Goal: Task Accomplishment & Management: Manage account settings

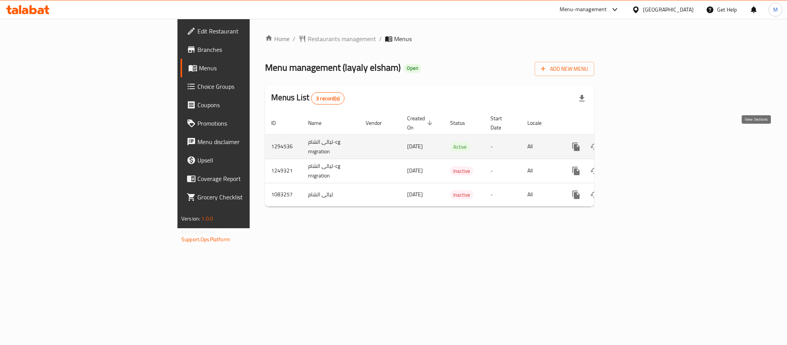
click at [636, 142] on icon "enhanced table" at bounding box center [631, 146] width 9 height 9
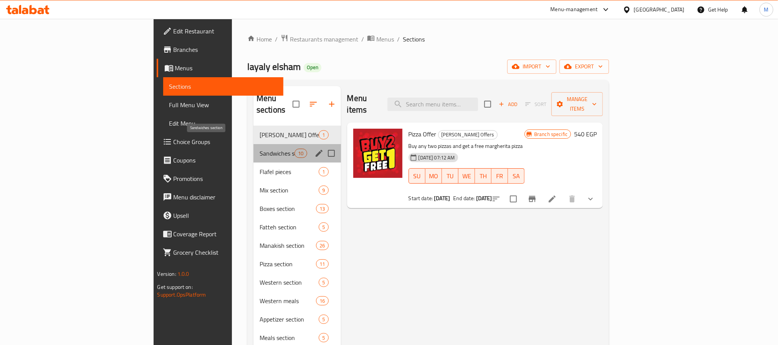
click at [260, 149] on span "Sandwiches section" at bounding box center [277, 153] width 35 height 9
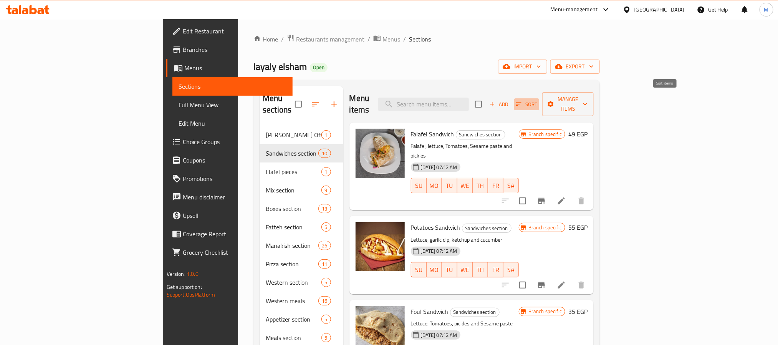
click at [523, 101] on icon "button" at bounding box center [519, 104] width 7 height 7
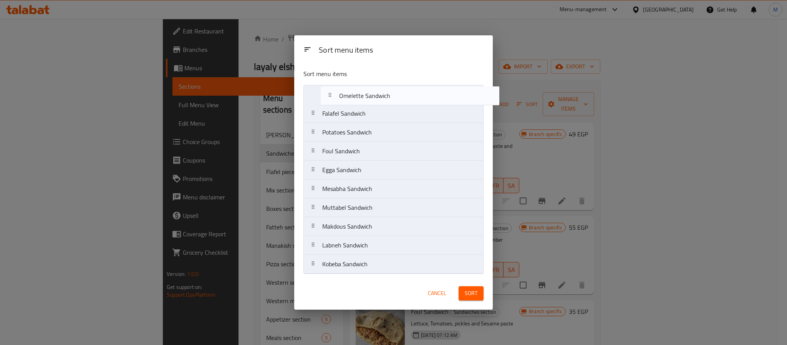
drag, startPoint x: 335, startPoint y: 246, endPoint x: 354, endPoint y: 91, distance: 155.2
click at [354, 91] on nav "Falafel Sandwich Potatoes Sandwich Foul Sandwich Egga Sandwich Mesabha Sandwich…" at bounding box center [394, 179] width 180 height 189
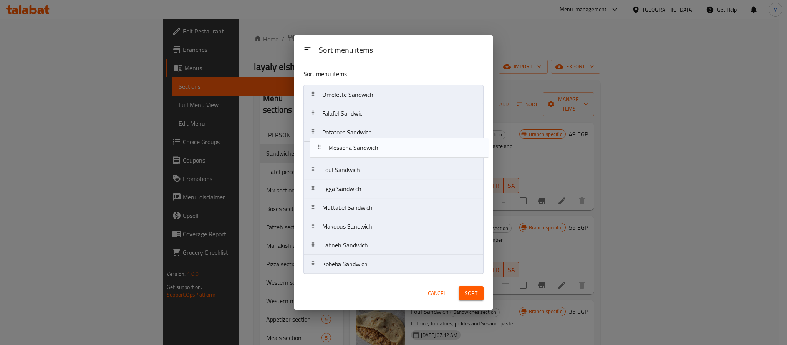
drag, startPoint x: 392, startPoint y: 194, endPoint x: 399, endPoint y: 150, distance: 43.9
click at [399, 150] on nav "Omelette Sandwich Falafel Sandwich Potatoes Sandwich Foul Sandwich Egga Sandwic…" at bounding box center [394, 179] width 180 height 189
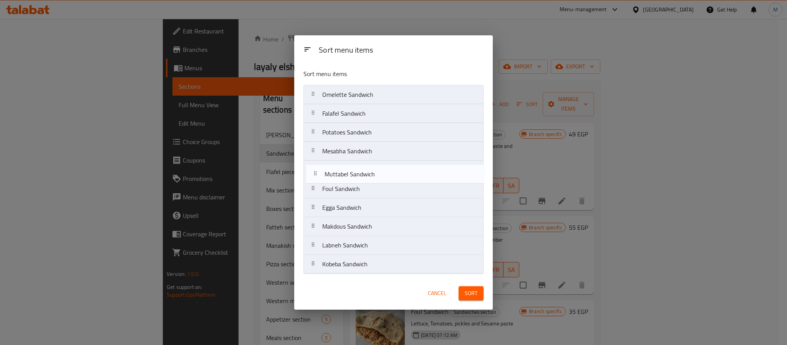
drag, startPoint x: 396, startPoint y: 204, endPoint x: 398, endPoint y: 168, distance: 35.8
click at [398, 168] on nav "Omelette Sandwich Falafel Sandwich Potatoes Sandwich Mesabha Sandwich Foul Sand…" at bounding box center [394, 179] width 180 height 189
drag, startPoint x: 376, startPoint y: 247, endPoint x: 380, endPoint y: 182, distance: 65.1
click at [380, 182] on nav "Omelette Sandwich Falafel Sandwich Potatoes Sandwich Mesabha Sandwich Muttabel …" at bounding box center [394, 179] width 180 height 189
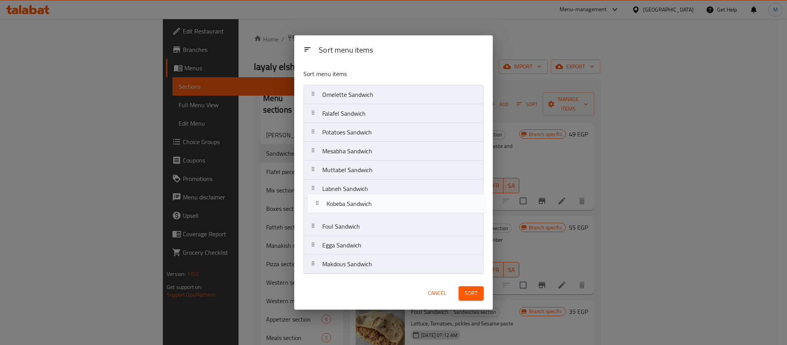
drag, startPoint x: 375, startPoint y: 255, endPoint x: 380, endPoint y: 209, distance: 46.0
click at [380, 209] on nav "Omelette Sandwich Falafel Sandwich Potatoes Sandwich Mesabha Sandwich Muttabel …" at bounding box center [394, 179] width 180 height 189
drag, startPoint x: 361, startPoint y: 247, endPoint x: 370, endPoint y: 109, distance: 138.3
click at [370, 109] on nav "Omelette Sandwich Falafel Sandwich Potatoes Sandwich Mesabha Sandwich Muttabel …" at bounding box center [394, 179] width 180 height 189
click at [372, 223] on nav "Omelette Sandwich Egga Sandwich Falafel Sandwich Potatoes Sandwich Mesabha Sand…" at bounding box center [394, 179] width 180 height 189
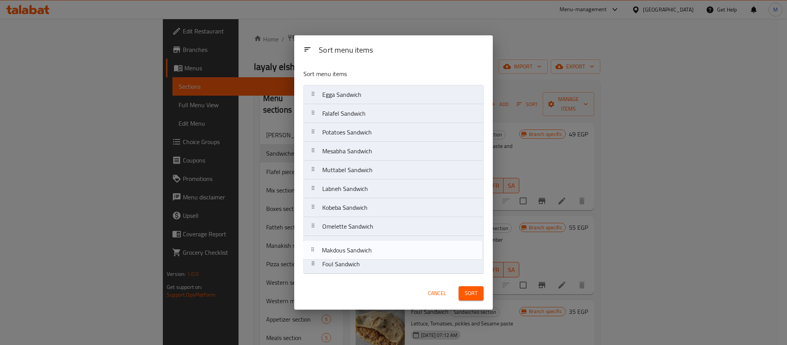
drag, startPoint x: 375, startPoint y: 267, endPoint x: 374, endPoint y: 248, distance: 18.5
click at [374, 248] on nav "Egga Sandwich Falafel Sandwich Potatoes Sandwich Mesabha Sandwich Muttabel Sand…" at bounding box center [394, 179] width 180 height 189
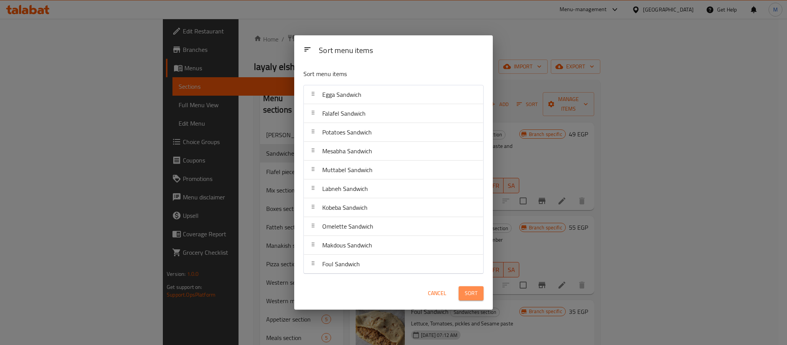
click at [471, 294] on span "Sort" at bounding box center [471, 294] width 13 height 10
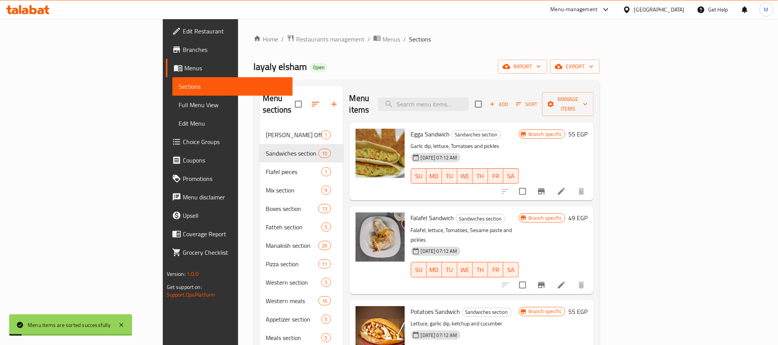
click at [549, 57] on div "Home / Restaurants management / Menus / Sections layaly elsham Open import expo…" at bounding box center [427, 250] width 347 height 433
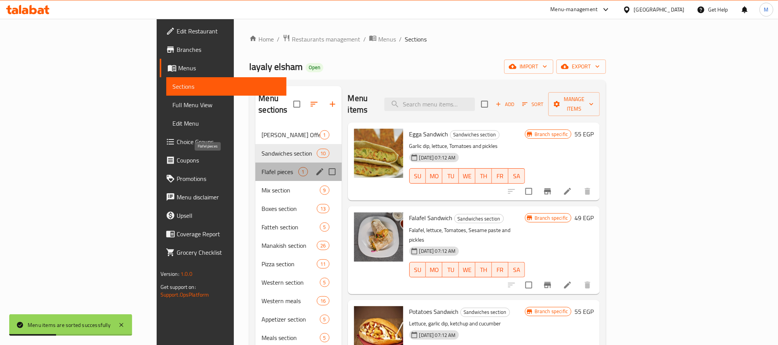
click at [262, 167] on span "Flafel pieces" at bounding box center [280, 171] width 37 height 9
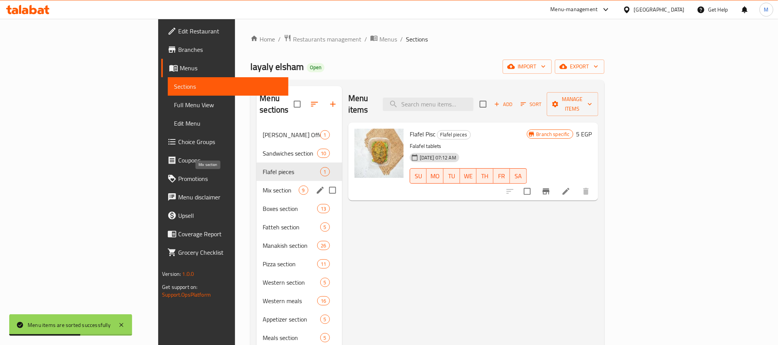
click at [263, 186] on span "Mix section" at bounding box center [281, 190] width 36 height 9
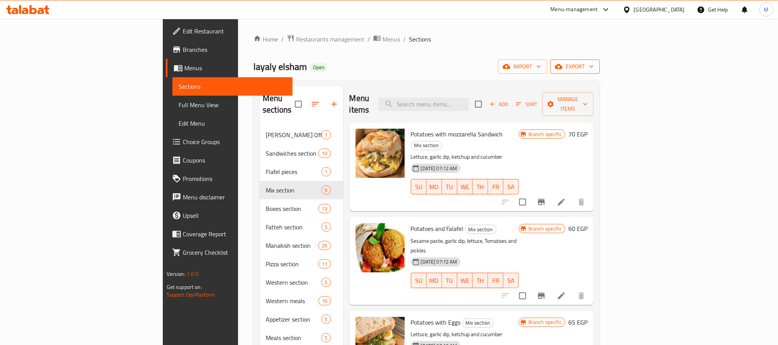
click at [594, 66] on span "export" at bounding box center [575, 67] width 37 height 10
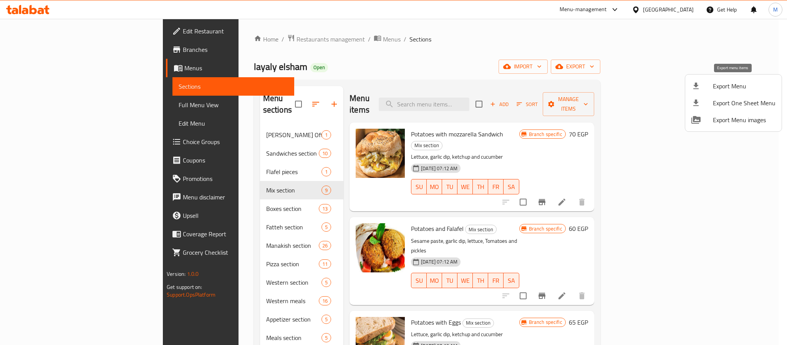
click at [731, 80] on li "Export Menu" at bounding box center [733, 86] width 96 height 17
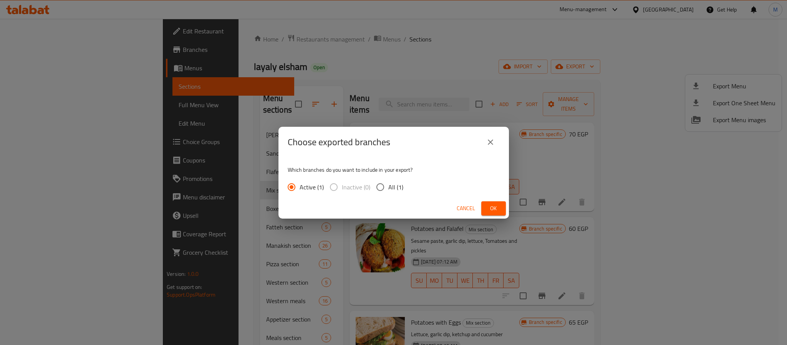
click at [494, 142] on icon "close" at bounding box center [490, 142] width 9 height 9
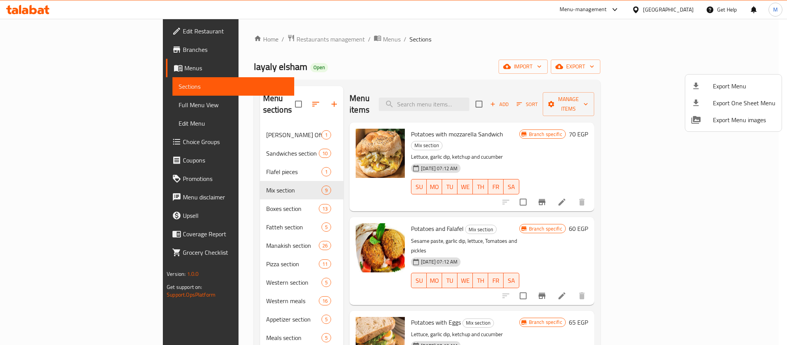
click at [410, 68] on div at bounding box center [393, 172] width 787 height 345
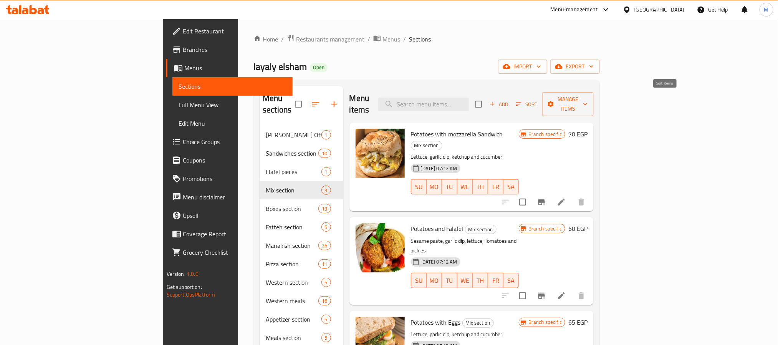
click at [538, 101] on span "Sort" at bounding box center [526, 104] width 21 height 9
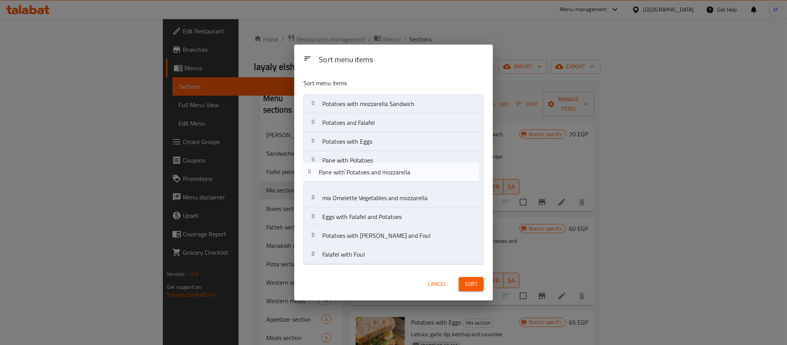
drag, startPoint x: 415, startPoint y: 257, endPoint x: 411, endPoint y: 170, distance: 87.7
click at [411, 170] on nav "Potatoes with mozzarella Sandwich Potatoes and Falafel Potatoes with Eggs Pane …" at bounding box center [394, 179] width 180 height 170
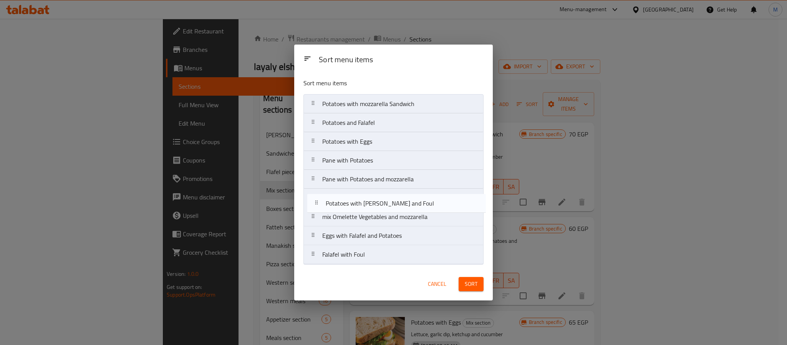
drag, startPoint x: 396, startPoint y: 242, endPoint x: 400, endPoint y: 204, distance: 38.3
click at [400, 204] on nav "Potatoes with mozzarella Sandwich Potatoes and Falafel Potatoes with Eggs Pane …" at bounding box center [394, 179] width 180 height 170
drag, startPoint x: 381, startPoint y: 242, endPoint x: 393, endPoint y: 210, distance: 34.7
click at [393, 210] on nav "Potatoes with mozzarella Sandwich Potatoes and Falafel Potatoes with Eggs Pane …" at bounding box center [394, 179] width 180 height 170
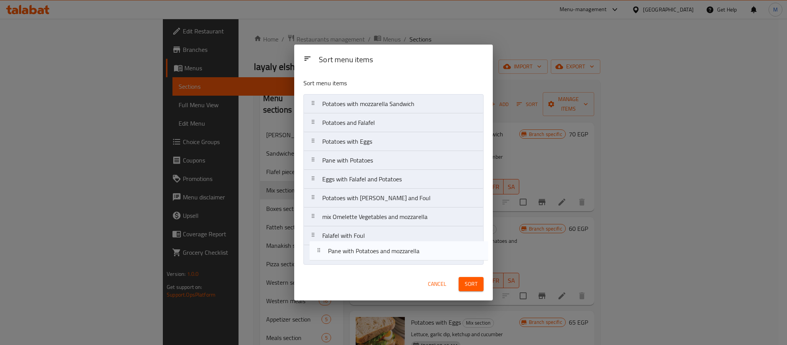
drag, startPoint x: 362, startPoint y: 178, endPoint x: 367, endPoint y: 252, distance: 74.3
click at [367, 252] on nav "Potatoes with mozzarella Sandwich Potatoes and Falafel Potatoes with Eggs Pane …" at bounding box center [394, 179] width 180 height 170
drag, startPoint x: 428, startPoint y: 198, endPoint x: 431, endPoint y: 184, distance: 14.9
click at [431, 184] on nav "Potatoes with mozzarella Sandwich Potatoes and Falafel Potatoes with Eggs Pane …" at bounding box center [394, 179] width 180 height 170
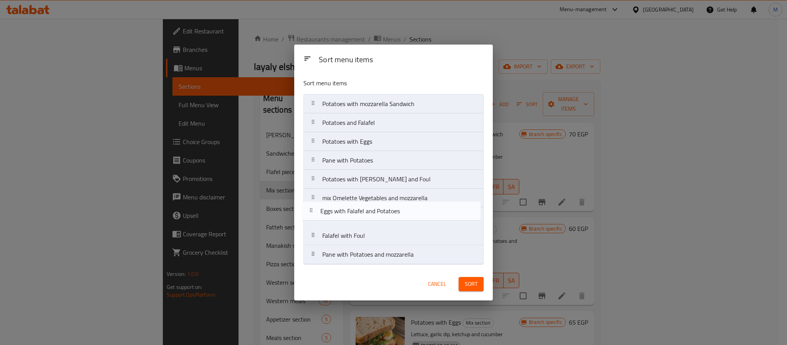
drag, startPoint x: 361, startPoint y: 201, endPoint x: 357, endPoint y: 217, distance: 16.6
click at [357, 217] on nav "Potatoes with mozzarella Sandwich Potatoes and Falafel Potatoes with Eggs Pane …" at bounding box center [394, 179] width 180 height 170
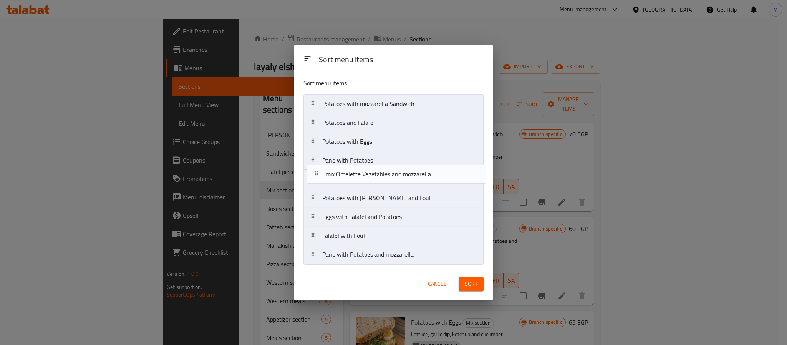
drag, startPoint x: 360, startPoint y: 199, endPoint x: 363, endPoint y: 172, distance: 26.7
click at [363, 172] on nav "Potatoes with mozzarella Sandwich Potatoes and Falafel Potatoes with Eggs Pane …" at bounding box center [394, 179] width 180 height 170
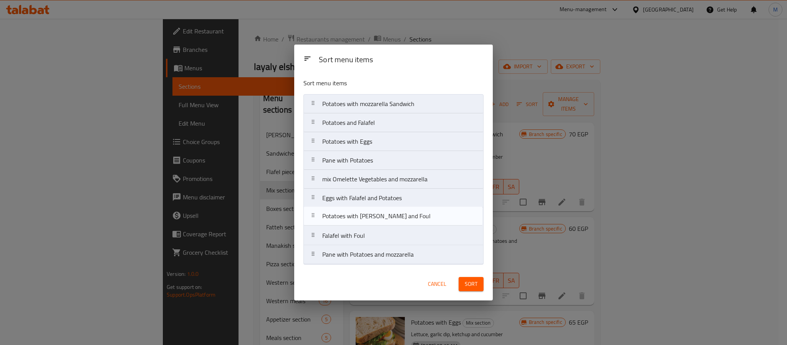
drag, startPoint x: 407, startPoint y: 203, endPoint x: 406, endPoint y: 224, distance: 20.8
click at [406, 224] on nav "Potatoes with mozzarella Sandwich Potatoes and Falafel Potatoes with Eggs Pane …" at bounding box center [394, 179] width 180 height 170
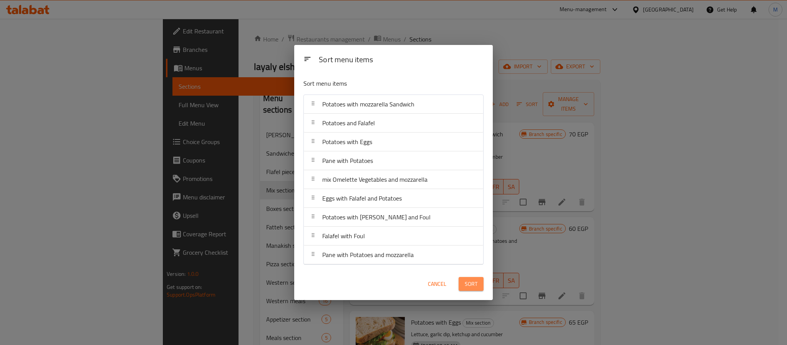
click at [470, 290] on button "Sort" at bounding box center [471, 284] width 25 height 14
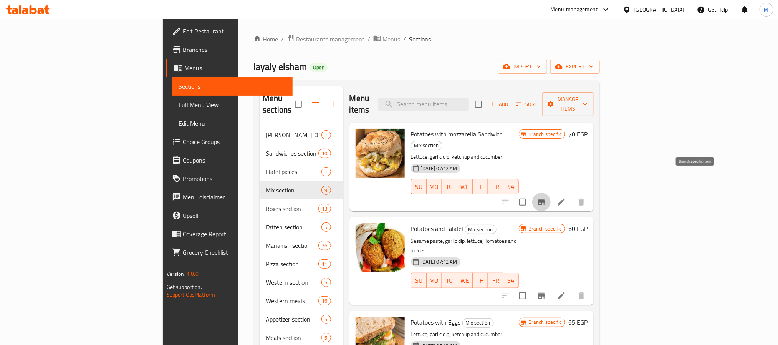
click at [545, 199] on icon "Branch-specific-item" at bounding box center [541, 202] width 7 height 6
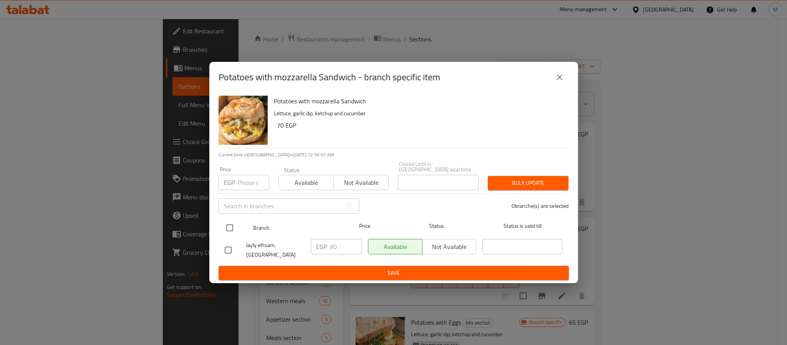
click at [232, 222] on input "checkbox" at bounding box center [230, 228] width 16 height 16
checkbox input "true"
click at [553, 82] on button "close" at bounding box center [560, 77] width 18 height 18
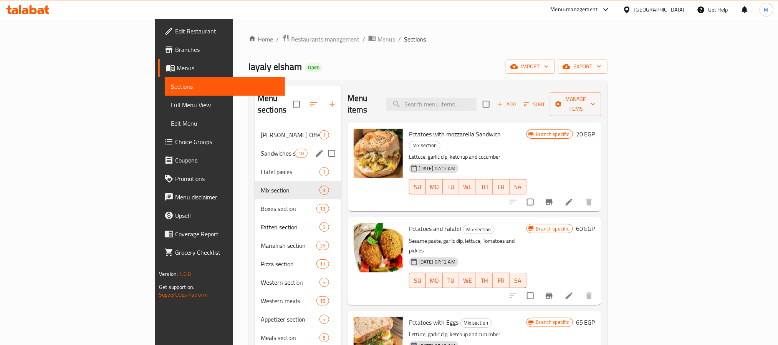
click at [255, 144] on div "Sandwiches section 10" at bounding box center [298, 153] width 87 height 18
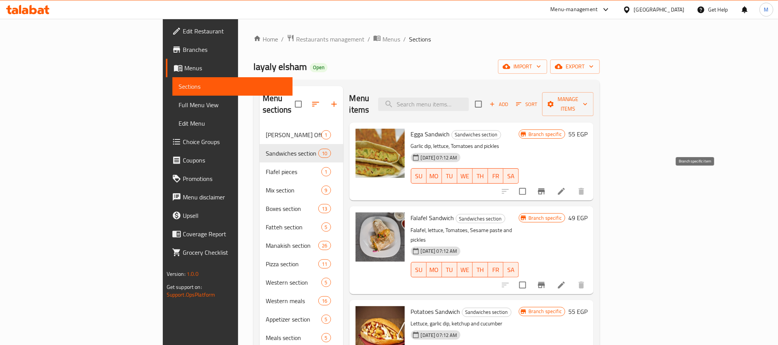
click at [551, 184] on button "Branch-specific-item" at bounding box center [542, 191] width 18 height 18
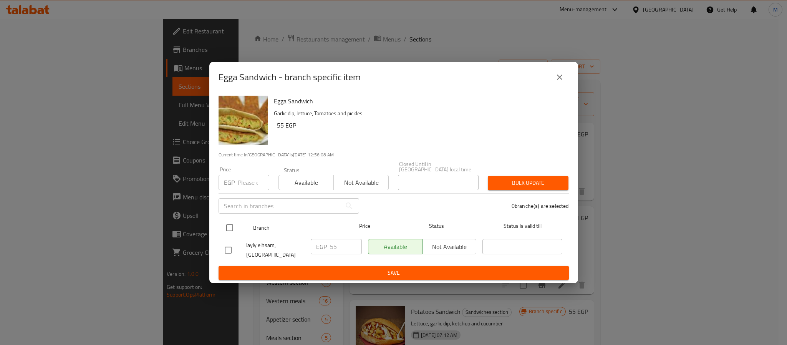
click at [229, 225] on input "checkbox" at bounding box center [230, 228] width 16 height 16
checkbox input "true"
click at [240, 186] on input "number" at bounding box center [254, 182] width 32 height 15
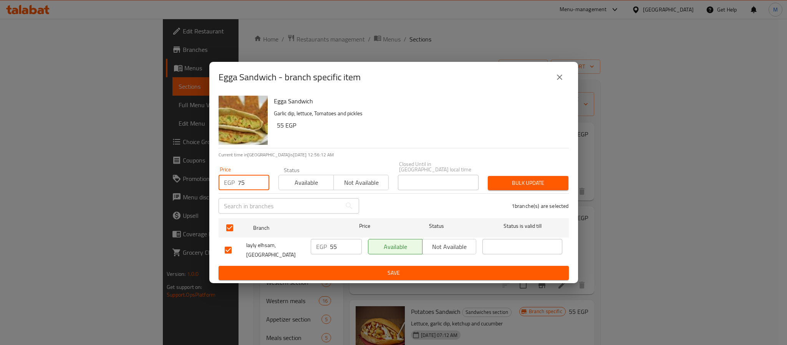
type input "75"
click at [515, 183] on span "Bulk update" at bounding box center [528, 183] width 68 height 10
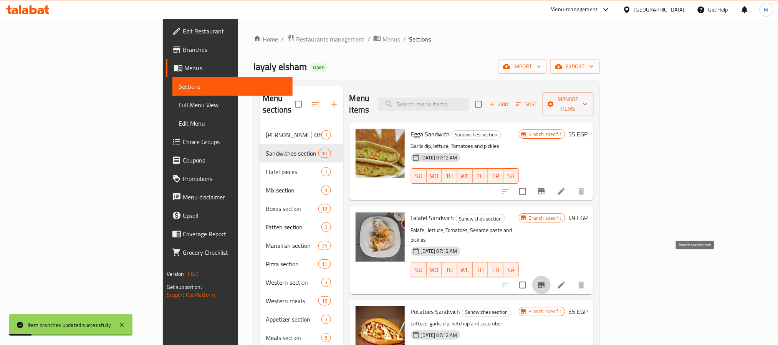
click at [546, 280] on icon "Branch-specific-item" at bounding box center [541, 284] width 9 height 9
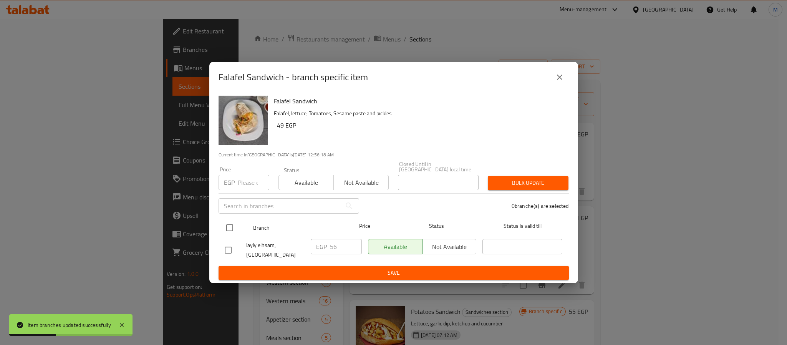
click at [235, 227] on input "checkbox" at bounding box center [230, 228] width 16 height 16
checkbox input "true"
click at [560, 80] on icon "close" at bounding box center [559, 77] width 5 height 5
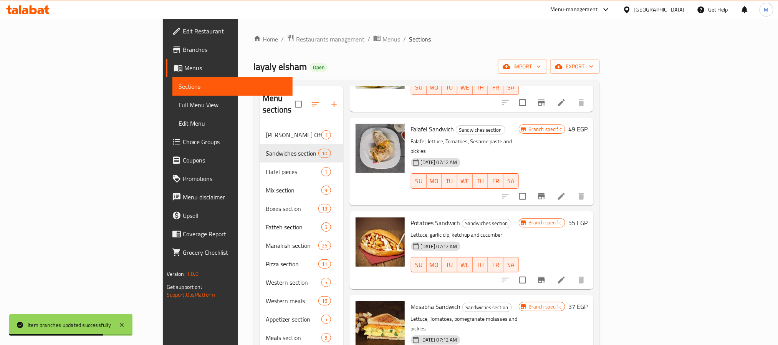
scroll to position [115, 0]
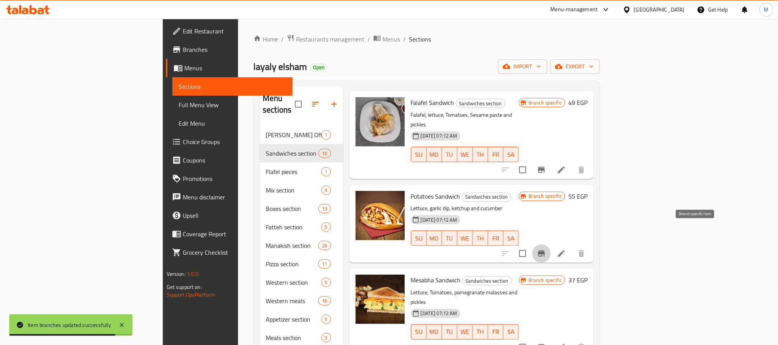
click at [551, 244] on button "Branch-specific-item" at bounding box center [542, 253] width 18 height 18
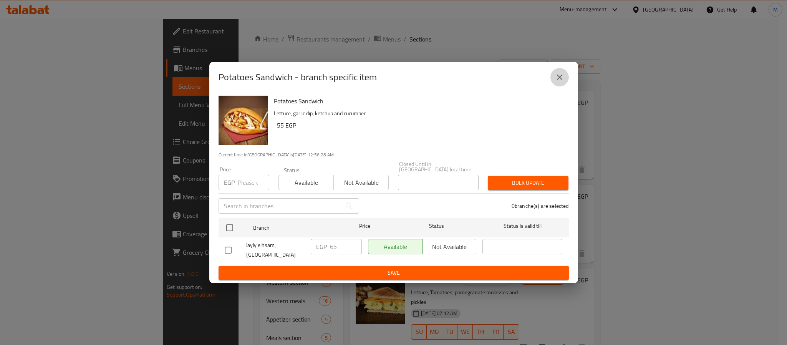
click at [563, 80] on icon "close" at bounding box center [559, 77] width 9 height 9
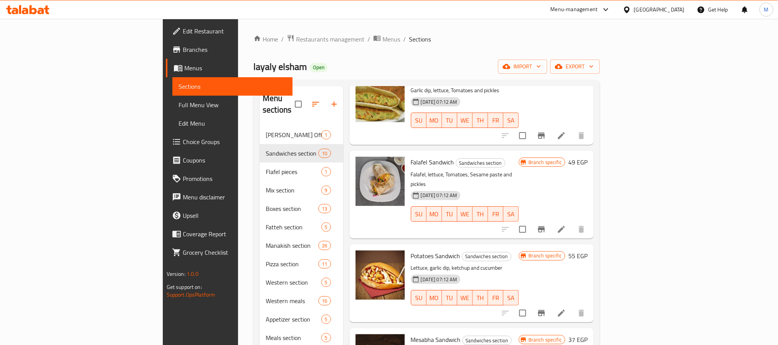
scroll to position [0, 0]
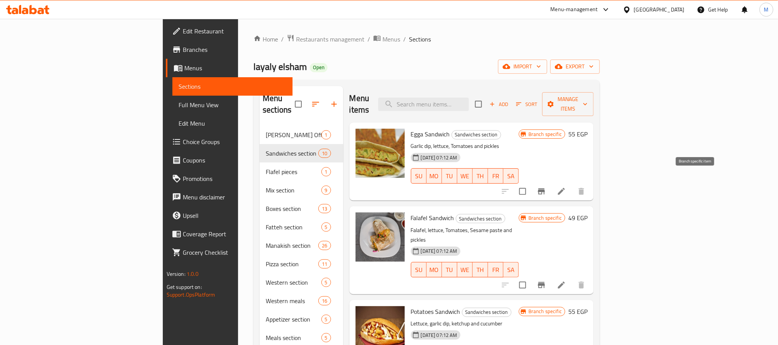
click at [546, 187] on icon "Branch-specific-item" at bounding box center [541, 191] width 9 height 9
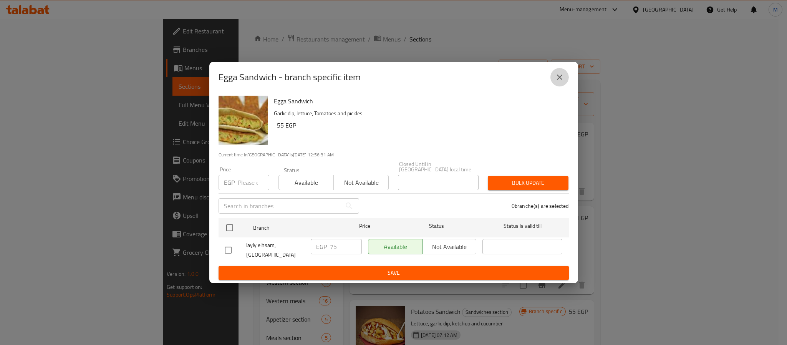
drag, startPoint x: 556, startPoint y: 78, endPoint x: 476, endPoint y: 14, distance: 102.2
click at [556, 80] on icon "close" at bounding box center [559, 77] width 9 height 9
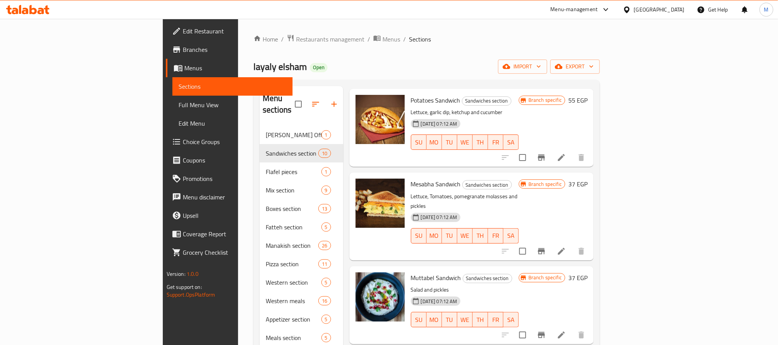
scroll to position [231, 0]
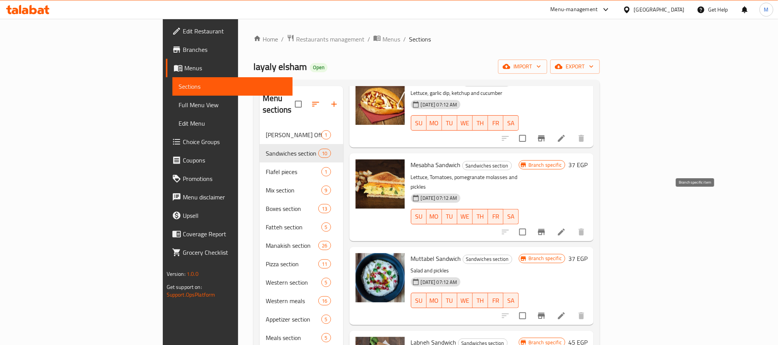
click at [551, 223] on button "Branch-specific-item" at bounding box center [542, 232] width 18 height 18
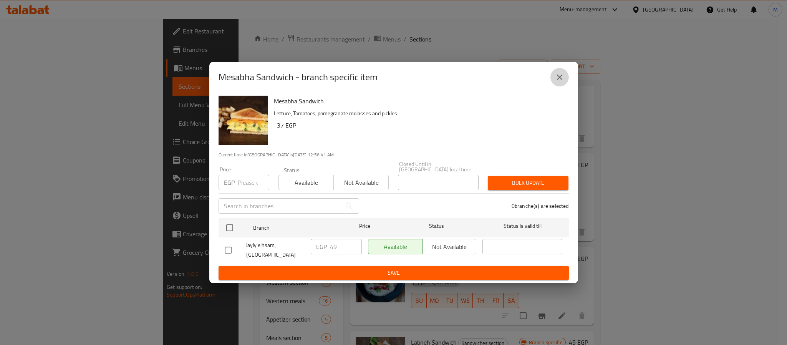
click at [554, 74] on button "close" at bounding box center [560, 77] width 18 height 18
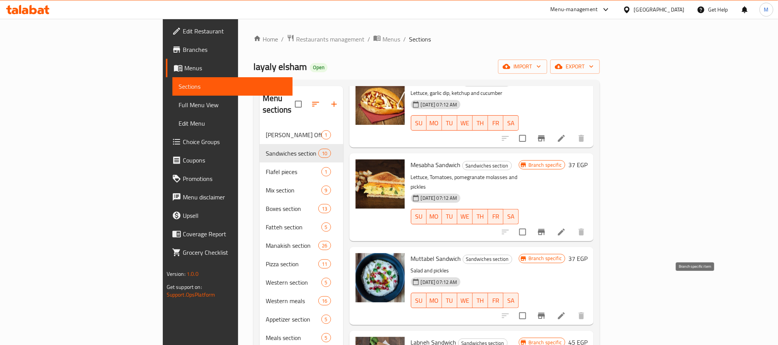
click at [551, 307] on button "Branch-specific-item" at bounding box center [542, 316] width 18 height 18
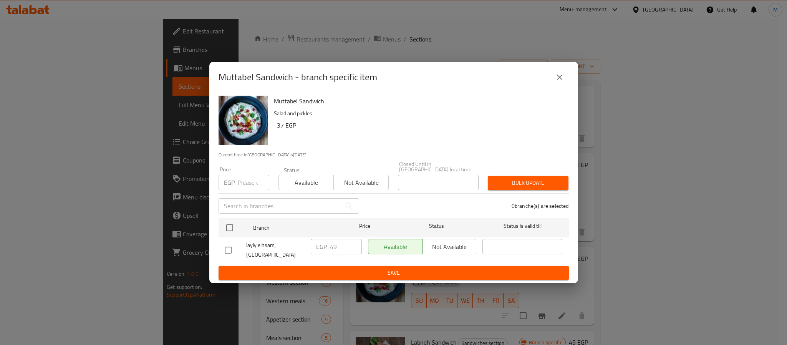
click at [549, 79] on div "Muttabel Sandwich - branch specific item" at bounding box center [394, 77] width 350 height 18
click at [564, 81] on button "close" at bounding box center [560, 77] width 18 height 18
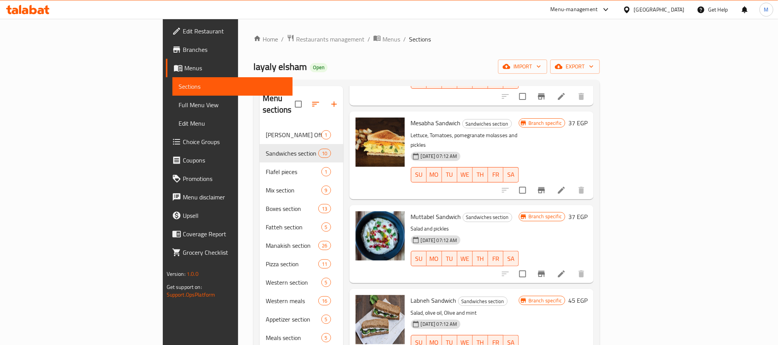
scroll to position [403, 0]
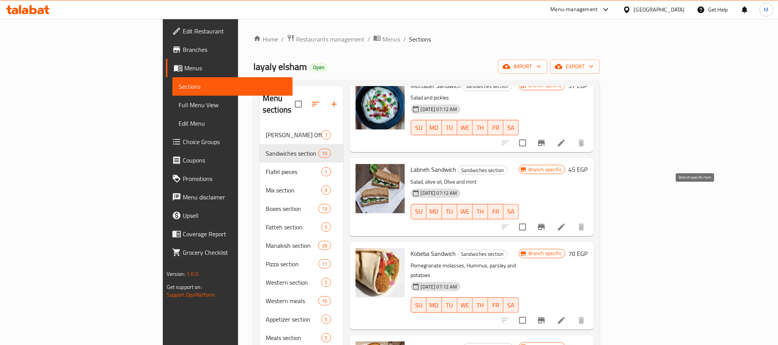
click at [551, 218] on button "Branch-specific-item" at bounding box center [542, 227] width 18 height 18
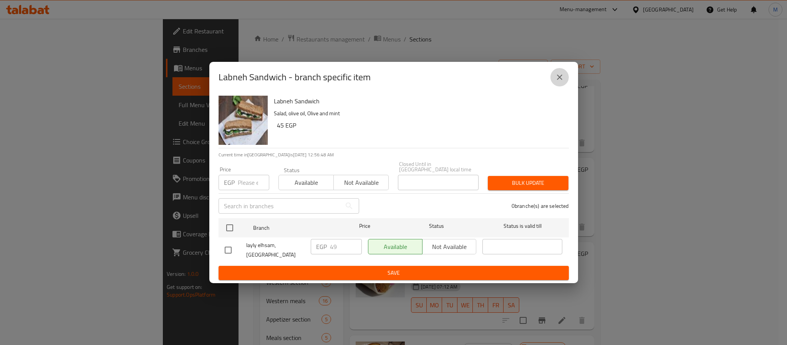
click at [556, 81] on icon "close" at bounding box center [559, 77] width 9 height 9
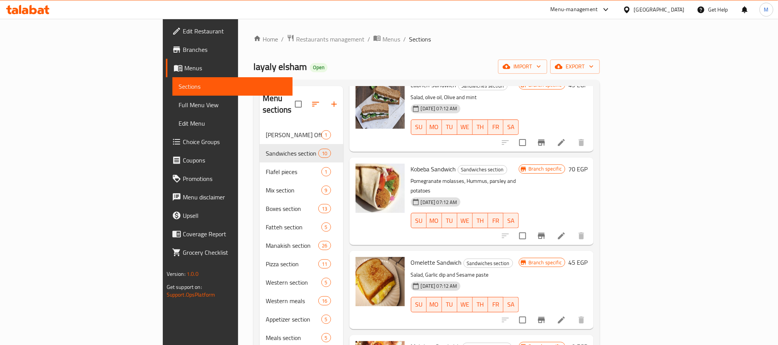
scroll to position [496, 0]
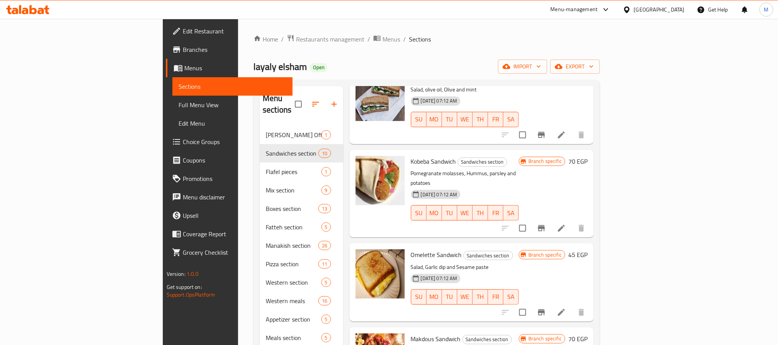
click at [546, 224] on icon "Branch-specific-item" at bounding box center [541, 228] width 9 height 9
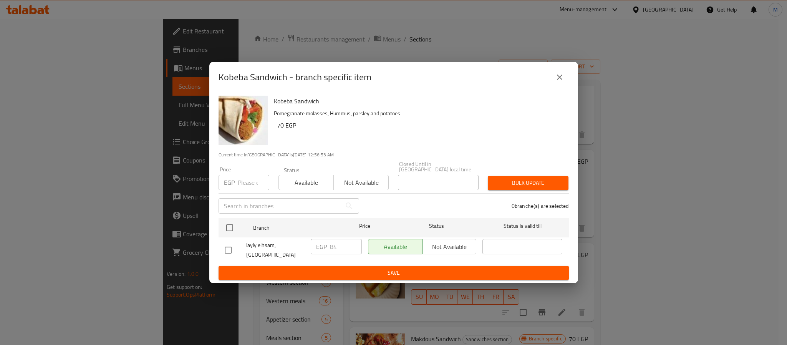
click at [560, 80] on icon "close" at bounding box center [559, 77] width 9 height 9
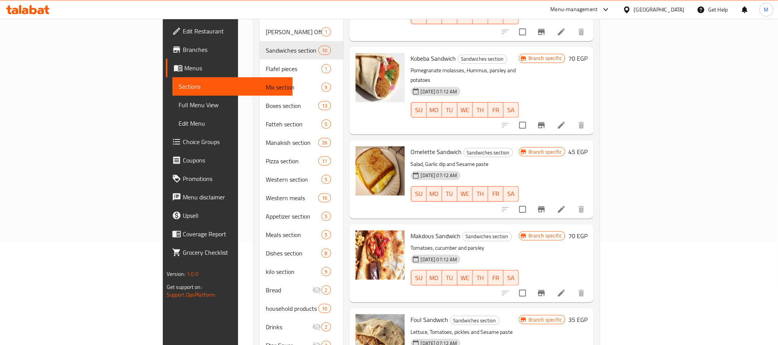
scroll to position [115, 0]
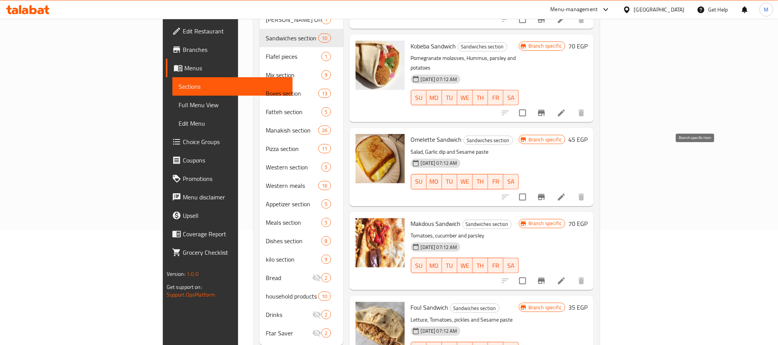
click at [551, 188] on button "Branch-specific-item" at bounding box center [542, 197] width 18 height 18
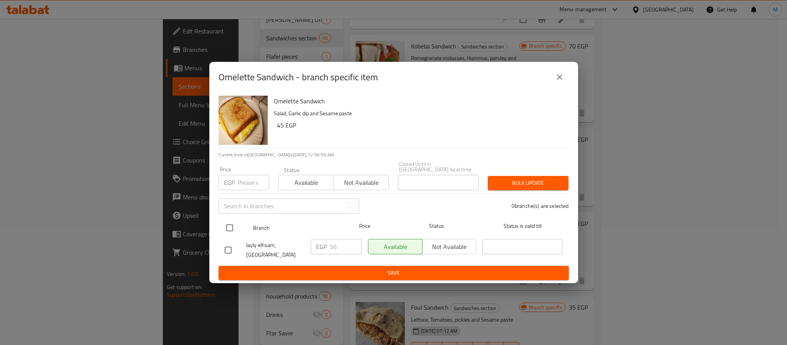
click at [233, 226] on input "checkbox" at bounding box center [230, 228] width 16 height 16
checkbox input "true"
click at [251, 180] on input "number" at bounding box center [254, 182] width 32 height 15
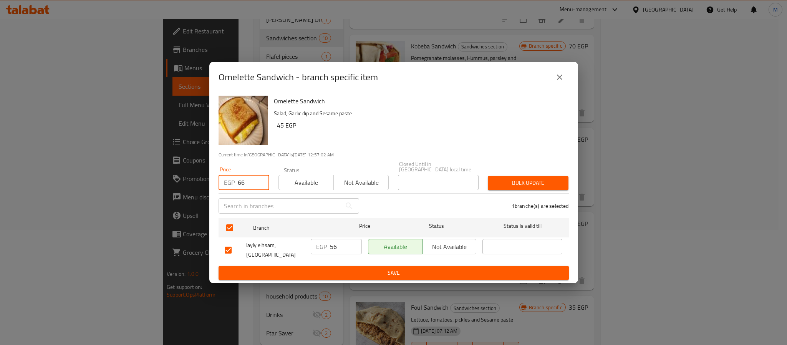
type input "66"
click at [512, 178] on span "Bulk update" at bounding box center [528, 183] width 68 height 10
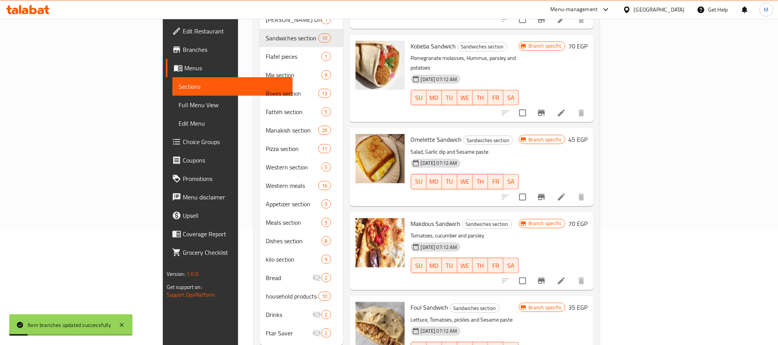
click at [572, 274] on li at bounding box center [562, 281] width 22 height 14
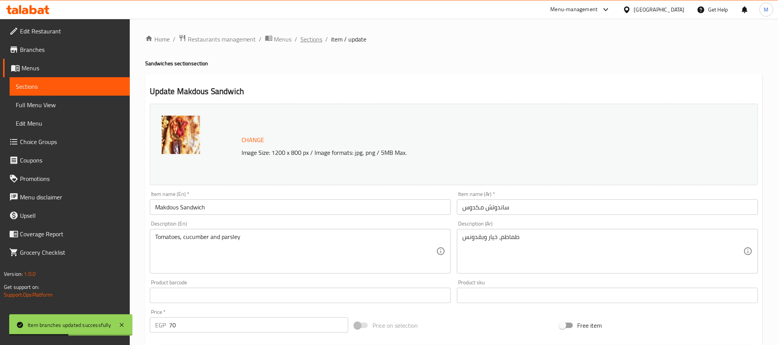
click at [321, 37] on span "Sections" at bounding box center [312, 39] width 22 height 9
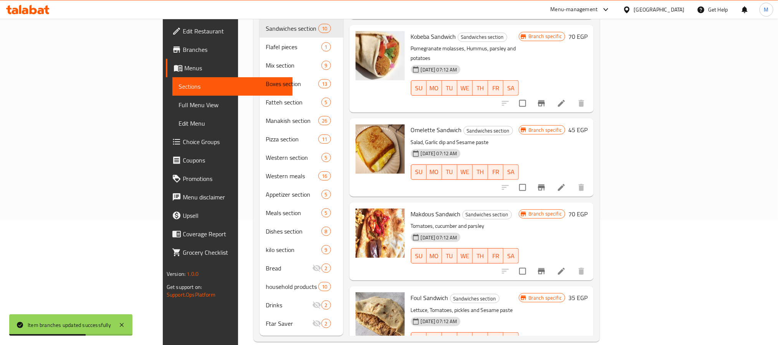
scroll to position [126, 0]
click at [551, 261] on button "Branch-specific-item" at bounding box center [542, 270] width 18 height 18
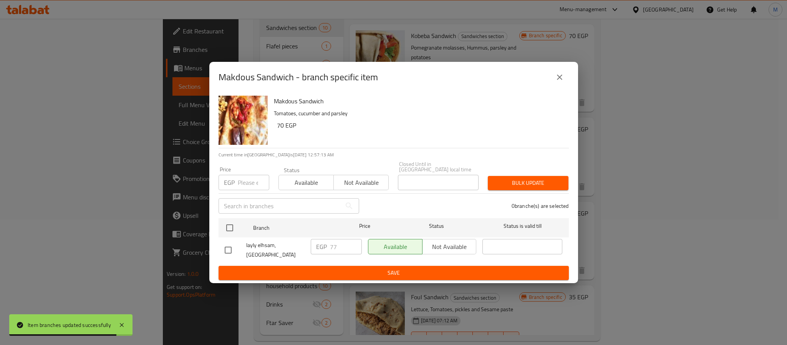
click at [563, 82] on icon "close" at bounding box center [559, 77] width 9 height 9
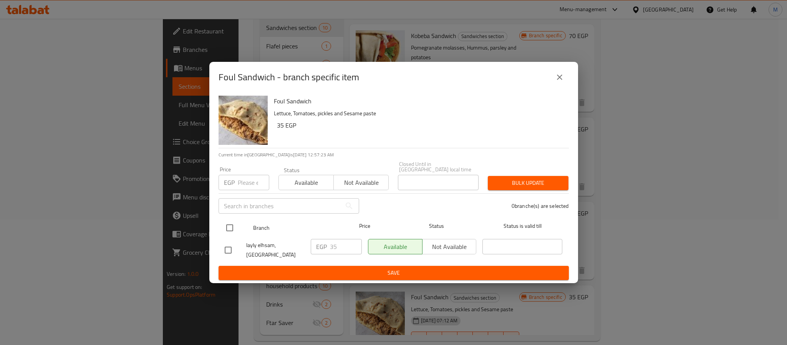
click at [229, 224] on input "checkbox" at bounding box center [230, 228] width 16 height 16
checkbox input "true"
click at [254, 175] on input "number" at bounding box center [254, 182] width 32 height 15
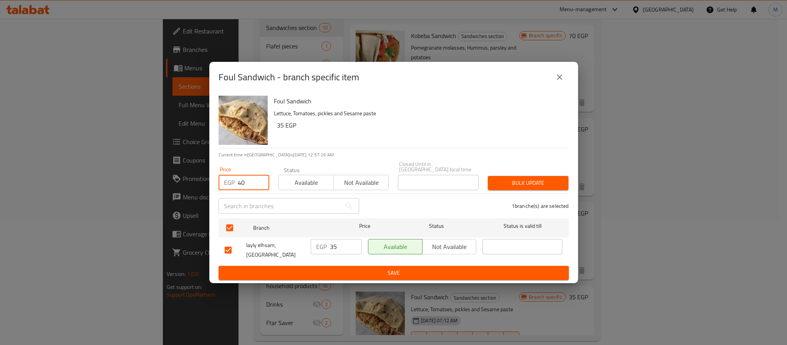
type input "40"
click at [561, 178] on span "Bulk update" at bounding box center [528, 183] width 68 height 10
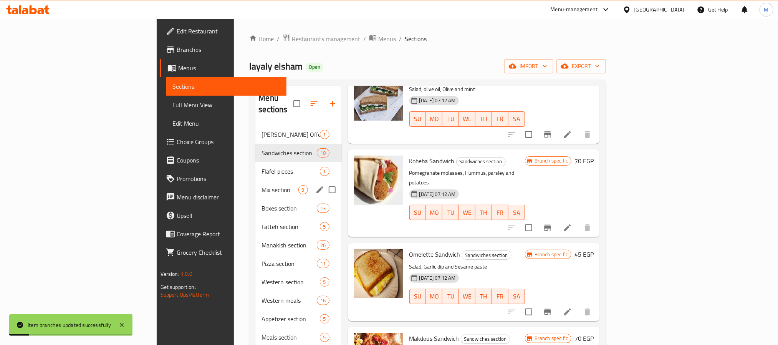
scroll to position [0, 0]
click at [256, 184] on div "Mix section 9" at bounding box center [299, 190] width 86 height 18
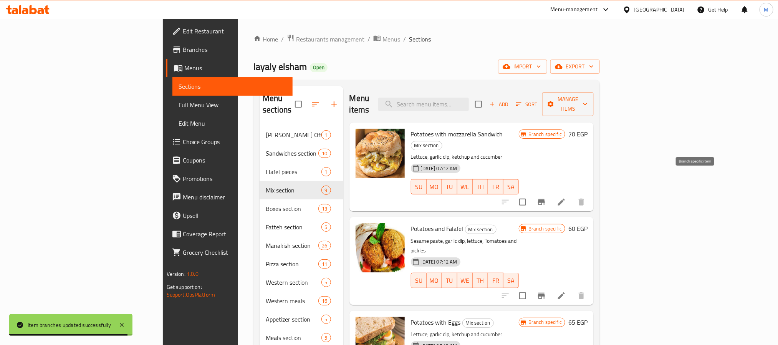
click at [545, 199] on icon "Branch-specific-item" at bounding box center [541, 202] width 7 height 6
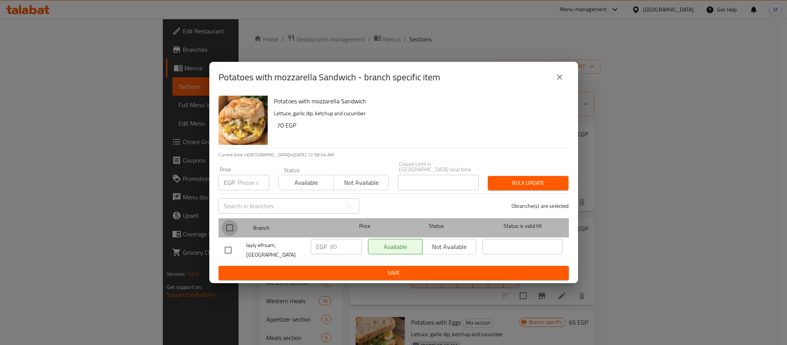
drag, startPoint x: 232, startPoint y: 225, endPoint x: 243, endPoint y: 203, distance: 24.2
click at [233, 224] on input "checkbox" at bounding box center [230, 228] width 16 height 16
checkbox input "true"
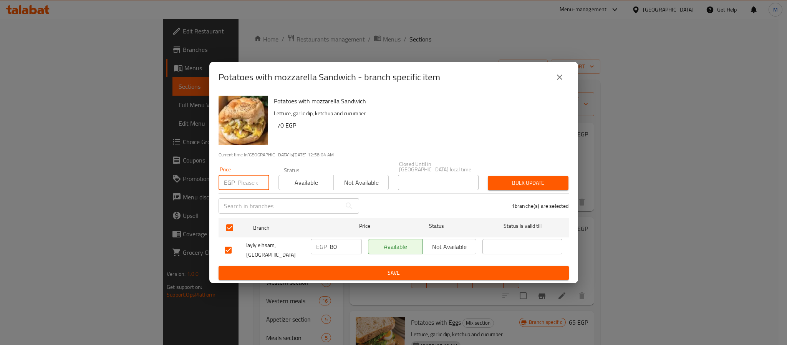
click at [246, 182] on input "number" at bounding box center [254, 182] width 32 height 15
type input "85"
click at [504, 178] on span "Bulk update" at bounding box center [528, 183] width 68 height 10
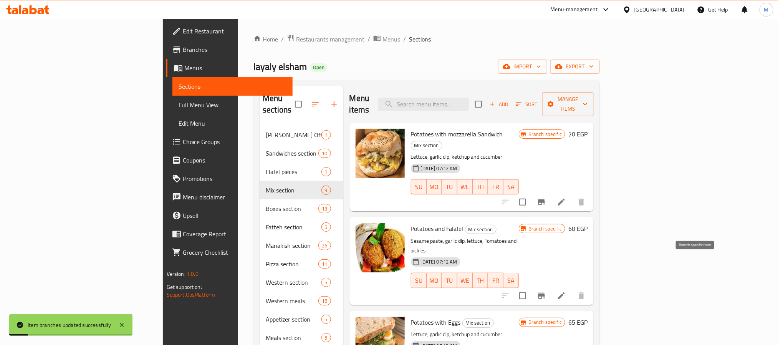
click at [551, 287] on button "Branch-specific-item" at bounding box center [542, 296] width 18 height 18
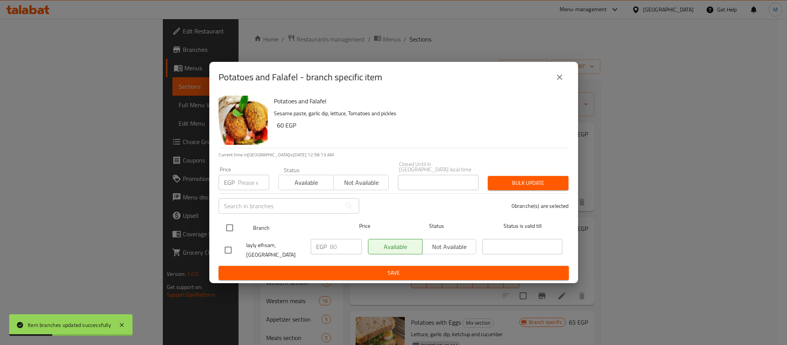
click at [226, 220] on input "checkbox" at bounding box center [230, 228] width 16 height 16
checkbox input "true"
click at [559, 79] on icon "close" at bounding box center [559, 77] width 9 height 9
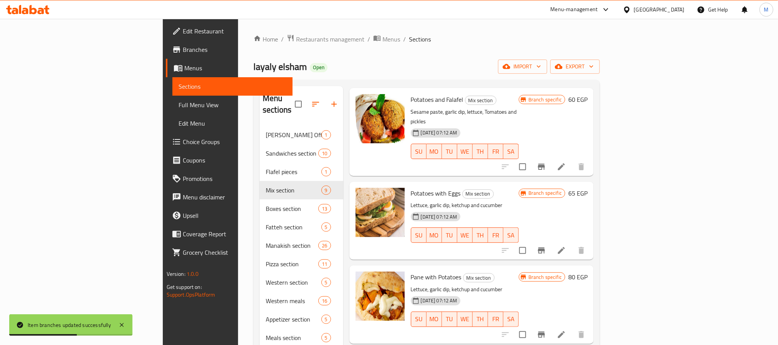
scroll to position [173, 0]
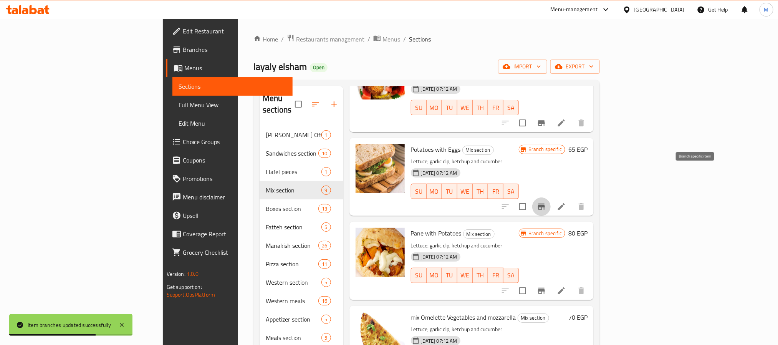
click at [551, 197] on button "Branch-specific-item" at bounding box center [542, 206] width 18 height 18
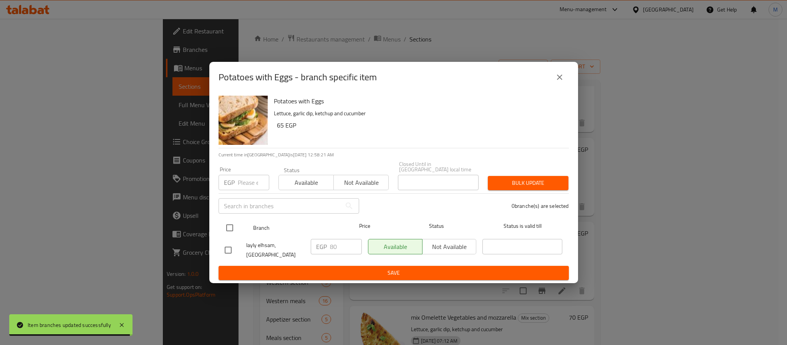
click at [219, 218] on div "Branch Price Status Status is valid till" at bounding box center [394, 227] width 350 height 19
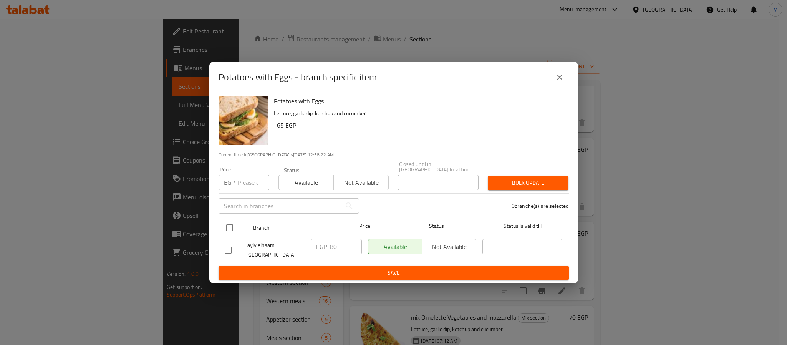
click at [230, 229] on input "checkbox" at bounding box center [230, 228] width 16 height 16
checkbox input "true"
click at [246, 177] on input "number" at bounding box center [254, 182] width 32 height 15
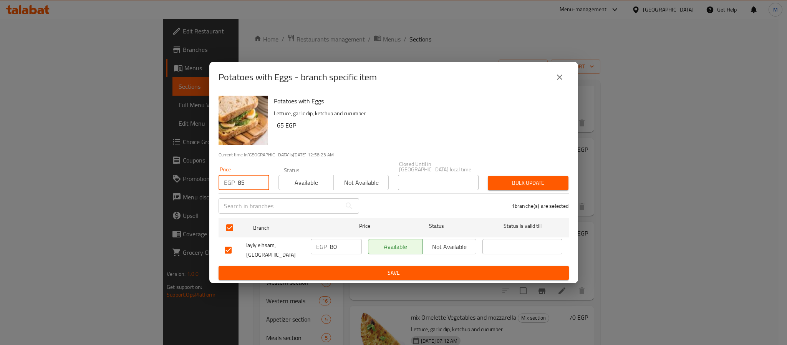
type input "85"
click at [503, 178] on span "Bulk update" at bounding box center [528, 183] width 68 height 10
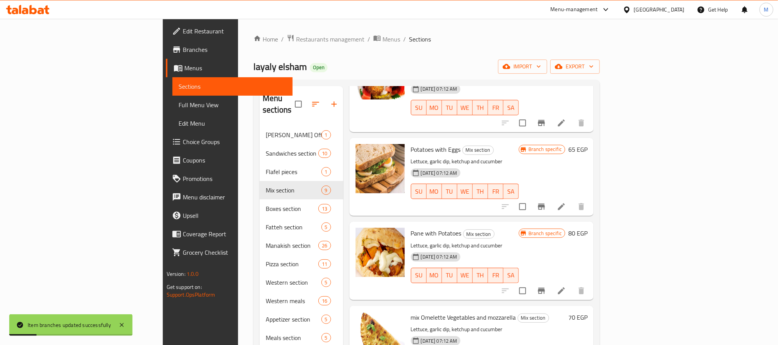
scroll to position [231, 0]
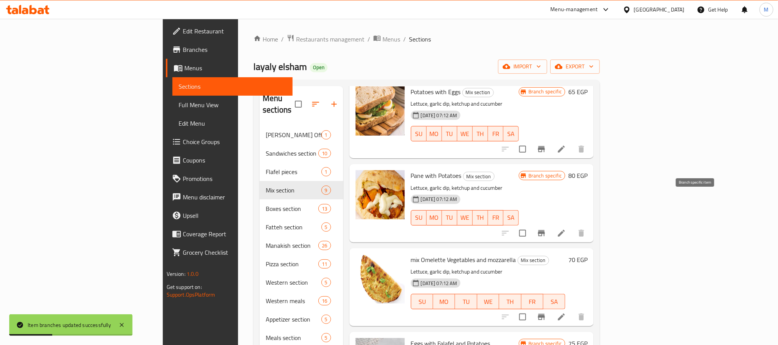
click at [546, 229] on icon "Branch-specific-item" at bounding box center [541, 233] width 9 height 9
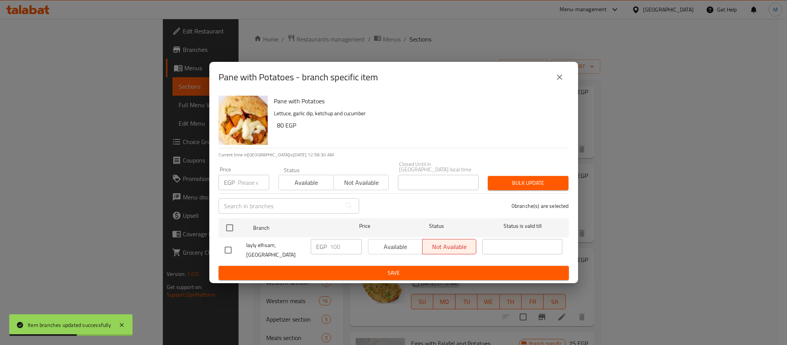
click at [562, 80] on icon "close" at bounding box center [559, 77] width 9 height 9
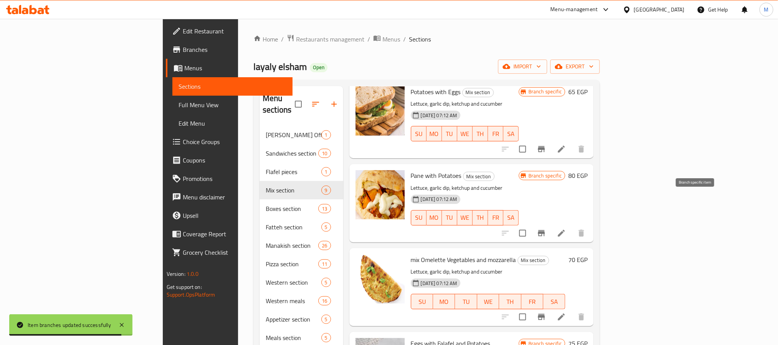
click at [545, 230] on icon "Branch-specific-item" at bounding box center [541, 233] width 7 height 6
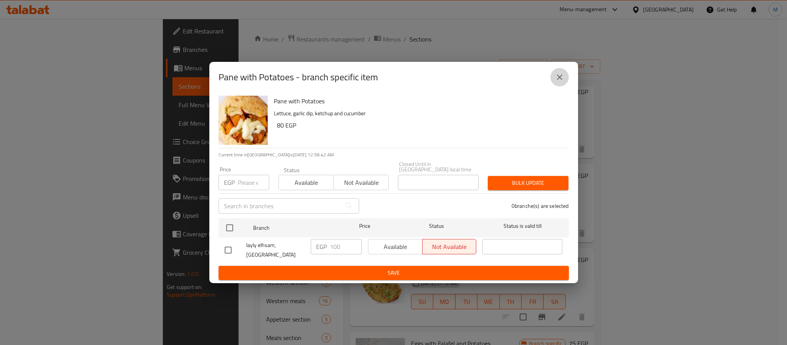
click at [554, 82] on button "close" at bounding box center [560, 77] width 18 height 18
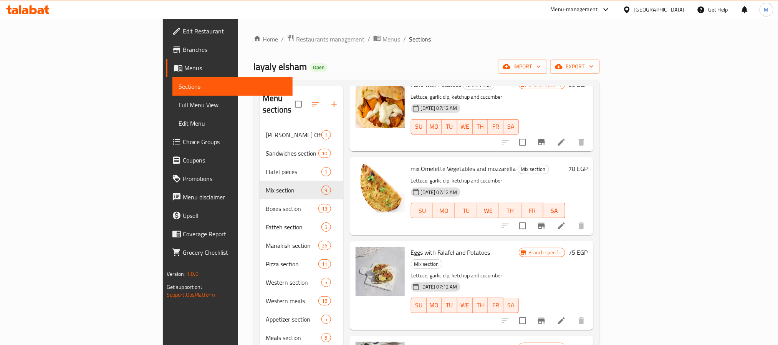
scroll to position [346, 0]
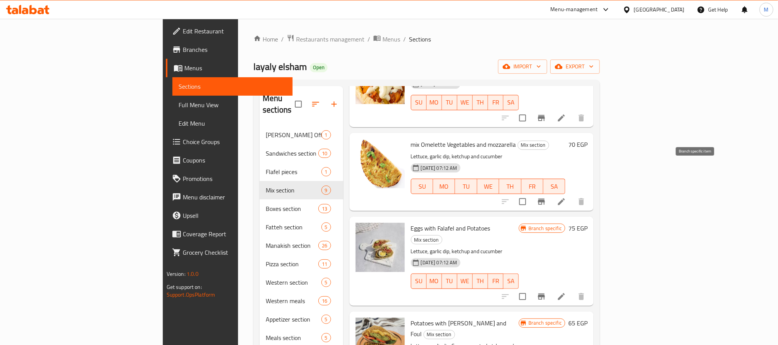
click at [545, 199] on icon "Branch-specific-item" at bounding box center [541, 202] width 7 height 6
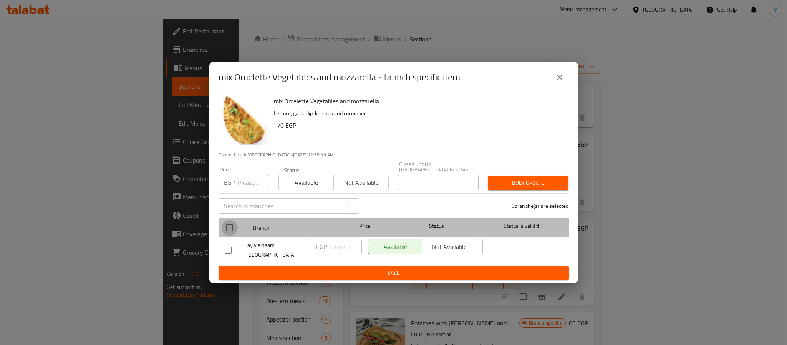
click at [226, 220] on input "checkbox" at bounding box center [230, 228] width 16 height 16
checkbox input "true"
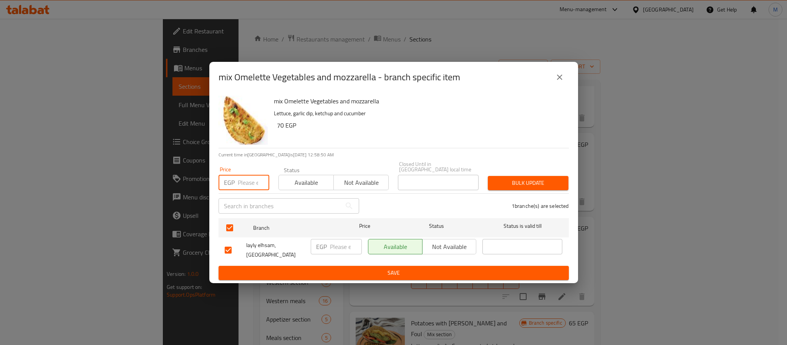
click at [240, 179] on input "number" at bounding box center [254, 182] width 32 height 15
type input "85"
click at [508, 182] on span "Bulk update" at bounding box center [528, 183] width 68 height 10
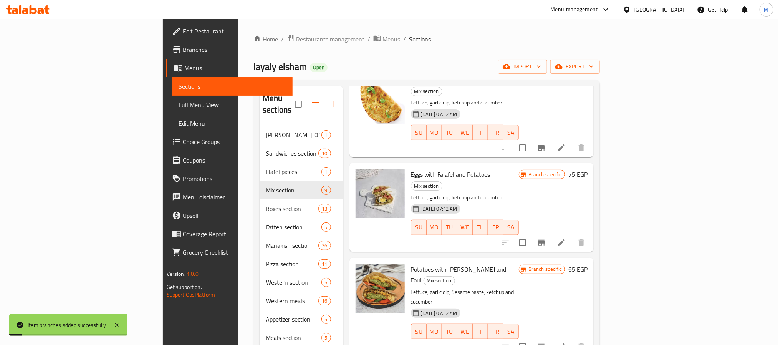
scroll to position [411, 0]
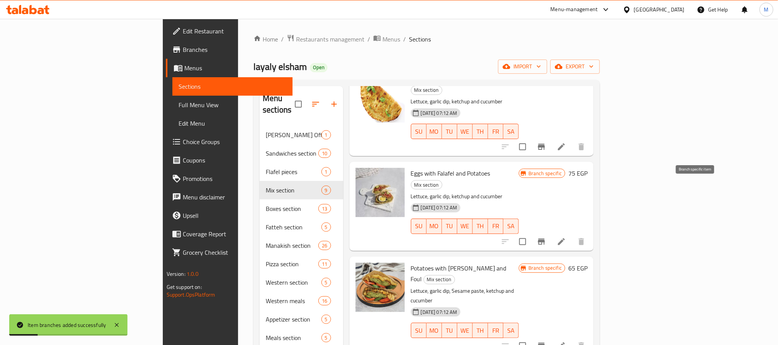
click at [546, 237] on icon "Branch-specific-item" at bounding box center [541, 241] width 9 height 9
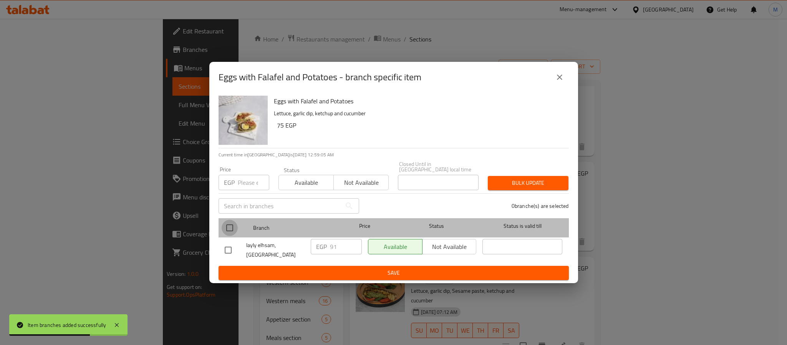
click at [228, 225] on input "checkbox" at bounding box center [230, 228] width 16 height 16
checkbox input "true"
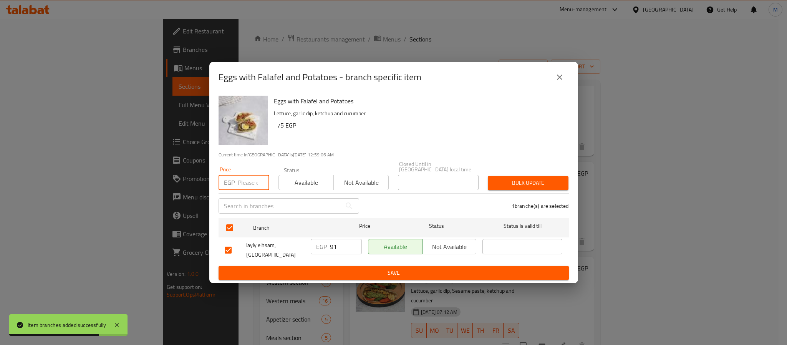
click at [249, 184] on input "number" at bounding box center [254, 182] width 32 height 15
type input "80"
click at [532, 178] on span "Bulk update" at bounding box center [528, 183] width 68 height 10
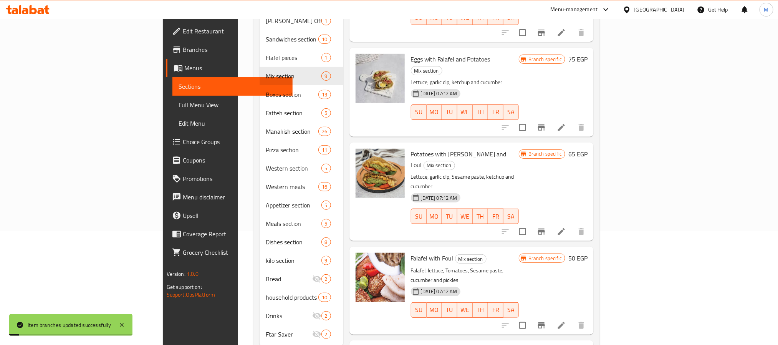
scroll to position [126, 0]
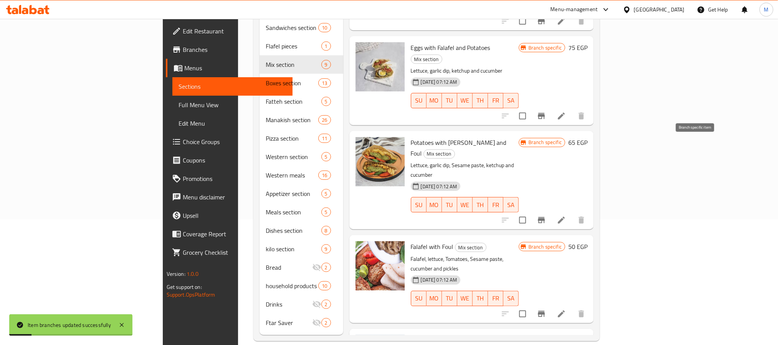
click at [551, 211] on button "Branch-specific-item" at bounding box center [542, 220] width 18 height 18
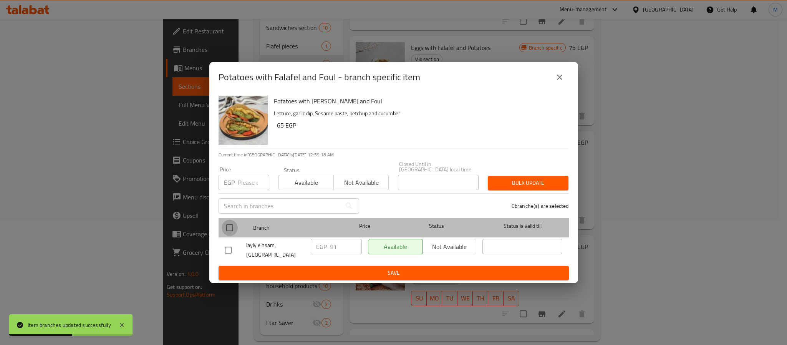
click at [234, 227] on input "checkbox" at bounding box center [230, 228] width 16 height 16
checkbox input "true"
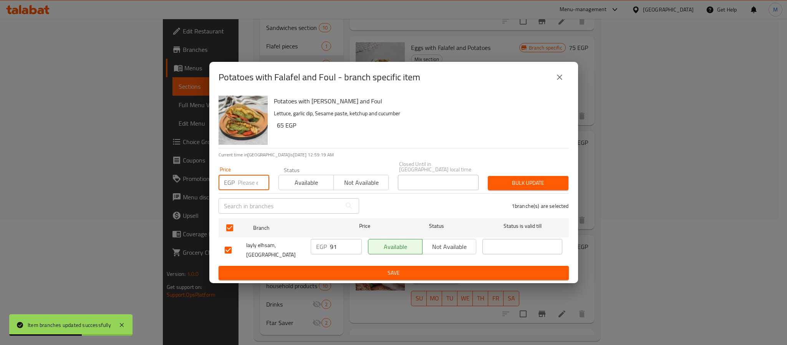
click at [241, 180] on input "number" at bounding box center [254, 182] width 32 height 15
type input "80"
click at [508, 178] on span "Bulk update" at bounding box center [528, 183] width 68 height 10
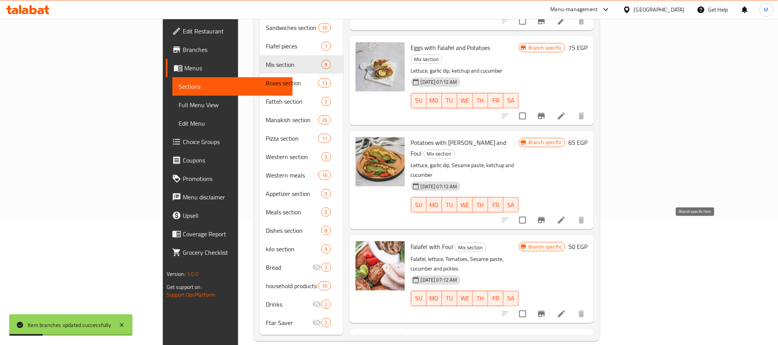
click at [545, 311] on icon "Branch-specific-item" at bounding box center [541, 314] width 7 height 6
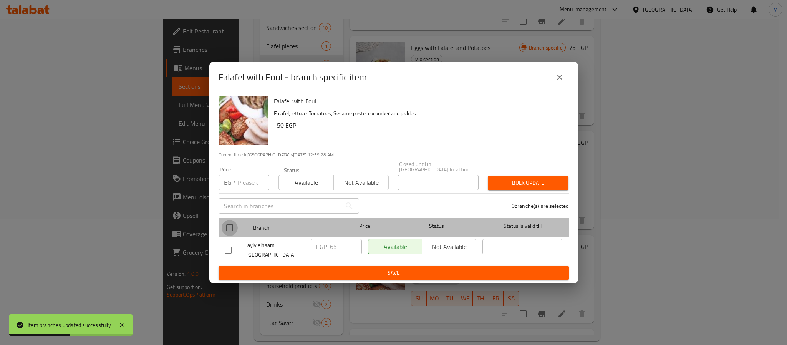
click at [234, 223] on input "checkbox" at bounding box center [230, 228] width 16 height 16
checkbox input "true"
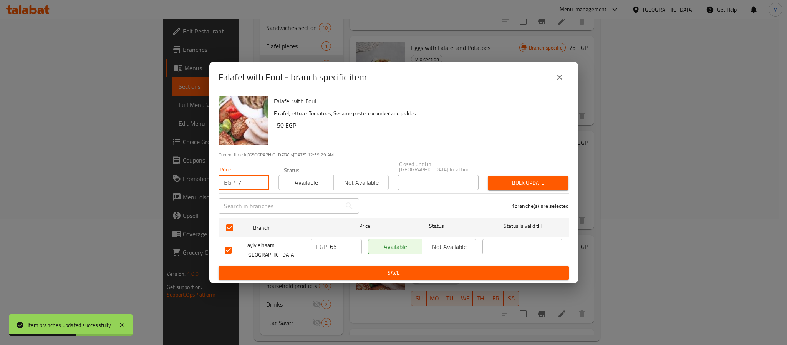
drag, startPoint x: 245, startPoint y: 178, endPoint x: 314, endPoint y: 186, distance: 69.6
click at [245, 179] on input "7" at bounding box center [254, 182] width 32 height 15
type input "70"
click at [513, 180] on span "Bulk update" at bounding box center [528, 183] width 68 height 10
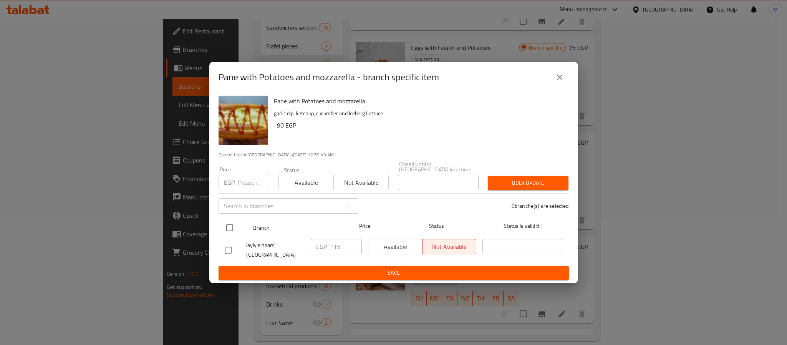
click at [231, 225] on input "checkbox" at bounding box center [230, 228] width 16 height 16
checkbox input "true"
click at [556, 78] on icon "close" at bounding box center [559, 77] width 9 height 9
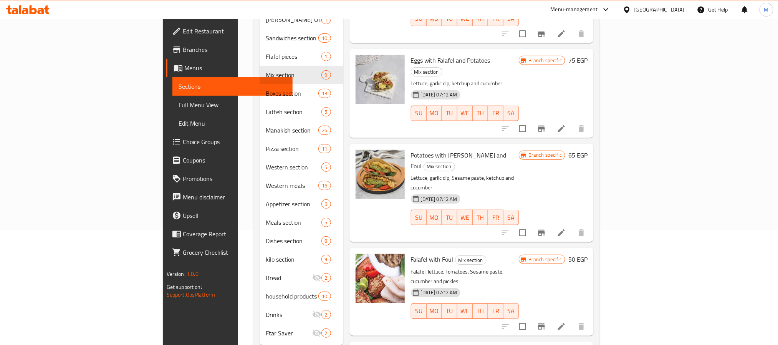
scroll to position [411, 0]
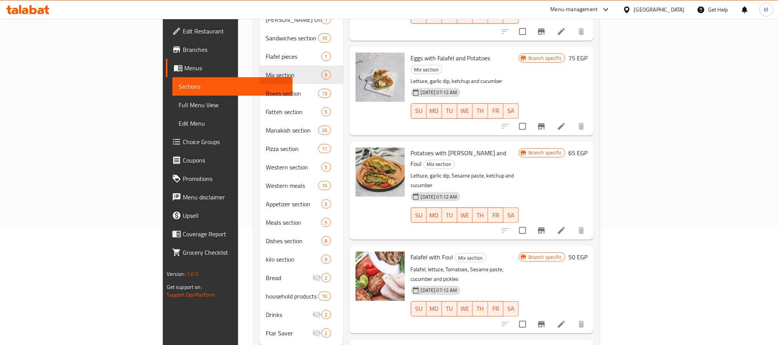
drag, startPoint x: 723, startPoint y: 239, endPoint x: 476, endPoint y: 202, distance: 249.1
click at [476, 283] on div "18-06-2025 07:12 AM SU MO TU WE TH FR SA" at bounding box center [465, 303] width 114 height 41
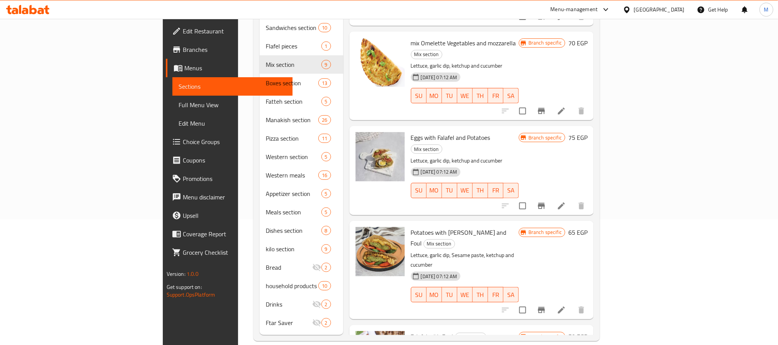
scroll to position [296, 0]
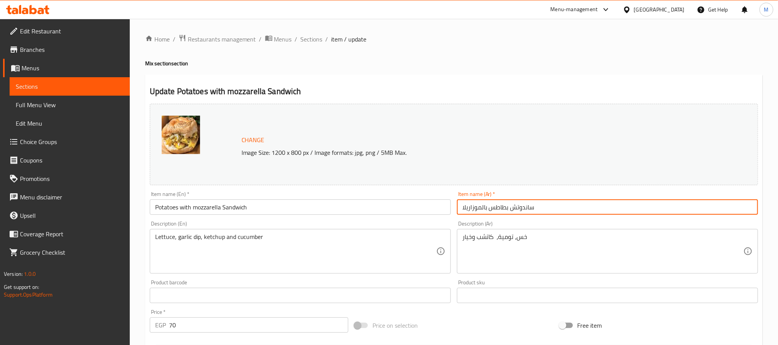
click at [535, 212] on input "ساندوتش بطاطس بالموزاريلا" at bounding box center [607, 206] width 301 height 15
paste input "ندوتش بطاطس بالموتز"
type input "سندوتش بطاطس بالموتزريلا"
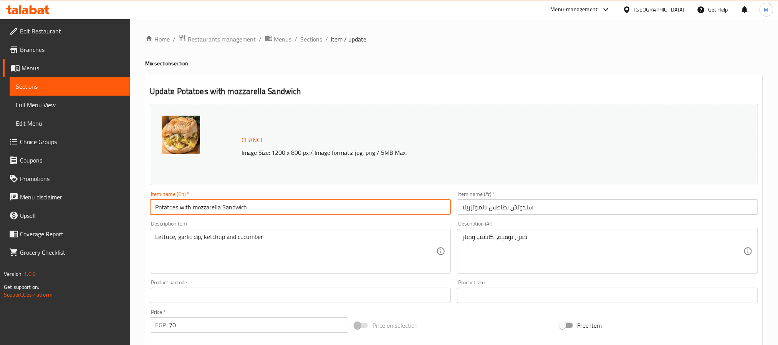
click at [370, 210] on input "Potatoes with mozzarella Sandwich" at bounding box center [300, 206] width 301 height 15
paste input "and M"
click at [180, 211] on input "Potato and Mozzarella Sandwich" at bounding box center [300, 206] width 301 height 15
type input "Potato With Mozzarella Sandwich"
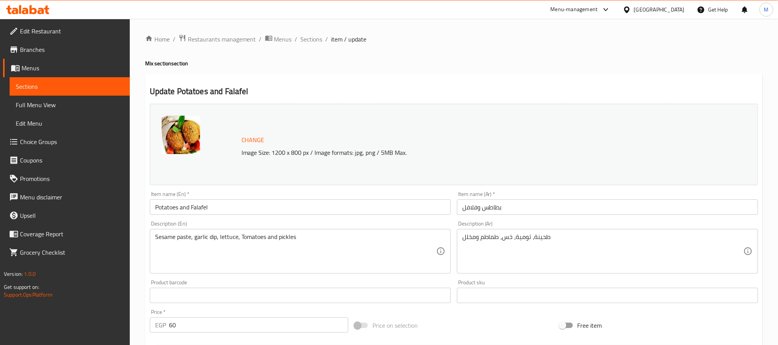
click at [501, 202] on input "بطاطس وفلافل" at bounding box center [607, 206] width 301 height 15
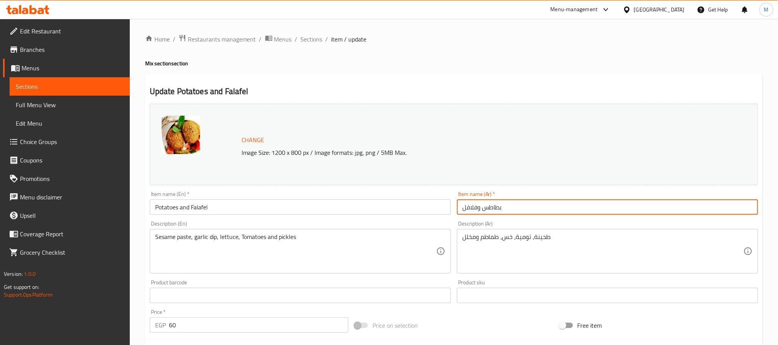
paste input "ندوتش بطاطس مع"
type input "سندوتش بطاطس مع فلافل"
drag, startPoint x: 219, startPoint y: 204, endPoint x: 194, endPoint y: 205, distance: 25.8
click at [218, 203] on input "Potatoes and Falafel" at bounding box center [300, 206] width 301 height 15
paste input "and Falafel Sandwich"
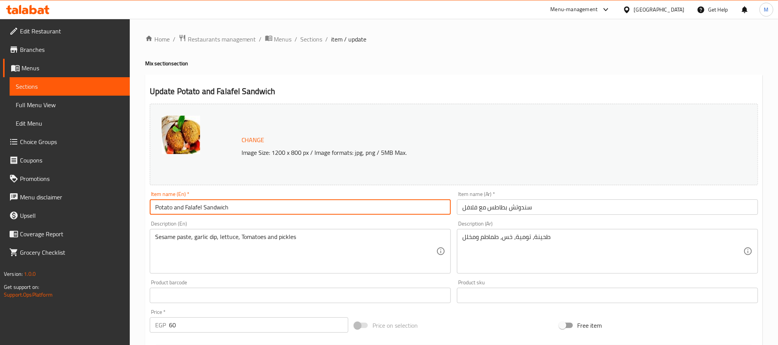
click at [181, 210] on input "Potato and Falafel Sandwich" at bounding box center [300, 206] width 301 height 15
type input "Potato With Falafel Sandwich"
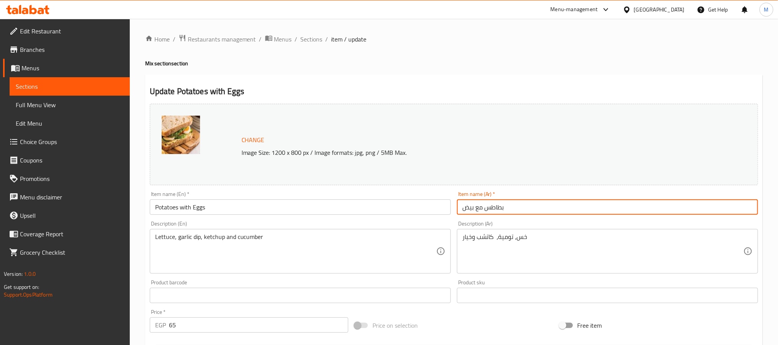
click at [518, 214] on input "بطاطس مع بيض" at bounding box center [607, 206] width 301 height 15
paste input "سندوتش"
type input "سندوتش بطاطس مع بيض"
click at [222, 210] on input "Potatoes with Eggs" at bounding box center [300, 206] width 301 height 15
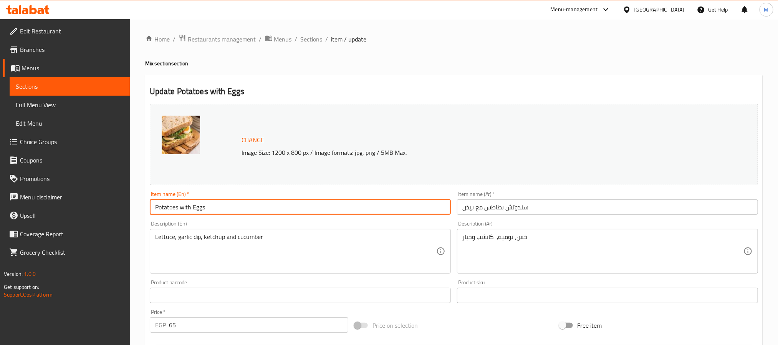
paste input "and Egg Sandwich"
click at [180, 210] on input "Potato and Egg Sandwich" at bounding box center [300, 206] width 301 height 15
type input "Potato With Egg Sandwich"
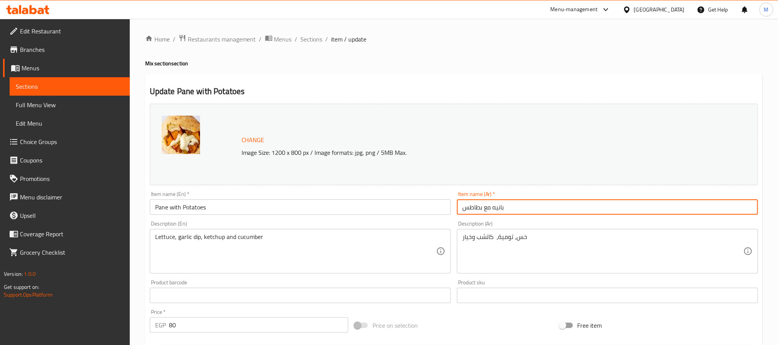
click at [538, 201] on input "بانيه مع بطاطس" at bounding box center [607, 206] width 301 height 15
paste input "ندوتش بطاطس مع بانية"
type input "سندوتش بطاطس مع بانية"
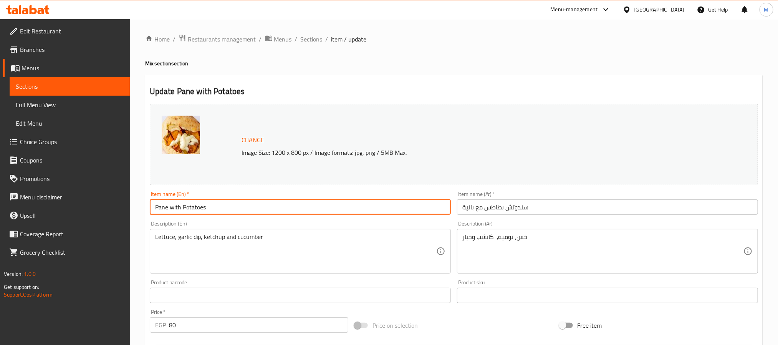
click at [217, 214] on input "Pane with Potatoes" at bounding box center [300, 206] width 301 height 15
paste input "otato and Paneer Sandwich"
click at [180, 212] on input "Potato and Paneer Sandwich" at bounding box center [300, 206] width 301 height 15
type input "Potato With Pane Sandwich"
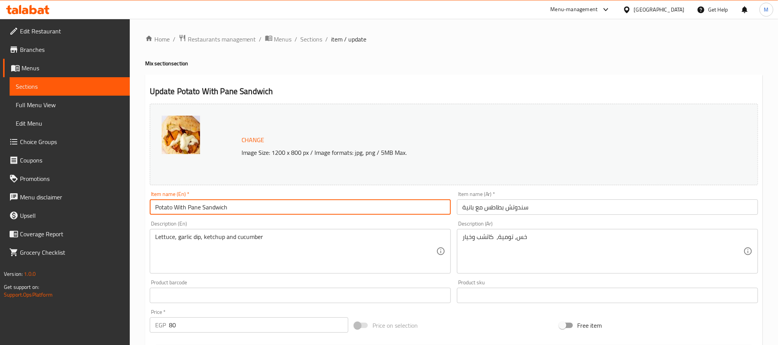
click at [306, 35] on span "Sections" at bounding box center [312, 39] width 22 height 9
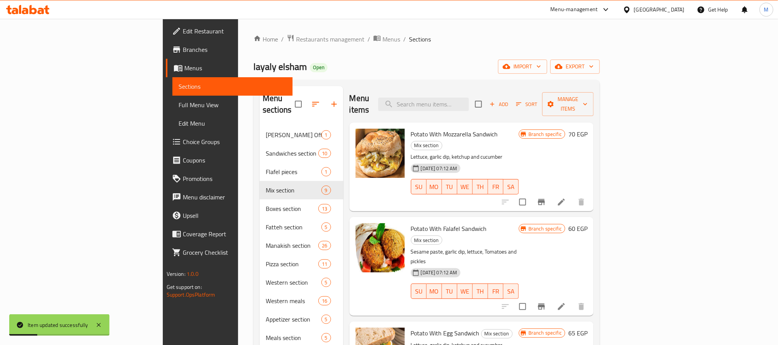
click at [509, 102] on span "Add" at bounding box center [499, 104] width 21 height 9
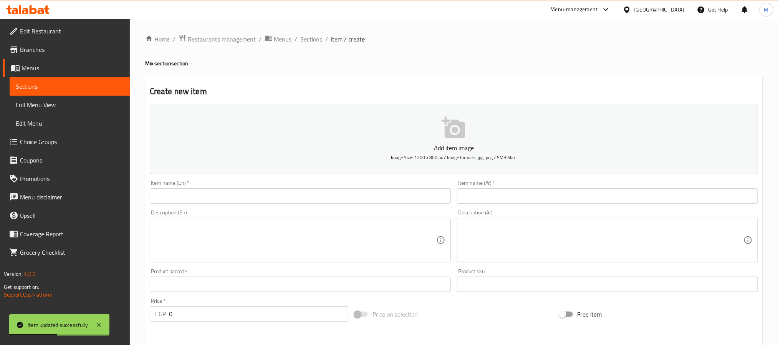
click at [503, 199] on input "text" at bounding box center [607, 195] width 301 height 15
paste input "سندوتش بطاطس مع فول"
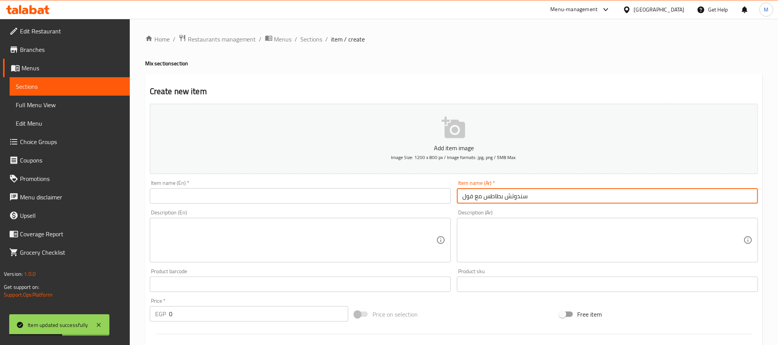
type input "سندوتش بطاطس مع فول"
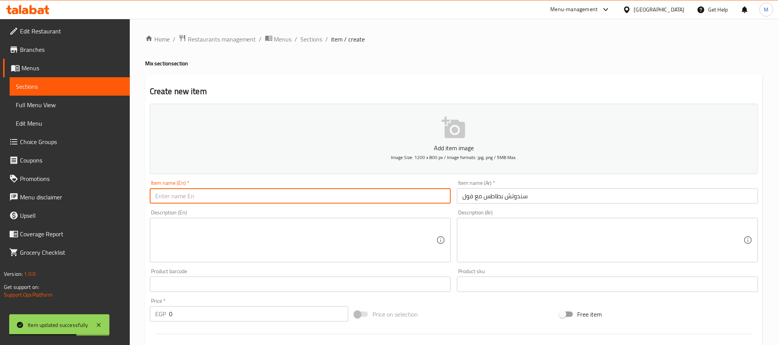
click at [219, 196] on input "text" at bounding box center [300, 195] width 301 height 15
paste input "Potato and Fava Bean Sandwich"
click at [179, 200] on input "Potato and Fava Bean Sandwich" at bounding box center [300, 195] width 301 height 15
drag, startPoint x: 179, startPoint y: 200, endPoint x: 202, endPoint y: 199, distance: 23.1
click at [202, 199] on input "Potato and Fava Bean Sandwich" at bounding box center [300, 195] width 301 height 15
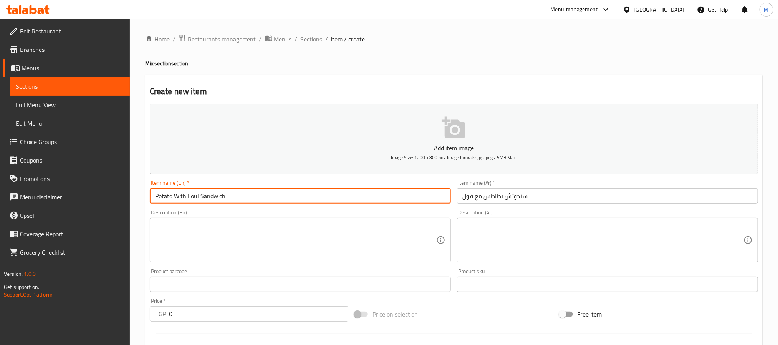
type input "Potato With Foul Sandwich"
click at [207, 313] on input "0" at bounding box center [258, 313] width 179 height 15
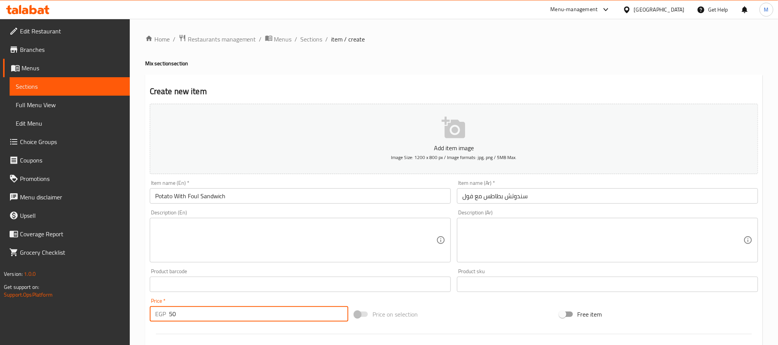
type input "50"
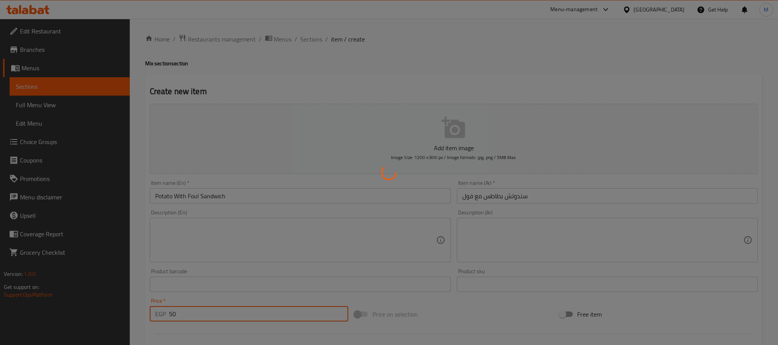
type input "0"
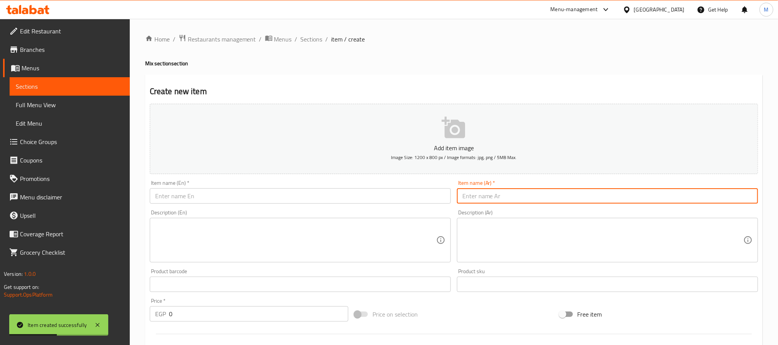
click at [524, 203] on input "text" at bounding box center [607, 195] width 301 height 15
paste input "سندوتش بانية مع موتزريلا"
type input "سندوتش بانية مع موتزريلا"
click at [249, 196] on input "text" at bounding box center [300, 195] width 301 height 15
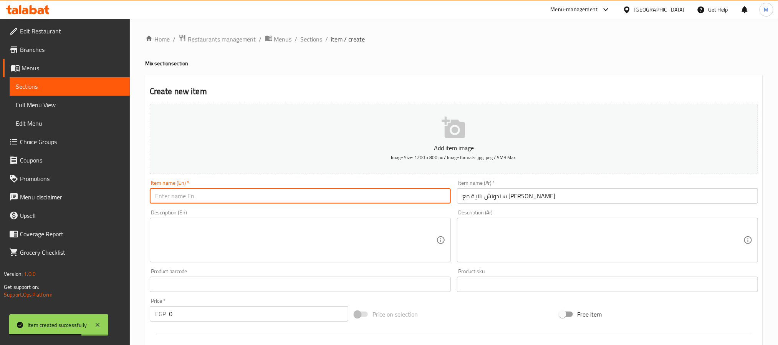
paste input "Paneer and Mozzarella Sandwich"
type input "Pane With Mozzarella Sandwich"
click at [231, 321] on input "0" at bounding box center [258, 313] width 179 height 15
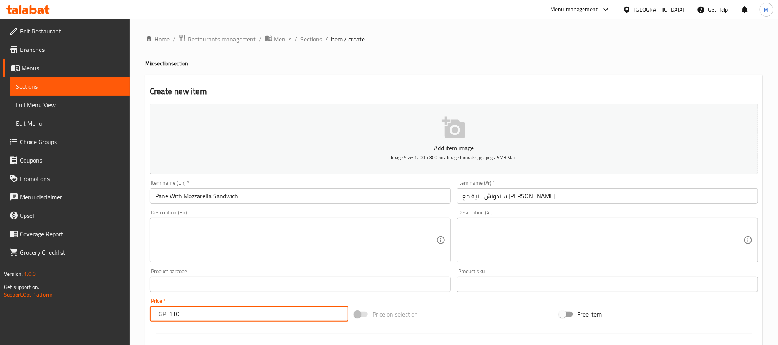
type input "110"
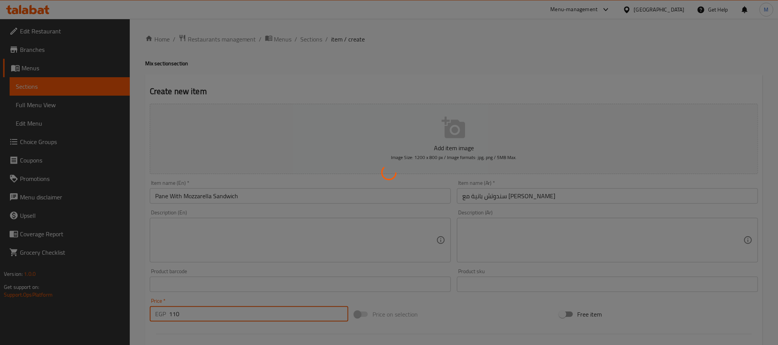
type input "0"
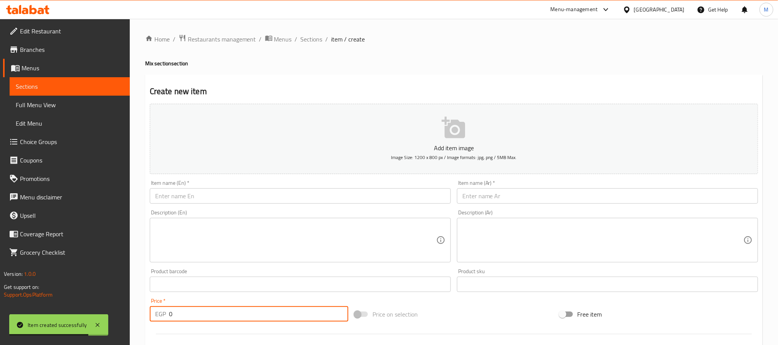
click at [486, 192] on input "text" at bounding box center [607, 195] width 301 height 15
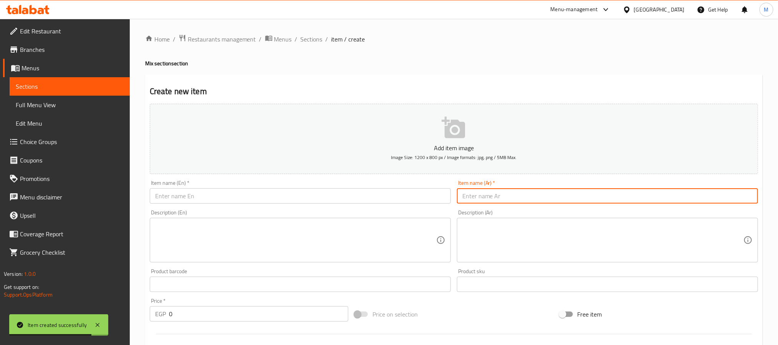
paste input "بيض مع بطاطس بالموتزريلا"
type input "بيض مع بطاطس بالموتزريلا"
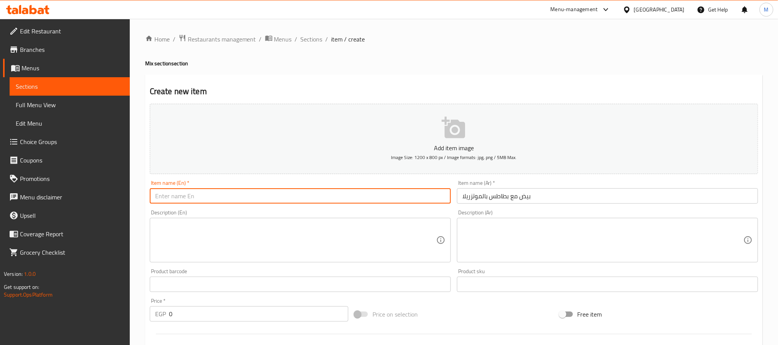
click at [355, 193] on input "text" at bounding box center [300, 195] width 301 height 15
paste input "Eggs with Potato and Mozzarella"
type input "Eggs with Potato and Mozzarella"
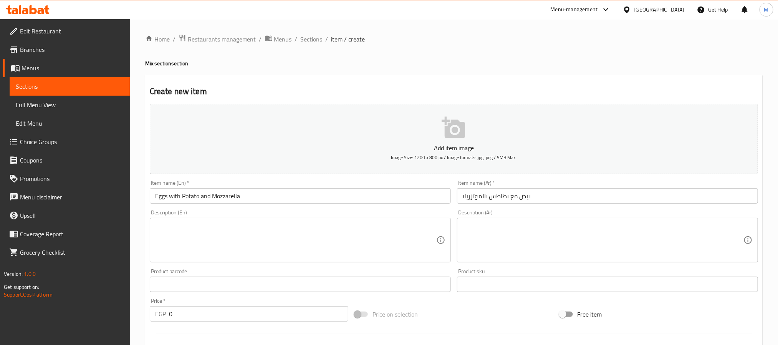
drag, startPoint x: 203, startPoint y: 302, endPoint x: 165, endPoint y: 307, distance: 38.3
click at [165, 306] on div "Price   * EGP 0 Price *" at bounding box center [249, 309] width 199 height 23
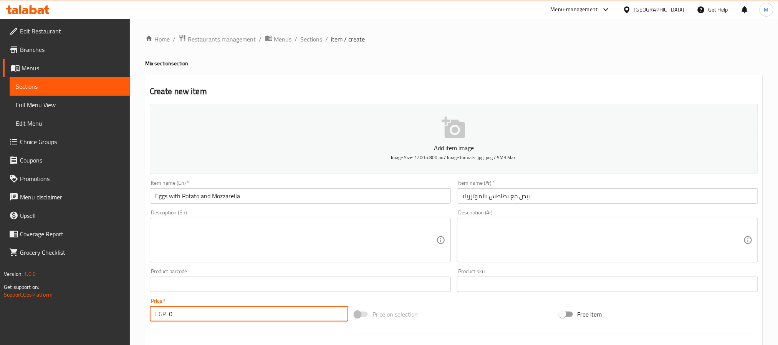
drag, startPoint x: 176, startPoint y: 310, endPoint x: 158, endPoint y: 310, distance: 18.1
click at [158, 310] on div "EGP 0 Price *" at bounding box center [249, 313] width 199 height 15
type input "90"
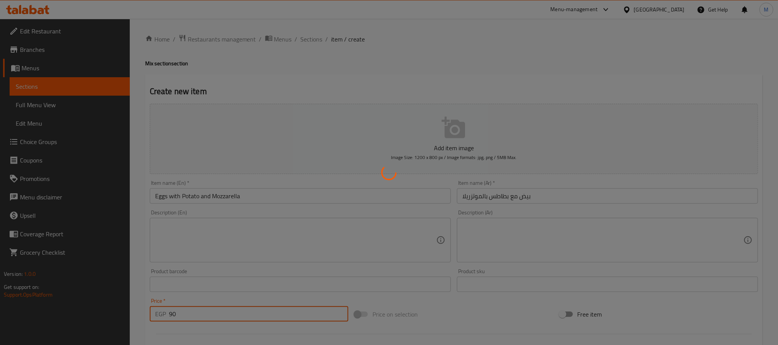
type input "0"
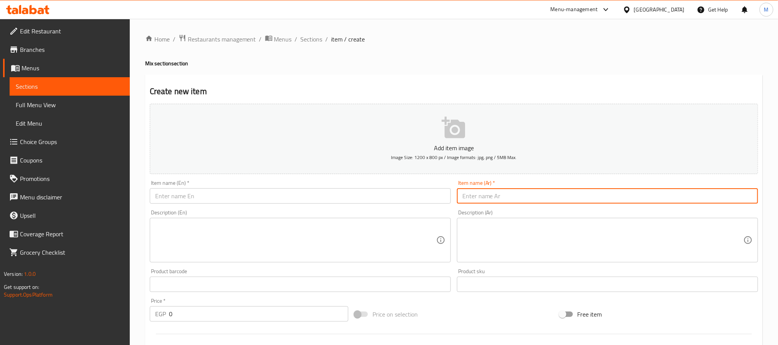
click at [526, 189] on input "text" at bounding box center [607, 195] width 301 height 15
paste input "بيض مع بطاطس بالموتزريلا"
paste input "مع فول"
type input "بيض مع بطاطس مع فول"
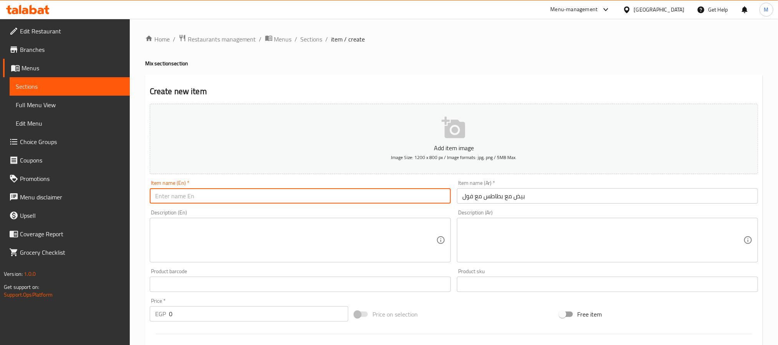
click at [247, 198] on input "text" at bounding box center [300, 195] width 301 height 15
paste input "Eggs with Potato and Fava Beans"
type input "Eggs with Potato and Foul"
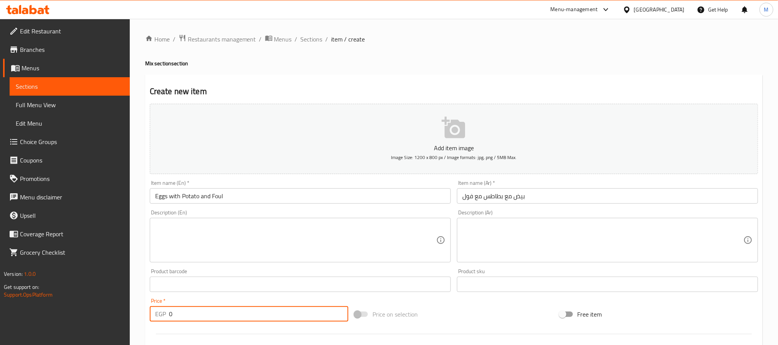
click at [199, 313] on input "0" at bounding box center [258, 313] width 179 height 15
type input "60"
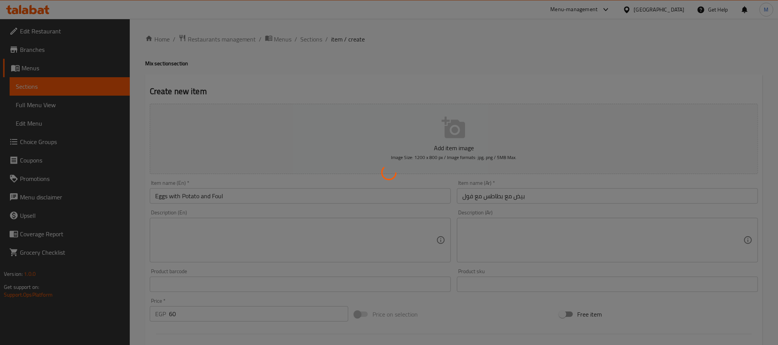
type input "0"
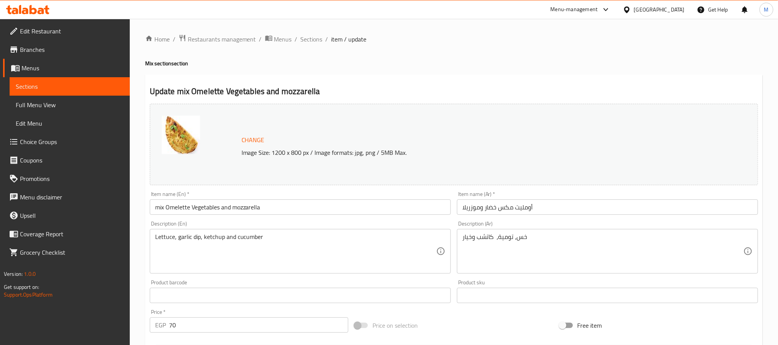
click at [506, 213] on input "أومليت مكس خضار وموزريلا" at bounding box center [607, 206] width 301 height 15
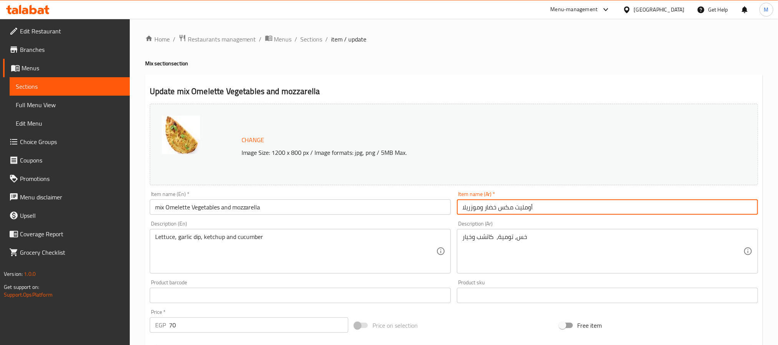
paste input "يض ميكس"
type input "بيض ميكس"
click at [233, 214] on input "mix Omelette Vegetables and mozzarella" at bounding box center [300, 206] width 301 height 15
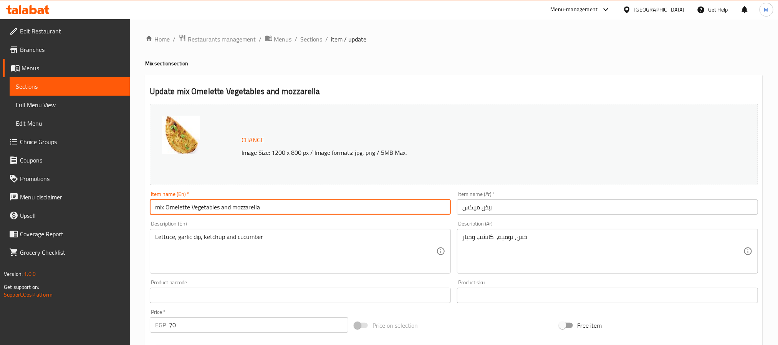
paste input "Mixed Eggs"
type input "Mixed Eggs"
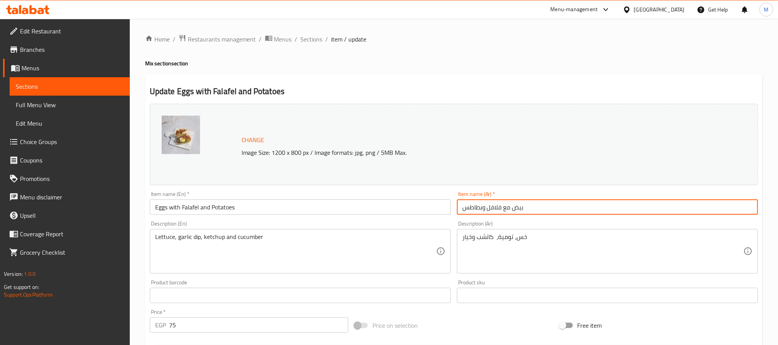
click at [546, 210] on input "بيض مع فلافل وبطاطس" at bounding box center [607, 206] width 301 height 15
paste input "بطاطس مع فلافل"
type input "بيض مع بطاطس مع فلافل"
click at [334, 210] on input "Eggs with Falafel and Potatoes" at bounding box center [300, 206] width 301 height 15
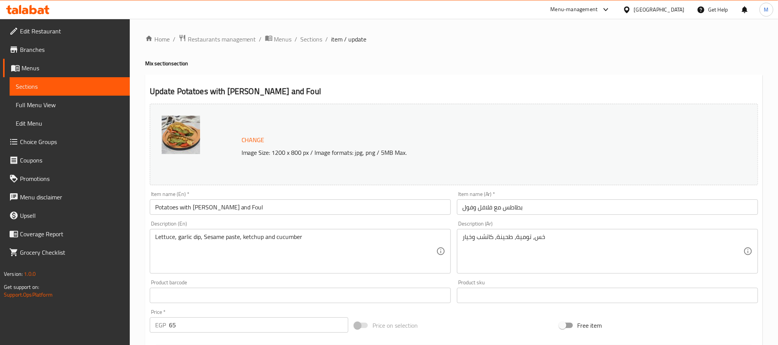
click at [535, 206] on input "بطاطس مع فلافل وفول" at bounding box center [607, 206] width 301 height 15
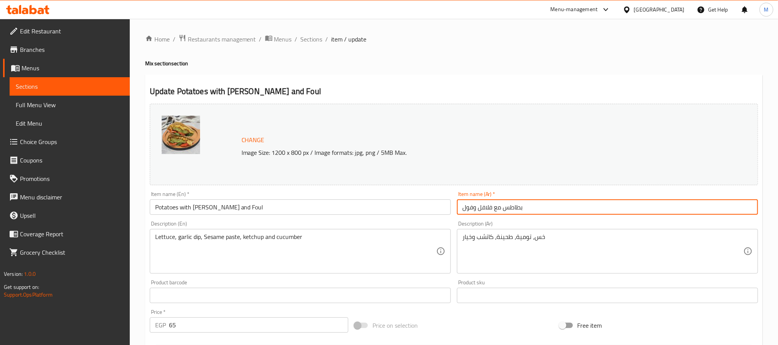
paste input "ع"
type input "بطاطس مع فلافل مع فول"
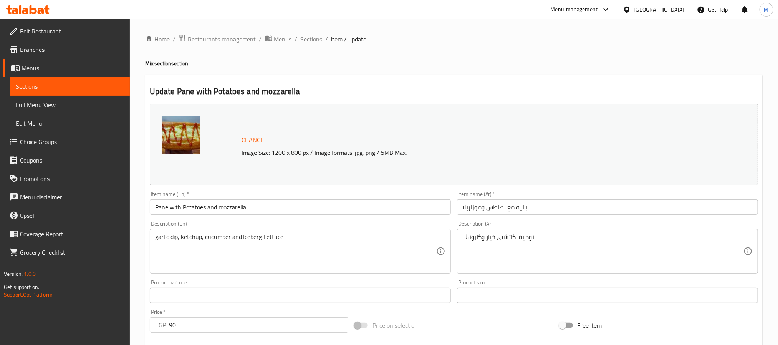
click at [523, 206] on input "بانيه مع بطاطس وموزاريلا" at bounding box center [607, 206] width 301 height 15
paste input "ة مع بطاطس بالموتز"
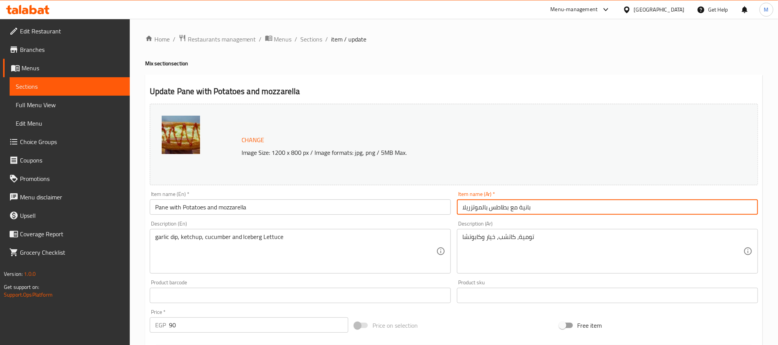
type input "بانية مع بطاطس بالموتزريلا"
drag, startPoint x: 207, startPoint y: 210, endPoint x: 203, endPoint y: 214, distance: 5.8
click at [208, 210] on input "Pane with Potatoes and mozzarella" at bounding box center [300, 206] width 301 height 15
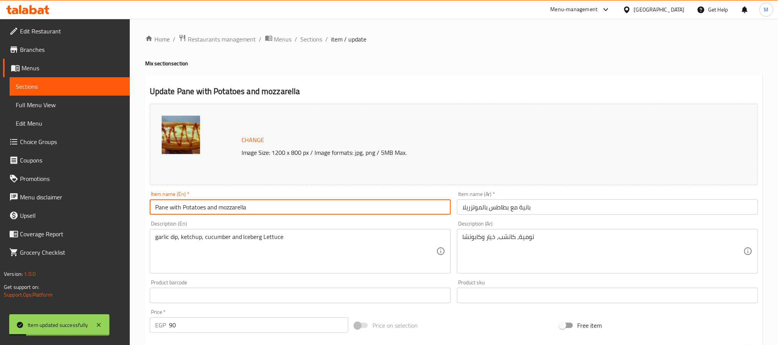
paste input "er and Potato and Mozzarella"
click at [179, 209] on input "Paneer and Potato and Mozzarella" at bounding box center [300, 206] width 301 height 15
type input "Pane With Potato and Mozzarella"
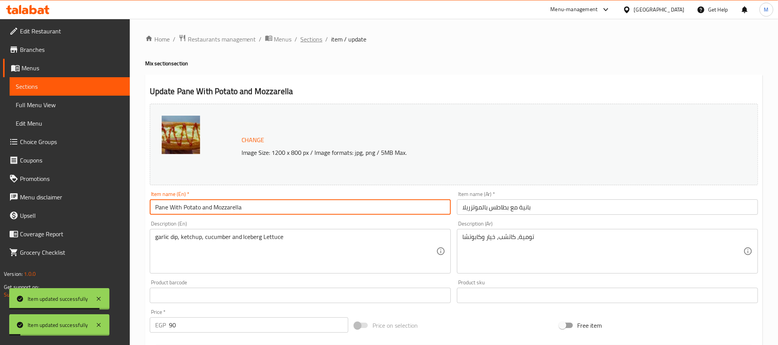
click at [315, 41] on span "Sections" at bounding box center [312, 39] width 22 height 9
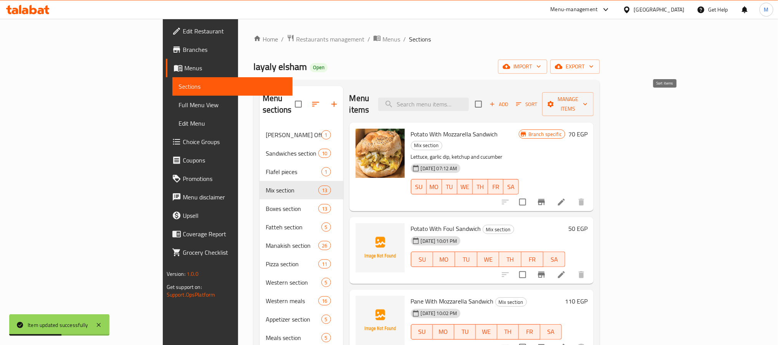
click at [538, 100] on span "Sort" at bounding box center [526, 104] width 21 height 9
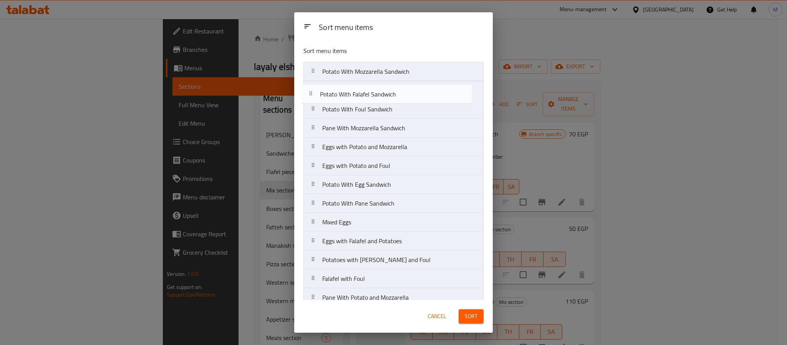
drag, startPoint x: 401, startPoint y: 169, endPoint x: 400, endPoint y: 90, distance: 78.8
click at [400, 90] on nav "Potato With Mozzarella Sandwich Potato With Foul Sandwich Pane With Mozzarella …" at bounding box center [394, 185] width 180 height 246
drag, startPoint x: 403, startPoint y: 187, endPoint x: 408, endPoint y: 131, distance: 56.8
click at [408, 131] on nav "Potato With Mozzarella Sandwich Potato With Falafel Sandwich Potato With Foul S…" at bounding box center [394, 185] width 180 height 246
drag, startPoint x: 403, startPoint y: 203, endPoint x: 400, endPoint y: 143, distance: 59.7
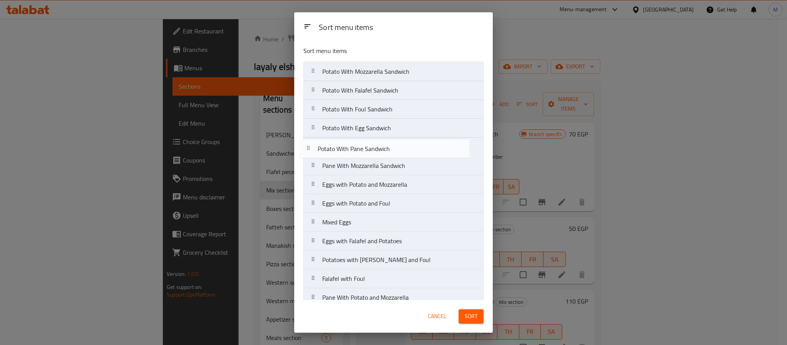
click at [400, 143] on nav "Potato With Mozzarella Sandwich Potato With Falafel Sandwich Potato With Foul S…" at bounding box center [394, 185] width 180 height 246
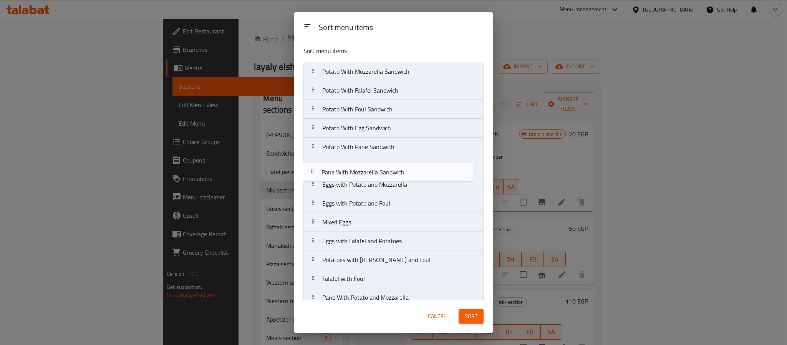
click at [406, 167] on nav "Potato With Mozzarella Sandwich Potato With Falafel Sandwich Potato With Foul S…" at bounding box center [394, 185] width 180 height 246
drag, startPoint x: 347, startPoint y: 224, endPoint x: 353, endPoint y: 176, distance: 48.7
click at [353, 176] on nav "Potato With Mozzarella Sandwich Potato With Falafel Sandwich Potato With Foul S…" at bounding box center [394, 185] width 180 height 246
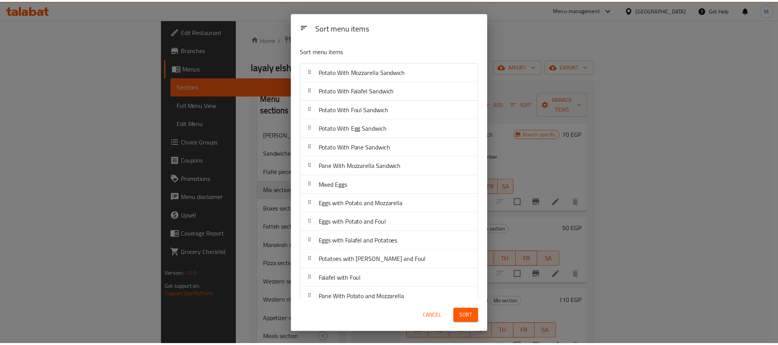
scroll to position [13, 0]
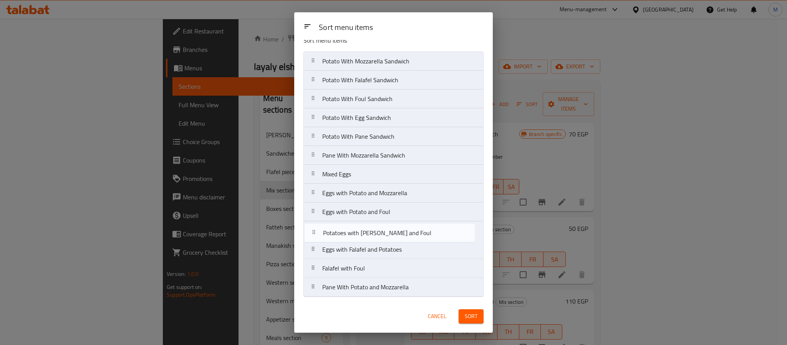
drag, startPoint x: 403, startPoint y: 249, endPoint x: 406, endPoint y: 227, distance: 22.4
click at [406, 227] on nav "Potato With Mozzarella Sandwich Potato With Falafel Sandwich Potato With Foul S…" at bounding box center [394, 174] width 180 height 246
drag, startPoint x: 440, startPoint y: 214, endPoint x: 434, endPoint y: 217, distance: 6.5
click at [434, 217] on nav "Potato With Mozzarella Sandwich Potato With Falafel Sandwich Potato With Foul S…" at bounding box center [394, 174] width 180 height 246
drag, startPoint x: 412, startPoint y: 244, endPoint x: 415, endPoint y: 207, distance: 37.8
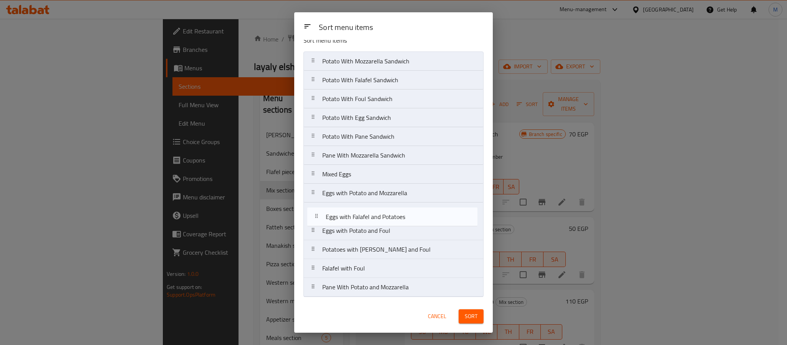
click at [415, 207] on nav "Potato With Mozzarella Sandwich Potato With Falafel Sandwich Potato With Foul S…" at bounding box center [394, 174] width 180 height 246
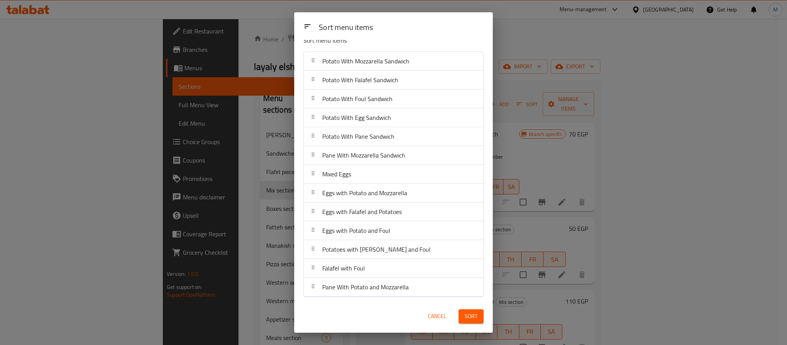
click at [471, 314] on span "Sort" at bounding box center [471, 317] width 13 height 10
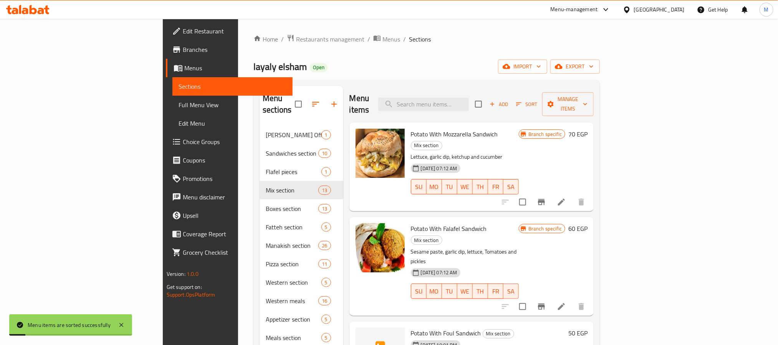
click at [362, 71] on div "layaly elsham Open import export" at bounding box center [427, 67] width 347 height 14
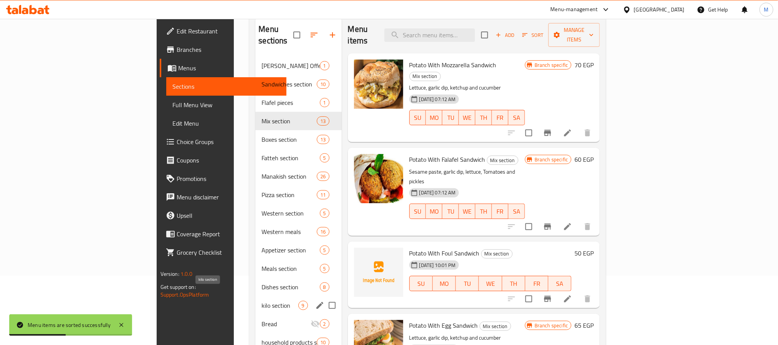
scroll to position [115, 0]
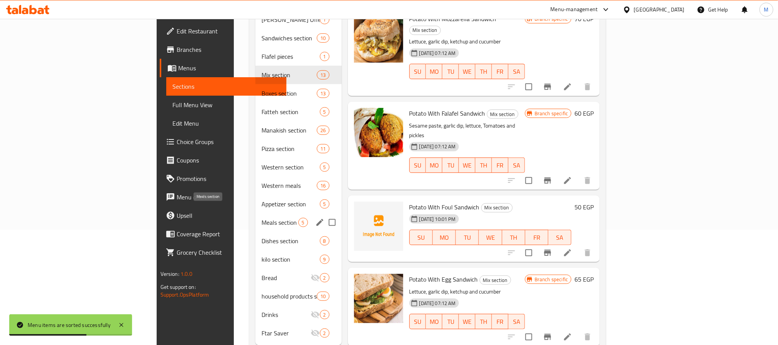
click at [262, 218] on span "Meals section" at bounding box center [280, 222] width 37 height 9
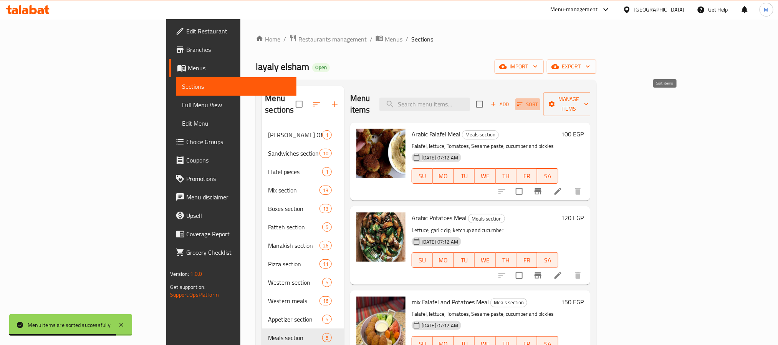
click at [539, 100] on span "Sort" at bounding box center [528, 104] width 21 height 9
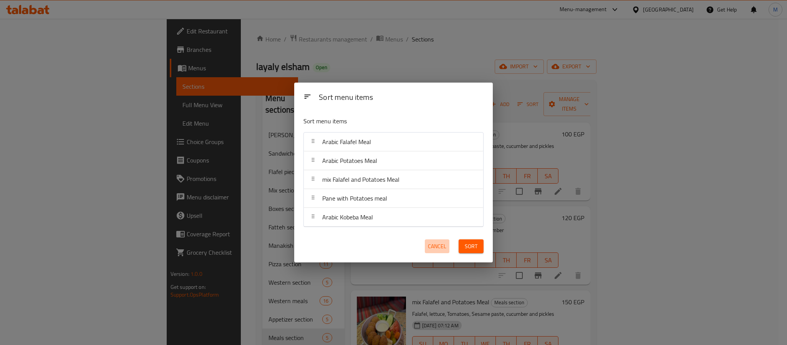
click at [443, 247] on span "Cancel" at bounding box center [437, 247] width 18 height 10
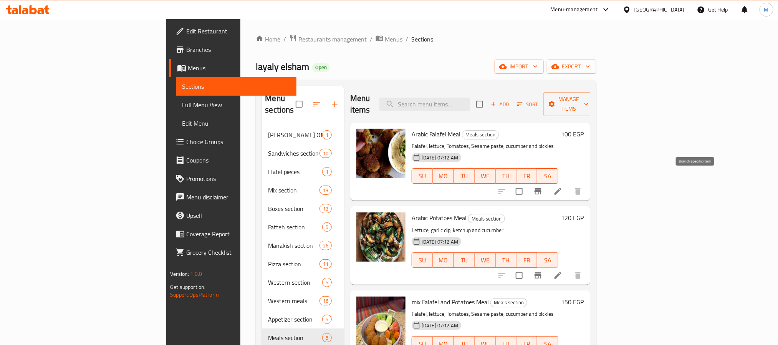
click at [543, 187] on icon "Branch-specific-item" at bounding box center [538, 191] width 9 height 9
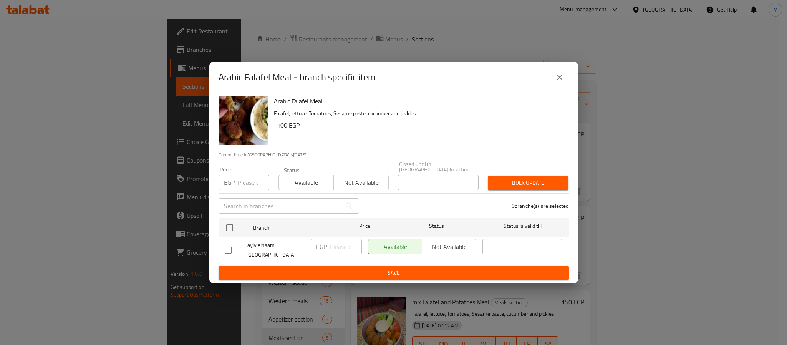
click at [229, 224] on input "checkbox" at bounding box center [230, 228] width 16 height 16
checkbox input "true"
click at [246, 181] on input "number" at bounding box center [254, 182] width 32 height 15
type input "150"
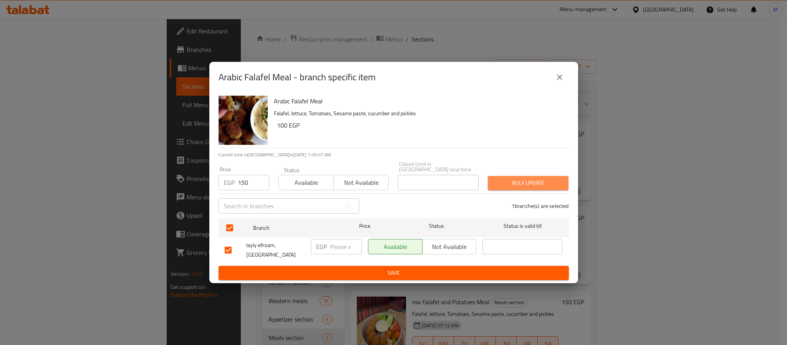
click at [553, 182] on span "Bulk update" at bounding box center [528, 183] width 68 height 10
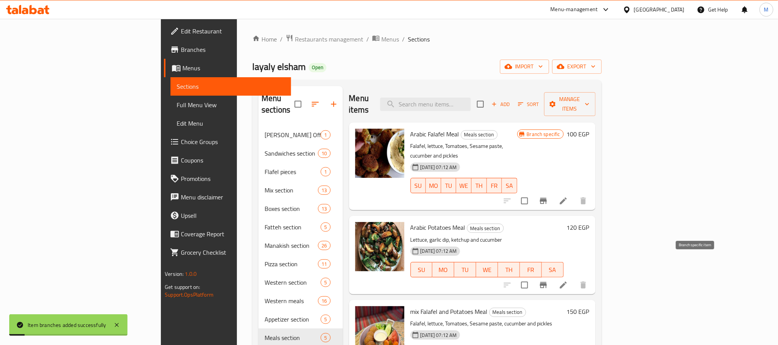
click at [553, 276] on button "Branch-specific-item" at bounding box center [543, 285] width 18 height 18
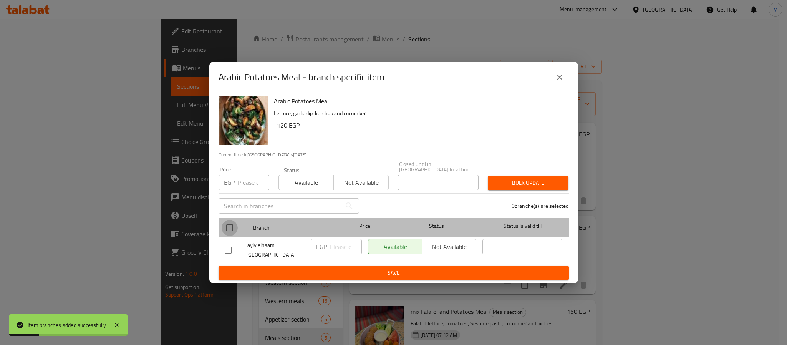
click at [232, 225] on input "checkbox" at bounding box center [230, 228] width 16 height 16
checkbox input "true"
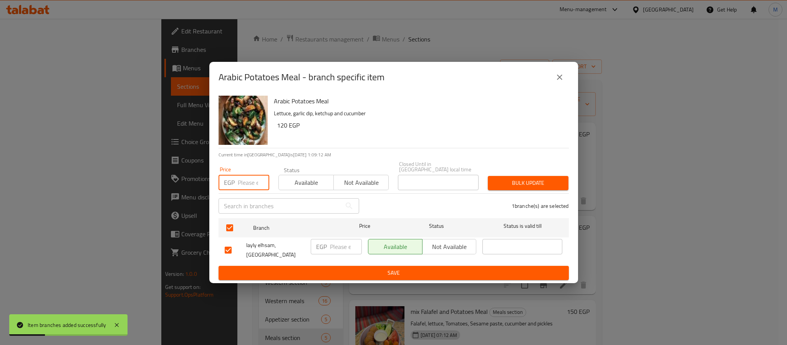
click at [244, 181] on input "number" at bounding box center [254, 182] width 32 height 15
type input "170"
click at [505, 176] on button "Bulk update" at bounding box center [528, 183] width 81 height 14
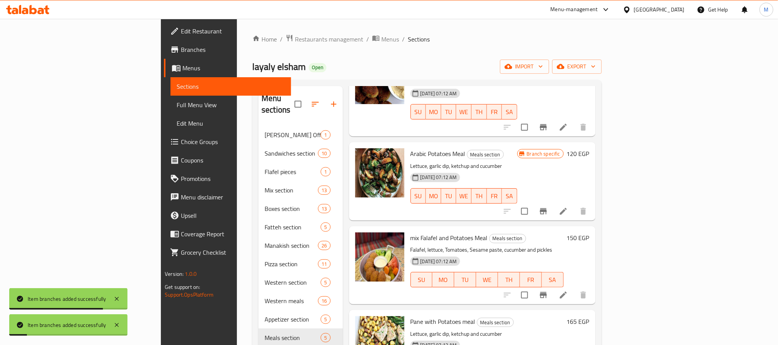
scroll to position [76, 0]
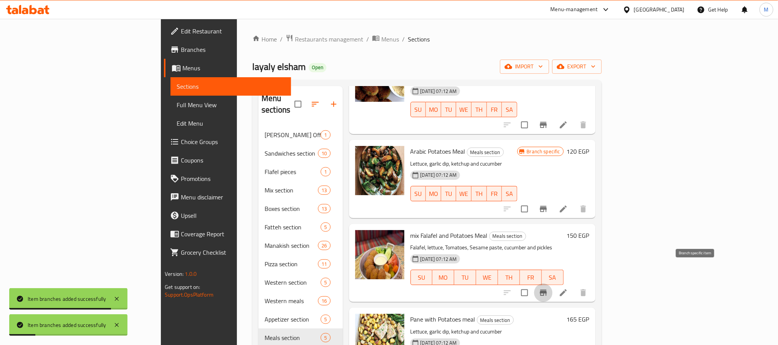
click at [553, 284] on button "Branch-specific-item" at bounding box center [543, 293] width 18 height 18
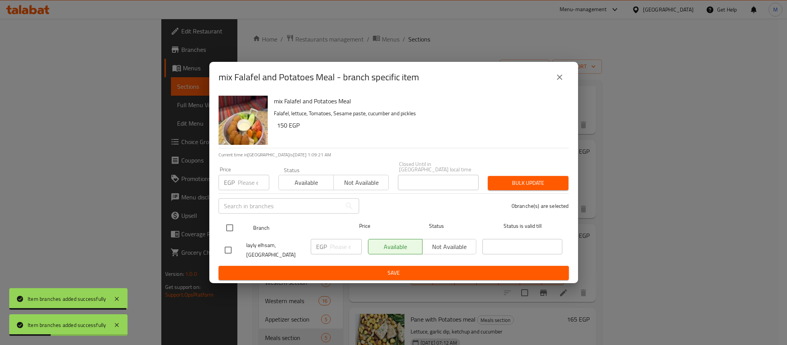
click at [229, 227] on input "checkbox" at bounding box center [230, 228] width 16 height 16
checkbox input "true"
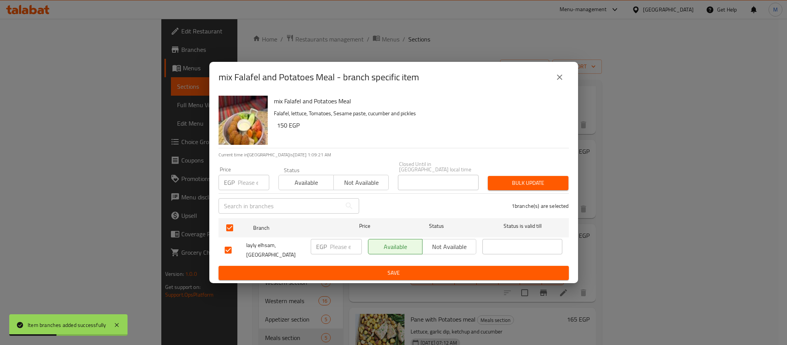
click at [249, 185] on input "number" at bounding box center [254, 182] width 32 height 15
type input "185"
click at [519, 179] on span "Bulk update" at bounding box center [528, 183] width 68 height 10
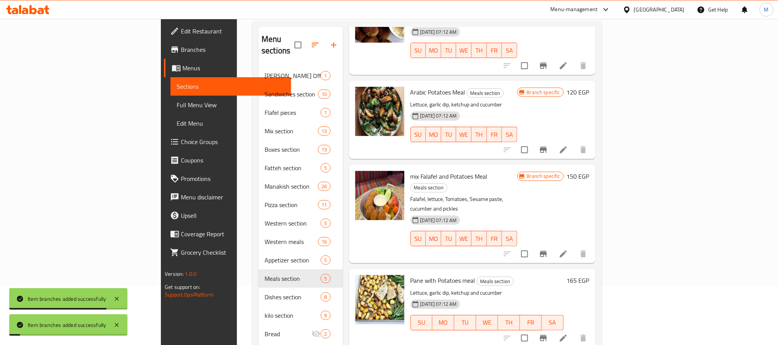
scroll to position [126, 0]
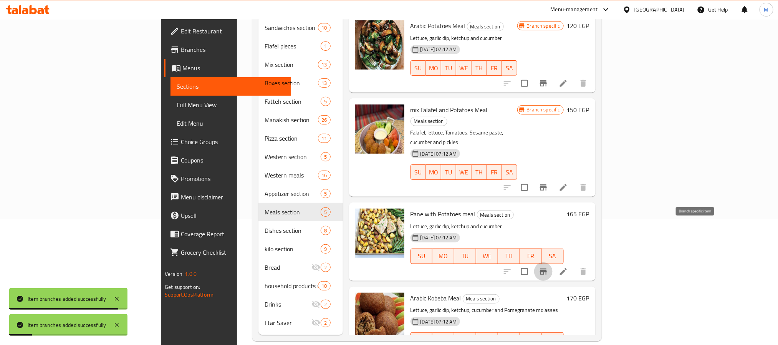
click at [547, 269] on icon "Branch-specific-item" at bounding box center [543, 272] width 7 height 6
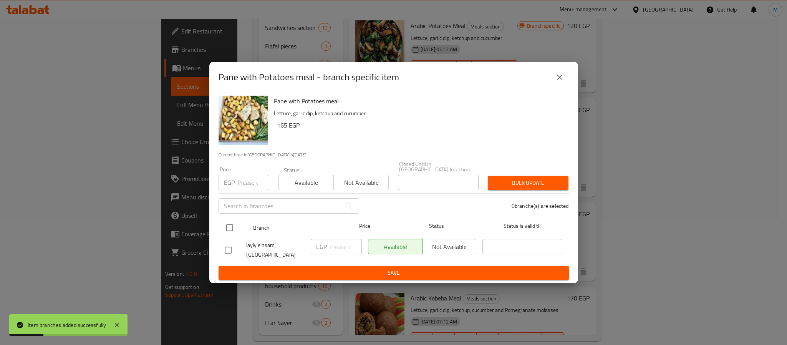
drag, startPoint x: 231, startPoint y: 226, endPoint x: 233, endPoint y: 214, distance: 12.1
click at [231, 225] on input "checkbox" at bounding box center [230, 228] width 16 height 16
checkbox input "true"
click at [248, 176] on input "number" at bounding box center [254, 182] width 32 height 15
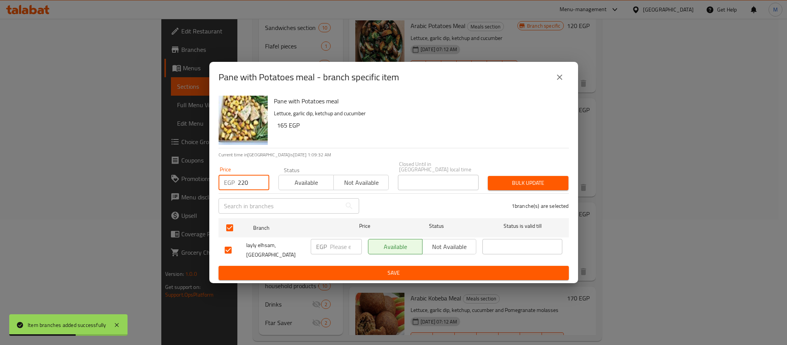
type input "220"
click at [508, 187] on button "Bulk update" at bounding box center [528, 183] width 81 height 14
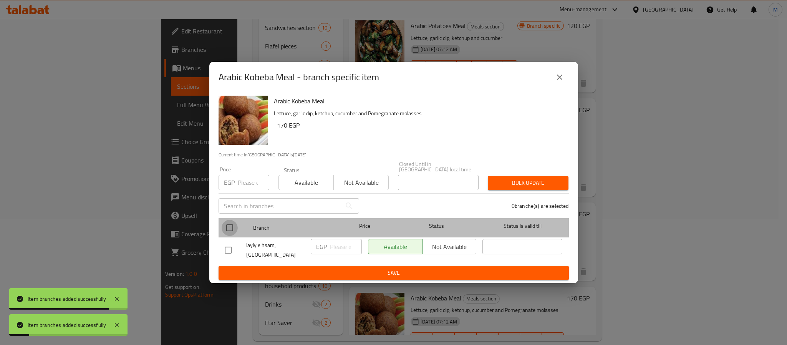
click at [229, 229] on input "checkbox" at bounding box center [230, 228] width 16 height 16
checkbox input "true"
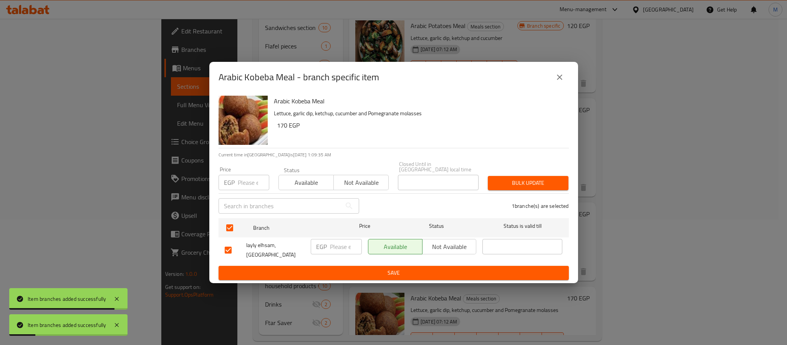
click at [238, 186] on input "number" at bounding box center [254, 182] width 32 height 15
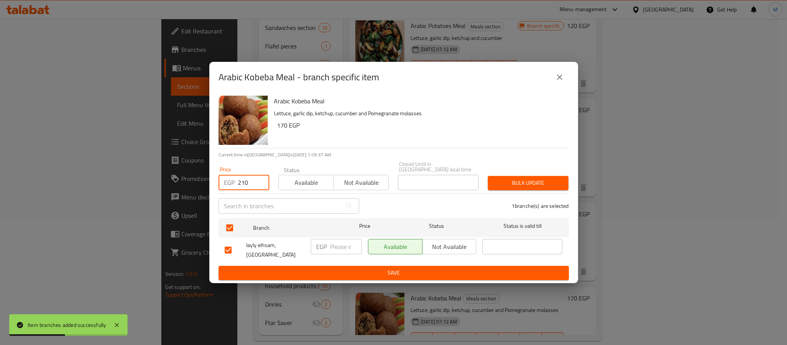
type input "210"
click at [499, 186] on button "Bulk update" at bounding box center [528, 183] width 81 height 14
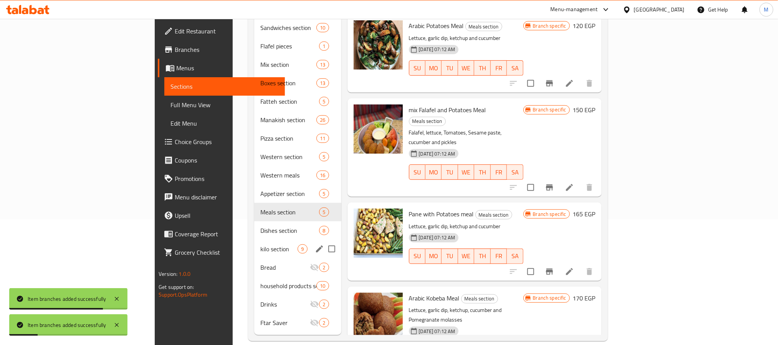
scroll to position [10, 0]
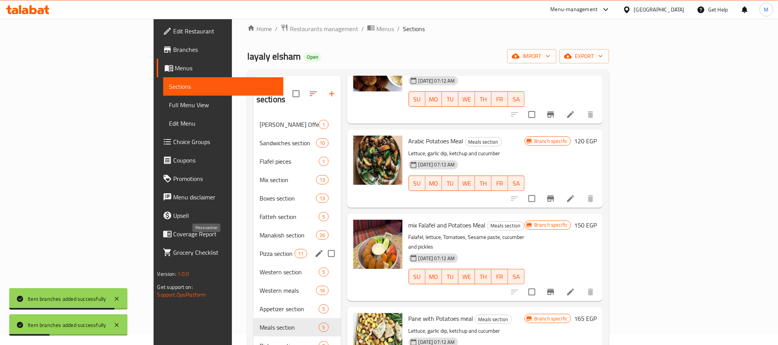
click at [260, 249] on span "Pizza section" at bounding box center [277, 253] width 35 height 9
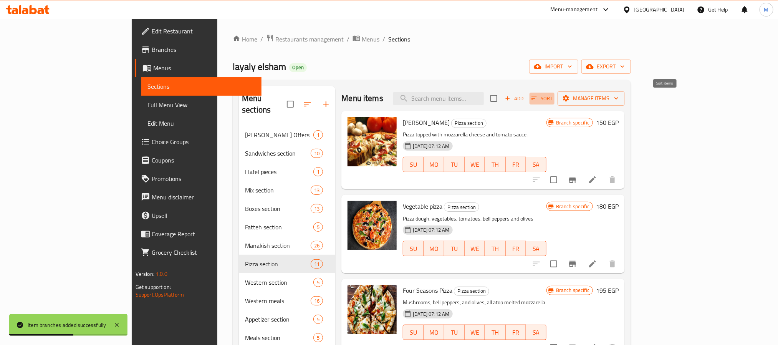
click at [553, 95] on span "Sort" at bounding box center [542, 98] width 21 height 9
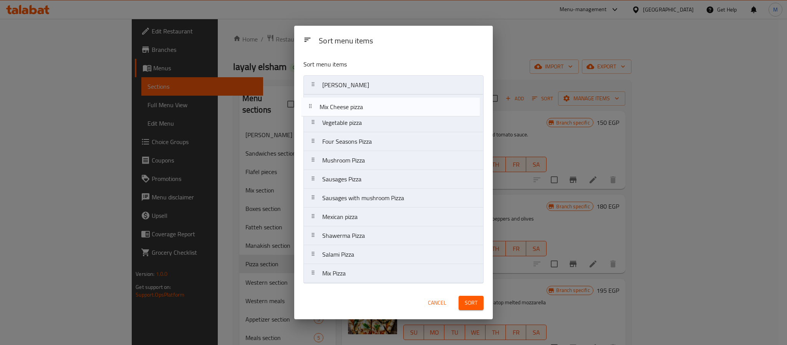
drag, startPoint x: 379, startPoint y: 146, endPoint x: 376, endPoint y: 106, distance: 39.3
click at [376, 106] on nav "Margherita Pizza Vegetable pizza Four Seasons Pizza Mix Cheese pizza Mushroom P…" at bounding box center [394, 179] width 180 height 208
drag, startPoint x: 385, startPoint y: 220, endPoint x: 392, endPoint y: 106, distance: 113.9
click at [392, 106] on nav "Margherita Pizza Mix Cheese pizza Vegetable pizza Four Seasons Pizza Mushroom P…" at bounding box center [394, 179] width 180 height 208
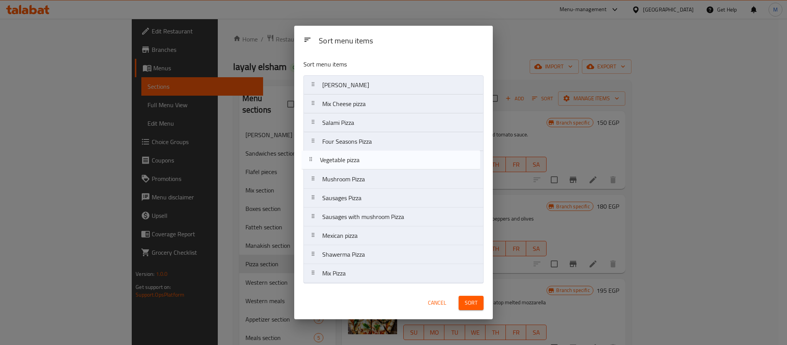
drag, startPoint x: 390, startPoint y: 147, endPoint x: 386, endPoint y: 168, distance: 21.0
click at [386, 168] on nav "Margherita Pizza Mix Cheese pizza Salami Pizza Vegetable pizza Four Seasons Piz…" at bounding box center [394, 179] width 180 height 208
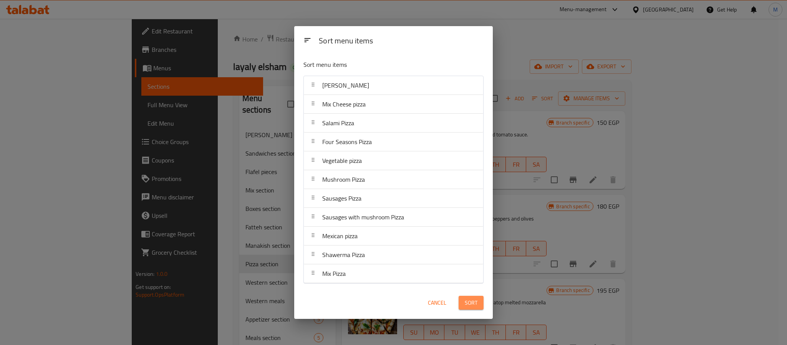
click at [465, 300] on span "Sort" at bounding box center [471, 303] width 13 height 10
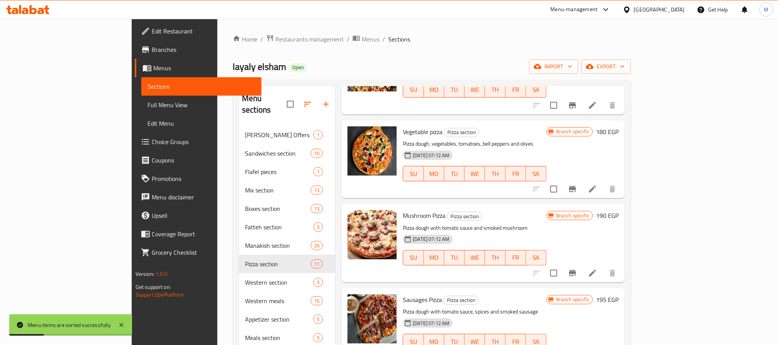
scroll to position [403, 0]
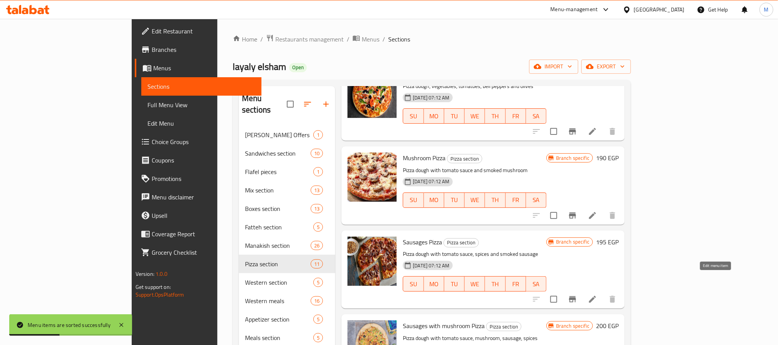
click at [597, 295] on icon at bounding box center [592, 299] width 9 height 9
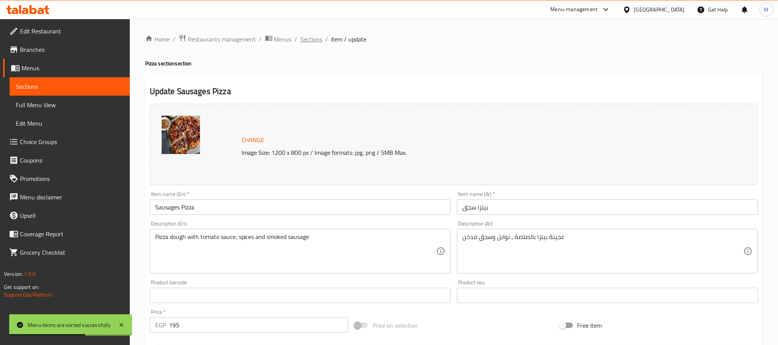
click at [318, 38] on span "Sections" at bounding box center [312, 39] width 22 height 9
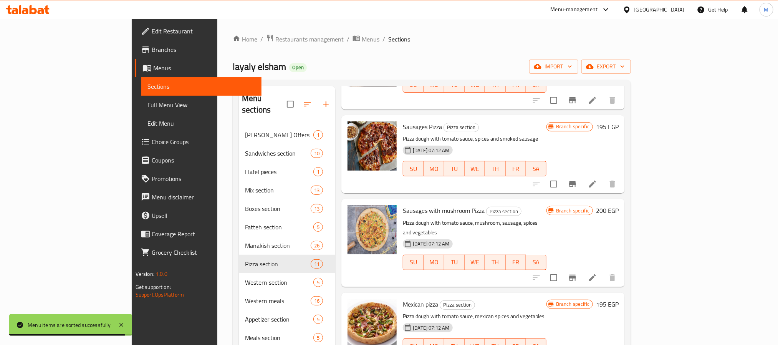
scroll to position [580, 0]
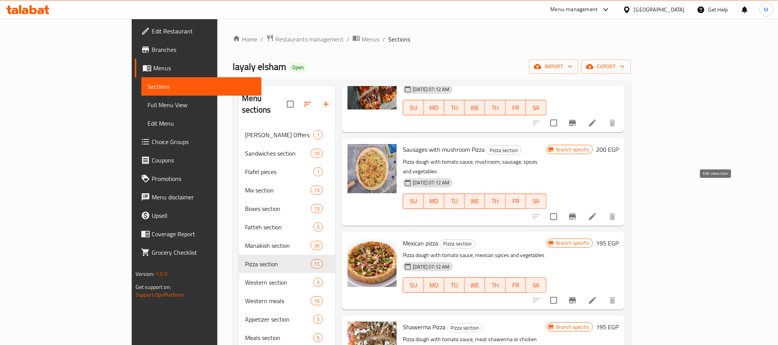
click at [596, 213] on icon at bounding box center [592, 216] width 7 height 7
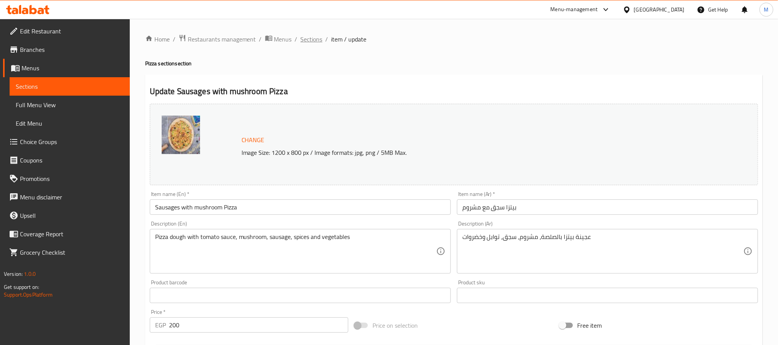
click at [309, 36] on span "Sections" at bounding box center [312, 39] width 22 height 9
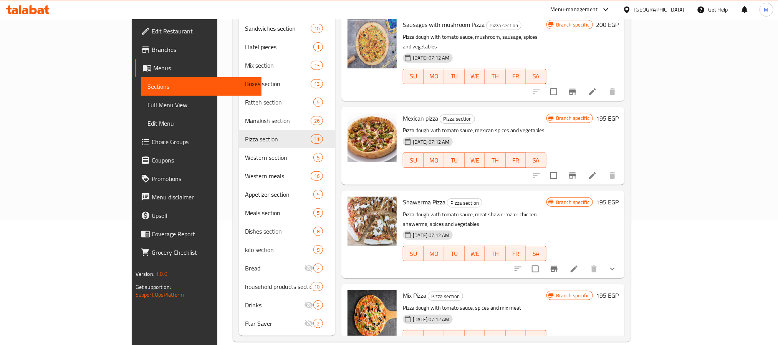
scroll to position [126, 0]
checkbox input "true"
drag, startPoint x: 657, startPoint y: 227, endPoint x: 663, endPoint y: 179, distance: 49.1
click at [544, 260] on input "checkbox" at bounding box center [536, 268] width 16 height 16
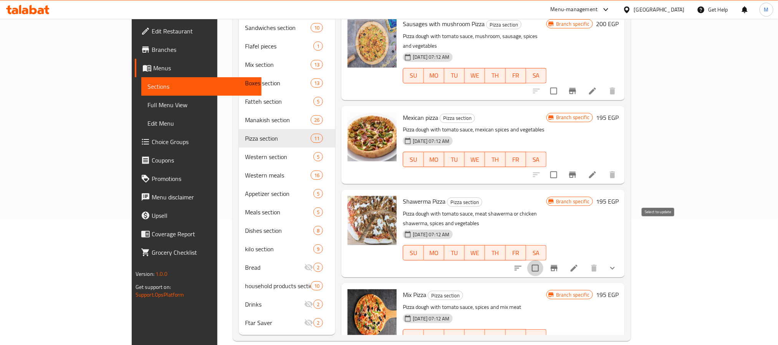
checkbox input "true"
click at [562, 167] on input "checkbox" at bounding box center [554, 175] width 16 height 16
checkbox input "true"
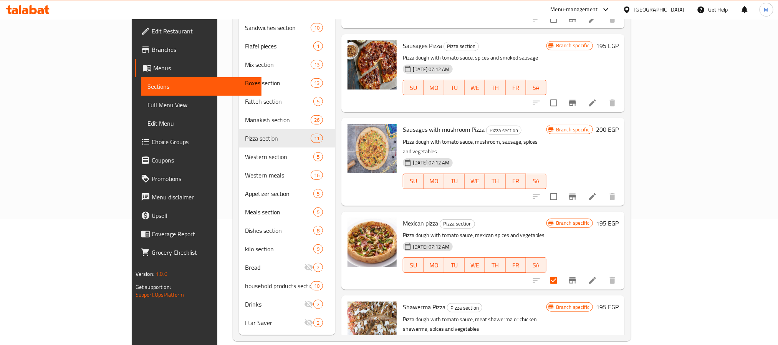
scroll to position [465, 0]
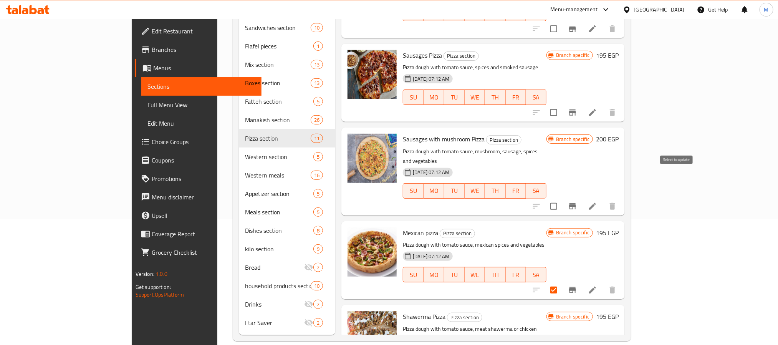
click at [562, 198] on input "checkbox" at bounding box center [554, 206] width 16 height 16
checkbox input "true"
click at [562, 105] on input "checkbox" at bounding box center [554, 113] width 16 height 16
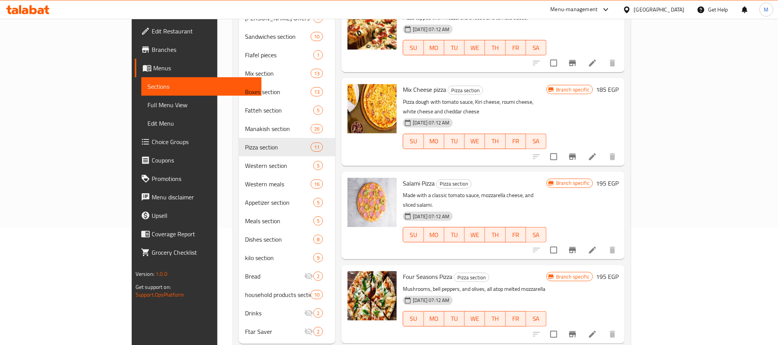
scroll to position [0, 0]
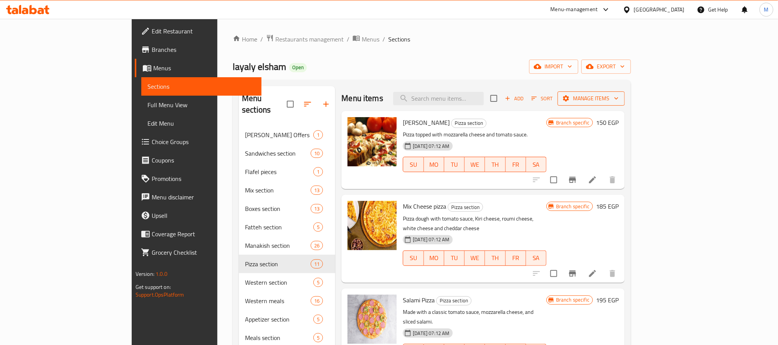
click at [619, 98] on span "Manage items" at bounding box center [591, 99] width 55 height 10
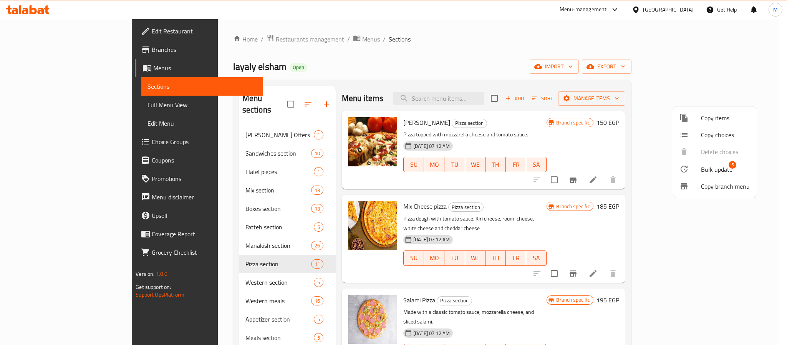
click at [697, 171] on div at bounding box center [691, 168] width 22 height 9
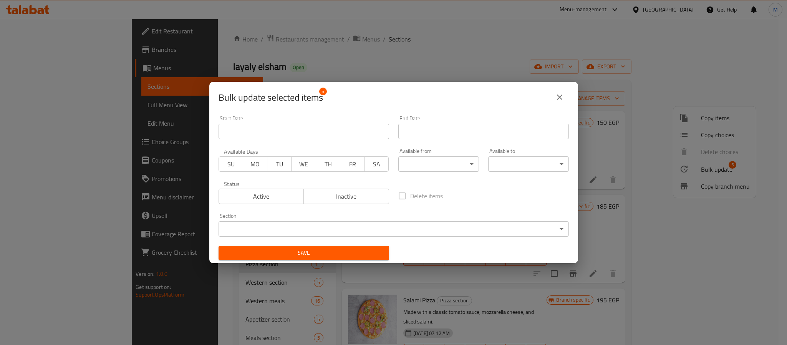
click at [348, 198] on span "Inactive" at bounding box center [346, 196] width 79 height 11
click at [342, 245] on div "Save" at bounding box center [304, 252] width 180 height 23
click at [347, 253] on span "Save" at bounding box center [304, 253] width 158 height 10
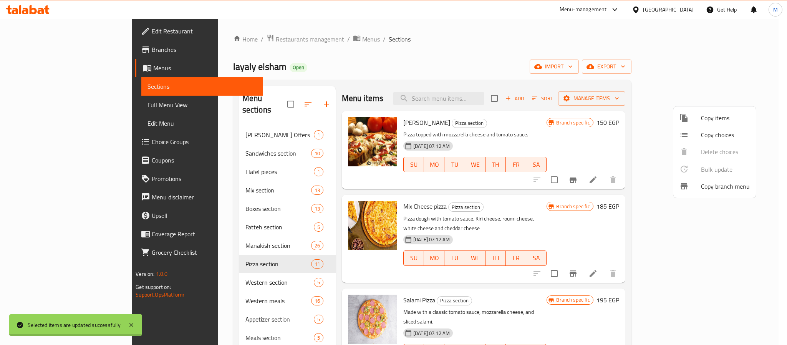
checkbox input "false"
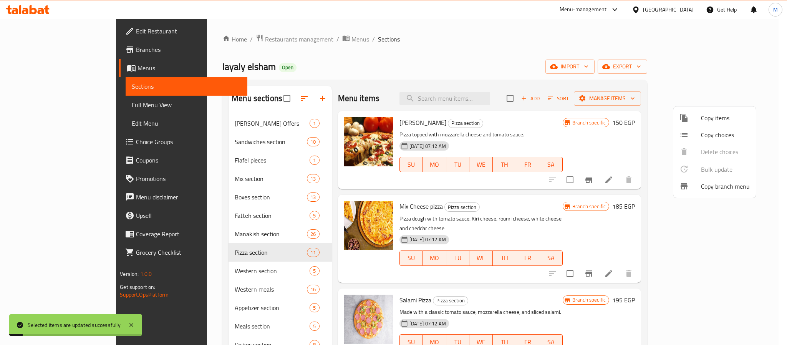
click at [602, 113] on div at bounding box center [393, 172] width 787 height 345
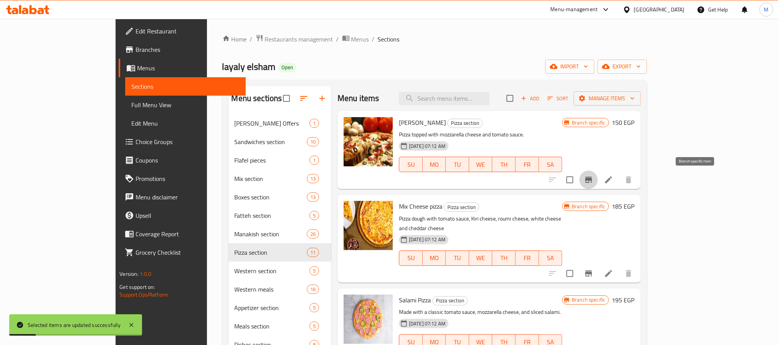
click at [598, 186] on button "Branch-specific-item" at bounding box center [589, 180] width 18 height 18
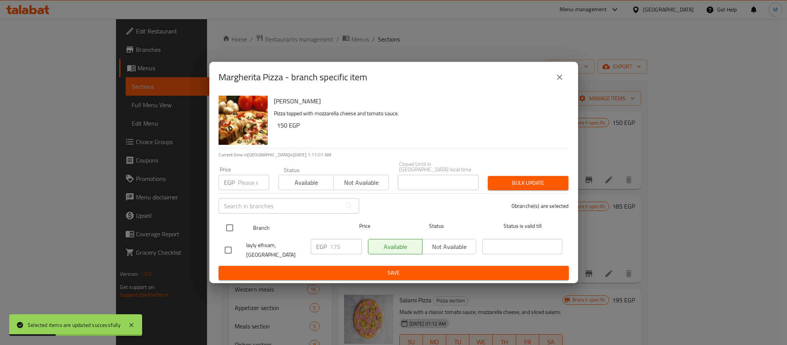
click at [229, 224] on input "checkbox" at bounding box center [230, 228] width 16 height 16
checkbox input "true"
click at [249, 178] on input "number" at bounding box center [254, 182] width 32 height 15
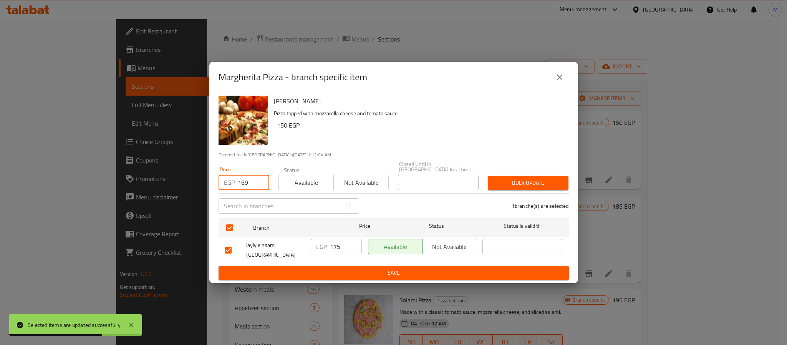
type input "169"
drag, startPoint x: 524, startPoint y: 182, endPoint x: 441, endPoint y: 92, distance: 122.4
click at [525, 182] on span "Bulk update" at bounding box center [528, 183] width 68 height 10
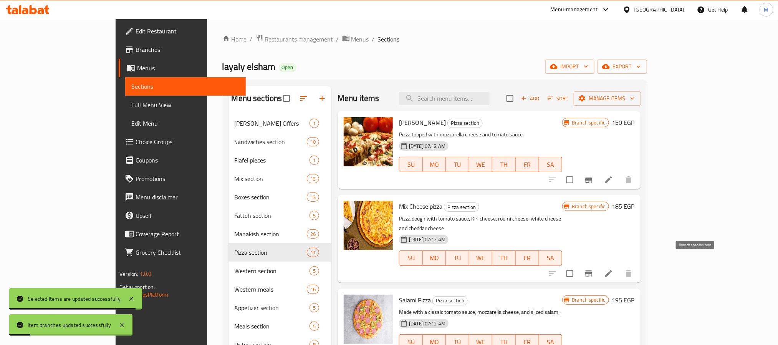
click at [598, 264] on button "Branch-specific-item" at bounding box center [589, 273] width 18 height 18
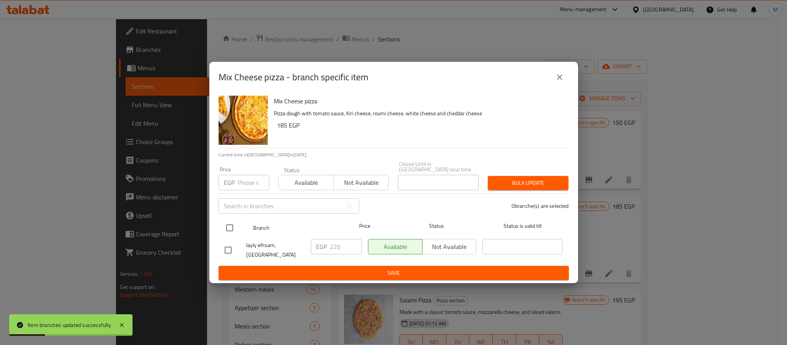
click at [231, 228] on input "checkbox" at bounding box center [230, 228] width 16 height 16
checkbox input "true"
click at [255, 178] on input "number" at bounding box center [254, 182] width 32 height 15
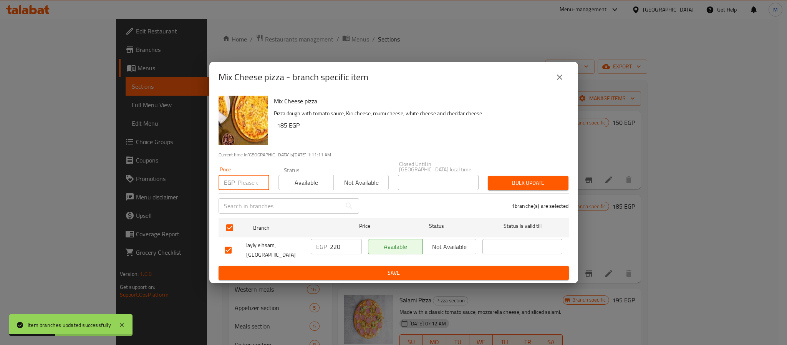
paste input "169"
click at [246, 184] on input "169" at bounding box center [254, 182] width 32 height 15
type input "189"
click at [563, 184] on button "Bulk update" at bounding box center [528, 183] width 81 height 14
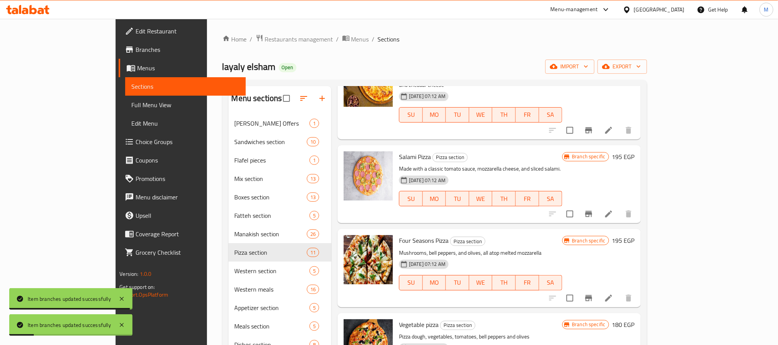
scroll to position [173, 0]
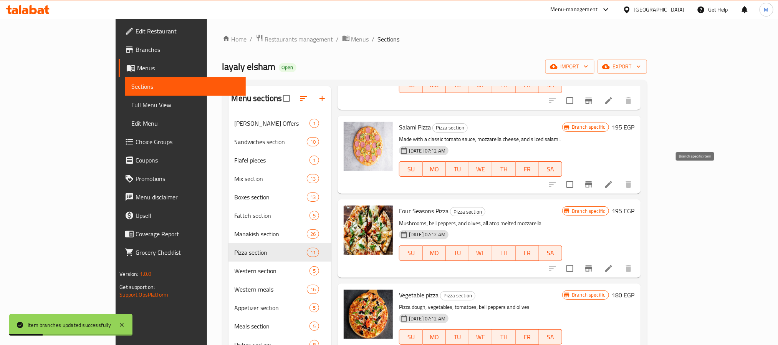
click at [594, 180] on icon "Branch-specific-item" at bounding box center [588, 184] width 9 height 9
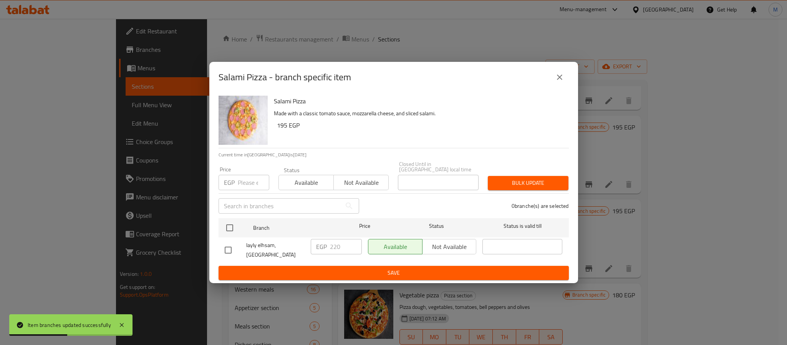
drag, startPoint x: 232, startPoint y: 225, endPoint x: 236, endPoint y: 209, distance: 16.1
click at [232, 224] on input "checkbox" at bounding box center [230, 228] width 16 height 16
checkbox input "true"
click at [249, 185] on input "number" at bounding box center [254, 182] width 32 height 15
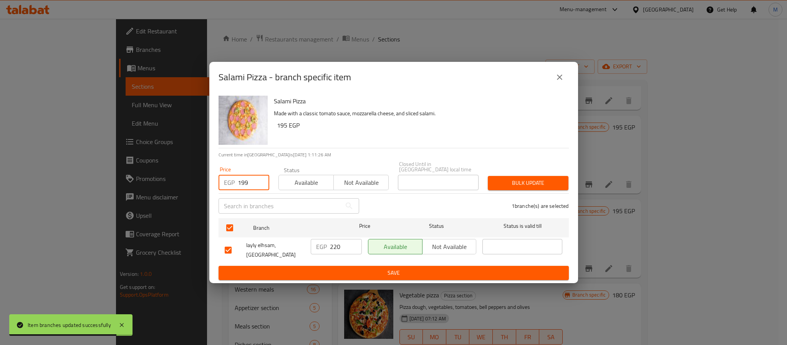
type input "199"
click at [511, 180] on span "Bulk update" at bounding box center [528, 183] width 68 height 10
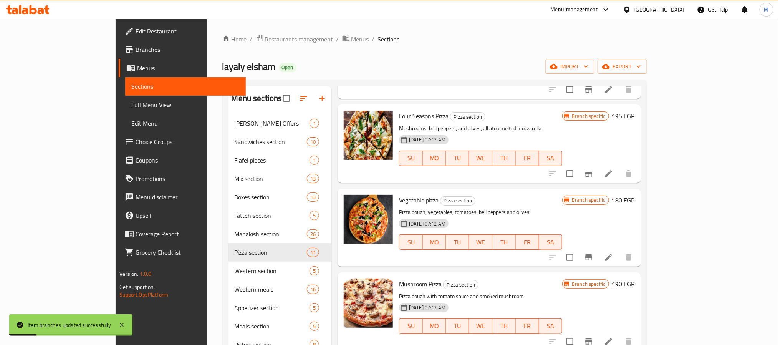
scroll to position [288, 0]
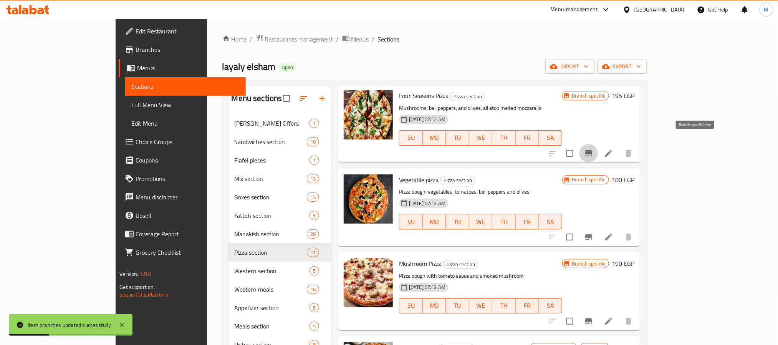
click at [598, 146] on button "Branch-specific-item" at bounding box center [589, 153] width 18 height 18
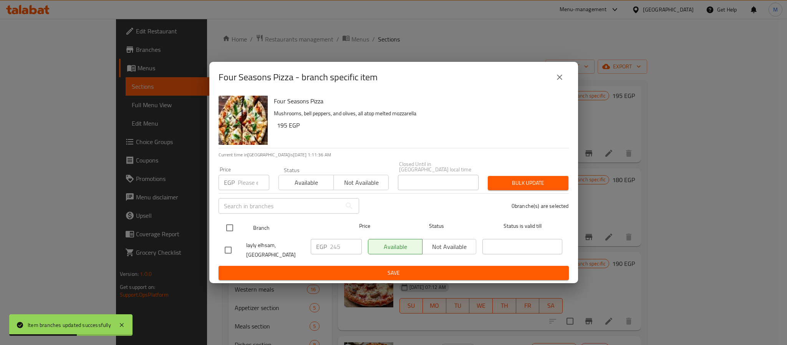
click at [229, 224] on input "checkbox" at bounding box center [230, 228] width 16 height 16
checkbox input "true"
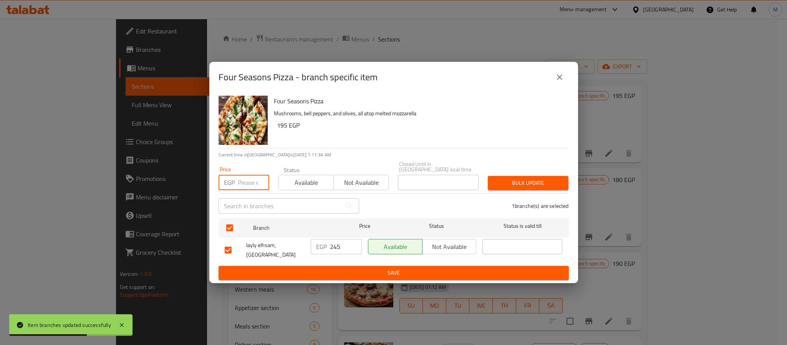
click at [249, 183] on input "number" at bounding box center [254, 182] width 32 height 15
type input "210"
click at [540, 178] on span "Bulk update" at bounding box center [528, 183] width 68 height 10
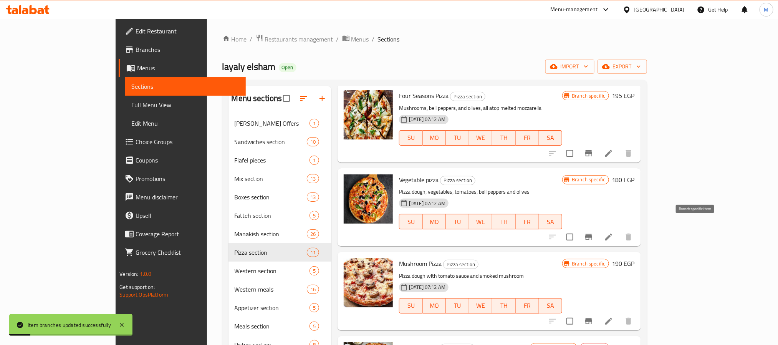
click at [594, 232] on icon "Branch-specific-item" at bounding box center [588, 236] width 9 height 9
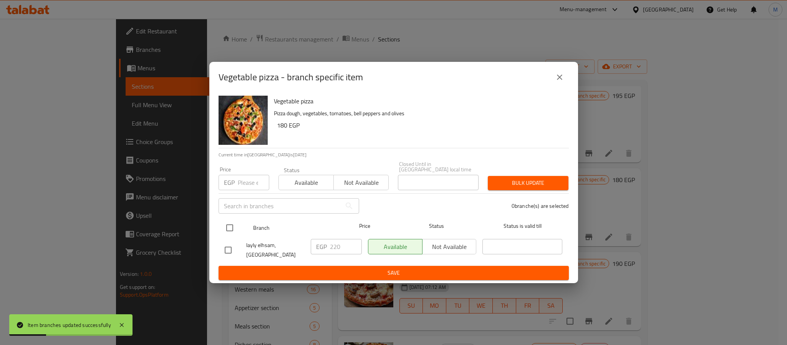
click at [227, 226] on input "checkbox" at bounding box center [230, 228] width 16 height 16
checkbox input "true"
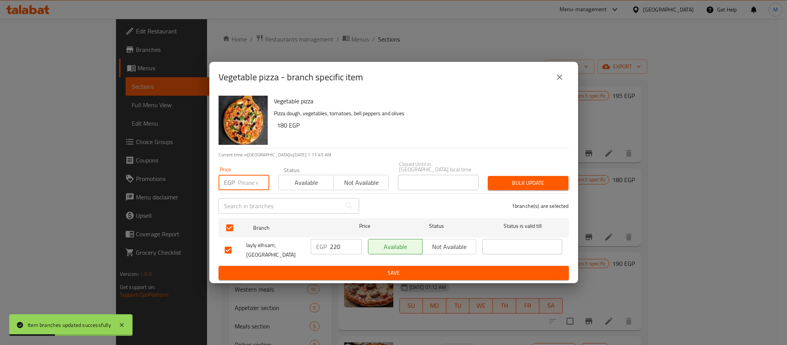
click at [248, 183] on input "number" at bounding box center [254, 182] width 32 height 15
type input "190"
click at [524, 183] on span "Bulk update" at bounding box center [528, 183] width 68 height 10
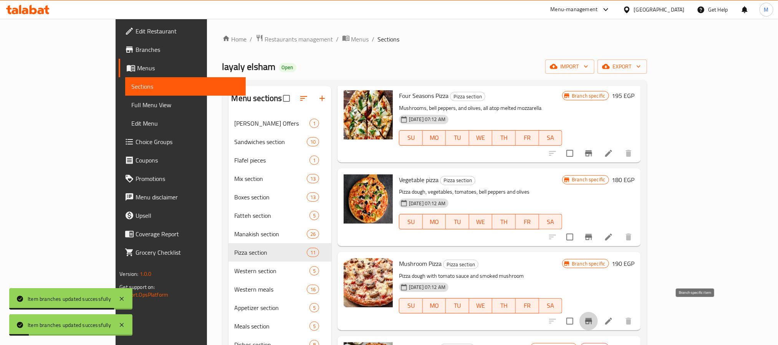
click at [592, 318] on icon "Branch-specific-item" at bounding box center [589, 321] width 7 height 6
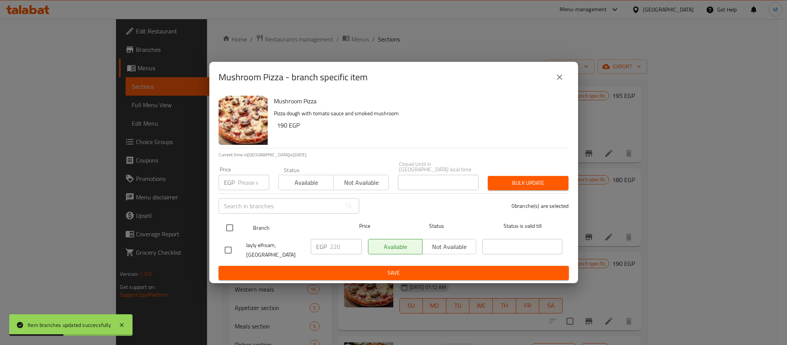
click at [236, 222] on input "checkbox" at bounding box center [230, 228] width 16 height 16
checkbox input "true"
click at [248, 175] on input "number" at bounding box center [254, 182] width 32 height 15
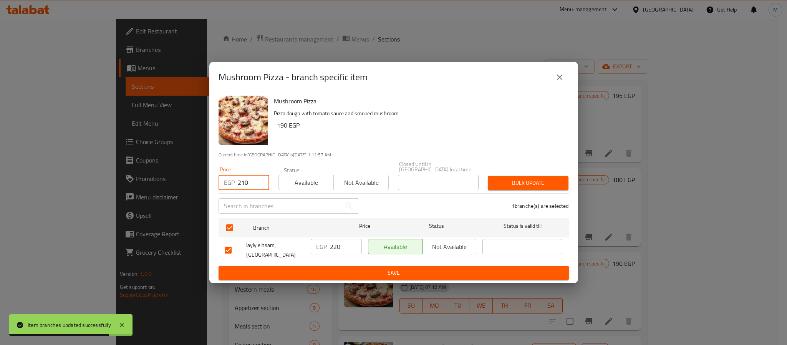
type input "210"
click at [529, 178] on span "Bulk update" at bounding box center [528, 183] width 68 height 10
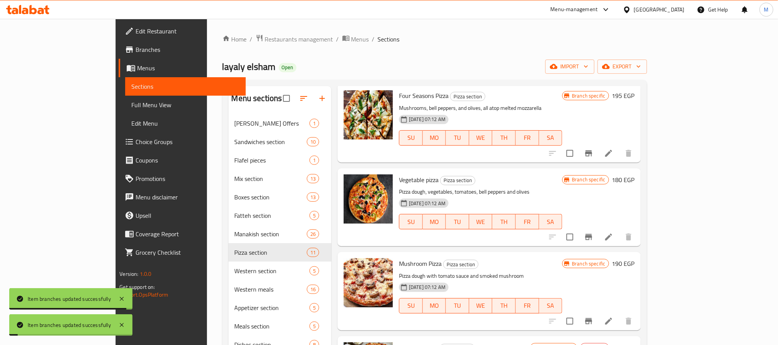
scroll to position [0, 0]
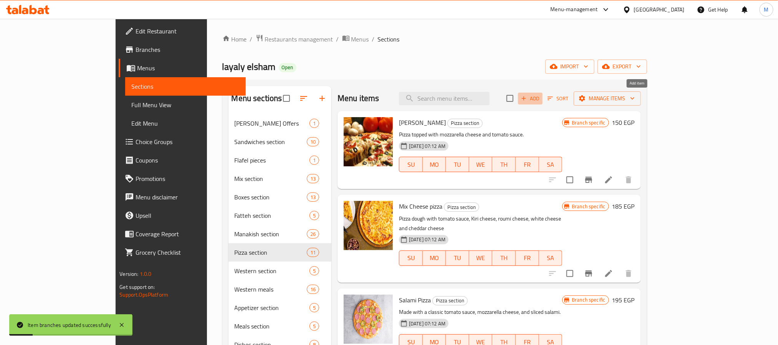
click at [541, 103] on span "Add" at bounding box center [530, 98] width 21 height 9
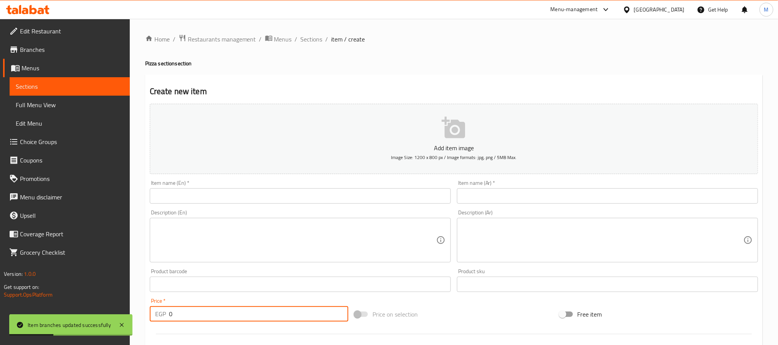
click at [223, 315] on input "0" at bounding box center [258, 313] width 179 height 15
paste input "199"
type input "199"
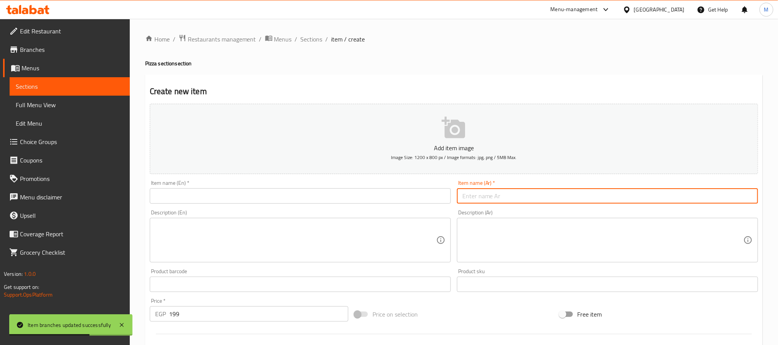
click at [513, 199] on input "text" at bounding box center [607, 195] width 301 height 15
type input "بيتزا هوت دوج"
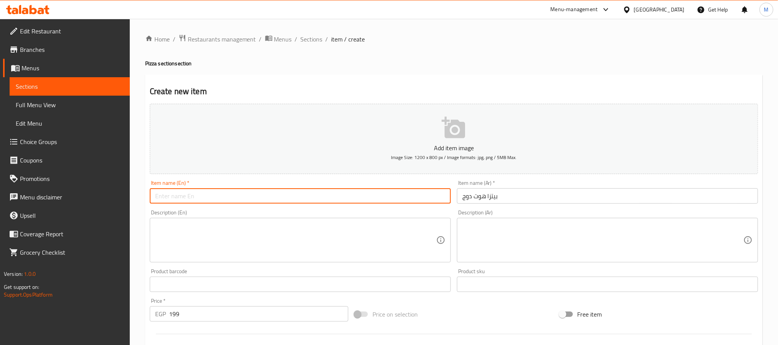
click at [367, 196] on input "text" at bounding box center [300, 195] width 301 height 15
type input "Hot Dog Pizza"
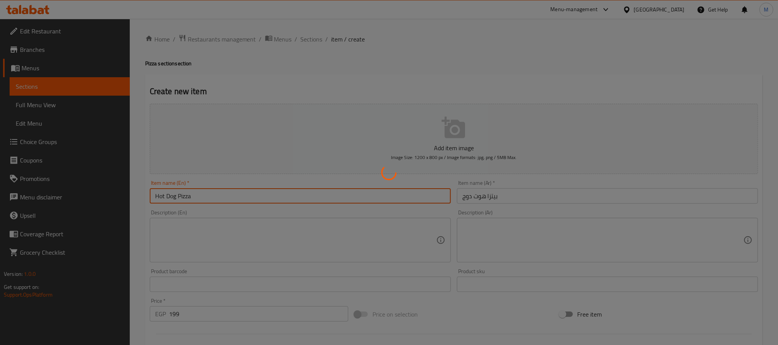
type input "0"
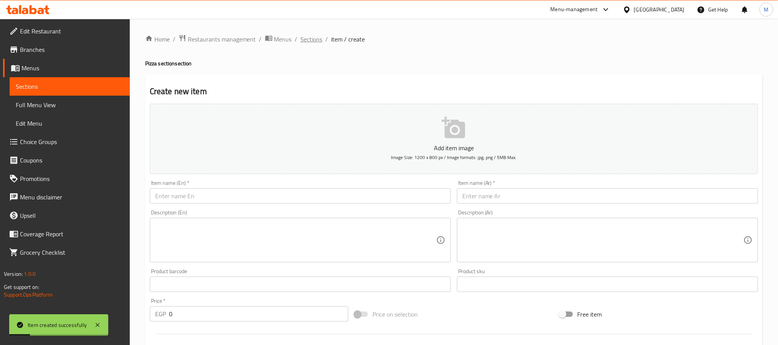
click at [316, 35] on span "Sections" at bounding box center [312, 39] width 22 height 9
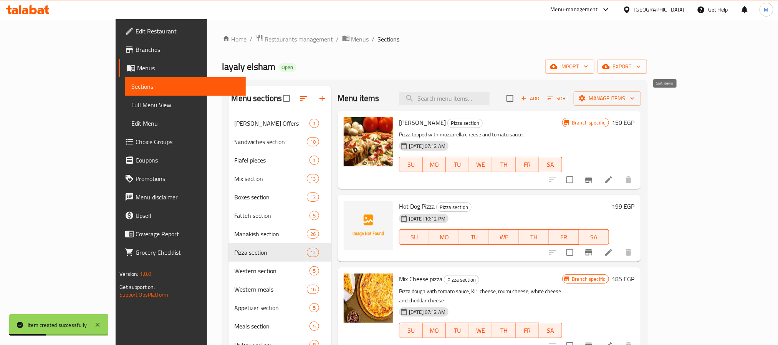
click at [569, 98] on span "Sort" at bounding box center [558, 98] width 21 height 9
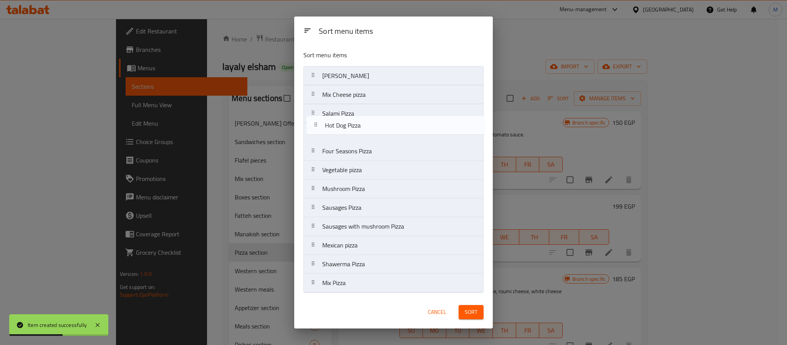
drag, startPoint x: 395, startPoint y: 91, endPoint x: 395, endPoint y: 125, distance: 33.4
click at [395, 125] on nav "Margherita Pizza Hot Dog Pizza Mix Cheese pizza Salami Pizza Four Seasons Pizza…" at bounding box center [394, 179] width 180 height 227
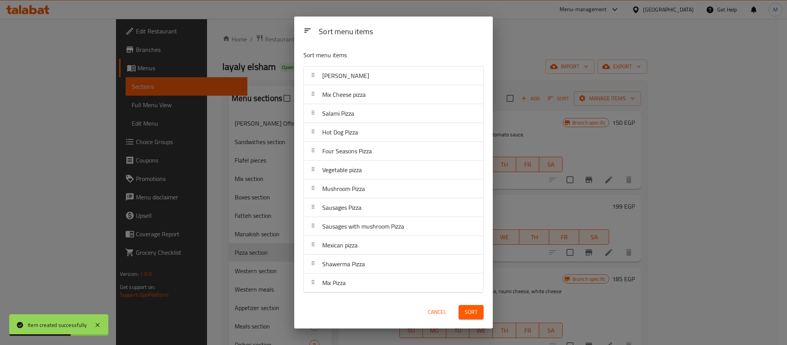
click at [479, 316] on button "Sort" at bounding box center [471, 312] width 25 height 14
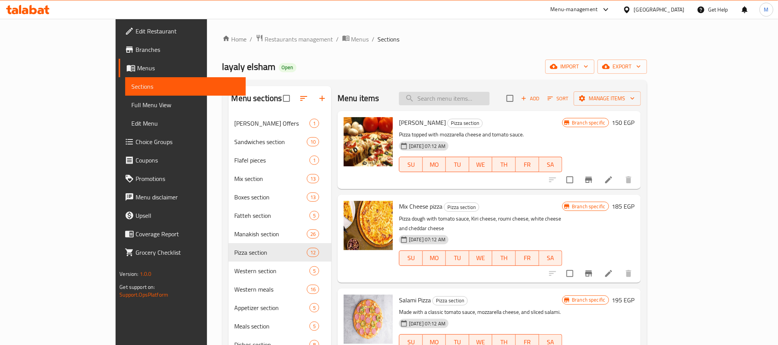
click at [481, 104] on input "search" at bounding box center [444, 98] width 91 height 13
type input "لحم"
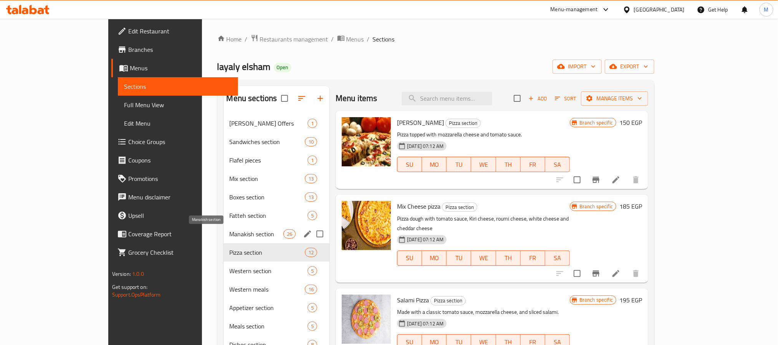
click at [230, 236] on span "Manakish section" at bounding box center [257, 233] width 54 height 9
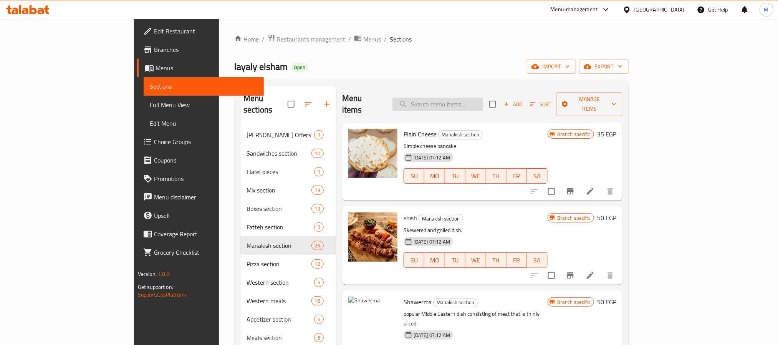
click at [483, 100] on input "search" at bounding box center [438, 104] width 91 height 13
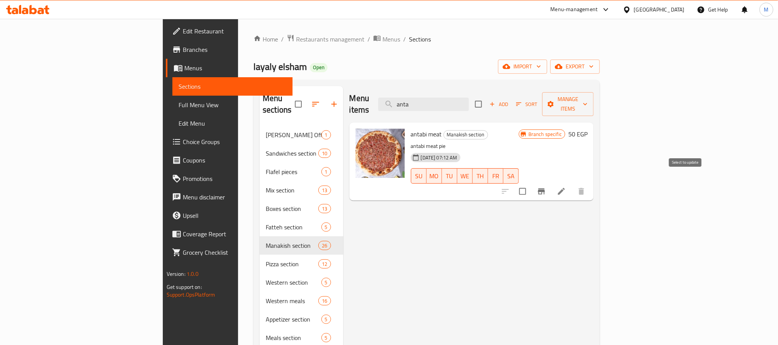
type input "anta"
click at [531, 183] on input "checkbox" at bounding box center [523, 191] width 16 height 16
checkbox input "true"
click at [551, 187] on button "Branch-specific-item" at bounding box center [542, 191] width 18 height 18
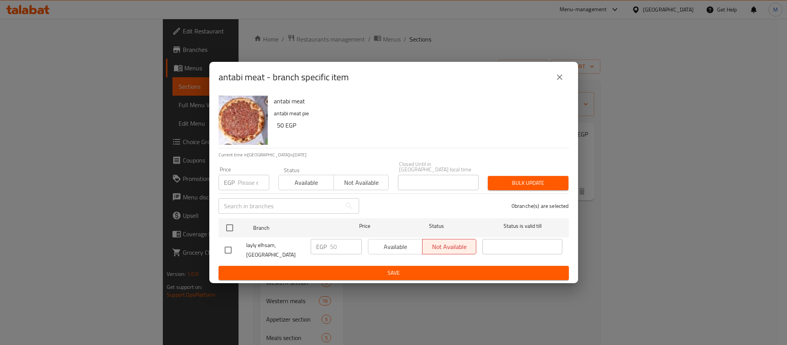
click at [558, 82] on icon "close" at bounding box center [559, 77] width 9 height 9
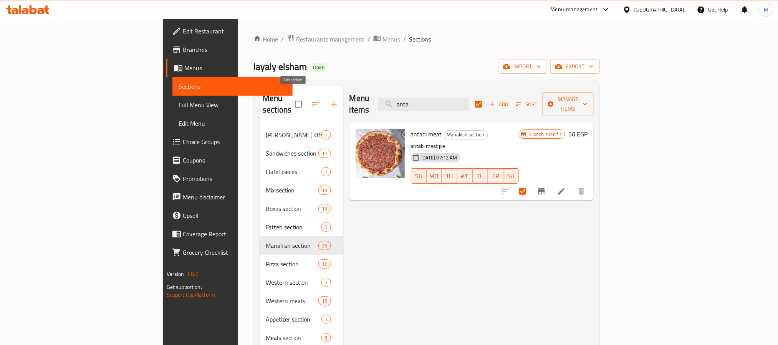
click at [330, 100] on icon "button" at bounding box center [334, 104] width 9 height 9
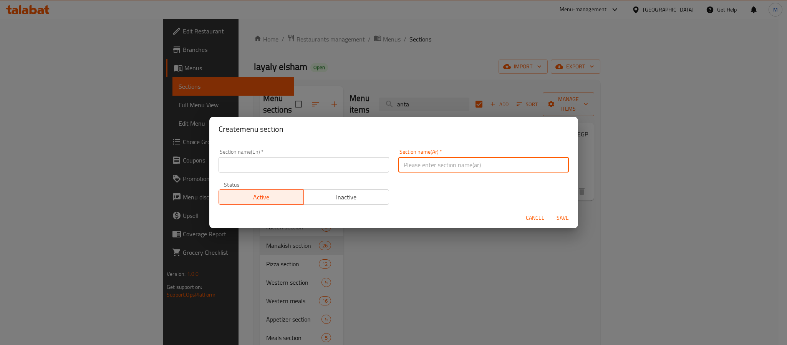
click at [452, 168] on input "text" at bounding box center [483, 164] width 171 height 15
paste input "لحمة بالعجين"
type input "لحمة بالعجين"
drag, startPoint x: 281, startPoint y: 168, endPoint x: 277, endPoint y: 165, distance: 4.8
click at [281, 168] on input "text" at bounding box center [304, 164] width 171 height 15
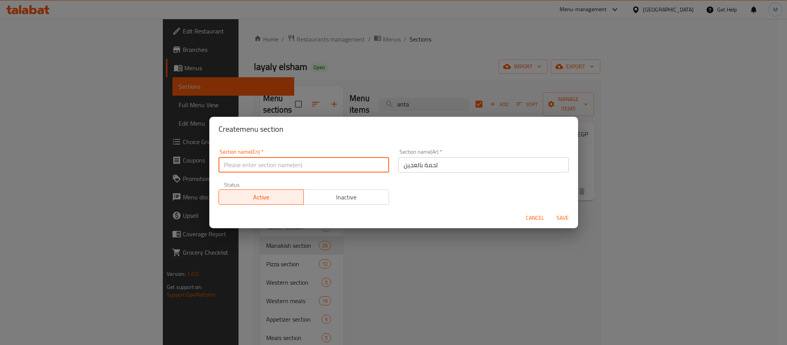
paste input "Meat with Dough"
click at [242, 168] on input "Meat with Dough" at bounding box center [304, 164] width 171 height 15
type input "Meat on Dough"
click at [551, 211] on button "Save" at bounding box center [563, 218] width 25 height 14
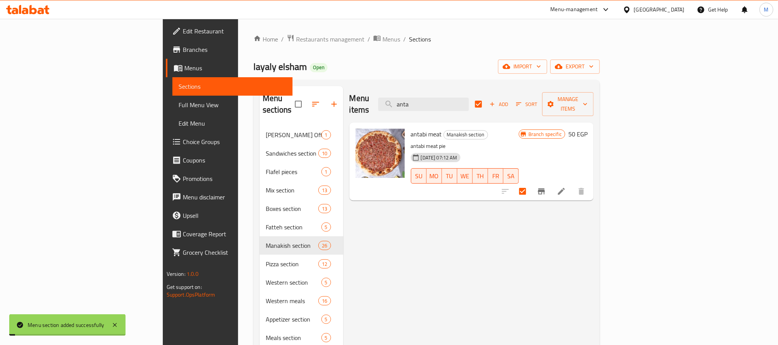
checkbox input "false"
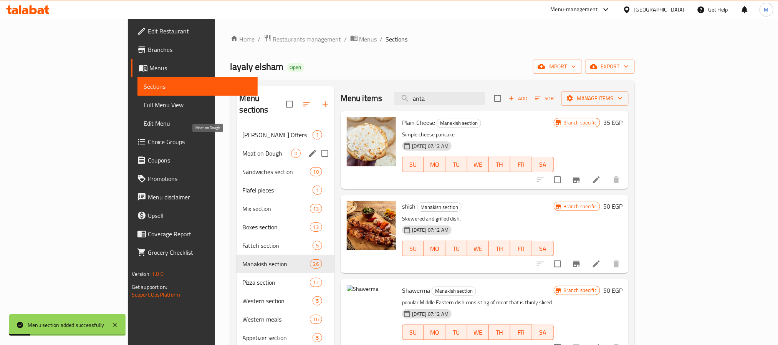
click at [243, 149] on span "Meat on Dough" at bounding box center [267, 153] width 48 height 9
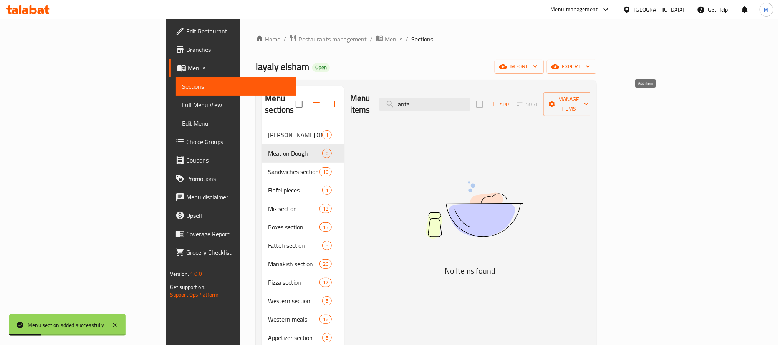
click at [497, 101] on icon "button" at bounding box center [493, 104] width 7 height 7
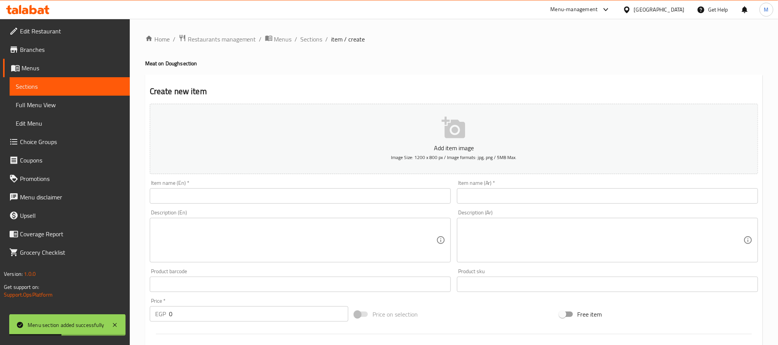
click at [511, 196] on input "text" at bounding box center [607, 195] width 301 height 15
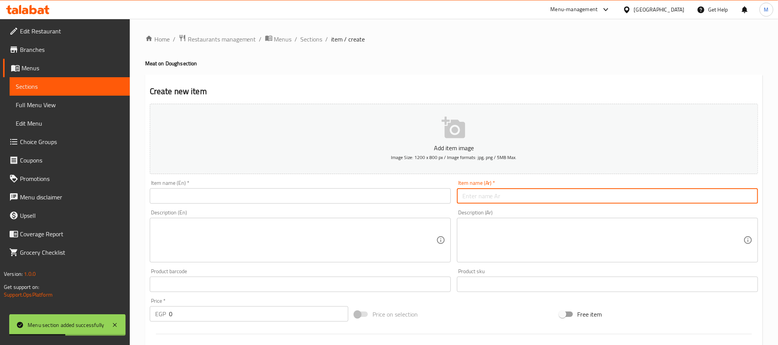
paste input "لحمة بالعجين عنتابي"
type input "لحمة بالعجين عنتابي"
click at [190, 202] on input "text" at bounding box center [300, 195] width 301 height 15
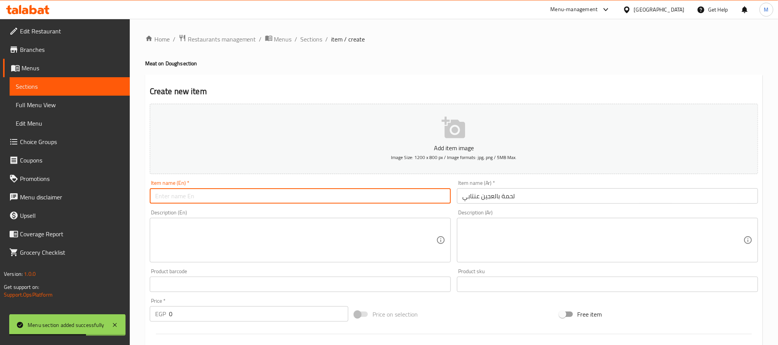
paste input "Meat with Dough Antep"
click at [173, 201] on input "Meat with Dough Antep" at bounding box center [300, 195] width 301 height 15
type input "Meat on Dough Antep"
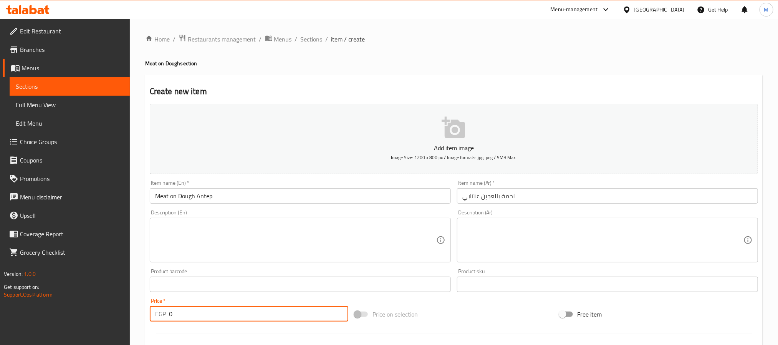
click at [186, 315] on input "0" at bounding box center [258, 313] width 179 height 15
type input "2000"
click at [454, 306] on div "Price on selection" at bounding box center [454, 314] width 205 height 21
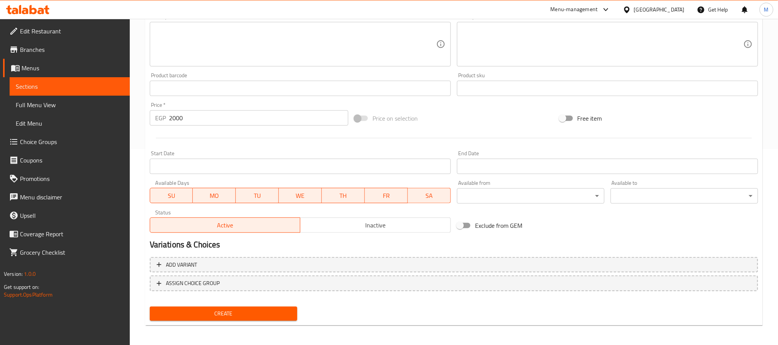
scroll to position [197, 0]
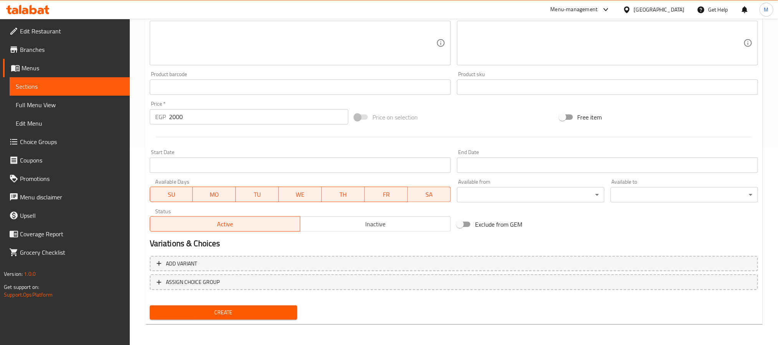
click at [391, 227] on span "Inactive" at bounding box center [376, 224] width 144 height 11
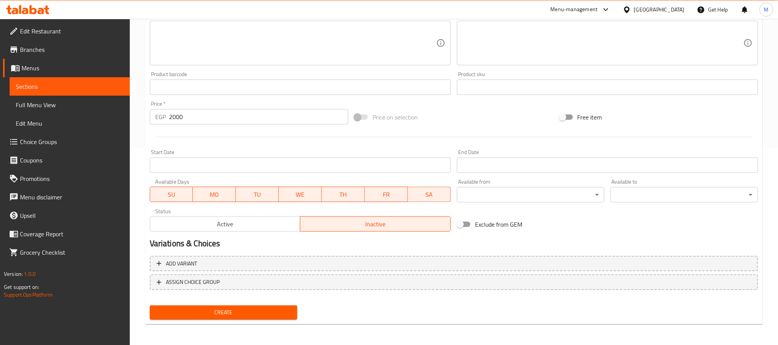
click at [260, 309] on span "Create" at bounding box center [223, 313] width 135 height 10
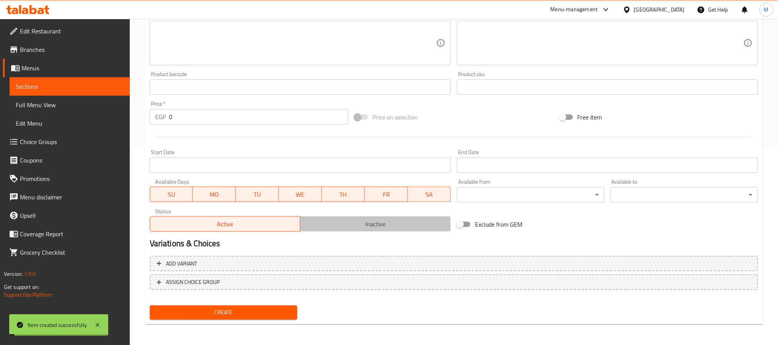
click at [368, 227] on span "Inactive" at bounding box center [376, 224] width 144 height 11
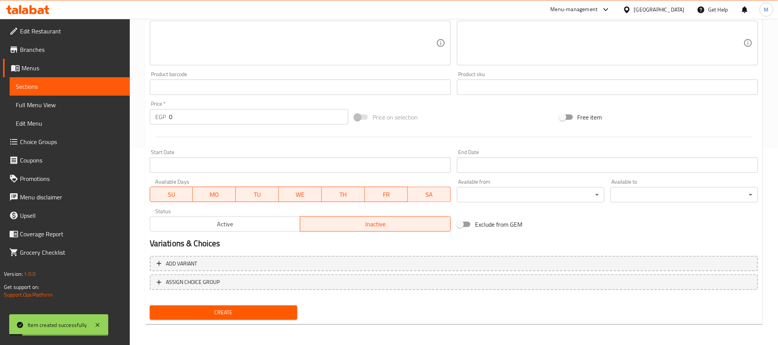
click at [252, 113] on input "0" at bounding box center [258, 116] width 179 height 15
paste input "200"
type input "2000"
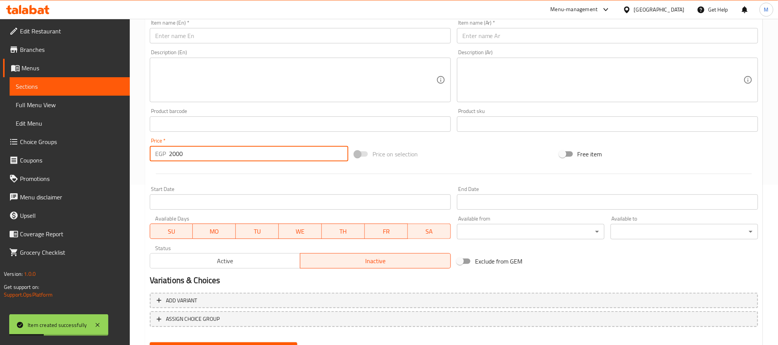
scroll to position [82, 0]
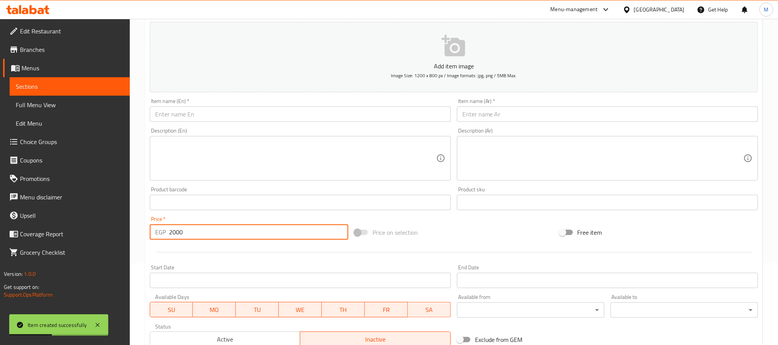
click at [488, 114] on input "text" at bounding box center [607, 113] width 301 height 15
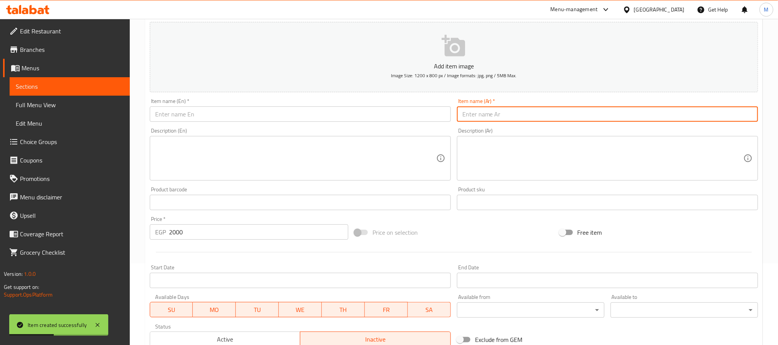
paste input "لحمة بالعجين صفيحة"
type input "لحمة بالعجين صفيحة"
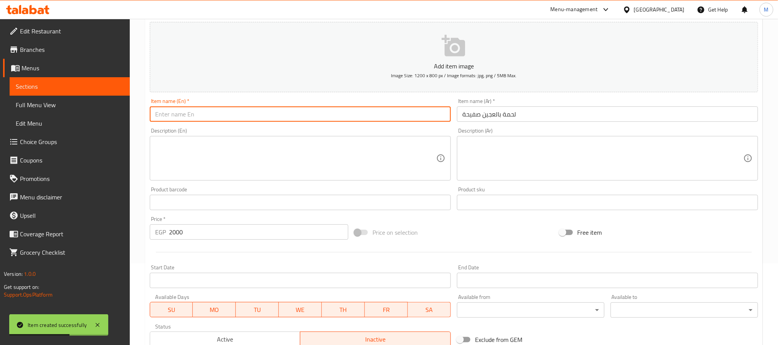
click at [165, 115] on input "text" at bounding box center [300, 113] width 301 height 15
paste input "Meat with Dough Safiha"
click at [173, 115] on input "Meat with Dough Safiha" at bounding box center [300, 113] width 301 height 15
type input "Meat on [PERSON_NAME]"
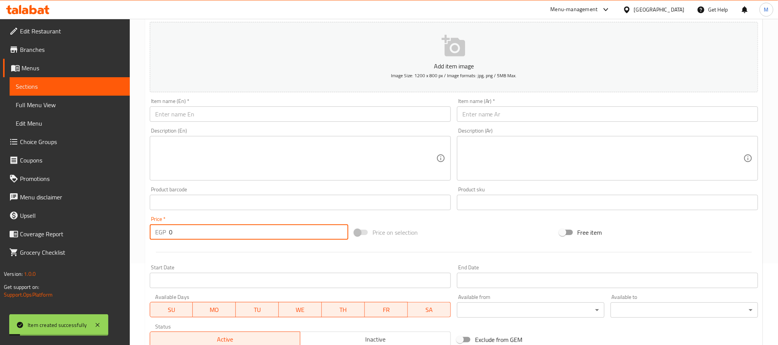
click at [219, 232] on input "0" at bounding box center [258, 231] width 179 height 15
type input "2000"
click at [351, 334] on span "Inactive" at bounding box center [376, 339] width 144 height 11
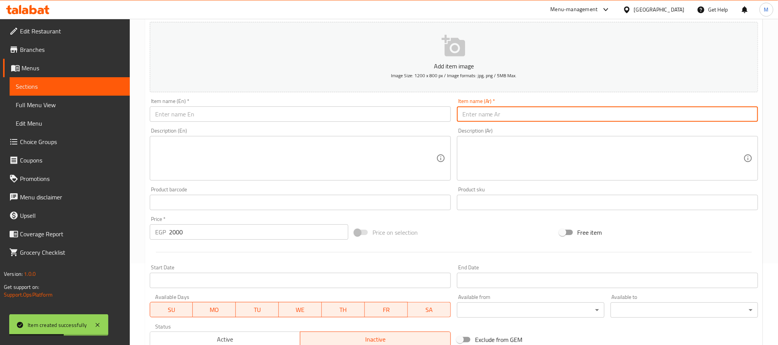
drag, startPoint x: 493, startPoint y: 110, endPoint x: 499, endPoint y: 97, distance: 13.6
click at [493, 110] on input "text" at bounding box center [607, 113] width 301 height 15
paste input "صفيحة شامية باللبنة"
type input "صفيحة شامية باللبنة"
click at [219, 103] on div "Item name (En)   * Item name (En) *" at bounding box center [300, 109] width 301 height 23
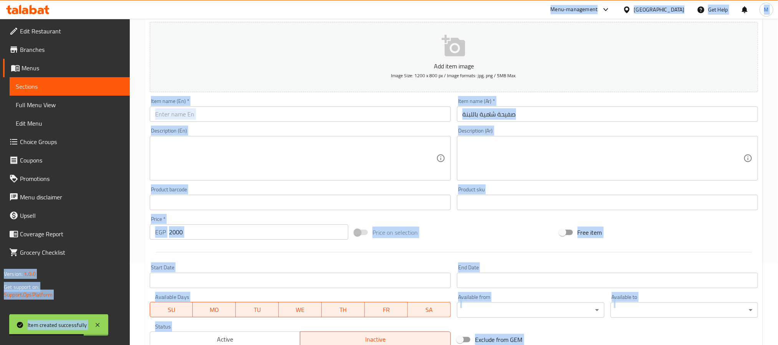
click at [197, 114] on input "text" at bounding box center [300, 113] width 301 height 15
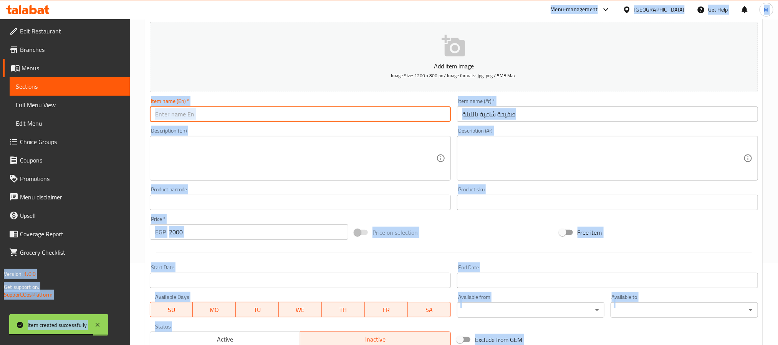
click at [178, 118] on input "text" at bounding box center [300, 113] width 301 height 15
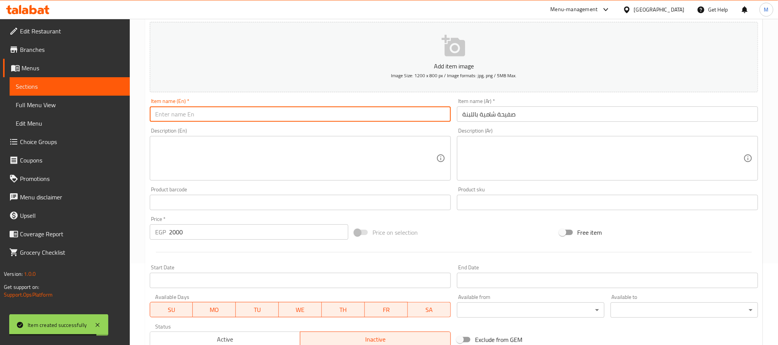
paste input "Shami Safiha with Labneh"
click at [180, 115] on input "Shami Safiha with Labneh" at bounding box center [300, 113] width 301 height 15
click at [229, 116] on input "Shami with Labneh" at bounding box center [300, 113] width 301 height 15
paste input "Safiha"
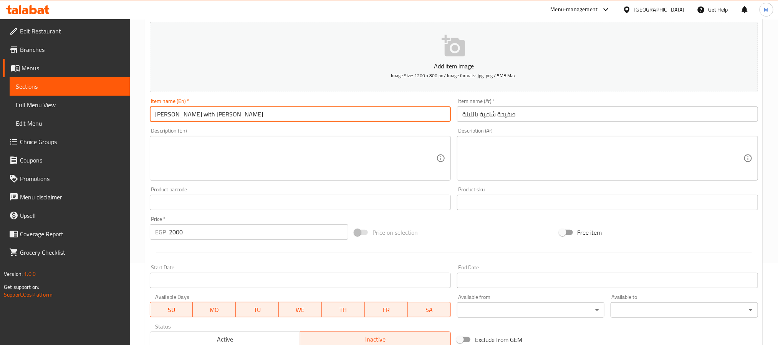
type input "[PERSON_NAME] with [PERSON_NAME]"
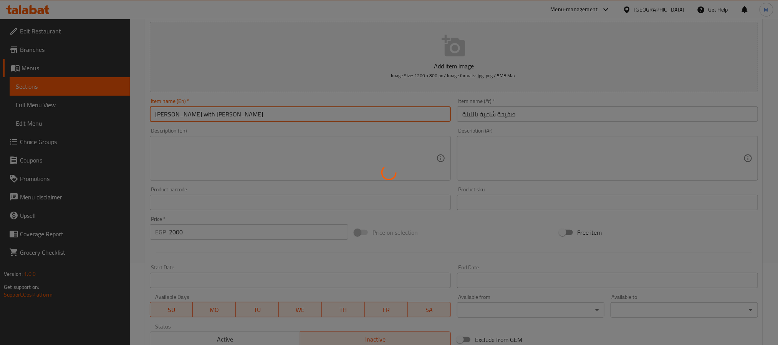
type input "0"
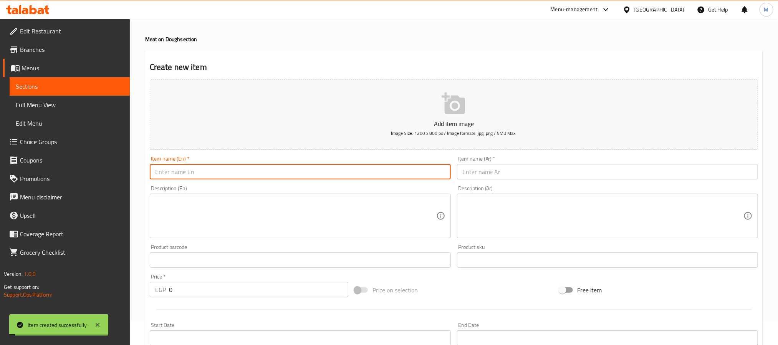
scroll to position [0, 0]
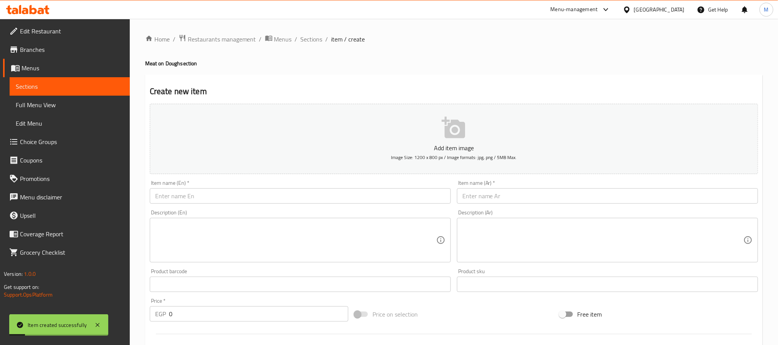
drag, startPoint x: 312, startPoint y: 39, endPoint x: 305, endPoint y: 2, distance: 37.4
click at [312, 39] on span "Sections" at bounding box center [312, 39] width 22 height 9
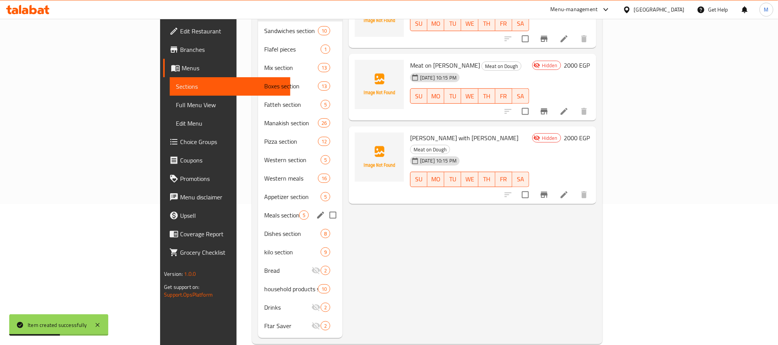
scroll to position [144, 0]
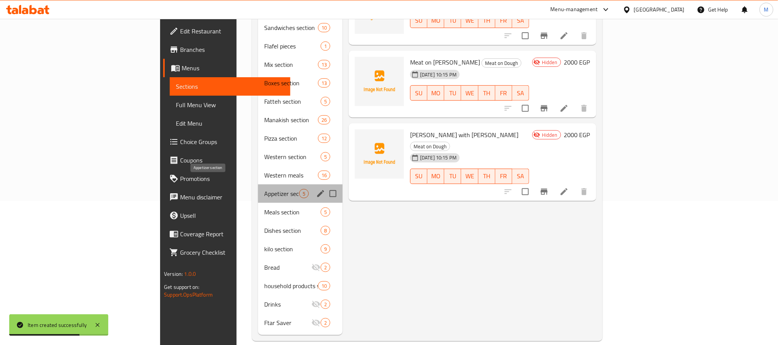
click at [264, 189] on span "Appetizer section" at bounding box center [281, 193] width 35 height 9
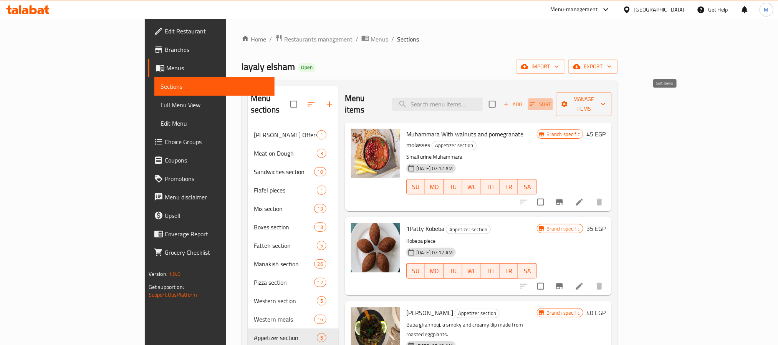
click at [551, 100] on span "Sort" at bounding box center [540, 104] width 21 height 9
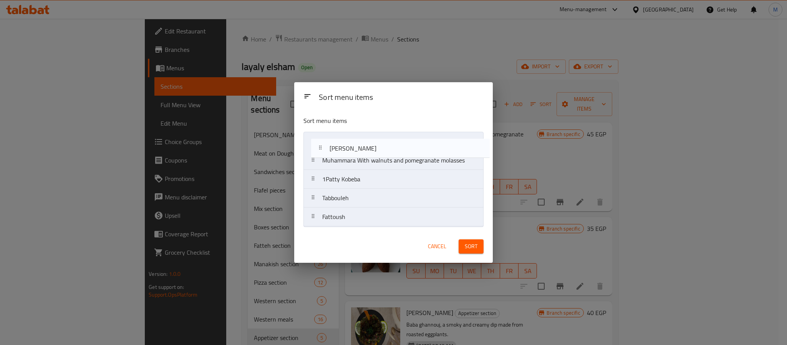
drag, startPoint x: 403, startPoint y: 176, endPoint x: 417, endPoint y: 65, distance: 112.4
click at [411, 141] on nav "Muhammara With walnuts and pomegranate molasses 1Patty Kobeba Baba Ghannouj Tab…" at bounding box center [394, 179] width 180 height 95
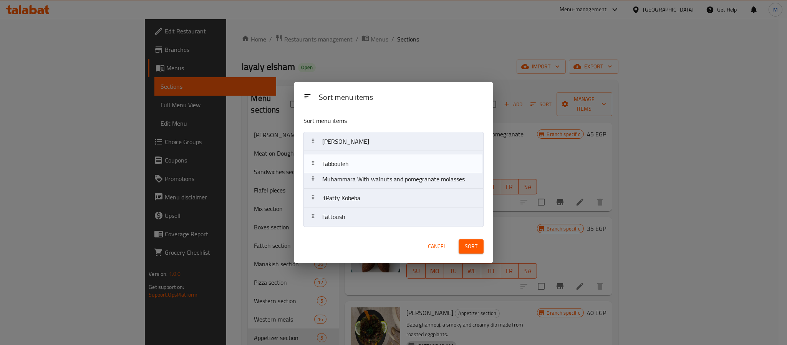
drag, startPoint x: 382, startPoint y: 200, endPoint x: 382, endPoint y: 163, distance: 36.9
click at [382, 163] on nav "Baba Ghannouj Muhammara With walnuts and pomegranate molasses 1Patty Kobeba Tab…" at bounding box center [394, 179] width 180 height 95
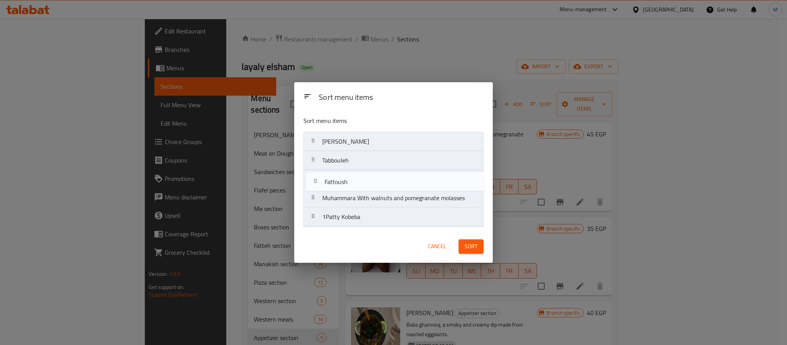
drag, startPoint x: 356, startPoint y: 220, endPoint x: 362, endPoint y: 164, distance: 56.8
click at [359, 181] on nav "Baba Ghannouj Tabbouleh Muhammara With walnuts and pomegranate molasses 1Patty …" at bounding box center [394, 179] width 180 height 95
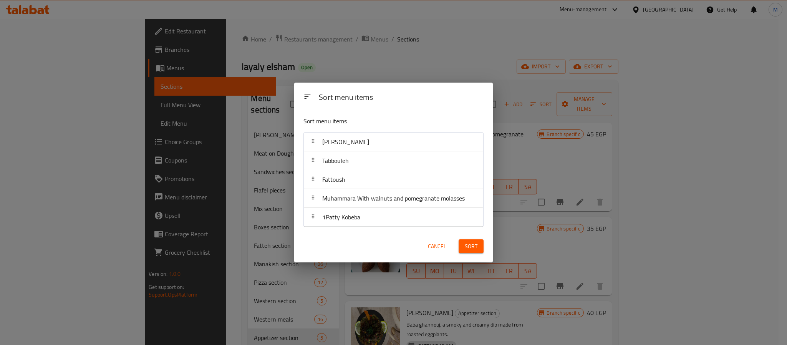
click at [472, 254] on div "Sort" at bounding box center [471, 246] width 34 height 23
click at [473, 252] on button "Sort" at bounding box center [471, 246] width 25 height 14
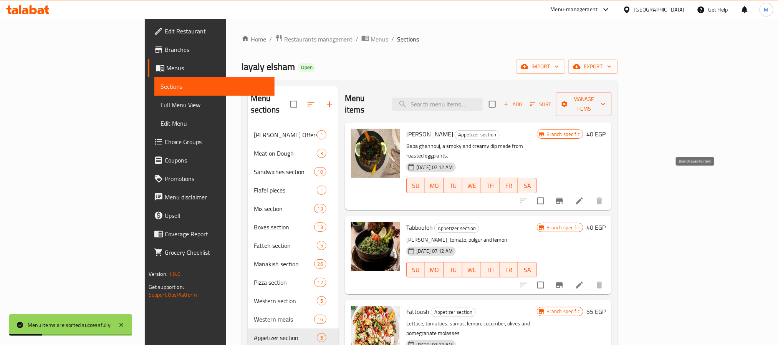
click at [569, 192] on button "Branch-specific-item" at bounding box center [560, 201] width 18 height 18
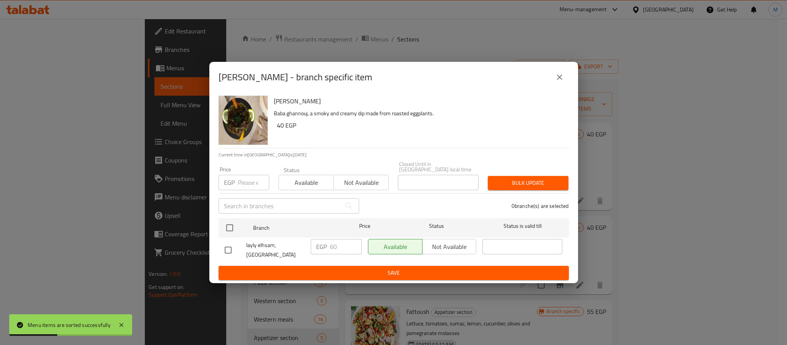
drag, startPoint x: 231, startPoint y: 225, endPoint x: 259, endPoint y: 172, distance: 60.3
click at [231, 225] on input "checkbox" at bounding box center [230, 228] width 16 height 16
checkbox input "true"
click at [250, 175] on input "number" at bounding box center [254, 182] width 32 height 15
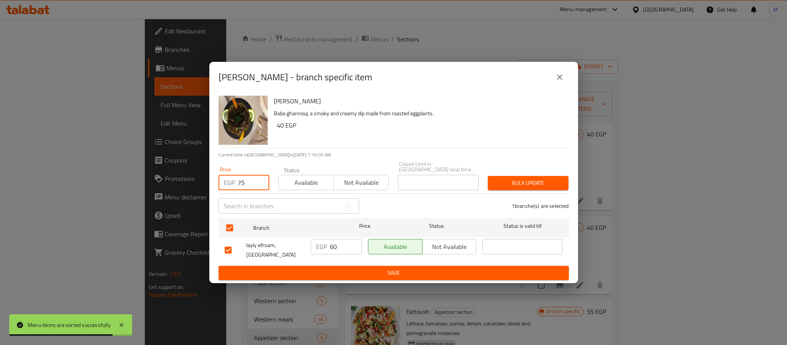
type input "75"
click at [558, 181] on span "Bulk update" at bounding box center [528, 183] width 68 height 10
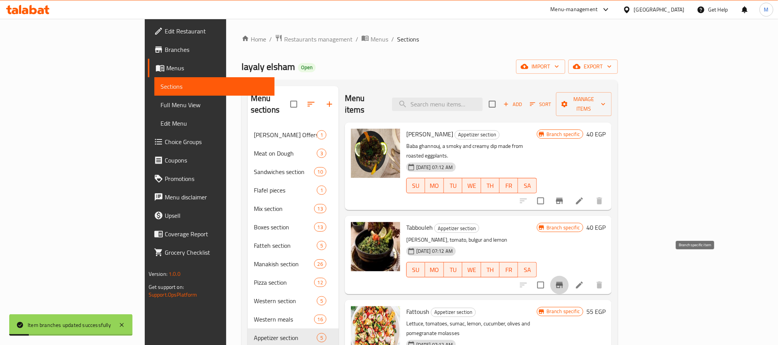
click at [564, 280] on icon "Branch-specific-item" at bounding box center [559, 284] width 9 height 9
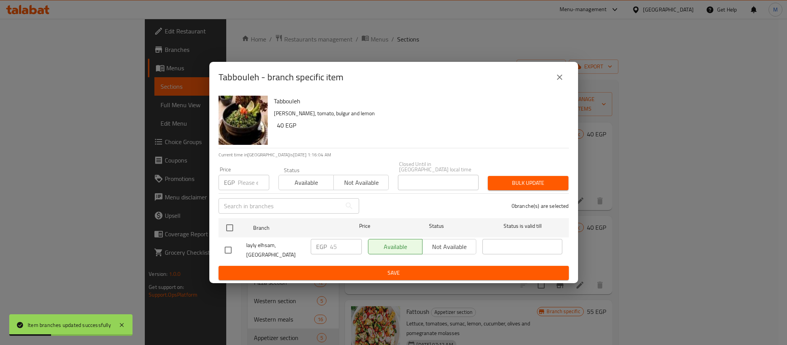
drag, startPoint x: 225, startPoint y: 221, endPoint x: 237, endPoint y: 193, distance: 30.8
click at [226, 221] on input "checkbox" at bounding box center [230, 228] width 16 height 16
checkbox input "true"
drag, startPoint x: 247, startPoint y: 178, endPoint x: 416, endPoint y: 162, distance: 170.6
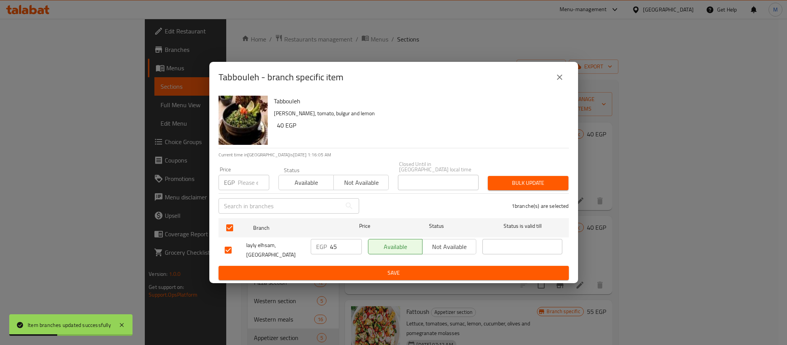
click at [247, 177] on input "number" at bounding box center [254, 182] width 32 height 15
type input "70"
click at [516, 182] on span "Bulk update" at bounding box center [528, 183] width 68 height 10
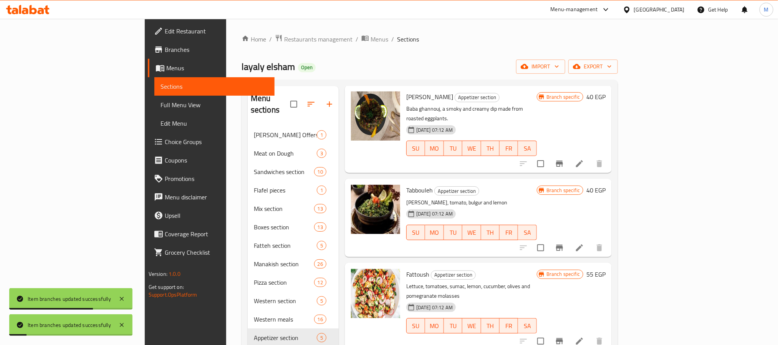
scroll to position [58, 0]
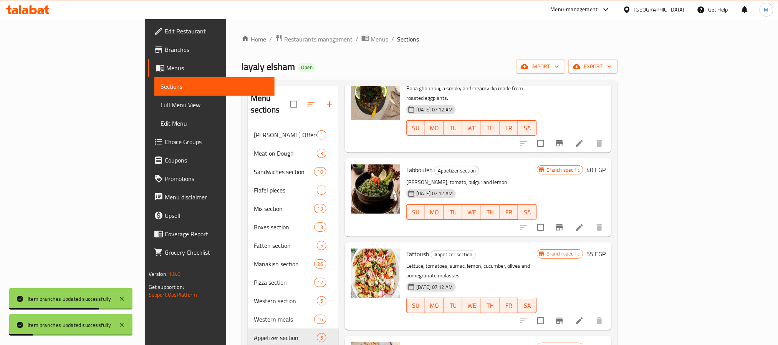
click at [564, 316] on icon "Branch-specific-item" at bounding box center [559, 320] width 9 height 9
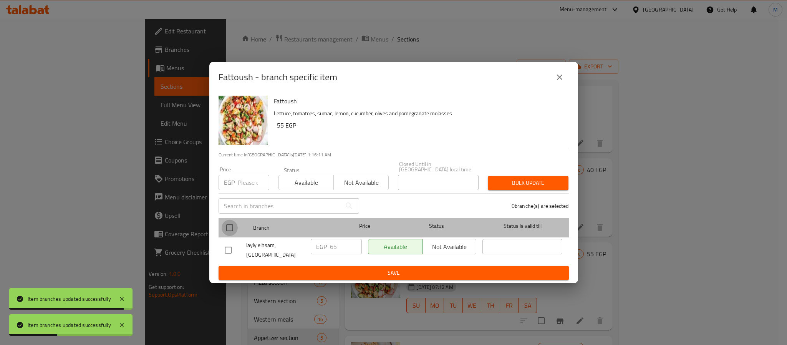
click at [236, 226] on input "checkbox" at bounding box center [230, 228] width 16 height 16
checkbox input "true"
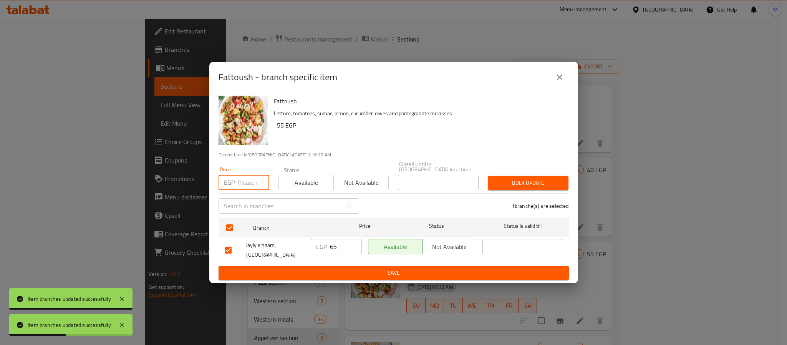
click at [248, 184] on input "number" at bounding box center [254, 182] width 32 height 15
type input "85"
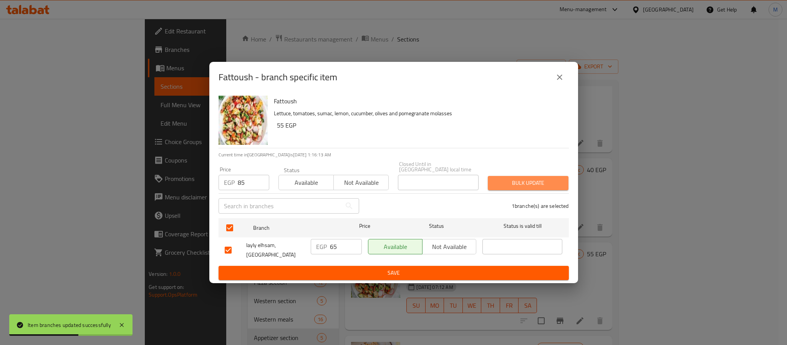
click at [488, 179] on button "Bulk update" at bounding box center [528, 183] width 81 height 14
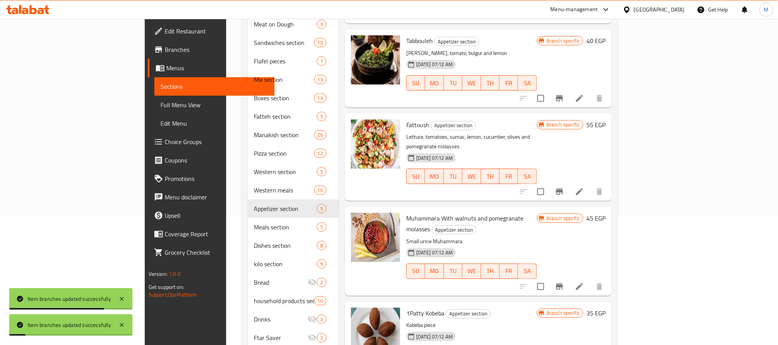
scroll to position [144, 0]
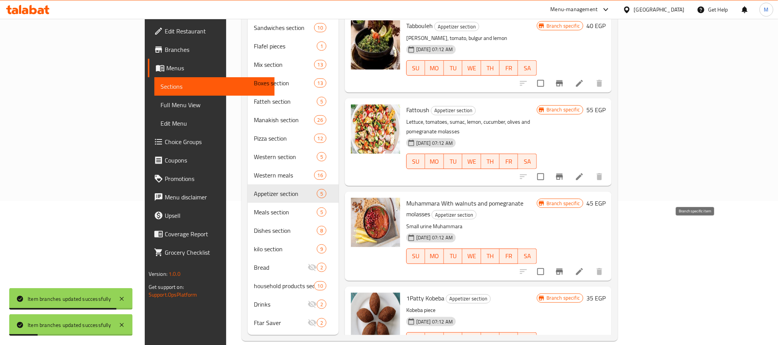
click at [569, 262] on button "Branch-specific-item" at bounding box center [560, 271] width 18 height 18
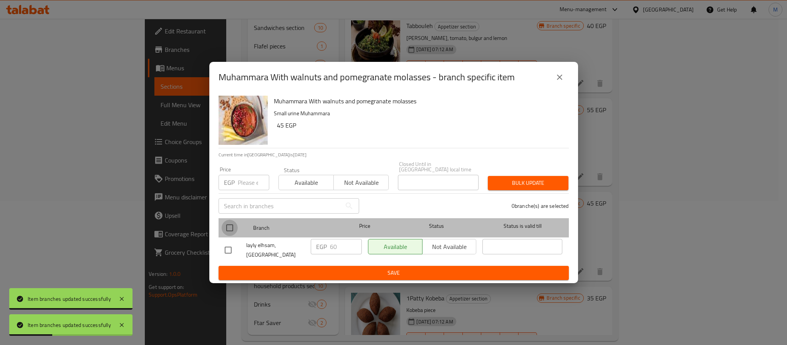
click at [232, 226] on input "checkbox" at bounding box center [230, 228] width 16 height 16
checkbox input "true"
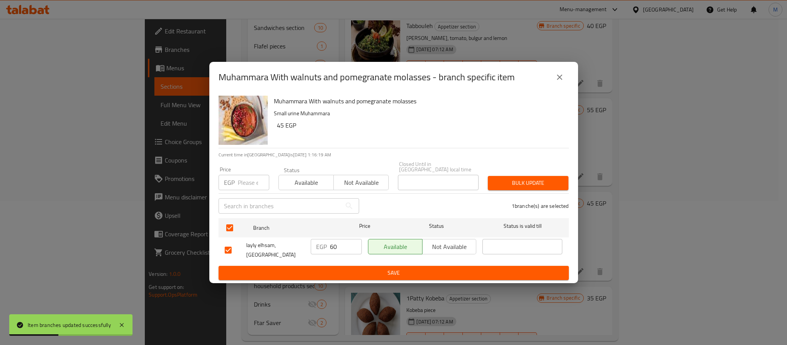
click at [245, 181] on input "number" at bounding box center [254, 182] width 32 height 15
type input "70"
click at [512, 183] on span "Bulk update" at bounding box center [528, 183] width 68 height 10
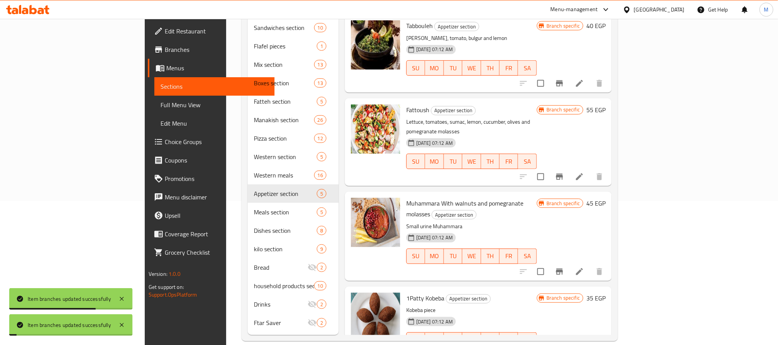
click at [591, 265] on li at bounding box center [580, 272] width 22 height 14
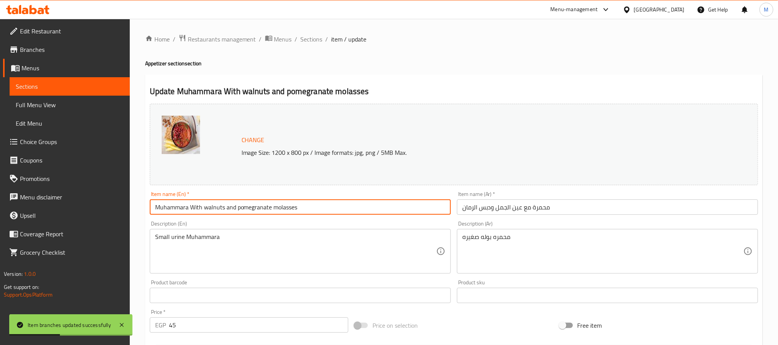
drag, startPoint x: 226, startPoint y: 208, endPoint x: 453, endPoint y: 210, distance: 227.1
click at [435, 209] on input "Muhammara With walnuts and pomegranate molasses" at bounding box center [300, 206] width 301 height 15
click at [204, 212] on input "Muhammara With walnuts" at bounding box center [300, 206] width 301 height 15
type input "Muhammara With Walnuts"
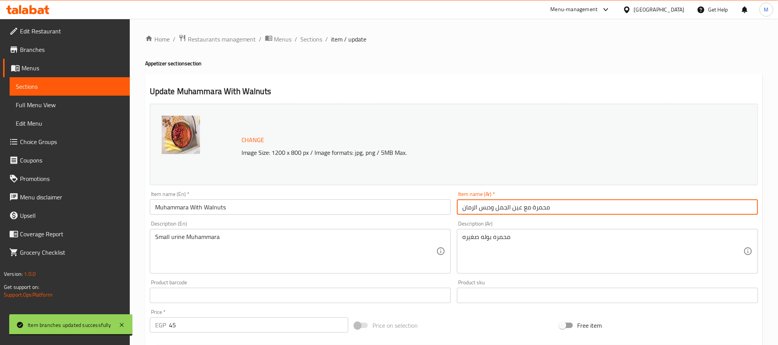
drag, startPoint x: 496, startPoint y: 207, endPoint x: 421, endPoint y: 203, distance: 75.1
click at [421, 203] on div "Change Image Size: 1200 x 800 px / Image formats: jpg, png / 5MB Max. Item name…" at bounding box center [454, 272] width 615 height 342
click at [496, 209] on input "محمرة مع عين الجمل" at bounding box center [607, 206] width 301 height 15
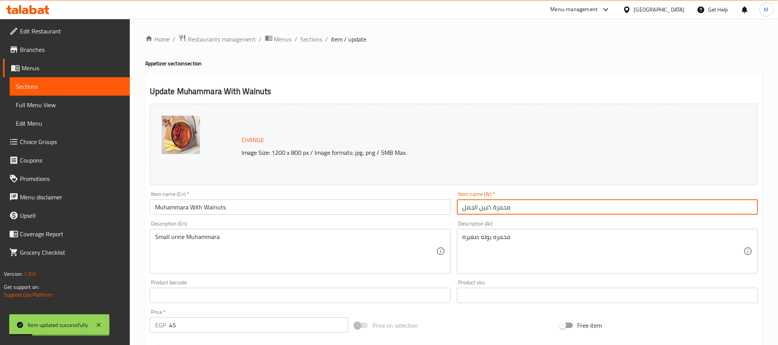
type input "محمرة عين الجمل"
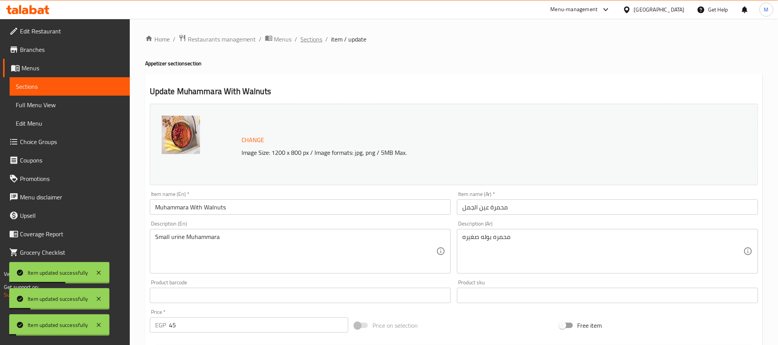
click at [312, 41] on span "Sections" at bounding box center [312, 39] width 22 height 9
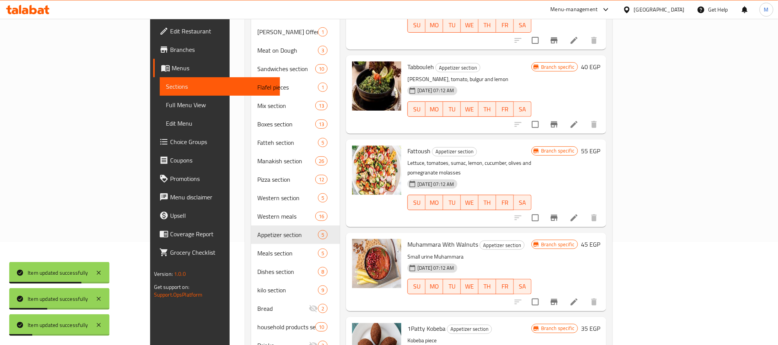
scroll to position [144, 0]
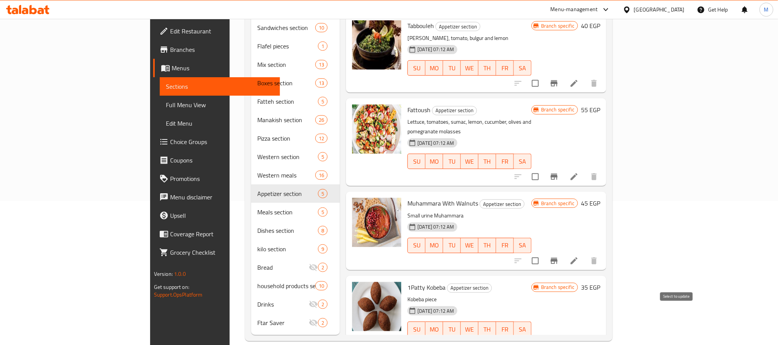
click at [544, 337] on input "checkbox" at bounding box center [536, 345] width 16 height 16
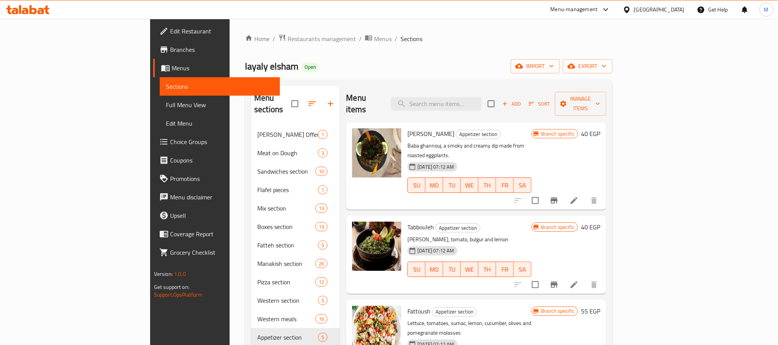
scroll to position [0, 0]
click at [601, 98] on span "Manage items" at bounding box center [580, 104] width 39 height 19
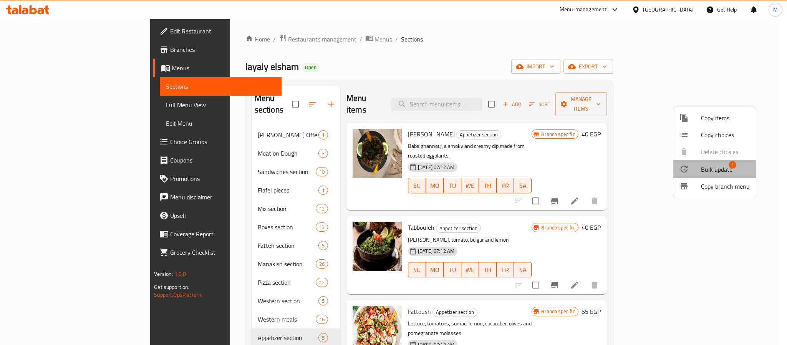
drag, startPoint x: 708, startPoint y: 172, endPoint x: 711, endPoint y: 174, distance: 4.2
click at [711, 174] on span "Bulk update" at bounding box center [717, 169] width 32 height 9
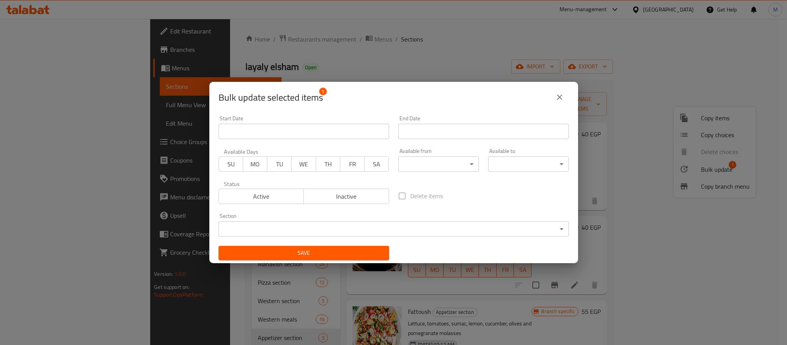
click at [334, 201] on span "Inactive" at bounding box center [346, 196] width 79 height 11
click at [332, 254] on span "Save" at bounding box center [304, 253] width 158 height 10
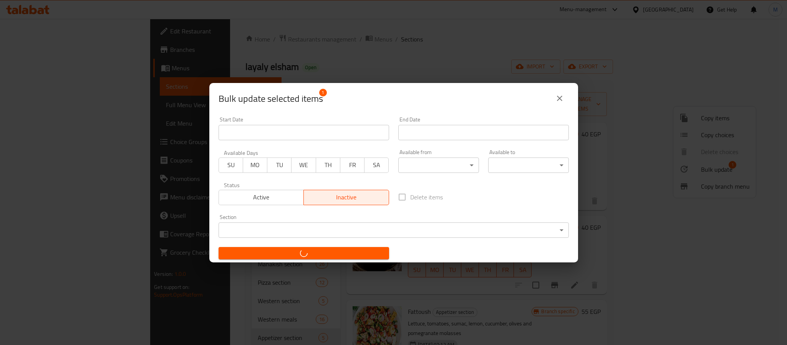
checkbox input "false"
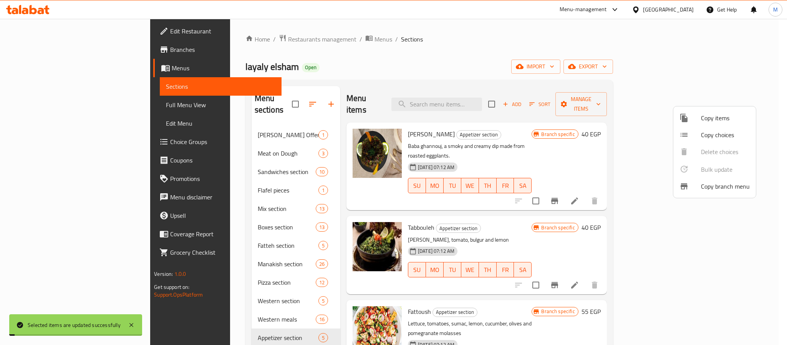
click at [586, 40] on div at bounding box center [393, 172] width 787 height 345
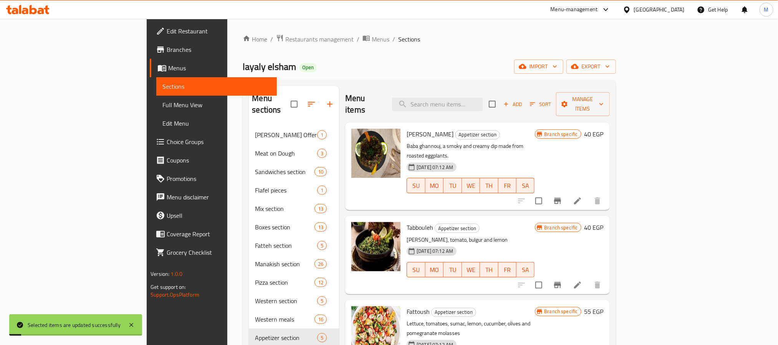
click at [523, 100] on span "Add" at bounding box center [513, 104] width 21 height 9
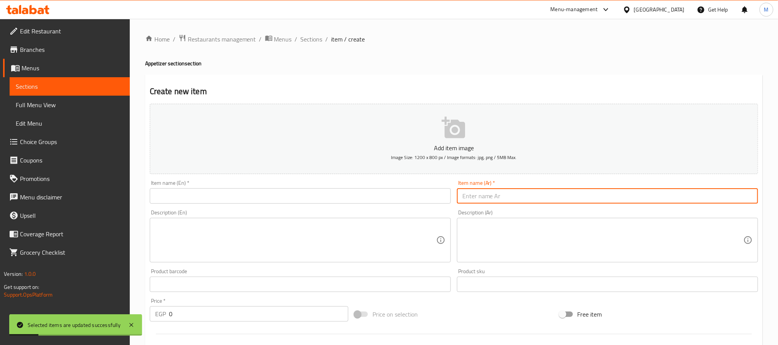
click at [509, 191] on input "text" at bounding box center [607, 195] width 301 height 15
paste input "طبق كبيبه 12 قطعة"
type input "طبق كبيبه 12 قطعة"
click at [382, 197] on input "text" at bounding box center [300, 195] width 301 height 15
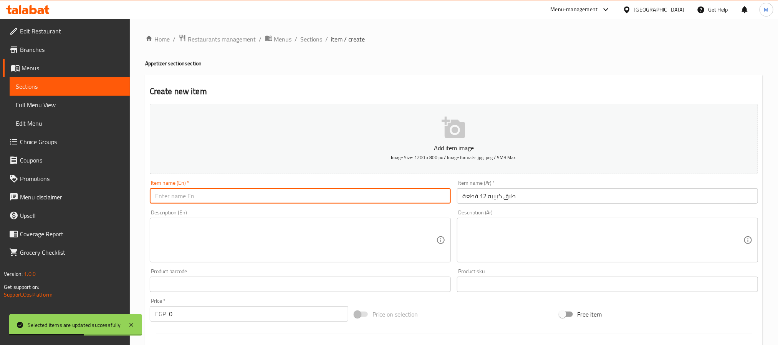
paste input "Kibbeh plate 12 pieces"
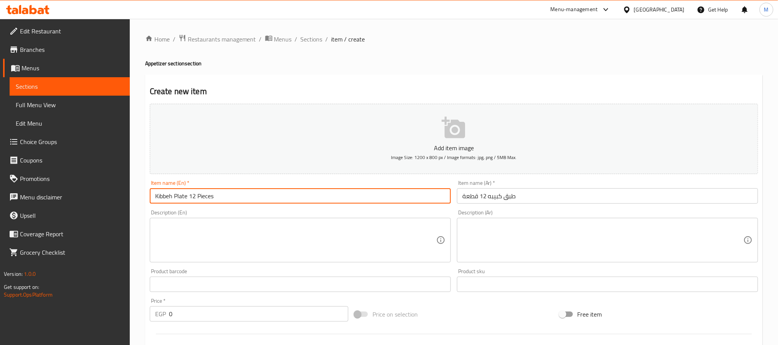
type input "Kibbeh Plate 12 Pieces"
click at [218, 322] on input "0" at bounding box center [258, 313] width 179 height 15
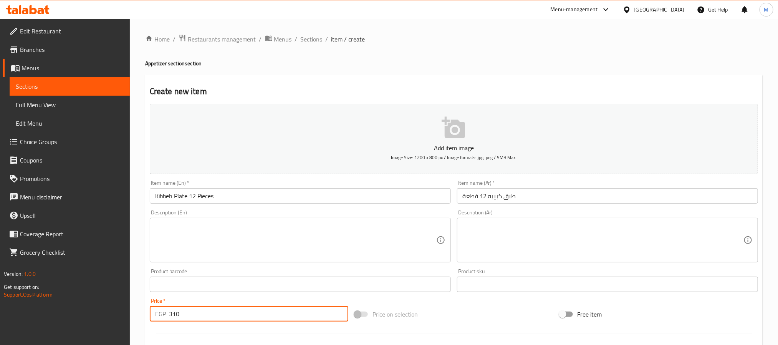
type input "310"
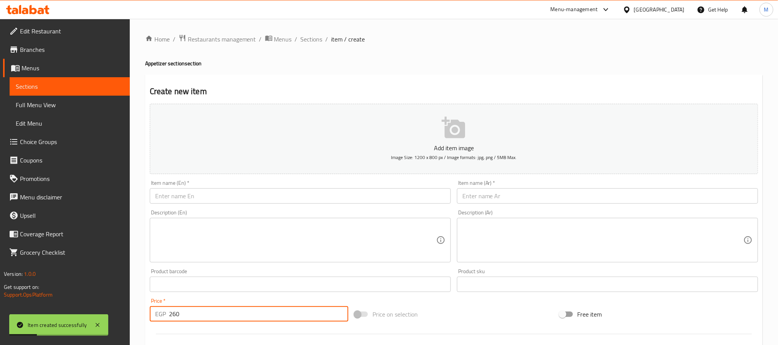
type input "260"
click at [405, 188] on input "text" at bounding box center [300, 195] width 301 height 15
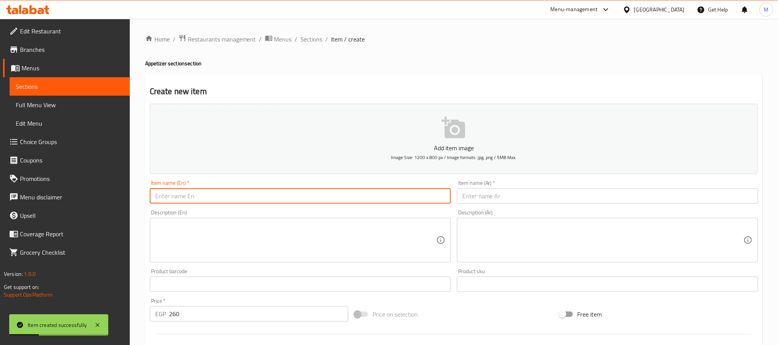
paste input "Kibbeh plate 12 pieces"
type input "Kibbeh Plate 8 Pieces"
click at [474, 195] on input "text" at bounding box center [607, 195] width 301 height 15
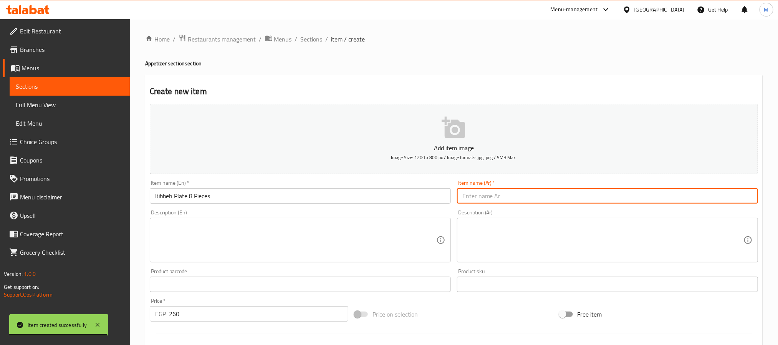
paste input "طبق كبيبه 12 قطع"
click at [481, 198] on input "طبق كبيبه 12 قطع" at bounding box center [607, 195] width 301 height 15
type input "طبق كبيبه 8 قطع"
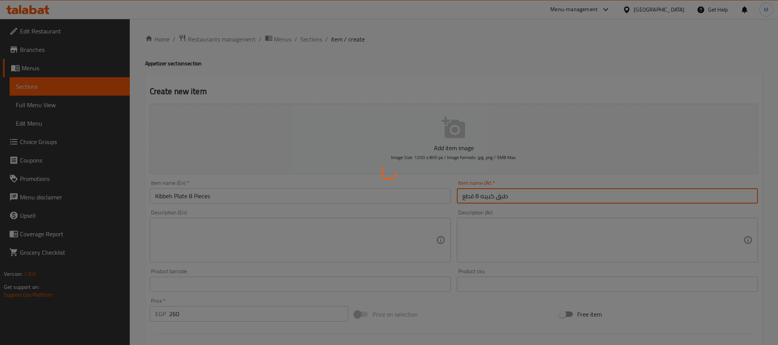
type input "0"
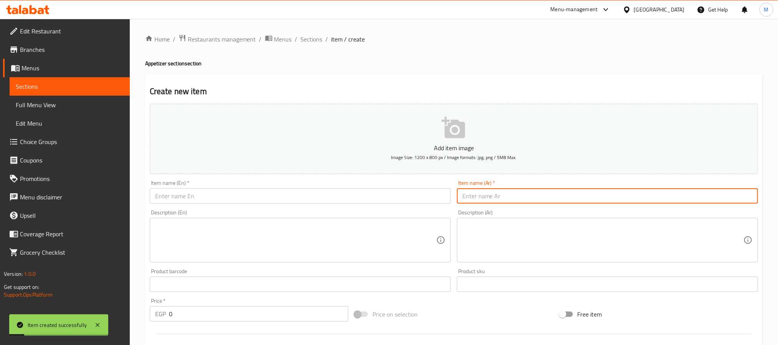
drag, startPoint x: 311, startPoint y: 38, endPoint x: 318, endPoint y: 59, distance: 21.5
click at [311, 38] on span "Sections" at bounding box center [312, 39] width 22 height 9
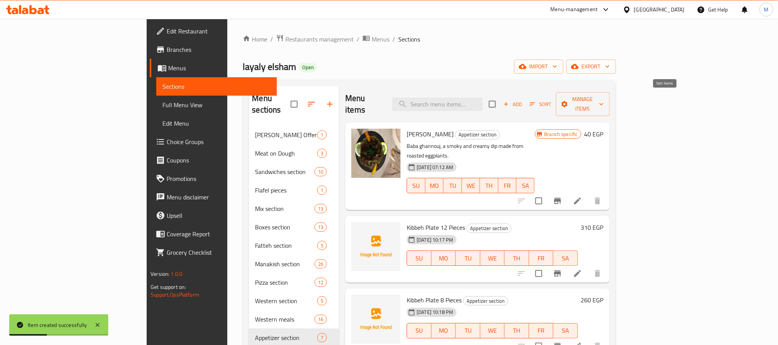
click at [551, 100] on span "Sort" at bounding box center [540, 104] width 21 height 9
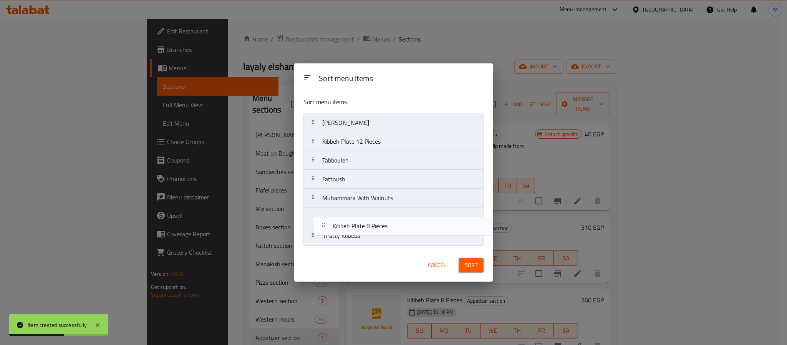
drag, startPoint x: 388, startPoint y: 157, endPoint x: 399, endPoint y: 222, distance: 65.6
click at [399, 222] on nav "Baba Ghannouj Kibbeh Plate 12 Pieces Kibbeh Plate 8 Pieces Tabbouleh Fattoush M…" at bounding box center [394, 179] width 180 height 133
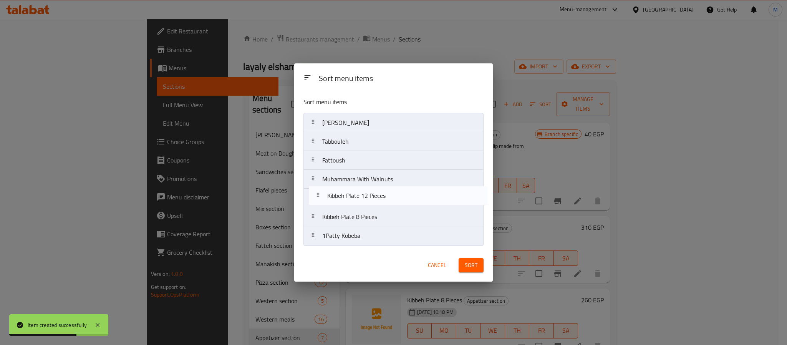
drag, startPoint x: 387, startPoint y: 151, endPoint x: 389, endPoint y: 205, distance: 54.2
click at [389, 205] on nav "Baba Ghannouj Kibbeh Plate 12 Pieces Tabbouleh Fattoush Muhammara With Walnuts …" at bounding box center [394, 179] width 180 height 133
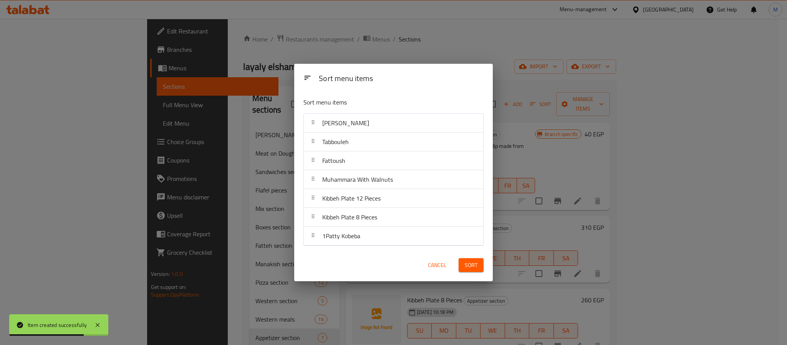
click at [472, 262] on span "Sort" at bounding box center [471, 265] width 13 height 10
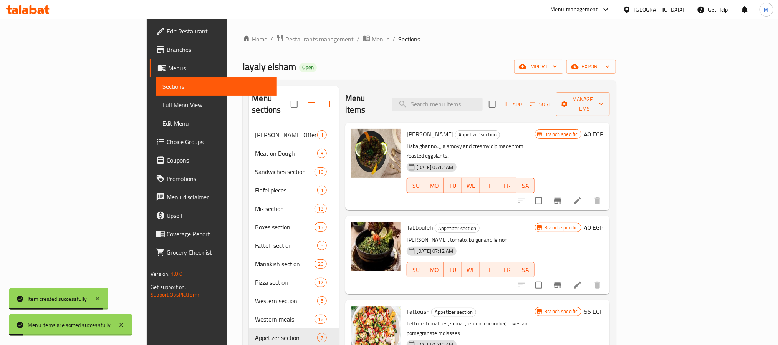
click at [390, 57] on div "Home / Restaurants management / Menus / Sections layaly elsham Open import expo…" at bounding box center [429, 259] width 373 height 451
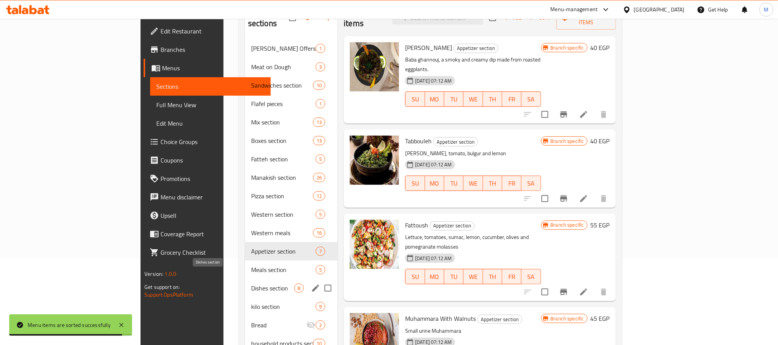
scroll to position [29, 0]
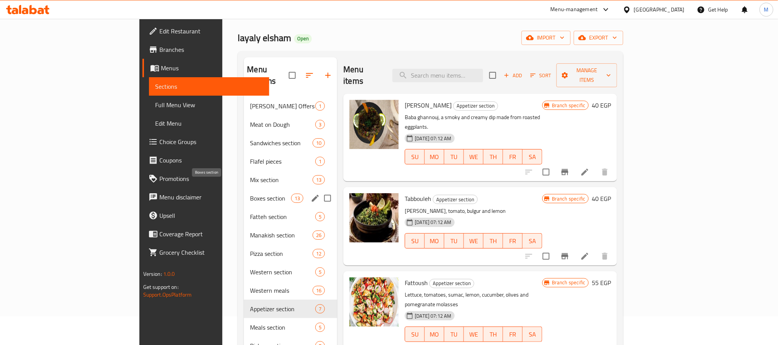
click at [250, 194] on span "Boxes section" at bounding box center [270, 198] width 41 height 9
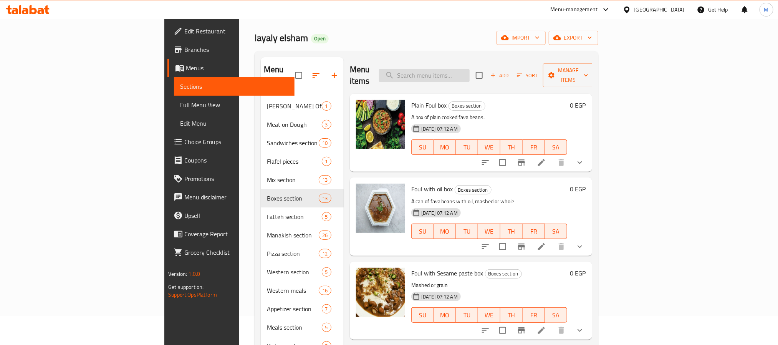
click at [470, 71] on input "search" at bounding box center [424, 75] width 91 height 13
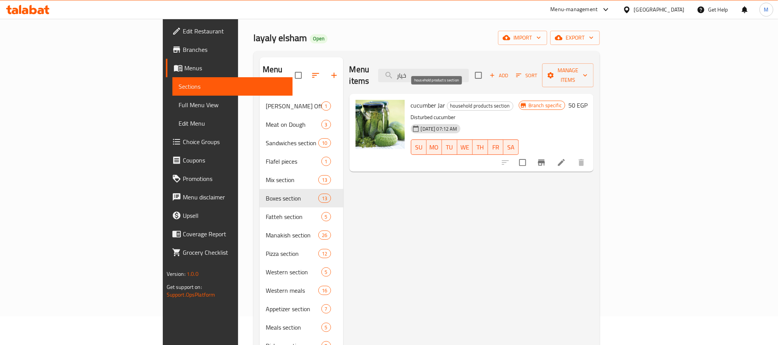
type input "خيار"
click at [451, 101] on span "household products section" at bounding box center [481, 105] width 66 height 9
copy span "household products section"
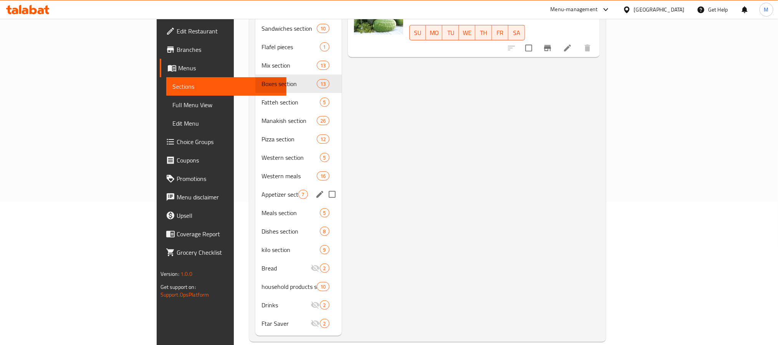
scroll to position [144, 0]
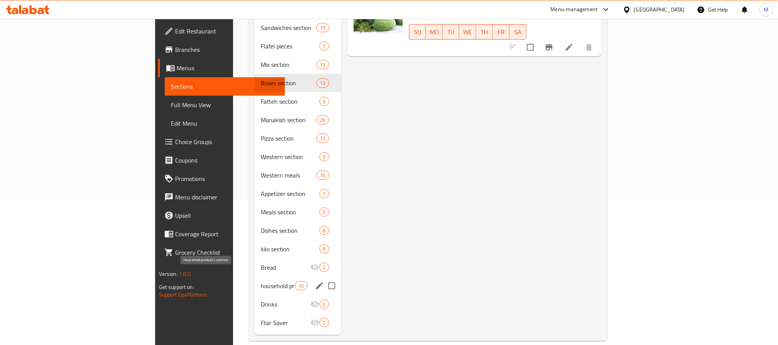
click at [261, 281] on span "household products section" at bounding box center [278, 285] width 34 height 9
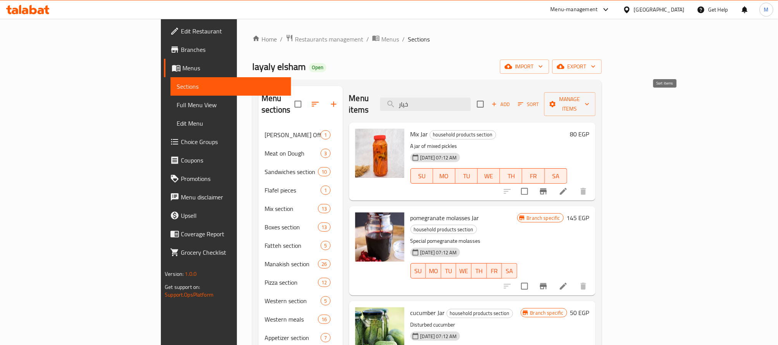
click at [524, 101] on icon "button" at bounding box center [521, 104] width 7 height 7
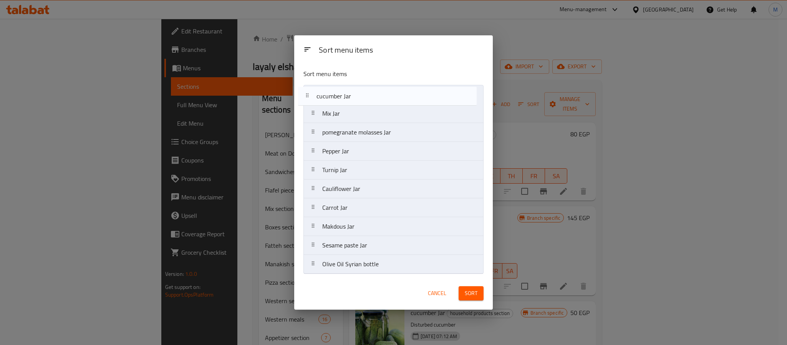
drag, startPoint x: 371, startPoint y: 133, endPoint x: 365, endPoint y: 95, distance: 38.1
click at [365, 95] on nav "Mix Jar pomegranate molasses Jar cucumber Jar Pepper Jar Turnip Jar Cauliflower…" at bounding box center [394, 179] width 180 height 189
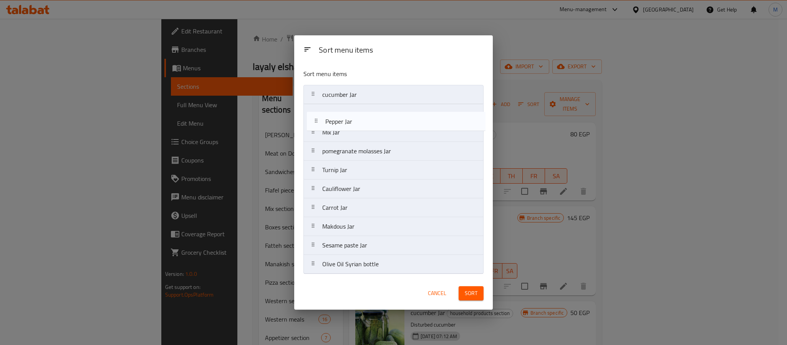
drag, startPoint x: 379, startPoint y: 154, endPoint x: 382, endPoint y: 120, distance: 33.5
click at [382, 120] on nav "cucumber Jar Mix Jar pomegranate molasses Jar Pepper Jar Turnip Jar Cauliflower…" at bounding box center [394, 179] width 180 height 189
drag, startPoint x: 393, startPoint y: 233, endPoint x: 381, endPoint y: 129, distance: 104.8
click at [381, 129] on nav "cucumber Jar Pepper Jar Mix Jar pomegranate molasses Jar Turnip Jar Cauliflower…" at bounding box center [394, 179] width 180 height 189
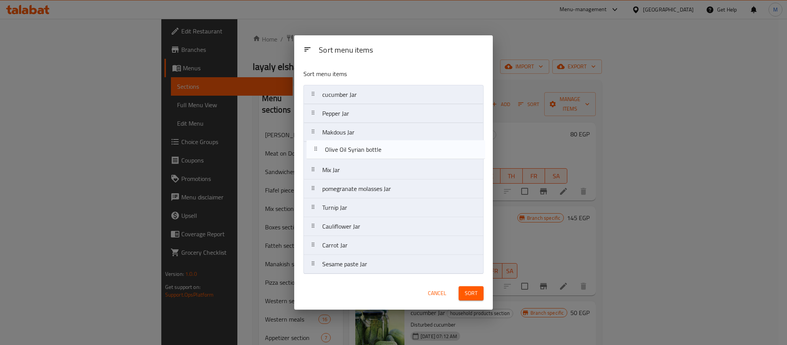
drag, startPoint x: 379, startPoint y: 263, endPoint x: 382, endPoint y: 146, distance: 117.6
click at [382, 146] on nav "cucumber Jar Pepper Jar Makdous Jar Mix Jar pomegranate molasses Jar Turnip Jar…" at bounding box center [394, 179] width 180 height 189
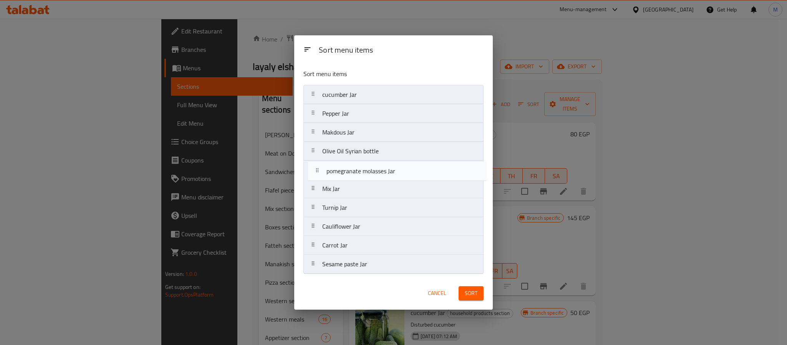
drag, startPoint x: 397, startPoint y: 191, endPoint x: 400, endPoint y: 171, distance: 20.3
click at [400, 171] on nav "cucumber Jar Pepper Jar Makdous Jar Olive Oil Syrian bottle Mix Jar pomegranate…" at bounding box center [394, 179] width 180 height 189
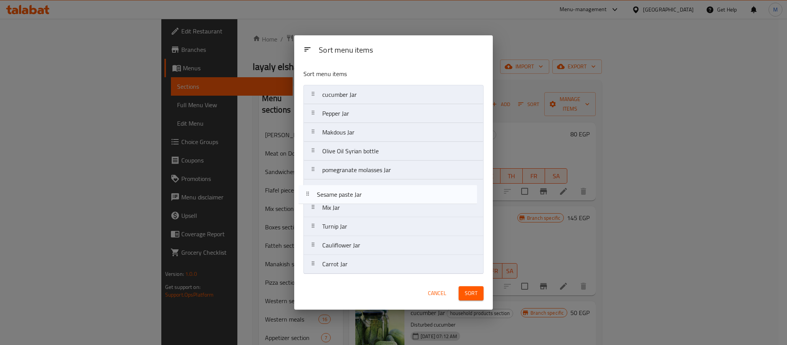
drag, startPoint x: 380, startPoint y: 260, endPoint x: 375, endPoint y: 197, distance: 62.5
click at [375, 197] on nav "cucumber Jar Pepper Jar Makdous Jar Olive Oil Syrian bottle pomegranate molasse…" at bounding box center [394, 179] width 180 height 189
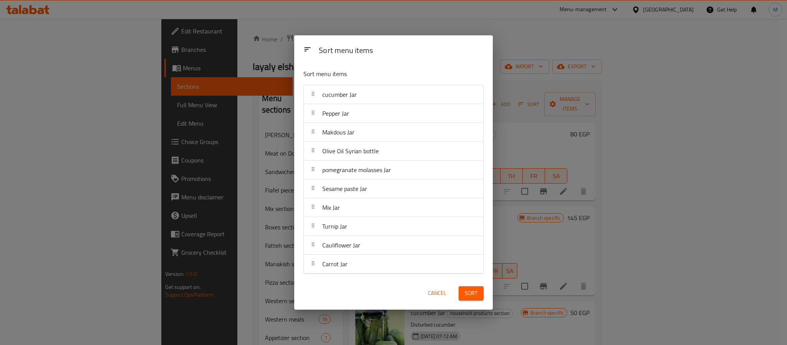
click at [468, 289] on span "Sort" at bounding box center [471, 294] width 13 height 10
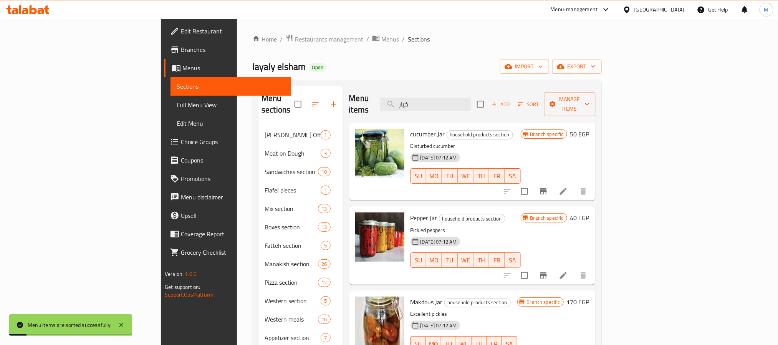
click at [521, 129] on h6 "cucumber Jar household products section" at bounding box center [466, 134] width 110 height 11
click at [548, 187] on icon "Branch-specific-item" at bounding box center [543, 191] width 9 height 9
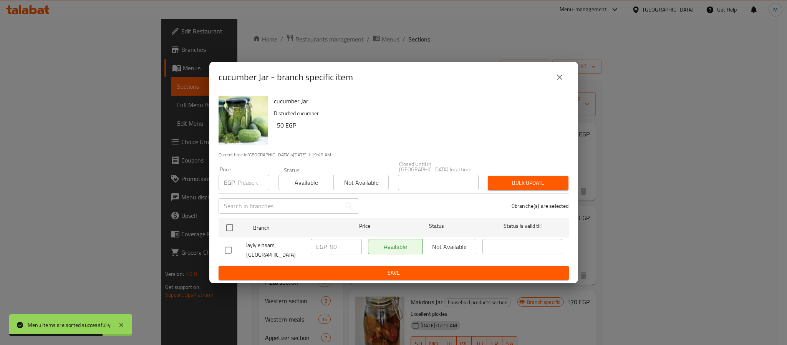
click at [550, 76] on div "cucumber Jar - branch specific item" at bounding box center [394, 77] width 350 height 18
click at [561, 78] on icon "close" at bounding box center [559, 77] width 9 height 9
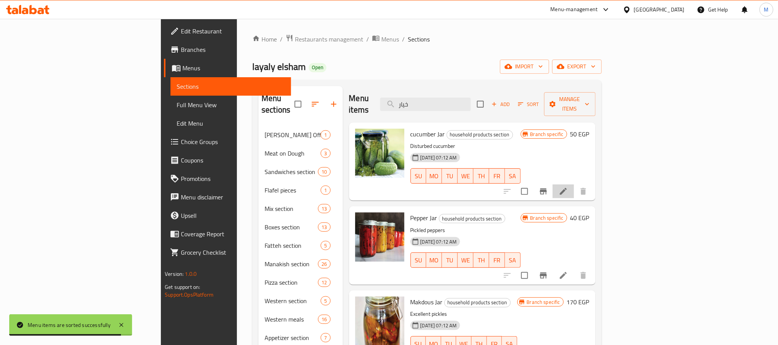
click at [574, 185] on li at bounding box center [564, 191] width 22 height 14
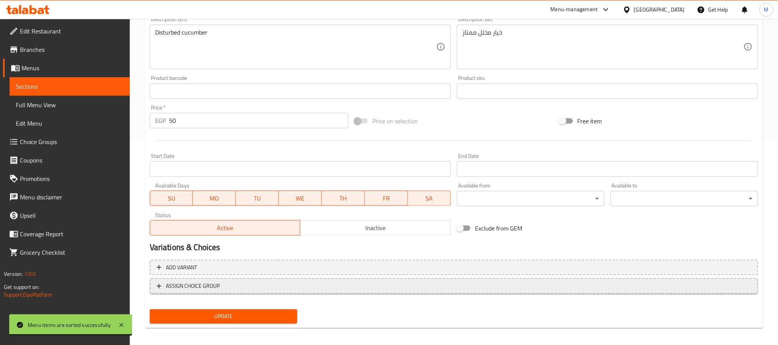
scroll to position [208, 0]
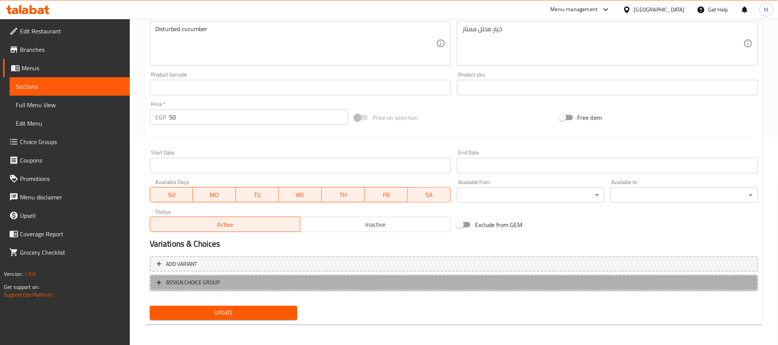
click at [262, 280] on span "ASSIGN CHOICE GROUP" at bounding box center [454, 283] width 595 height 10
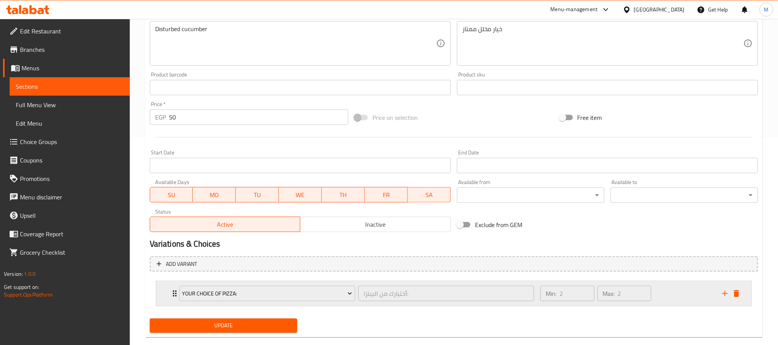
click at [740, 294] on icon "delete" at bounding box center [736, 293] width 9 height 9
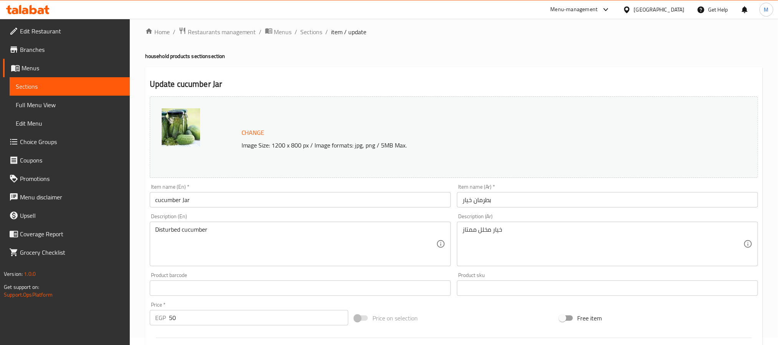
scroll to position [0, 0]
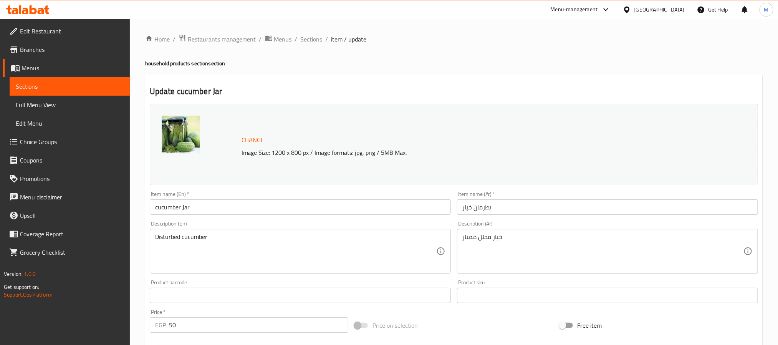
click at [303, 44] on span "Sections" at bounding box center [312, 39] width 22 height 9
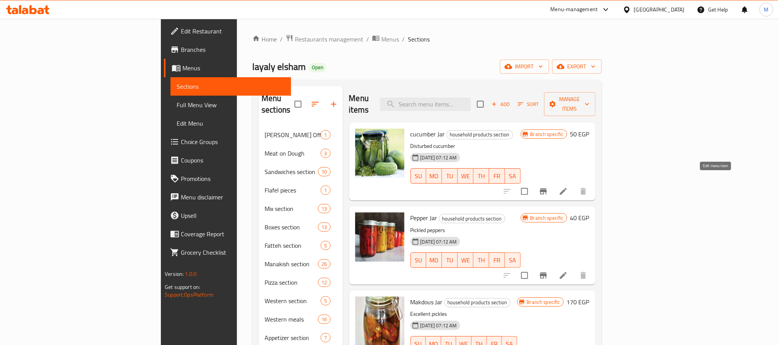
click at [568, 187] on icon at bounding box center [563, 191] width 9 height 9
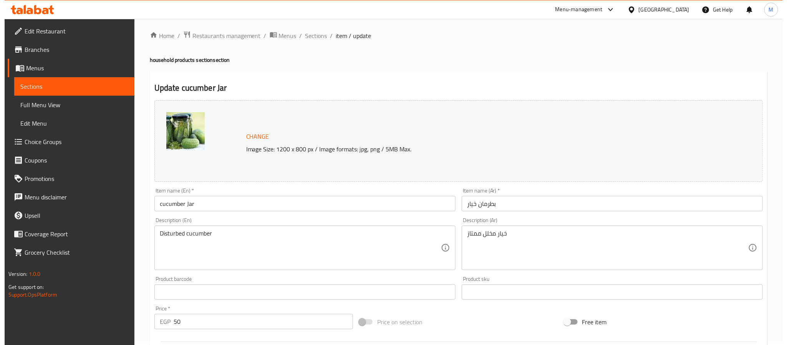
scroll to position [208, 0]
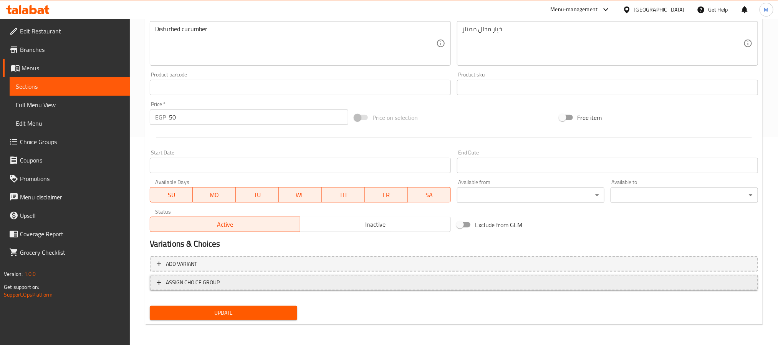
click at [248, 284] on span "ASSIGN CHOICE GROUP" at bounding box center [454, 283] width 595 height 10
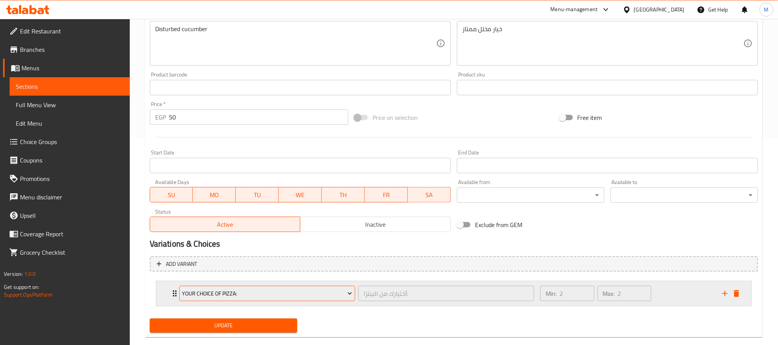
click at [219, 294] on span "Your Choice Of Pizza:" at bounding box center [267, 294] width 170 height 10
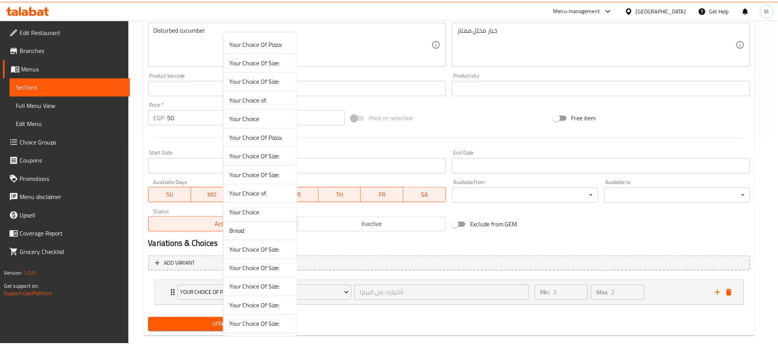
scroll to position [78, 0]
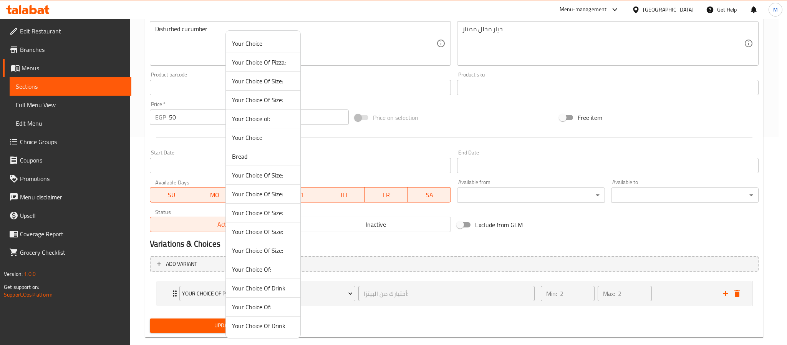
click at [256, 174] on span "Your Choice Of Size:" at bounding box center [263, 175] width 62 height 9
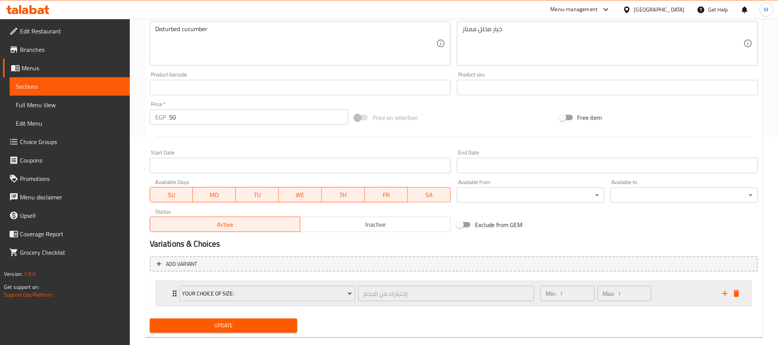
click at [670, 291] on div "Min: 1 ​ Max: 1 ​" at bounding box center [627, 293] width 182 height 25
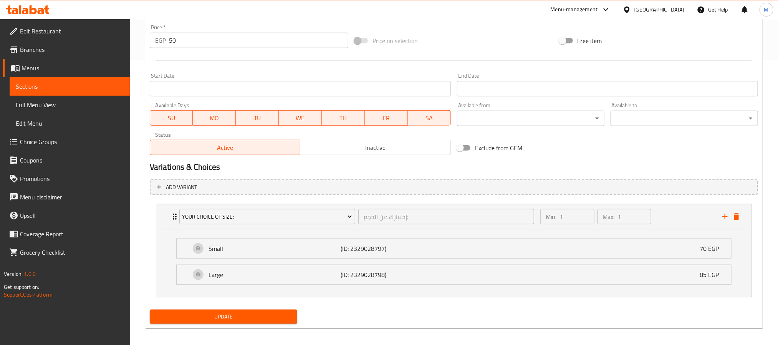
scroll to position [291, 0]
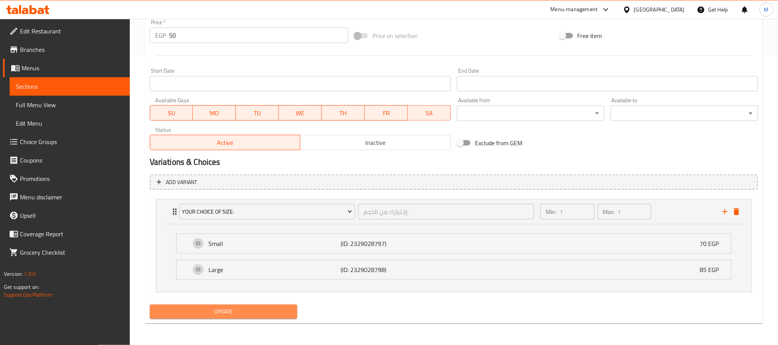
click at [217, 315] on span "Update" at bounding box center [223, 312] width 135 height 10
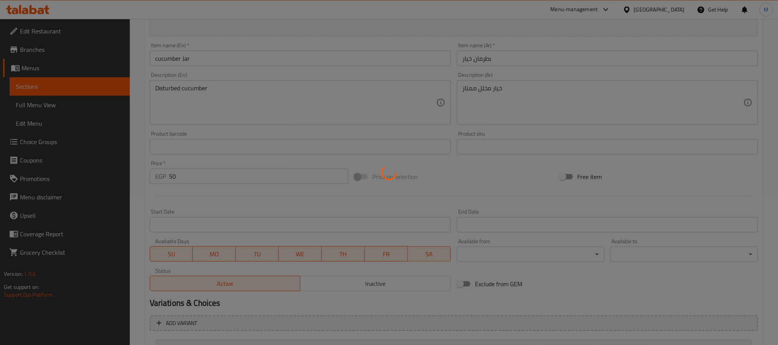
scroll to position [0, 0]
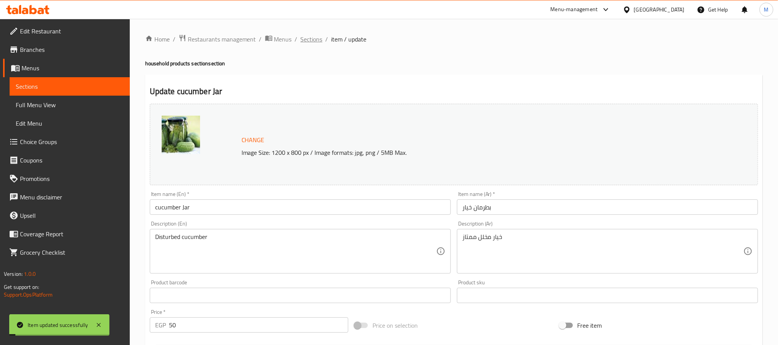
click at [307, 40] on span "Sections" at bounding box center [312, 39] width 22 height 9
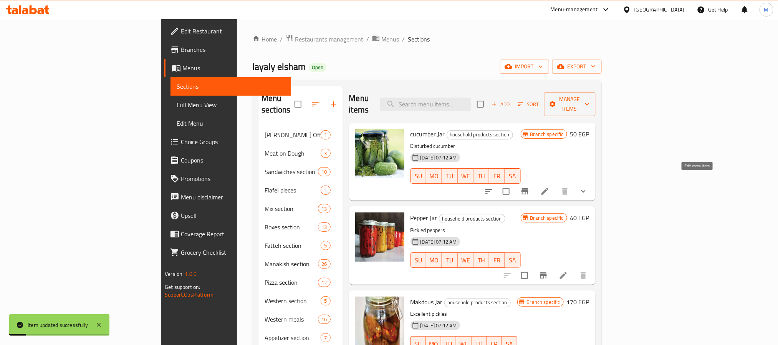
click at [550, 187] on icon at bounding box center [545, 191] width 9 height 9
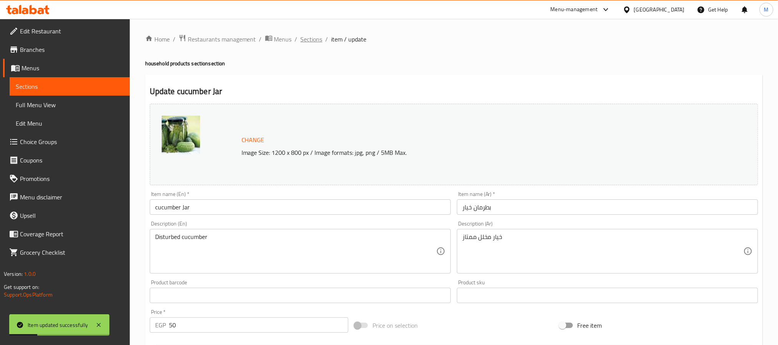
click at [313, 37] on span "Sections" at bounding box center [312, 39] width 22 height 9
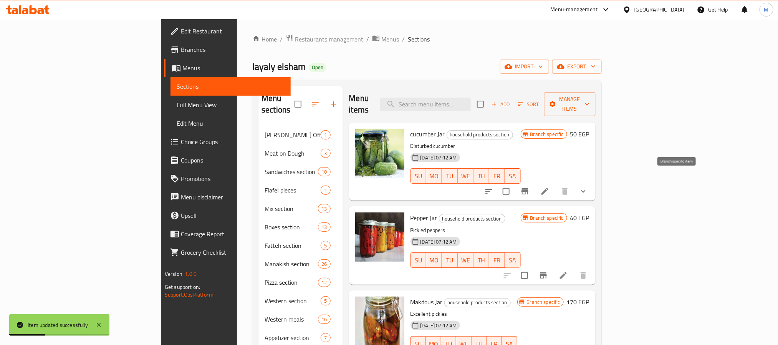
click at [529, 188] on icon "Branch-specific-item" at bounding box center [525, 191] width 7 height 6
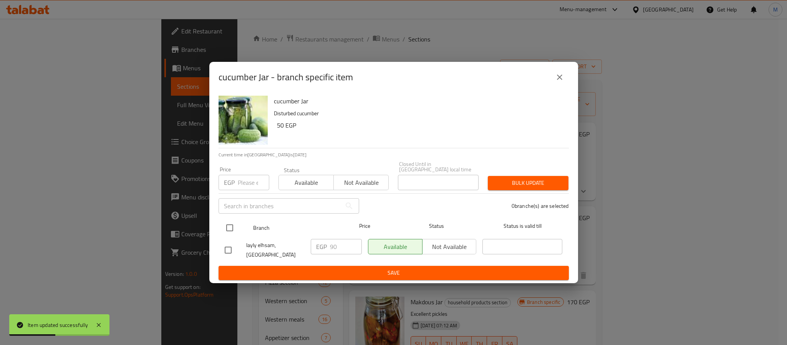
click at [229, 227] on input "checkbox" at bounding box center [230, 228] width 16 height 16
checkbox input "true"
click at [246, 189] on div "Price EGP Price" at bounding box center [244, 178] width 60 height 33
click at [248, 179] on input "number" at bounding box center [254, 182] width 32 height 15
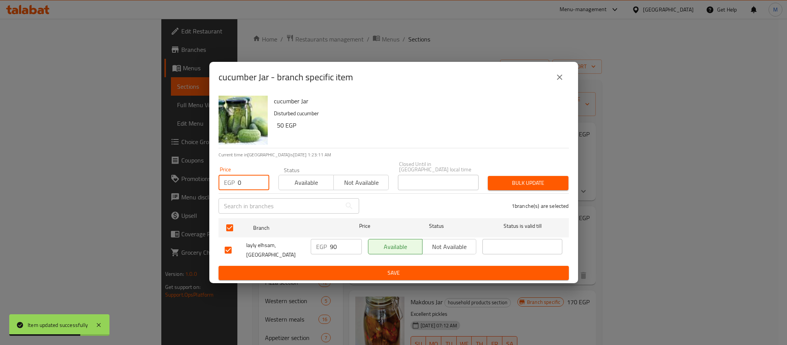
type input "0"
click at [512, 183] on span "Bulk update" at bounding box center [528, 183] width 68 height 10
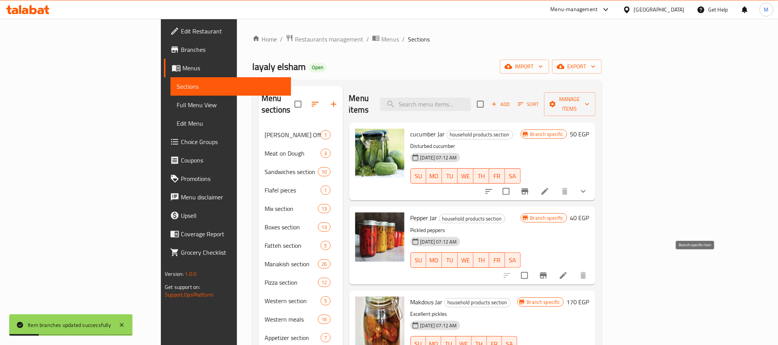
click at [553, 266] on button "Branch-specific-item" at bounding box center [543, 275] width 18 height 18
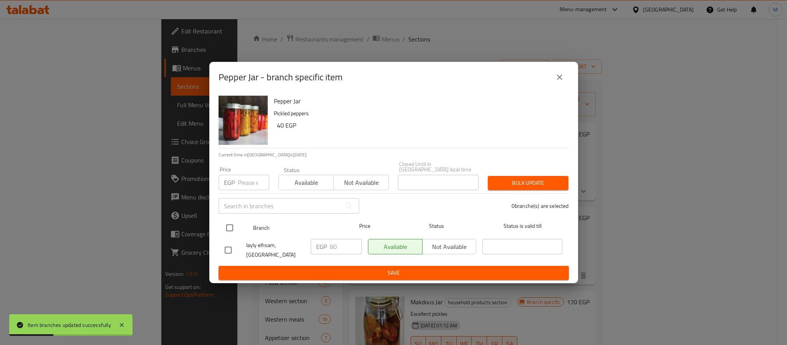
drag, startPoint x: 231, startPoint y: 227, endPoint x: 256, endPoint y: 180, distance: 53.3
click at [231, 226] on input "checkbox" at bounding box center [230, 228] width 16 height 16
checkbox input "true"
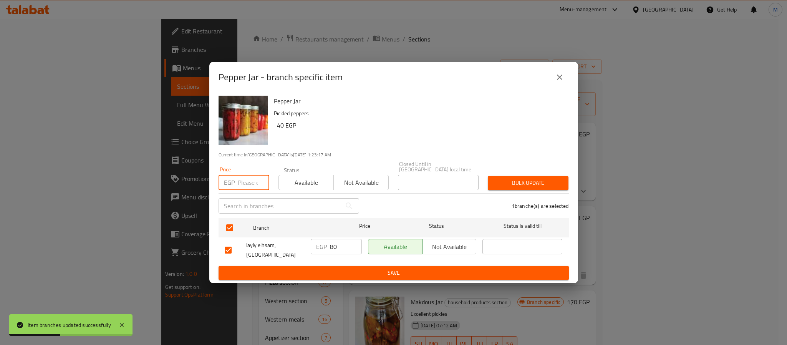
click at [256, 178] on input "number" at bounding box center [254, 182] width 32 height 15
type input "65"
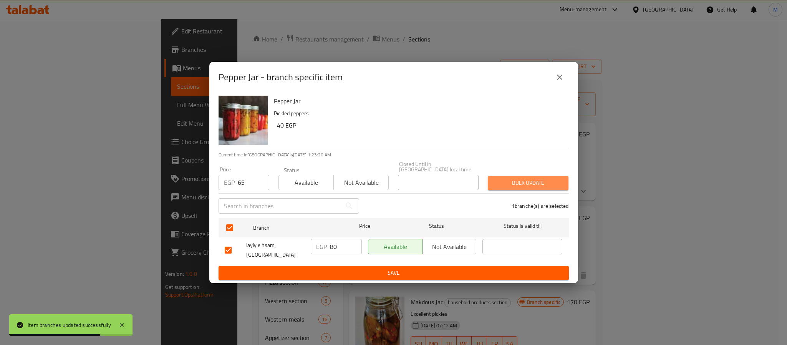
click at [526, 181] on span "Bulk update" at bounding box center [528, 183] width 68 height 10
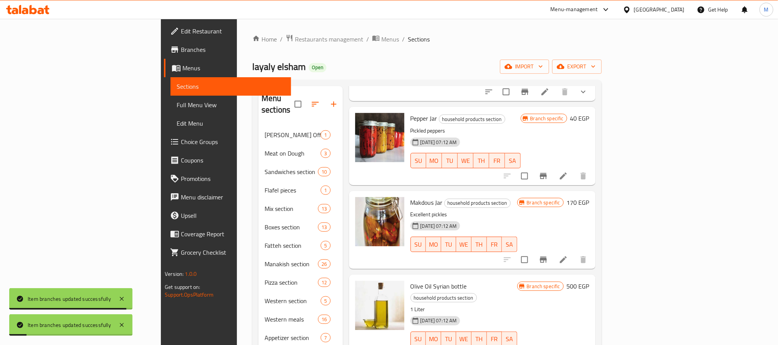
scroll to position [115, 0]
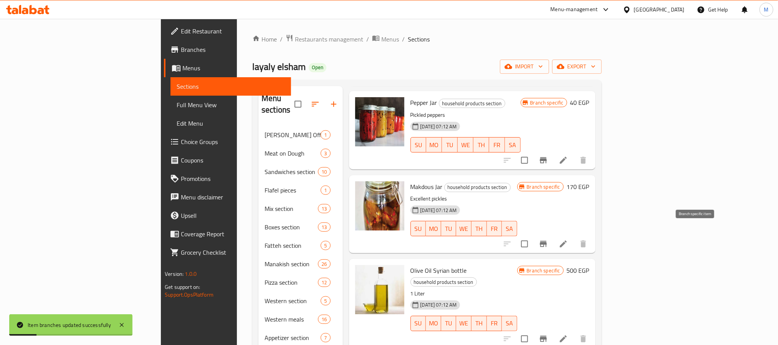
click at [548, 239] on icon "Branch-specific-item" at bounding box center [543, 243] width 9 height 9
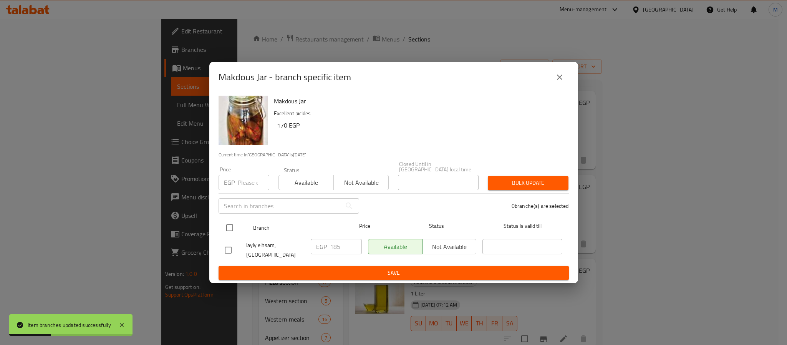
click at [225, 224] on input "checkbox" at bounding box center [230, 228] width 16 height 16
checkbox input "true"
click at [248, 176] on input "number" at bounding box center [254, 182] width 32 height 15
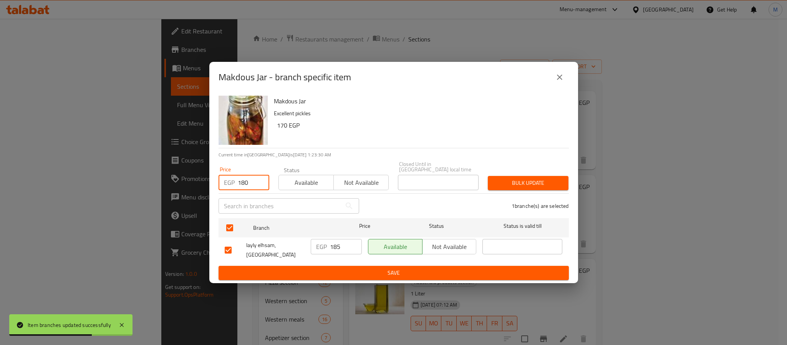
type input "180"
click at [507, 182] on span "Bulk update" at bounding box center [528, 183] width 68 height 10
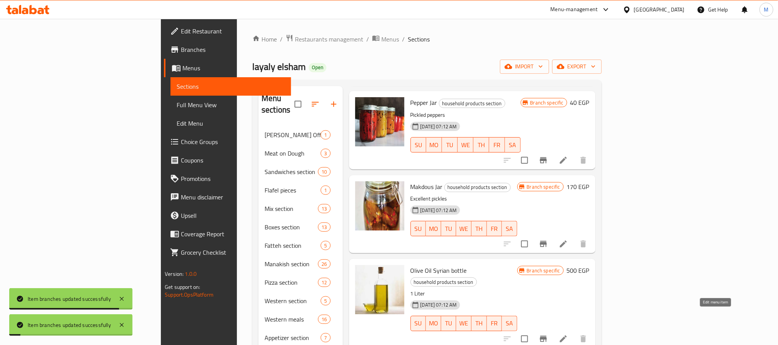
click at [568, 334] on icon at bounding box center [563, 338] width 9 height 9
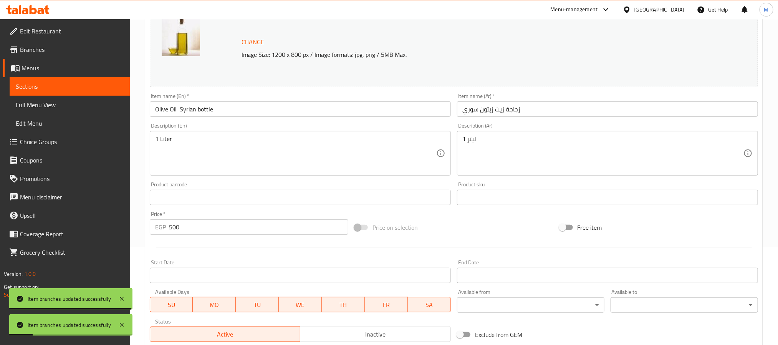
scroll to position [208, 0]
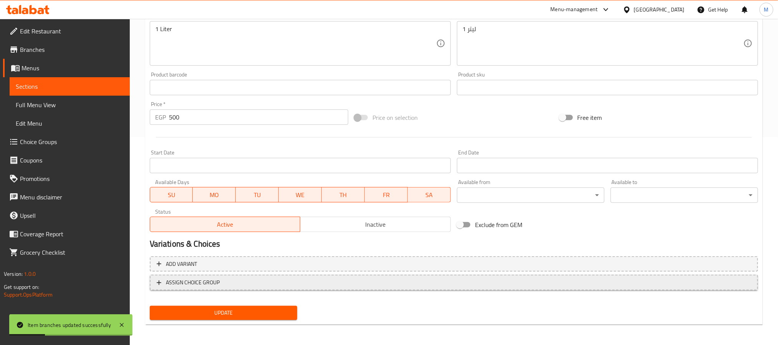
click at [258, 281] on span "ASSIGN CHOICE GROUP" at bounding box center [454, 283] width 595 height 10
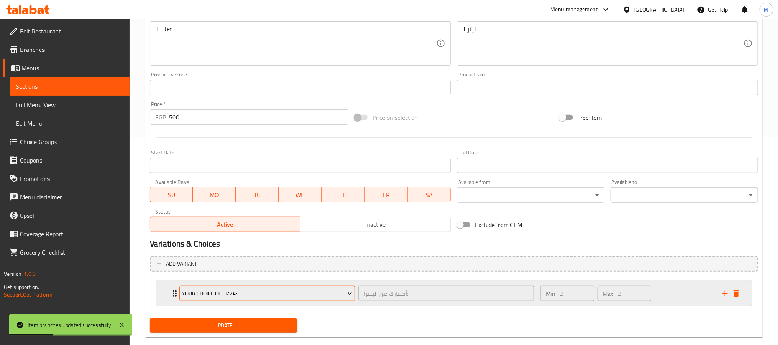
click at [212, 293] on span "Your Choice Of Pizza:" at bounding box center [267, 294] width 170 height 10
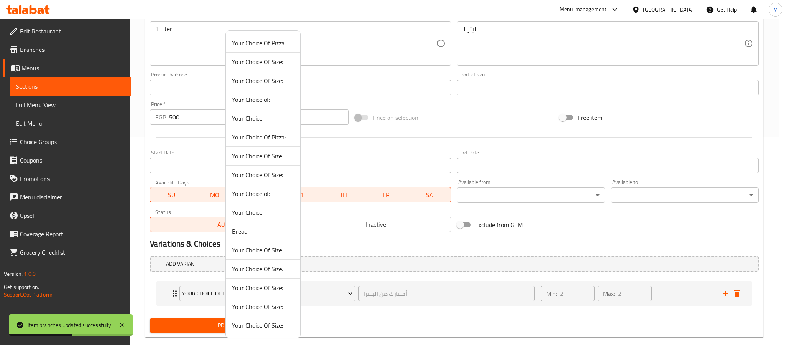
click at [270, 272] on span "Your Choice Of Size:" at bounding box center [263, 268] width 62 height 9
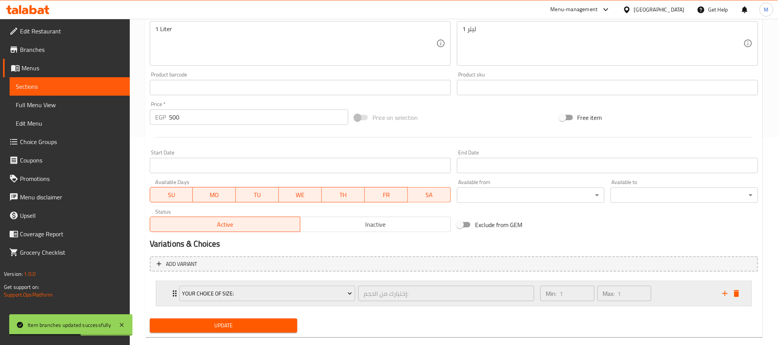
click at [665, 294] on div "Min: 1 ​ Max: 1 ​" at bounding box center [627, 293] width 182 height 25
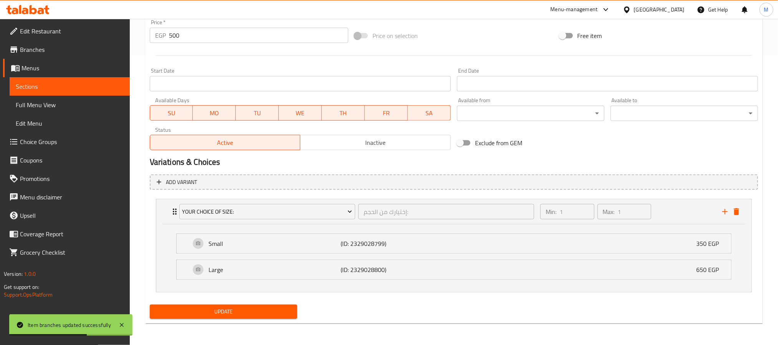
scroll to position [291, 0]
click at [258, 309] on span "Update" at bounding box center [223, 312] width 135 height 10
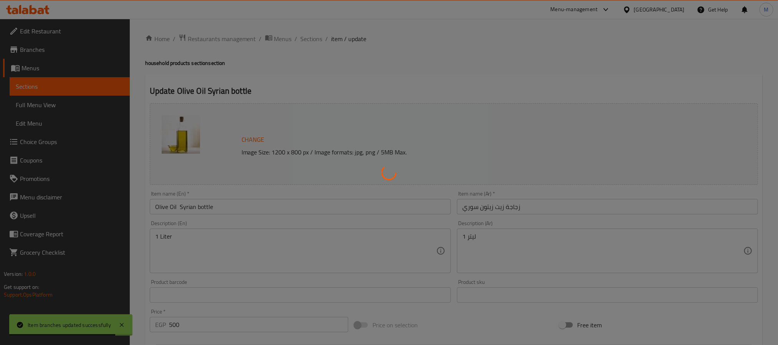
scroll to position [0, 0]
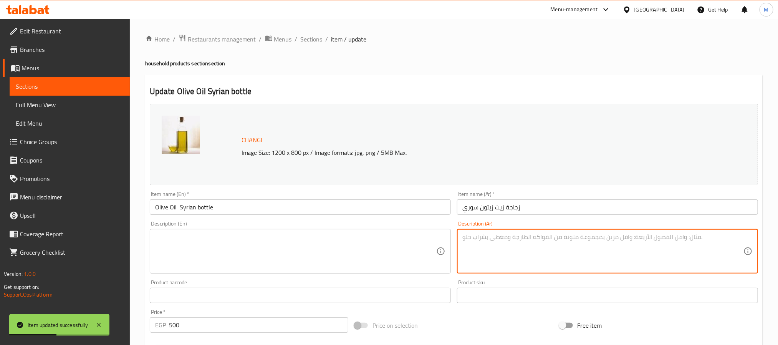
click at [187, 207] on input "Olive Oil Syrian bottle" at bounding box center [300, 206] width 301 height 15
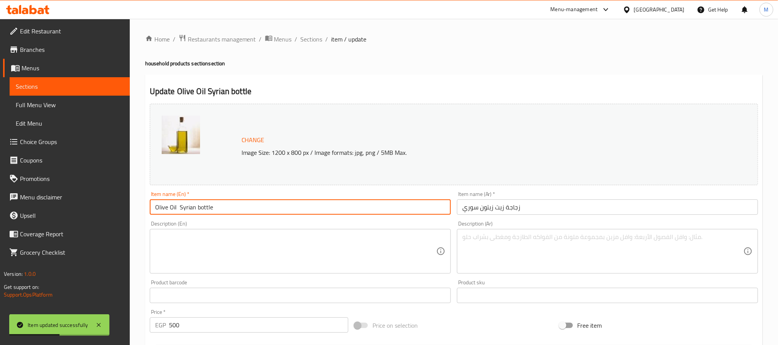
click at [187, 207] on input "Olive Oil Syrian bottle" at bounding box center [300, 206] width 301 height 15
type input "Olive Oil"
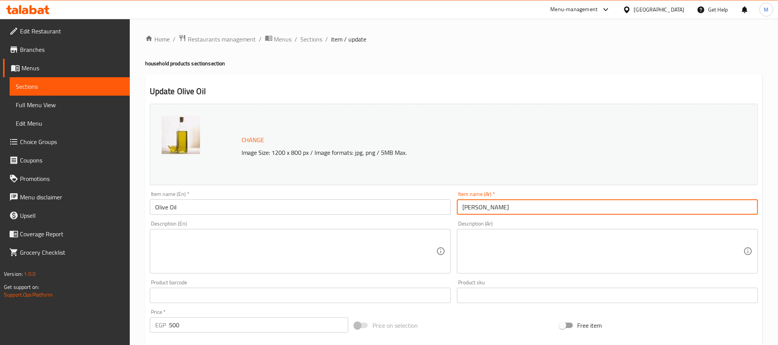
type input "زيت زيتون"
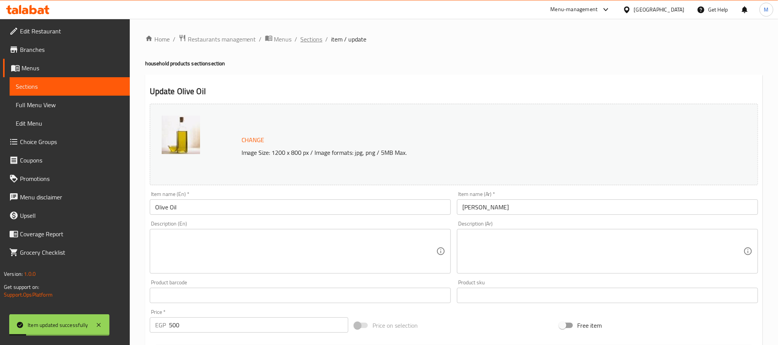
click at [317, 43] on span "Sections" at bounding box center [312, 39] width 22 height 9
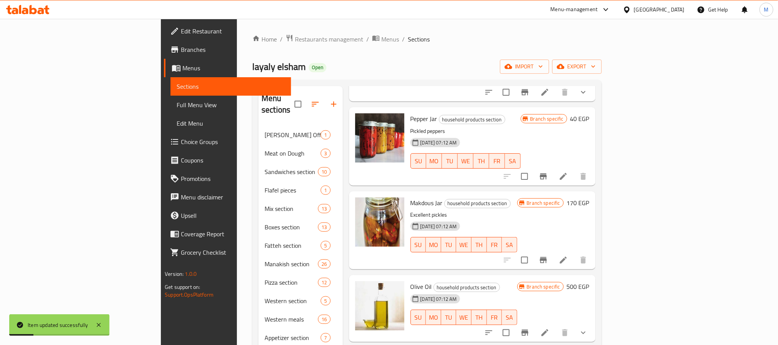
scroll to position [173, 0]
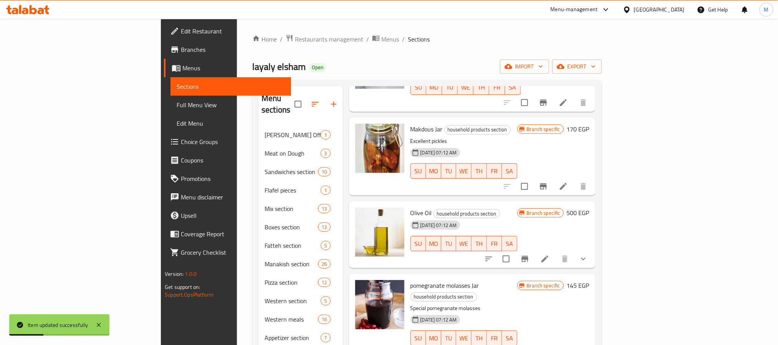
click at [530, 254] on icon "Branch-specific-item" at bounding box center [525, 258] width 9 height 9
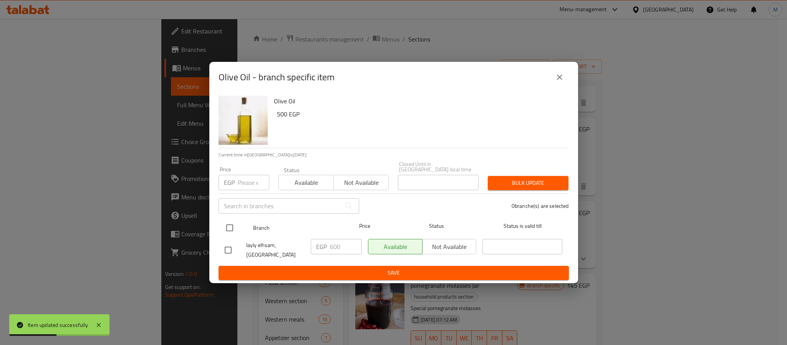
click at [229, 224] on input "checkbox" at bounding box center [230, 228] width 16 height 16
checkbox input "true"
click at [244, 183] on input "number" at bounding box center [254, 182] width 32 height 15
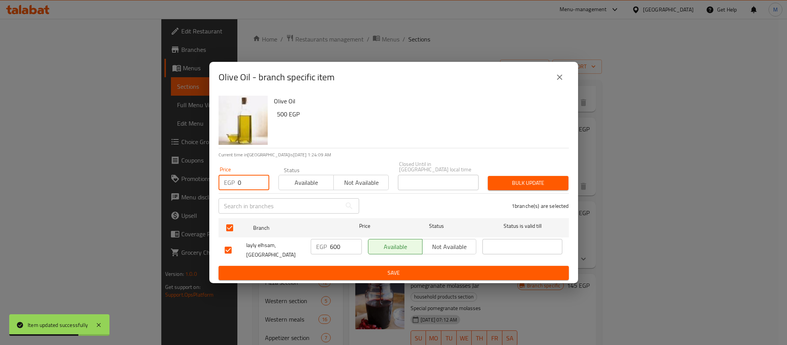
type input "0"
click at [514, 178] on span "Bulk update" at bounding box center [528, 183] width 68 height 10
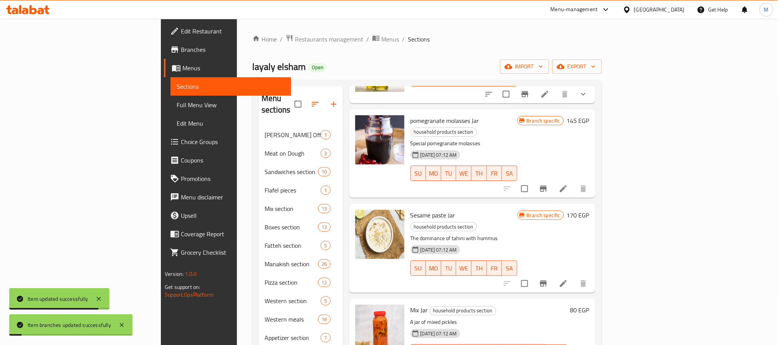
scroll to position [346, 0]
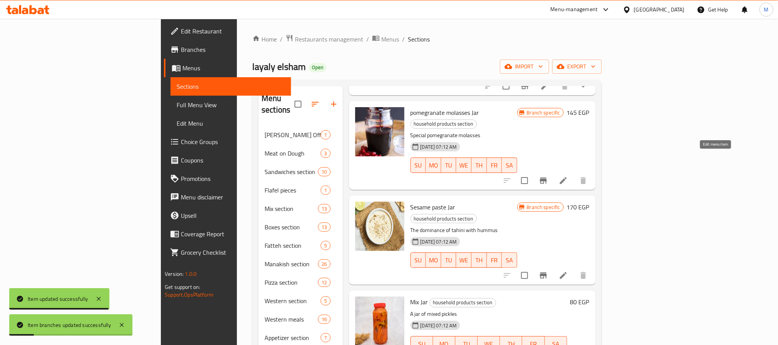
click at [568, 176] on icon at bounding box center [563, 180] width 9 height 9
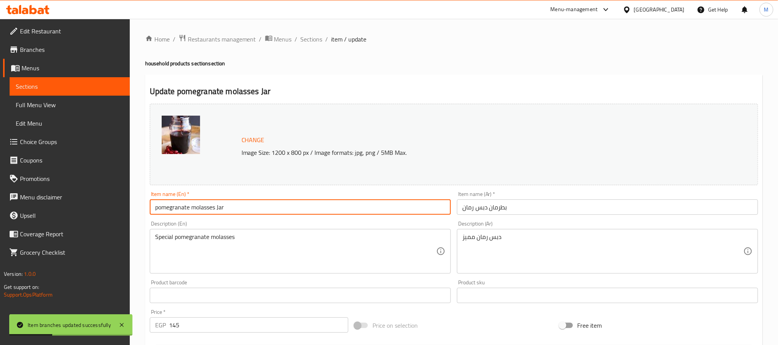
click at [289, 210] on input "pomegranate molasses Jar" at bounding box center [300, 206] width 301 height 15
type input "Pomegranate Molasses"
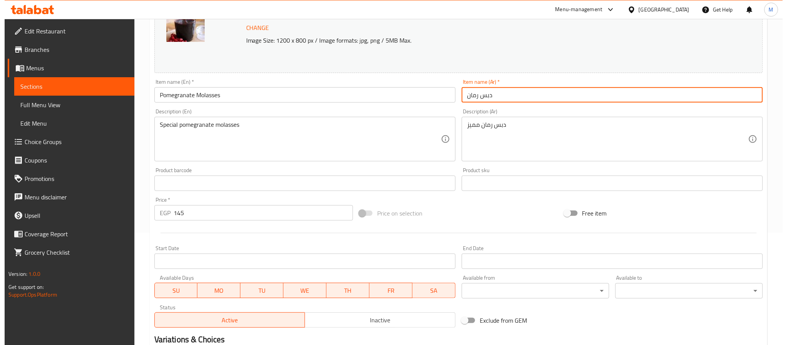
scroll to position [208, 0]
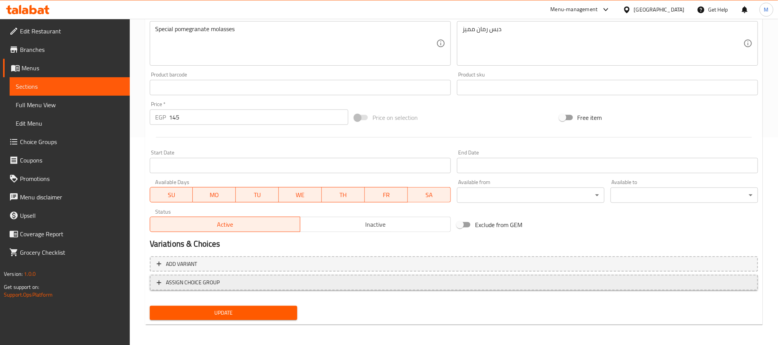
type input "دبس رمان"
click at [331, 280] on span "ASSIGN CHOICE GROUP" at bounding box center [454, 283] width 595 height 10
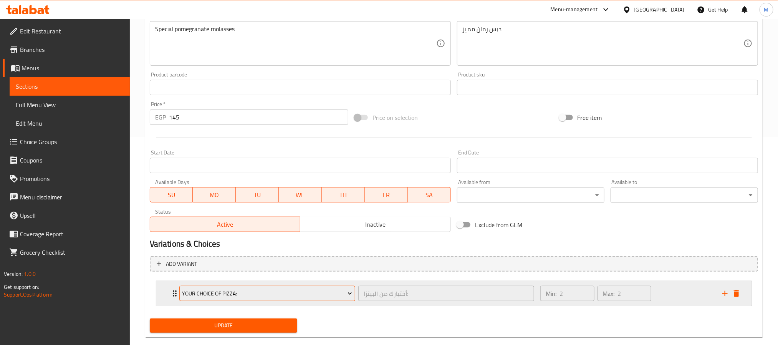
click at [294, 289] on span "Your Choice Of Pizza:" at bounding box center [267, 294] width 170 height 10
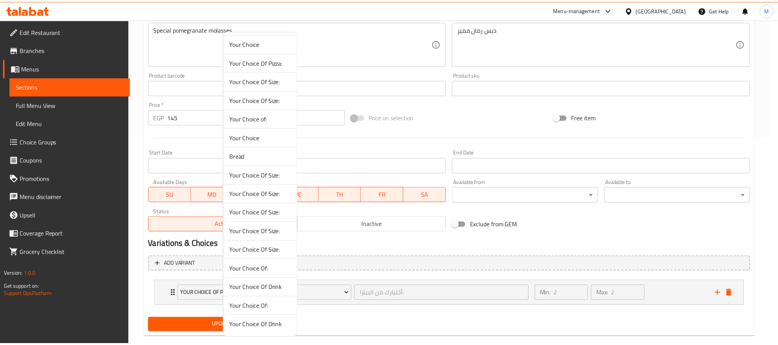
scroll to position [78, 0]
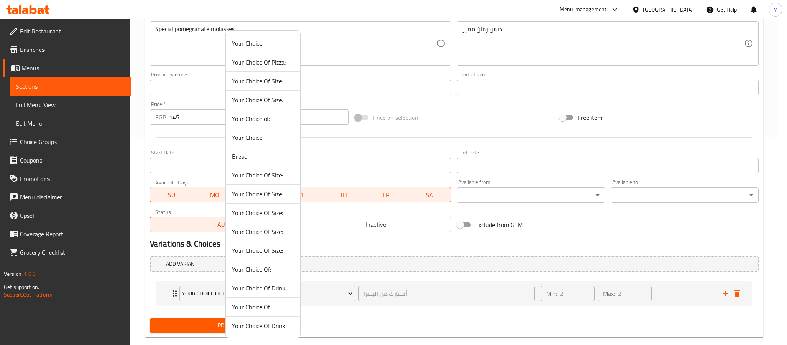
click at [265, 211] on span "Your Choice Of Size:" at bounding box center [263, 212] width 62 height 9
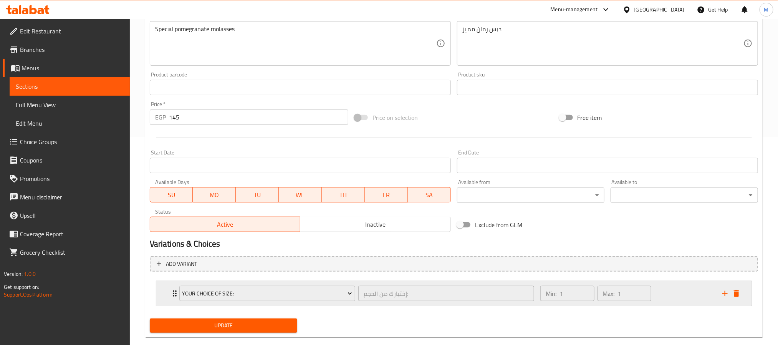
click at [686, 292] on div "Min: 1 ​ Max: 1 ​" at bounding box center [627, 293] width 182 height 25
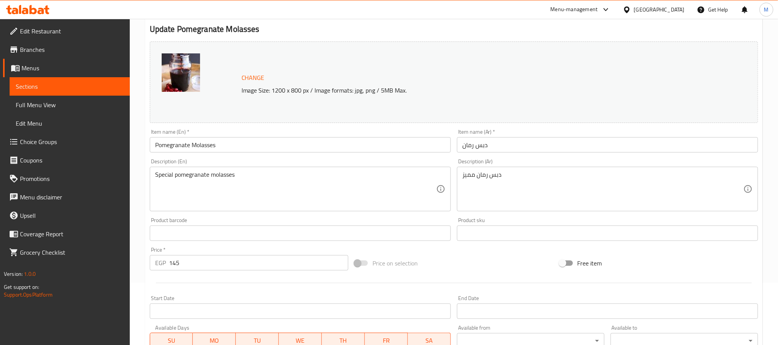
scroll to position [60, 0]
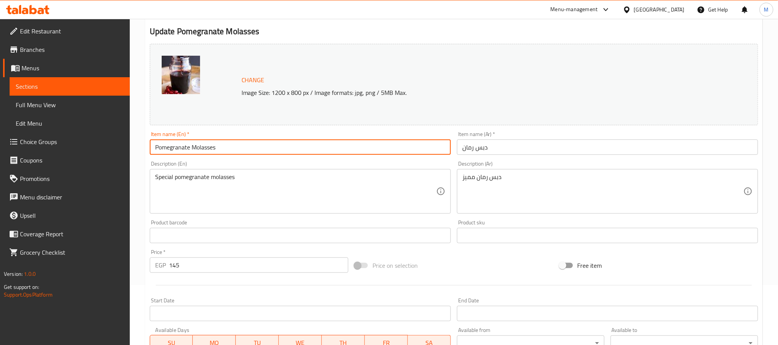
click at [305, 150] on input "Pomegranate Molasses" at bounding box center [300, 146] width 301 height 15
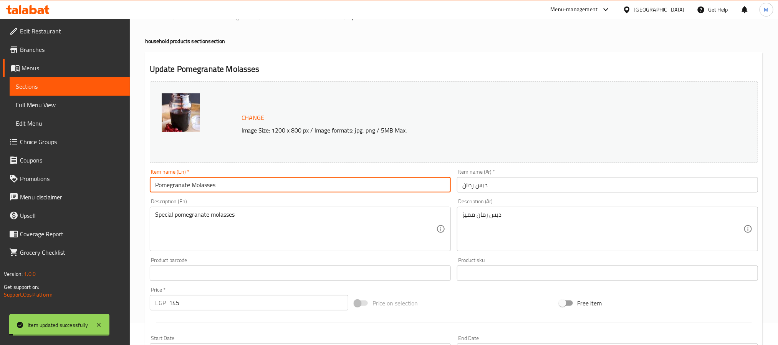
scroll to position [0, 0]
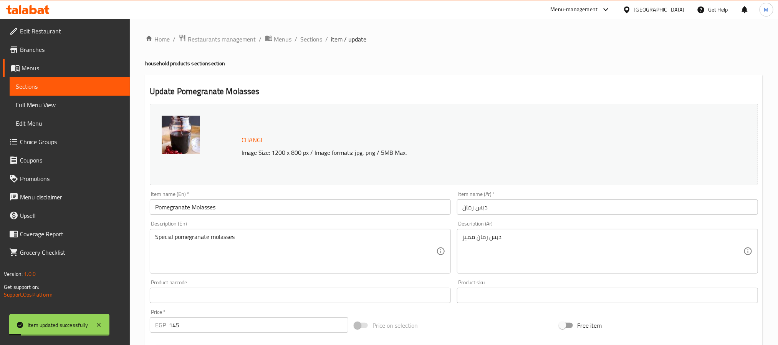
click at [316, 29] on div "Home / Restaurants management / Menus / Sections / item / update household prod…" at bounding box center [454, 327] width 649 height 616
click at [314, 37] on span "Sections" at bounding box center [312, 39] width 22 height 9
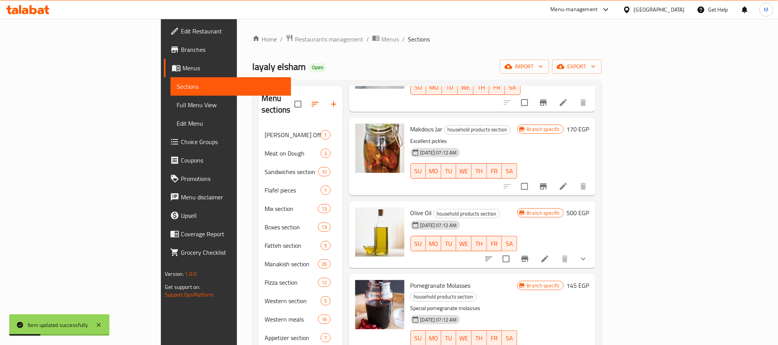
scroll to position [231, 0]
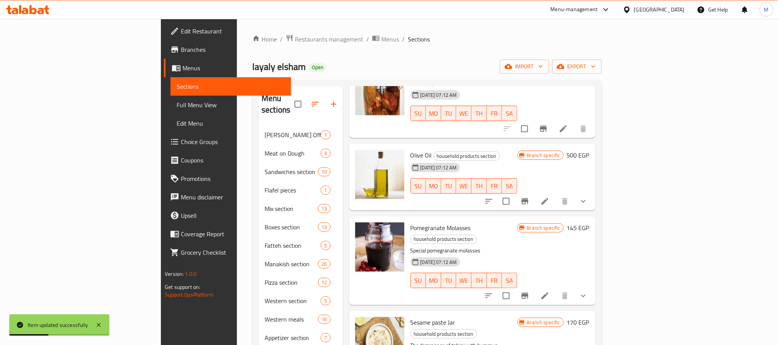
click at [529, 293] on icon "Branch-specific-item" at bounding box center [525, 296] width 7 height 6
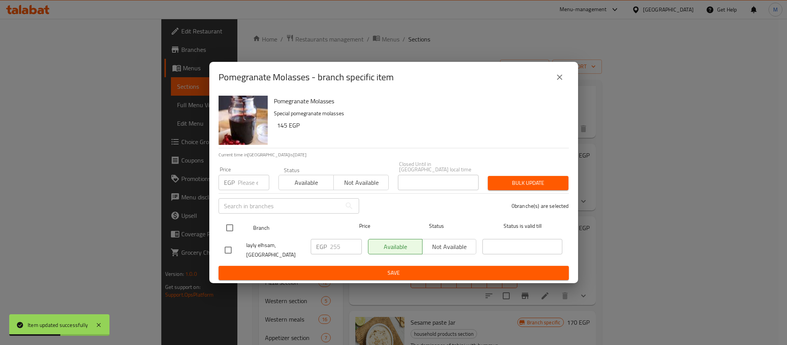
click at [231, 226] on input "checkbox" at bounding box center [230, 228] width 16 height 16
checkbox input "true"
click at [243, 183] on input "number" at bounding box center [254, 182] width 32 height 15
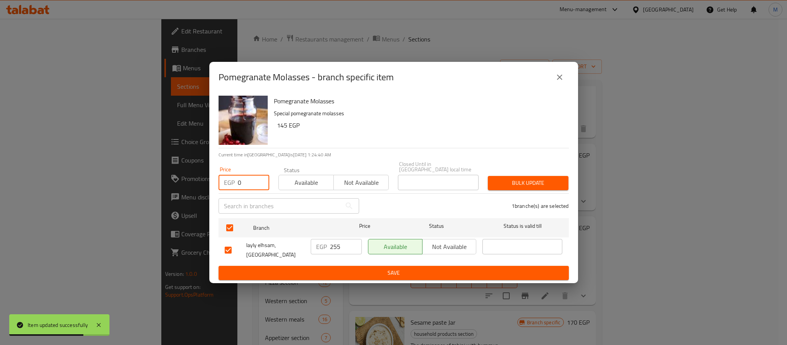
type input "0"
click at [511, 179] on span "Bulk update" at bounding box center [528, 183] width 68 height 10
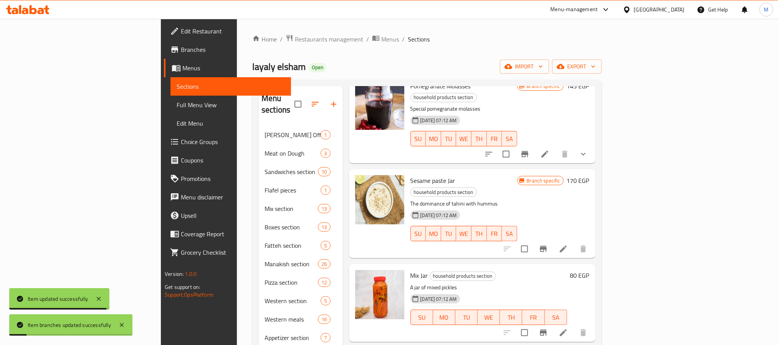
scroll to position [403, 0]
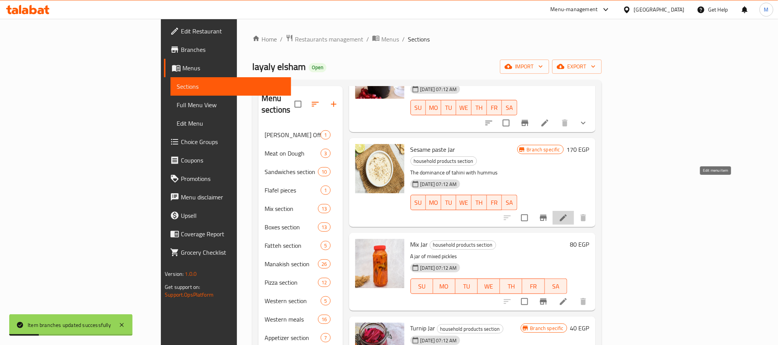
click at [568, 213] on icon at bounding box center [563, 217] width 9 height 9
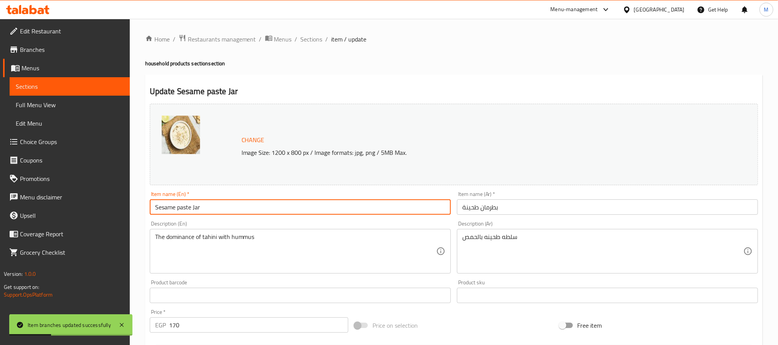
click at [265, 210] on input "Sesame paste Jar" at bounding box center [300, 206] width 301 height 15
type input "Sesame Paste"
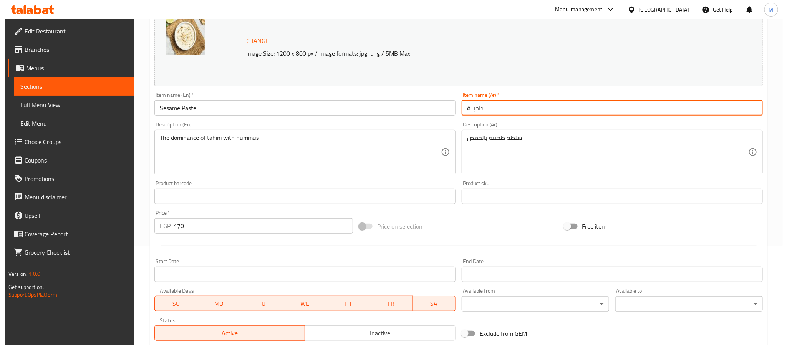
scroll to position [208, 0]
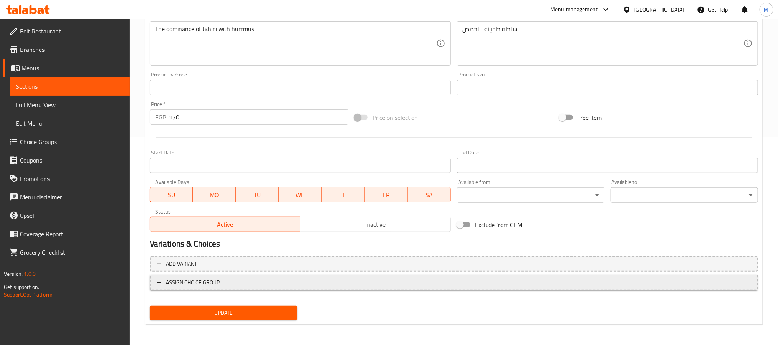
type input "طحينة"
click at [274, 278] on span "ASSIGN CHOICE GROUP" at bounding box center [454, 283] width 595 height 10
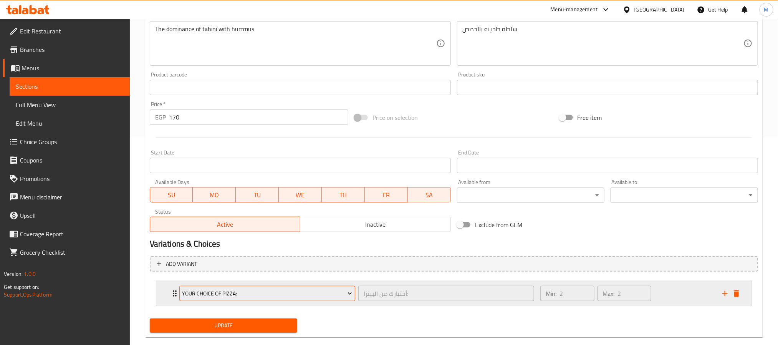
click at [243, 292] on span "Your Choice Of Pizza:" at bounding box center [267, 294] width 170 height 10
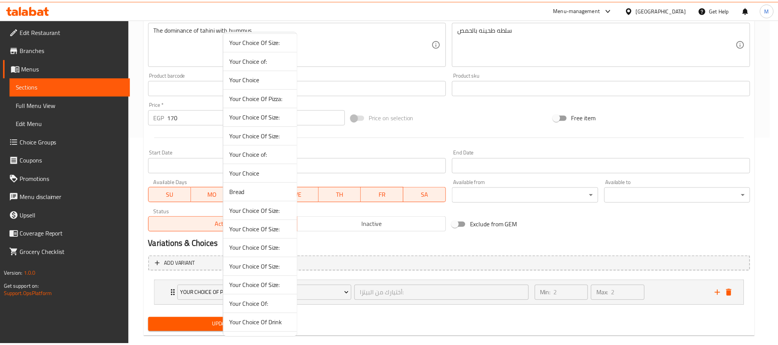
scroll to position [78, 0]
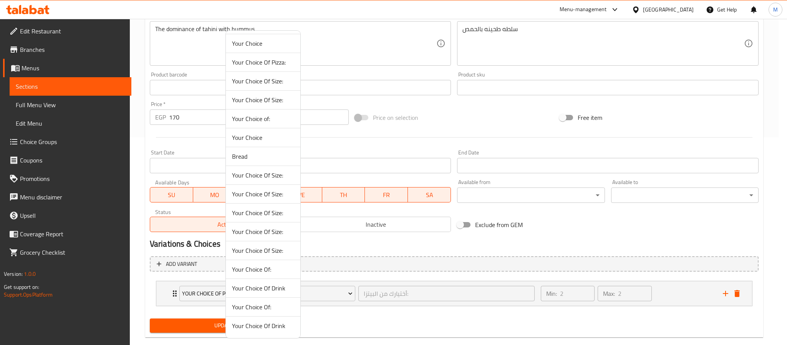
click at [268, 227] on span "Your Choice Of Size:" at bounding box center [263, 231] width 62 height 9
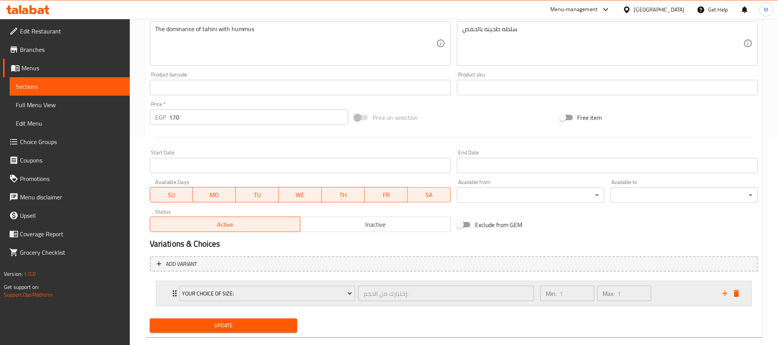
click at [680, 295] on div "Min: 1 ​ Max: 1 ​" at bounding box center [627, 293] width 182 height 25
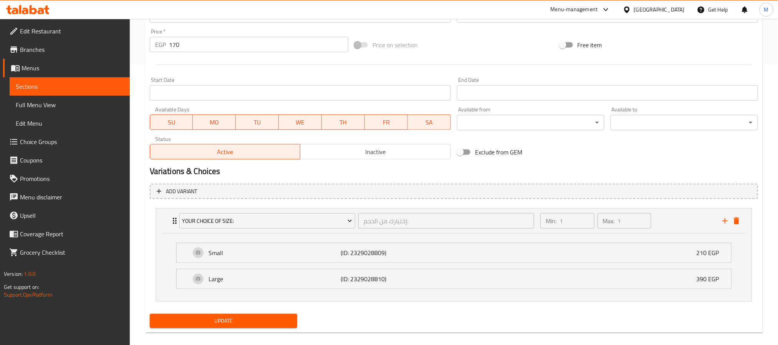
scroll to position [291, 0]
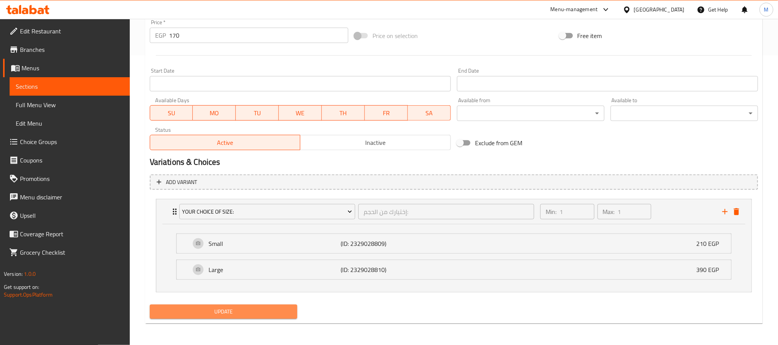
click at [263, 308] on span "Update" at bounding box center [223, 312] width 135 height 10
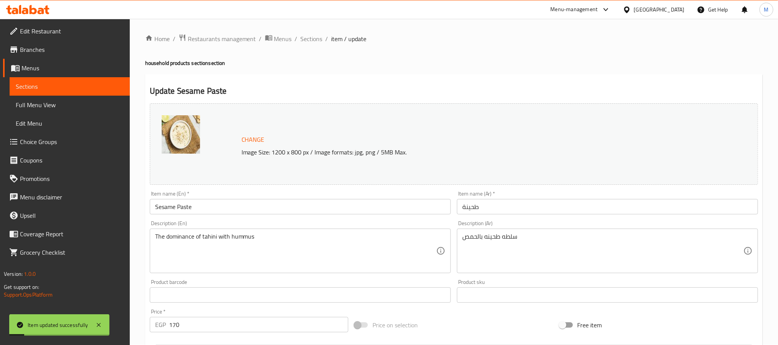
scroll to position [0, 0]
click at [308, 36] on span "Sections" at bounding box center [312, 39] width 22 height 9
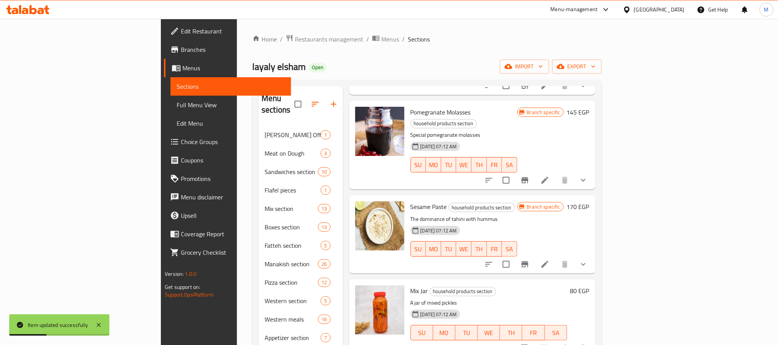
scroll to position [339, 0]
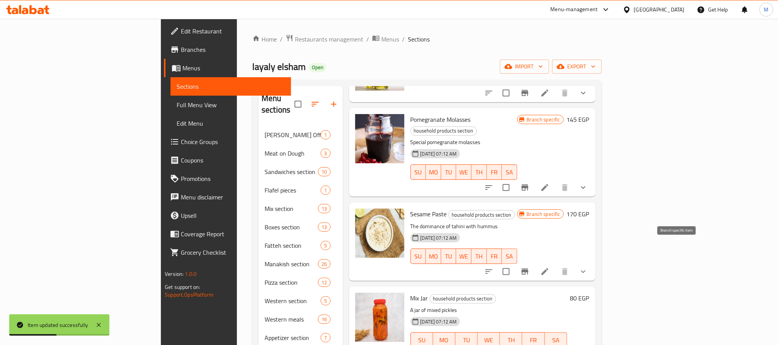
click at [530, 267] on icon "Branch-specific-item" at bounding box center [525, 271] width 9 height 9
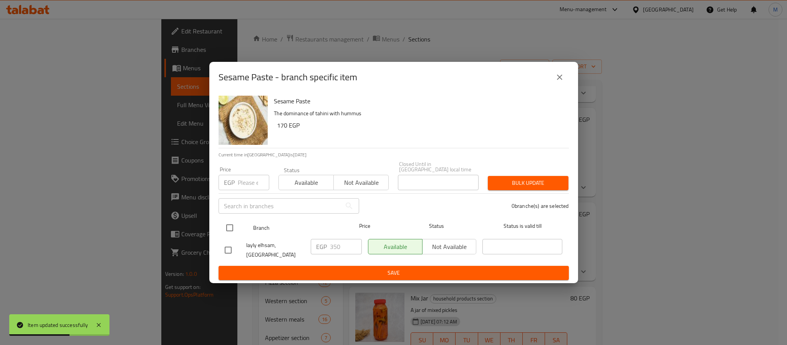
click at [227, 225] on input "checkbox" at bounding box center [230, 228] width 16 height 16
checkbox input "true"
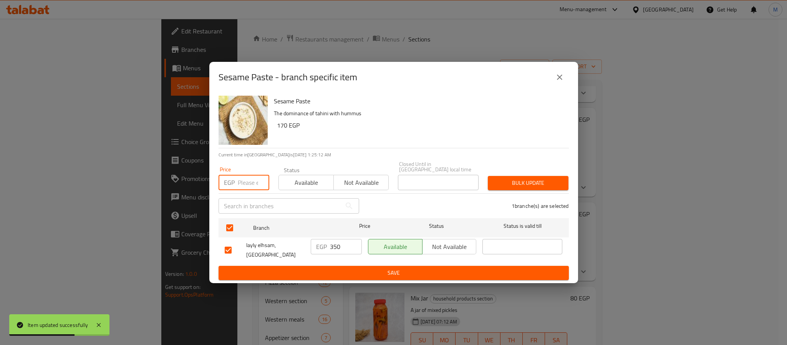
click at [246, 183] on input "number" at bounding box center [254, 182] width 32 height 15
type input "0"
click at [549, 178] on span "Bulk update" at bounding box center [528, 183] width 68 height 10
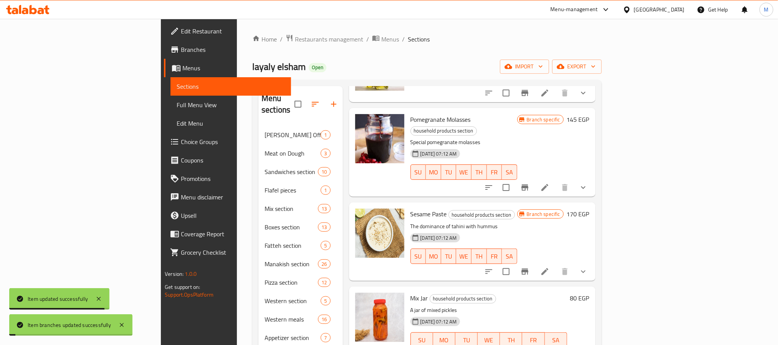
click at [518, 209] on h6 "Sesame Paste household products section" at bounding box center [464, 214] width 107 height 11
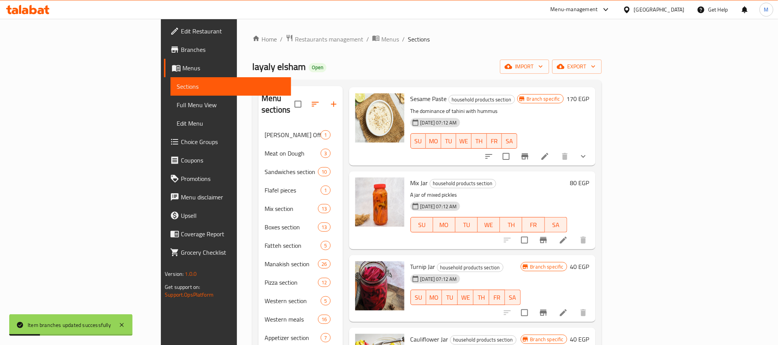
click at [574, 233] on li at bounding box center [564, 240] width 22 height 14
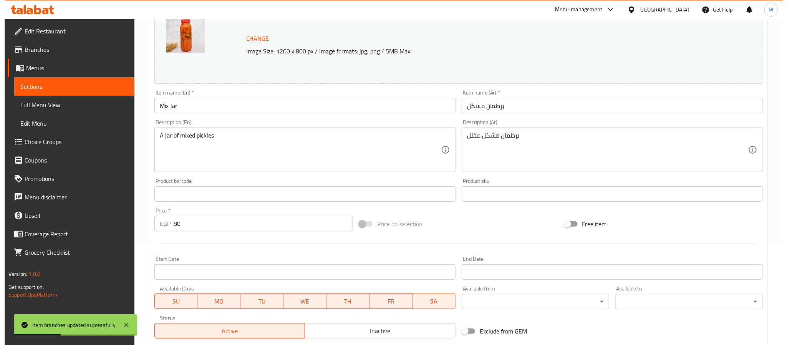
scroll to position [208, 0]
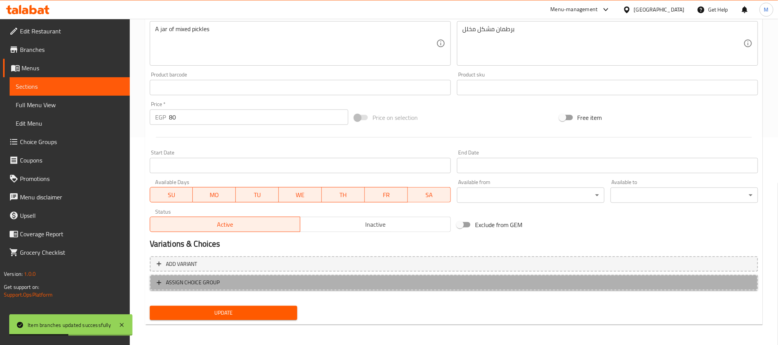
click at [303, 283] on span "ASSIGN CHOICE GROUP" at bounding box center [454, 283] width 595 height 10
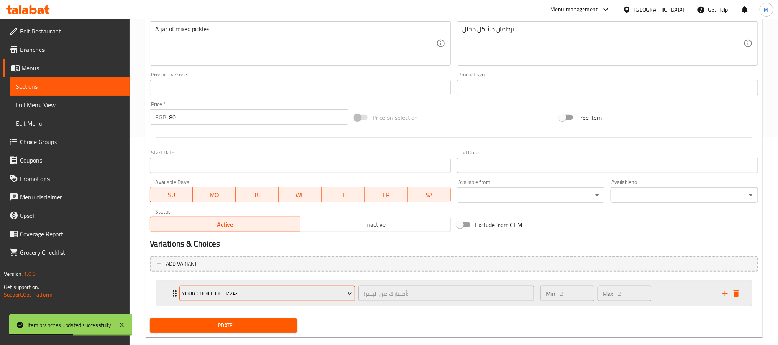
click at [259, 299] on button "Your Choice Of Pizza:" at bounding box center [267, 293] width 176 height 15
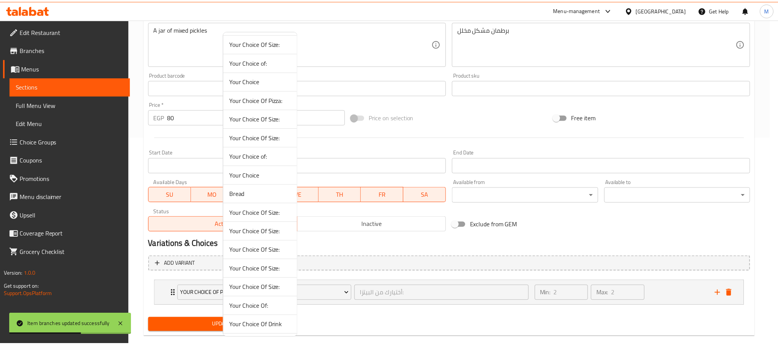
scroll to position [78, 0]
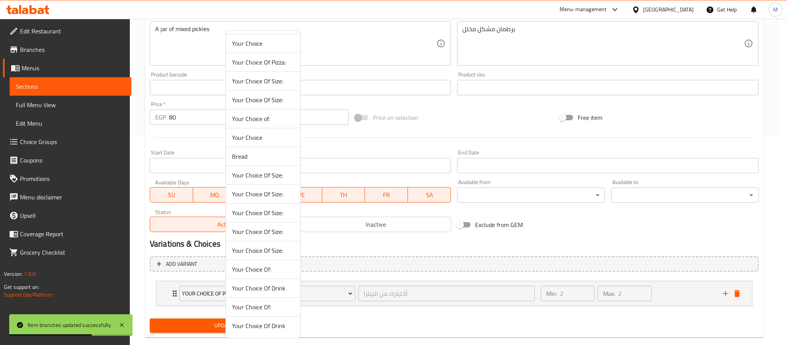
click at [287, 249] on span "Your Choice Of Size:" at bounding box center [263, 250] width 62 height 9
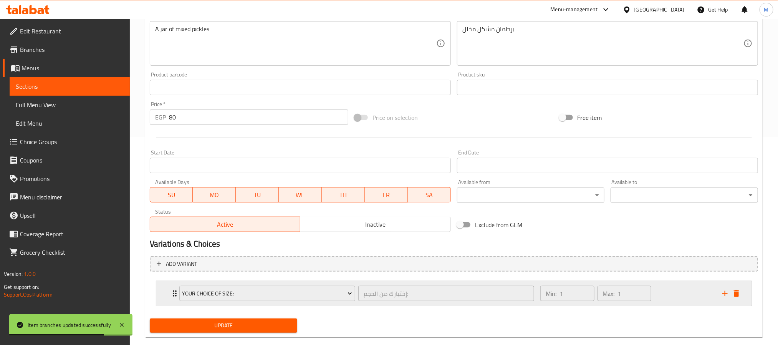
click at [693, 293] on div "Min: 1 ​ Max: 1 ​" at bounding box center [627, 293] width 182 height 25
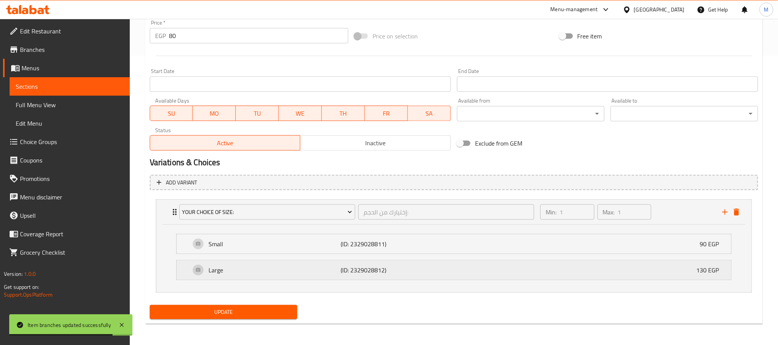
scroll to position [291, 0]
drag, startPoint x: 204, startPoint y: 32, endPoint x: 213, endPoint y: 31, distance: 8.8
click at [203, 31] on input "80" at bounding box center [258, 35] width 179 height 15
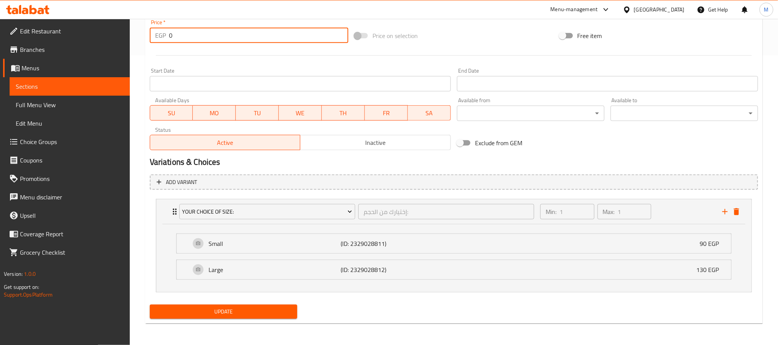
type input "0"
click at [150, 305] on button "Update" at bounding box center [224, 312] width 148 height 14
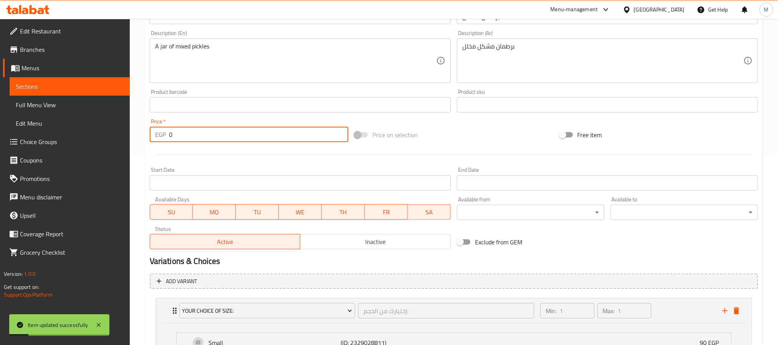
scroll to position [3, 0]
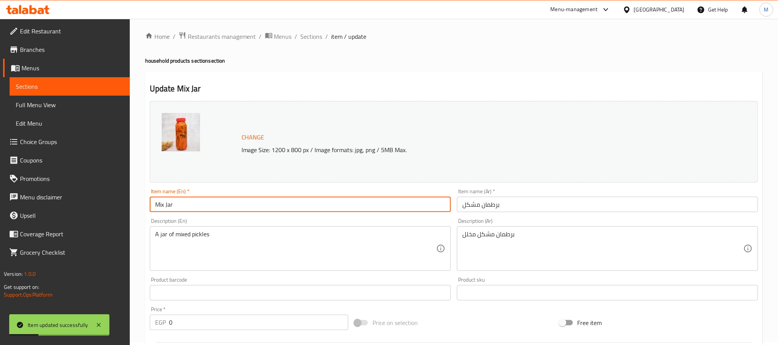
click at [168, 197] on input "Mix Jar" at bounding box center [300, 204] width 301 height 15
type input "Mix Pickles"
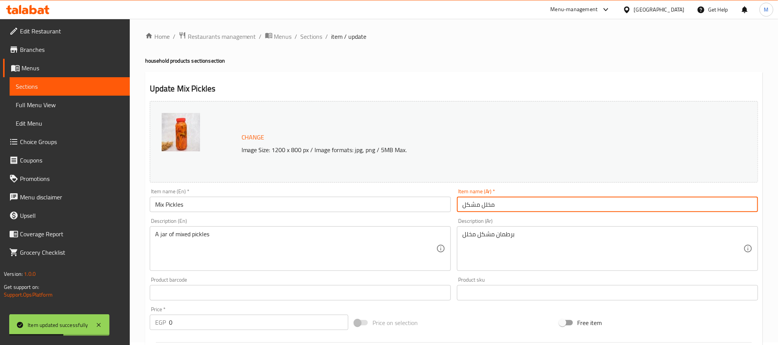
type input "مخلل مشكل"
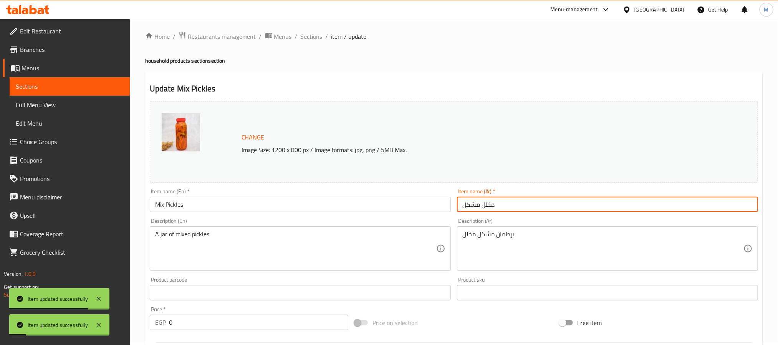
drag, startPoint x: 314, startPoint y: 36, endPoint x: 320, endPoint y: 46, distance: 12.1
click at [314, 36] on span "Sections" at bounding box center [312, 36] width 22 height 9
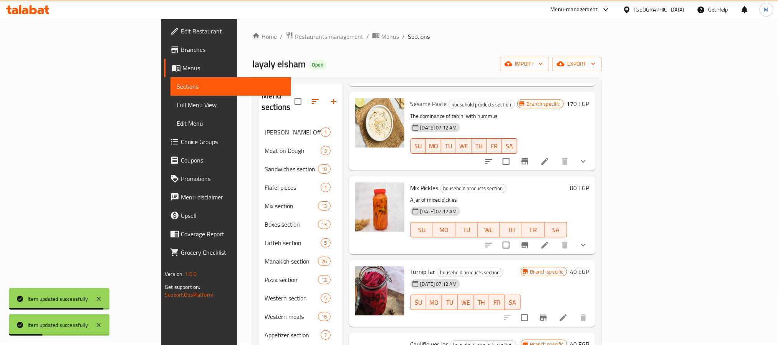
scroll to position [454, 0]
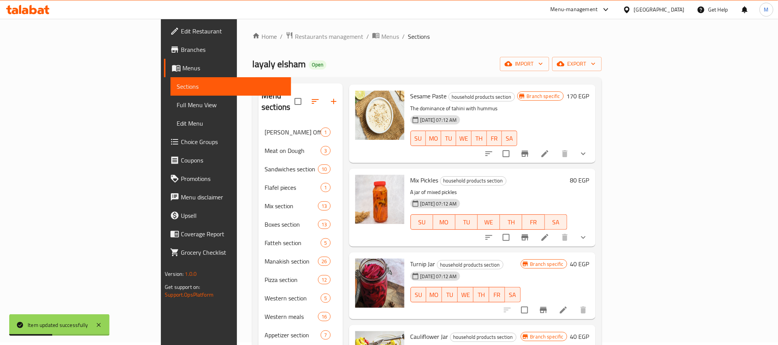
click at [550, 233] on icon at bounding box center [545, 237] width 9 height 9
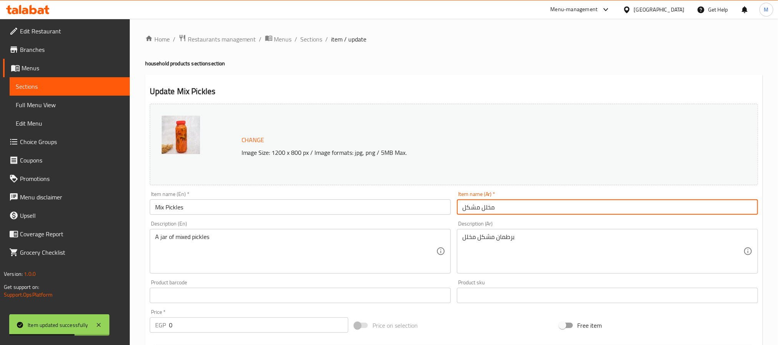
click at [490, 209] on input "مخلل مشكل" at bounding box center [607, 206] width 301 height 15
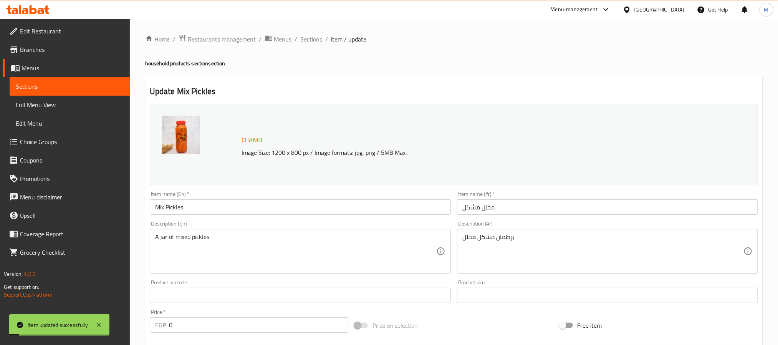
click at [308, 35] on span "Sections" at bounding box center [312, 39] width 22 height 9
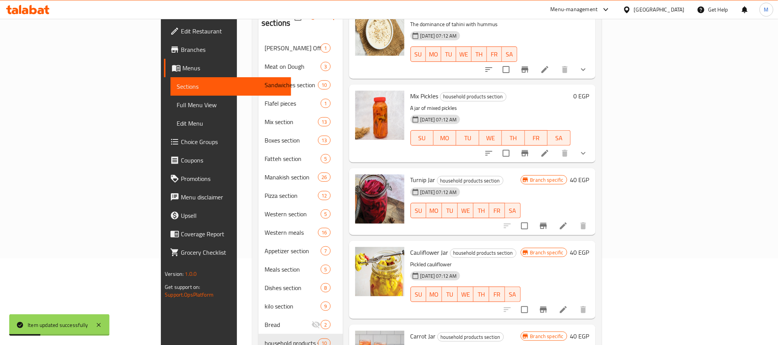
scroll to position [144, 0]
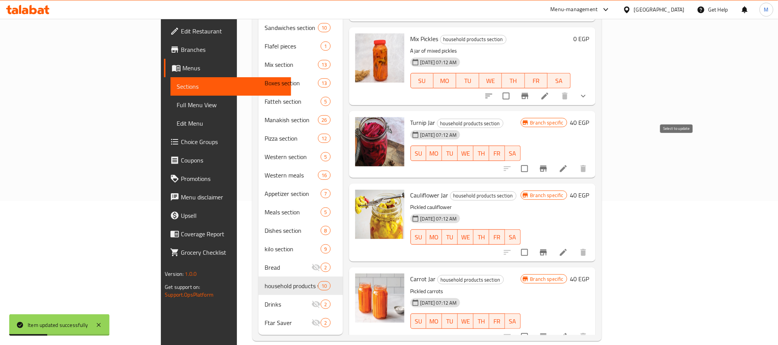
click at [533, 161] on input "checkbox" at bounding box center [525, 169] width 16 height 16
checkbox input "true"
click at [533, 244] on input "checkbox" at bounding box center [525, 252] width 16 height 16
checkbox input "true"
drag, startPoint x: 679, startPoint y: 319, endPoint x: 678, endPoint y: 306, distance: 13.5
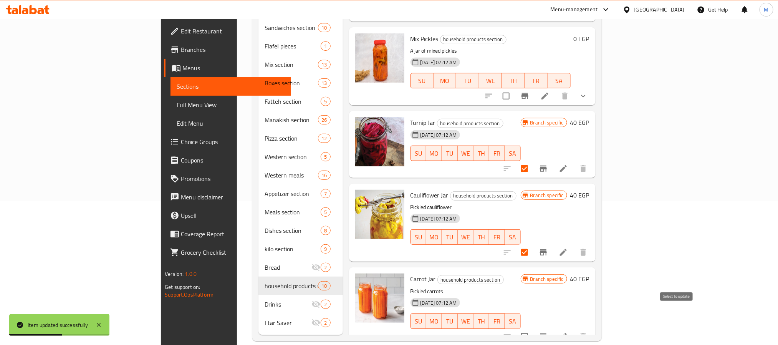
click at [533, 329] on input "checkbox" at bounding box center [525, 337] width 16 height 16
checkbox input "true"
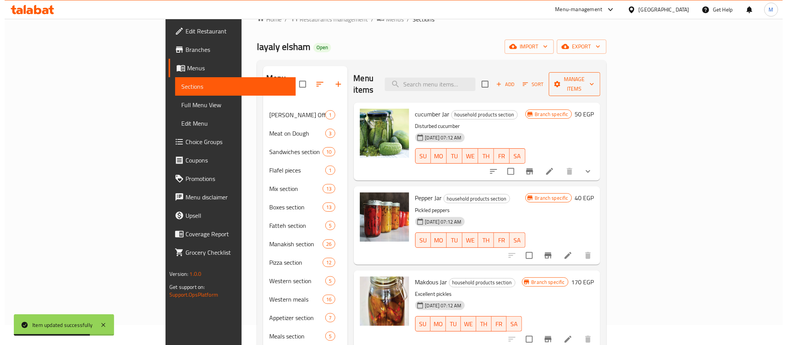
scroll to position [0, 0]
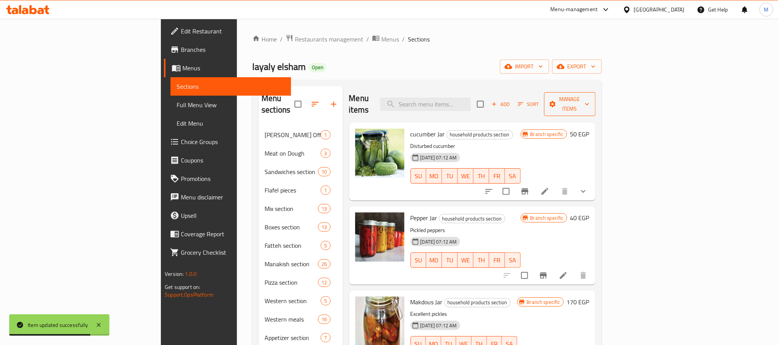
click at [590, 98] on span "Manage items" at bounding box center [570, 104] width 39 height 19
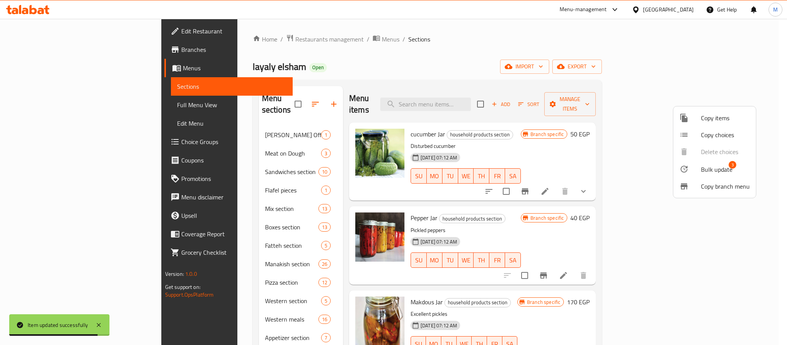
click at [699, 167] on div at bounding box center [691, 168] width 22 height 9
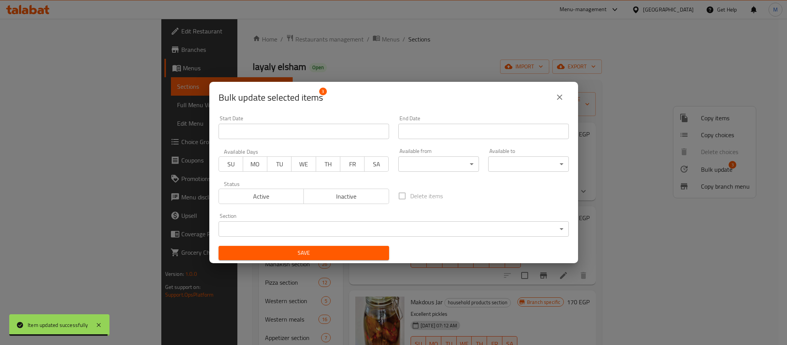
click at [363, 198] on span "Inactive" at bounding box center [346, 196] width 79 height 11
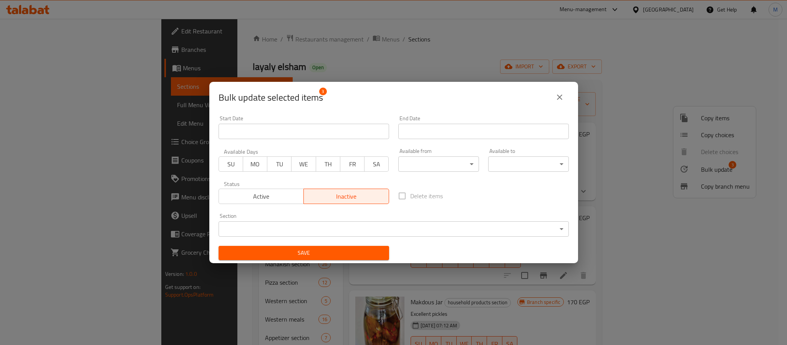
click at [353, 247] on button "Save" at bounding box center [304, 253] width 171 height 14
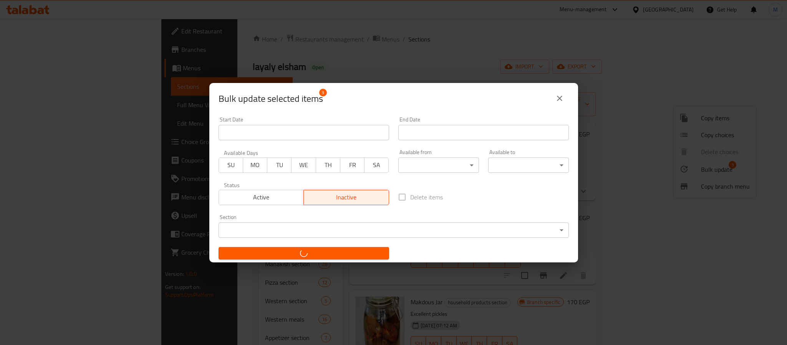
checkbox input "false"
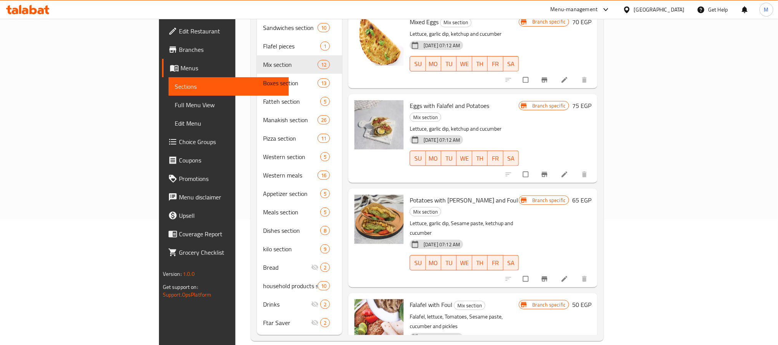
scroll to position [629, 0]
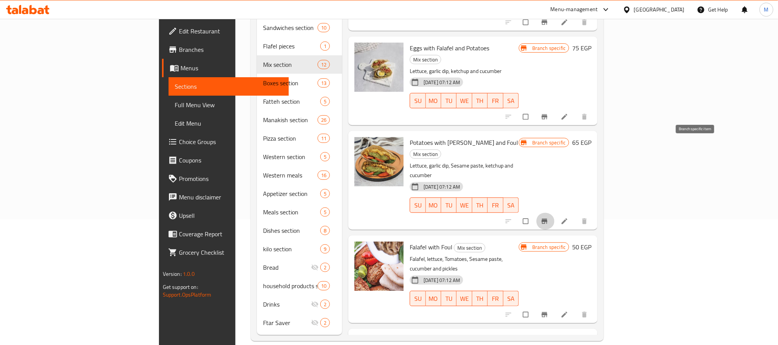
click at [549, 217] on icon "Branch-specific-item" at bounding box center [545, 221] width 8 height 8
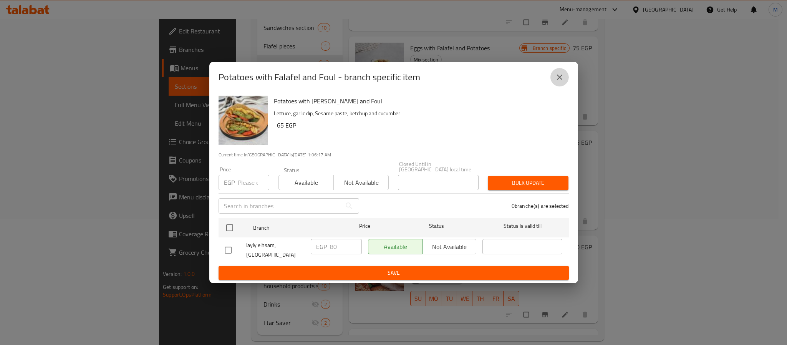
click at [564, 81] on button "close" at bounding box center [560, 77] width 18 height 18
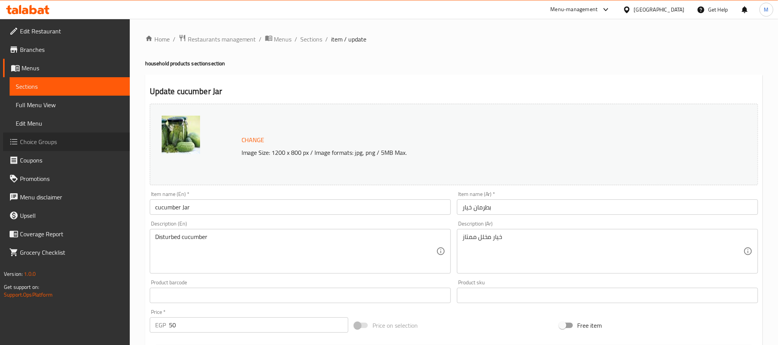
click at [55, 140] on span "Choice Groups" at bounding box center [72, 141] width 104 height 9
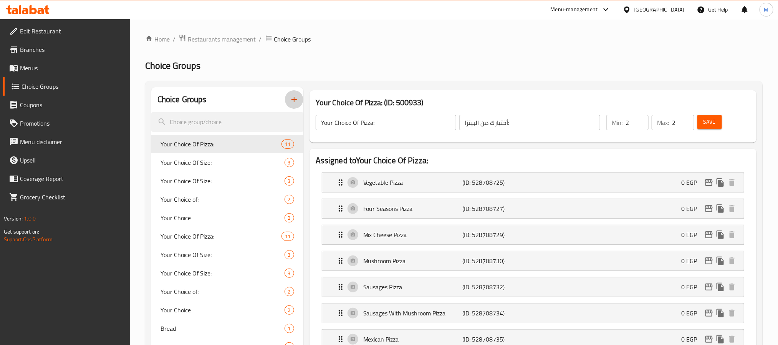
click at [296, 100] on icon "button" at bounding box center [294, 99] width 5 height 5
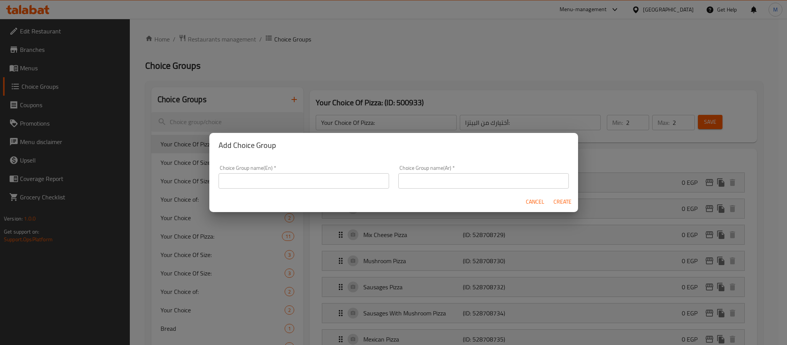
click at [239, 167] on div "Choice Group name(En)   * Choice Group name(En) *" at bounding box center [304, 176] width 171 height 23
click at [246, 178] on input "text" at bounding box center [304, 180] width 171 height 15
type input "Your Choice Of Size:"
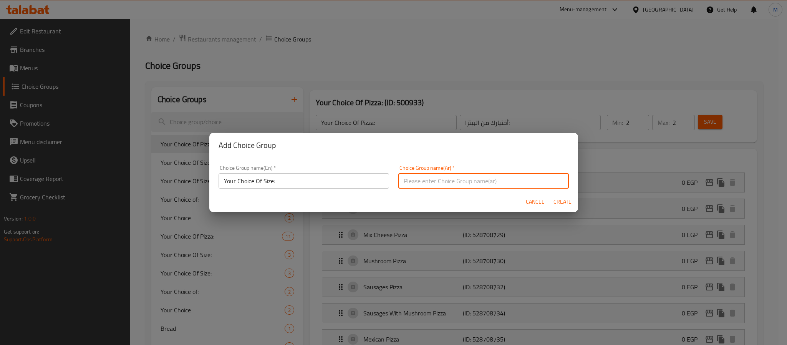
drag, startPoint x: 420, startPoint y: 184, endPoint x: 427, endPoint y: 196, distance: 13.6
click at [420, 184] on input "text" at bounding box center [483, 180] width 171 height 15
type input "إختيارك من الحجم:"
click at [342, 181] on input "Your Choice Of Size:" at bounding box center [304, 180] width 171 height 15
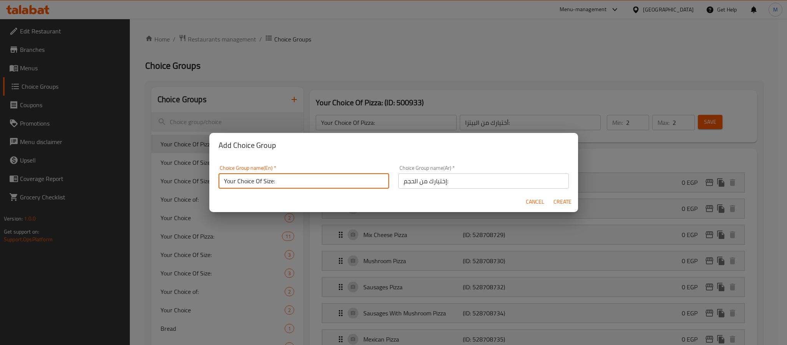
type input "Your Choice Of Size:"
drag, startPoint x: 556, startPoint y: 199, endPoint x: 433, endPoint y: 140, distance: 135.9
click at [556, 199] on span "Create" at bounding box center [563, 202] width 18 height 10
type input "Your Choice Of Size:"
type input "إختيارك من الحجم:"
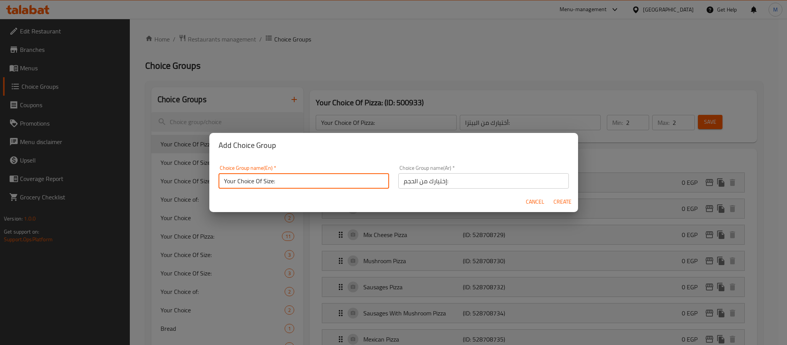
type input "0"
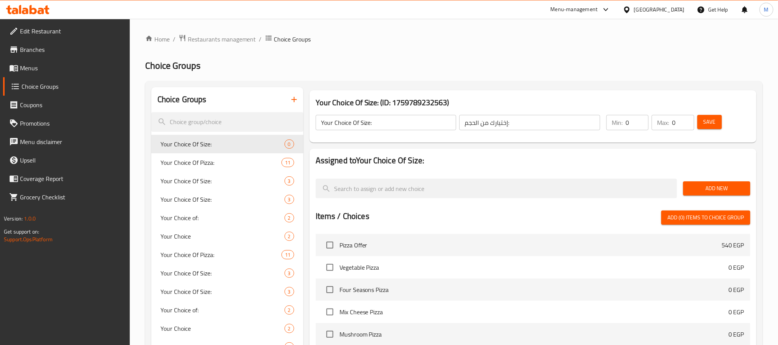
click at [420, 117] on input "Your Choice Of Size:" at bounding box center [386, 122] width 141 height 15
type input "Your Choice Of Size:"
type input "1"
click at [723, 193] on span "Add New" at bounding box center [717, 189] width 55 height 10
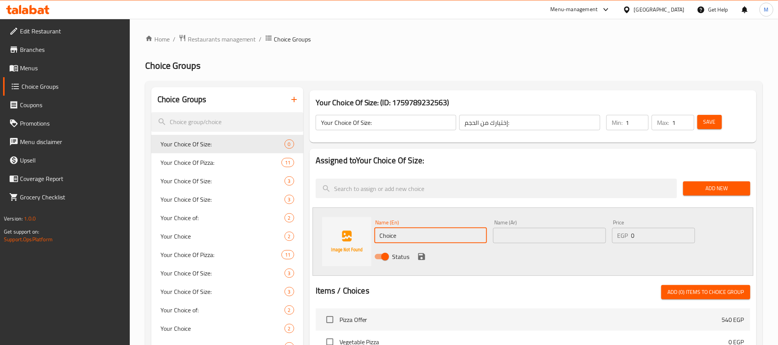
click at [434, 232] on input "Choice" at bounding box center [431, 235] width 113 height 15
type input "Small"
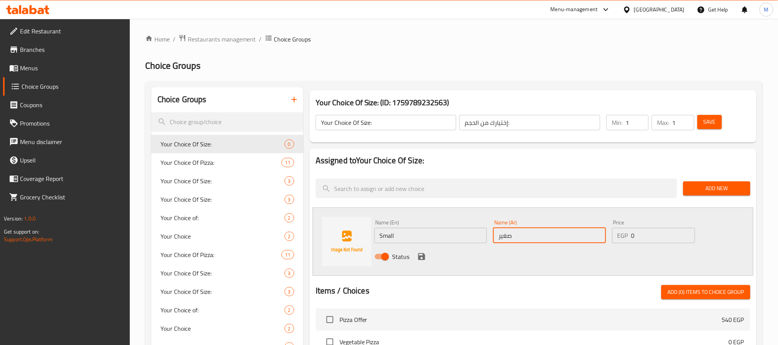
type input "صغير"
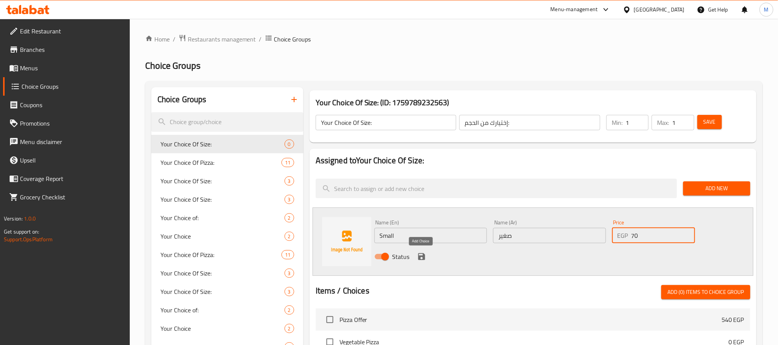
type input "70"
drag, startPoint x: 419, startPoint y: 259, endPoint x: 688, endPoint y: 207, distance: 274.1
click at [420, 259] on icon "save" at bounding box center [421, 256] width 7 height 7
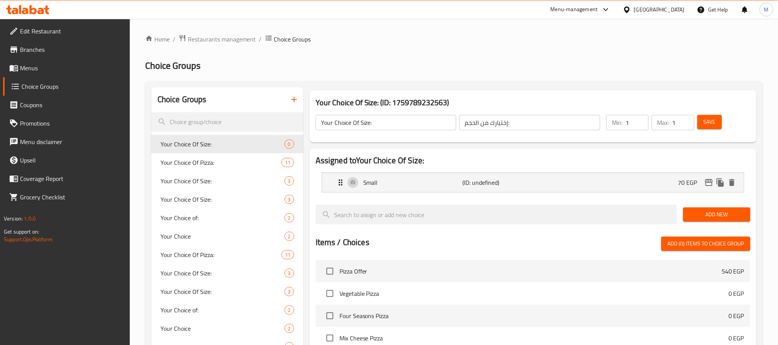
click at [711, 214] on span "Add New" at bounding box center [717, 215] width 55 height 10
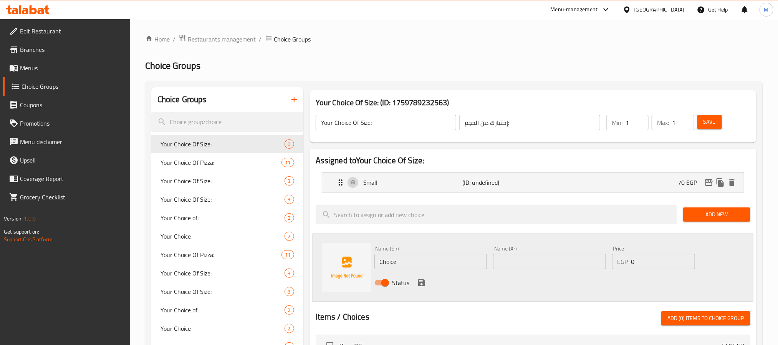
click at [441, 263] on input "Choice" at bounding box center [431, 261] width 113 height 15
type input "Large"
type input "كبير"
type input "85"
click at [417, 286] on icon "save" at bounding box center [421, 282] width 9 height 9
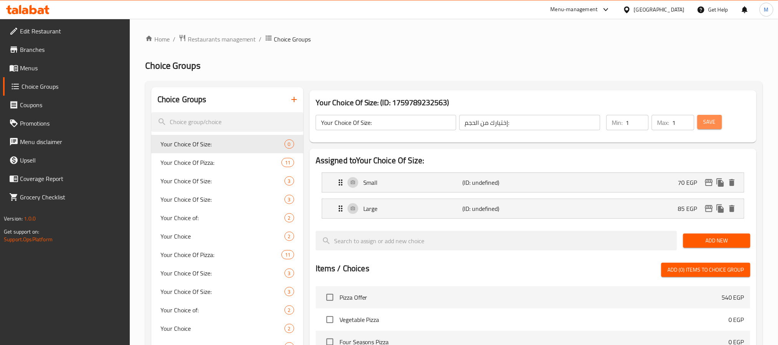
click at [709, 125] on span "Save" at bounding box center [710, 122] width 12 height 10
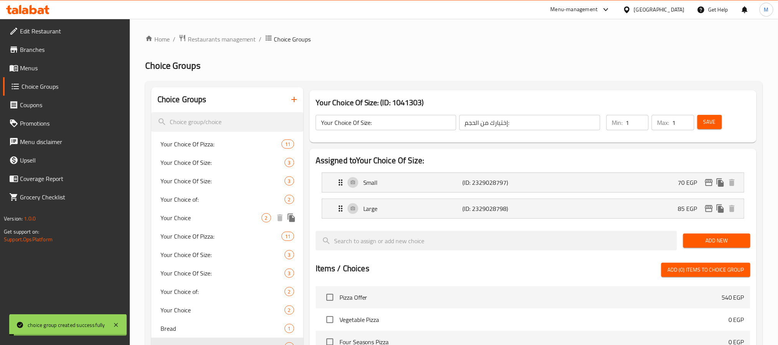
scroll to position [230, 0]
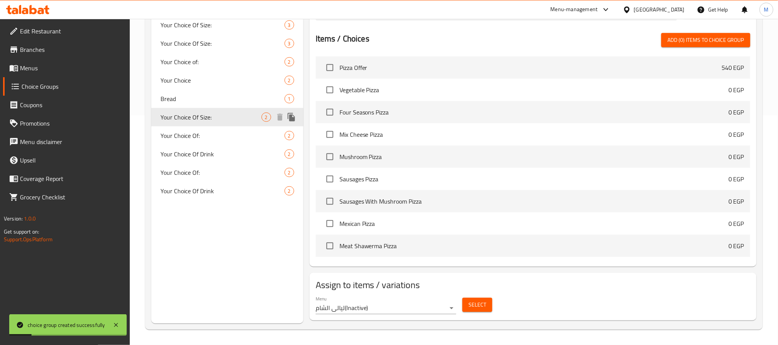
click at [294, 114] on icon "duplicate" at bounding box center [291, 117] width 9 height 9
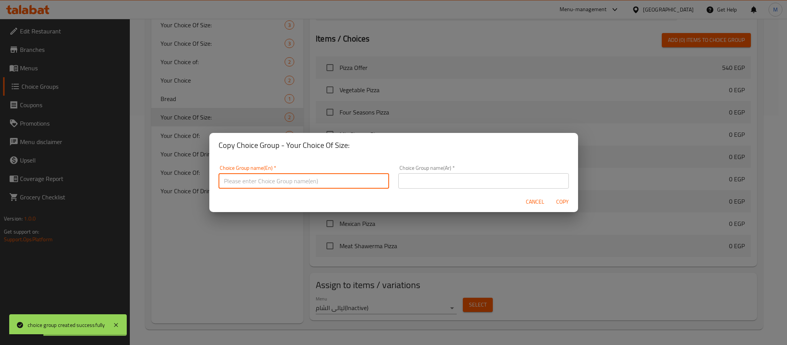
click at [324, 183] on input "text" at bounding box center [304, 180] width 171 height 15
type input "Your Choice Of Size:"
drag, startPoint x: 449, startPoint y: 178, endPoint x: 451, endPoint y: 188, distance: 11.0
click at [449, 178] on input "text" at bounding box center [483, 180] width 171 height 15
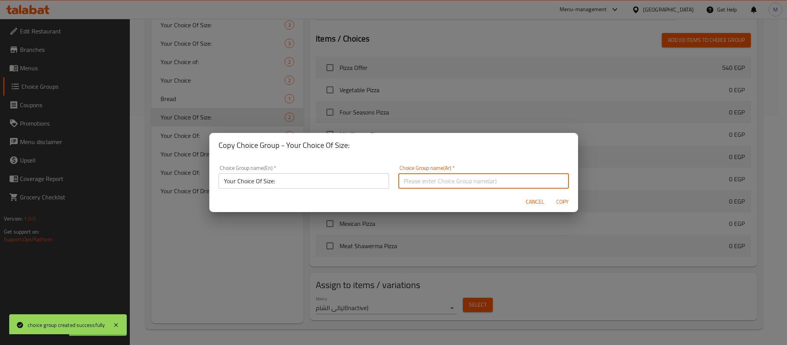
type input "إختيارك من الحجم:"
click at [563, 202] on span "Copy" at bounding box center [563, 202] width 18 height 10
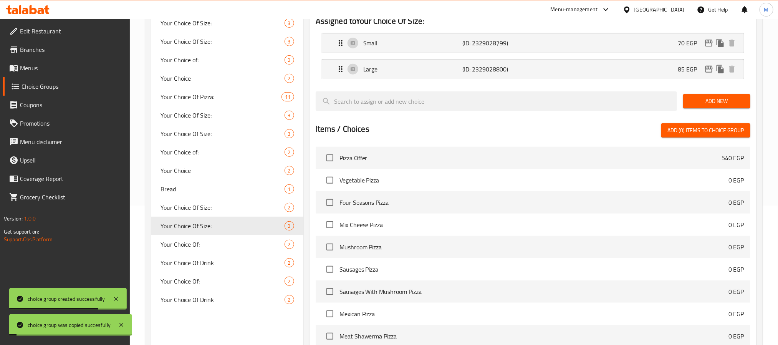
scroll to position [0, 0]
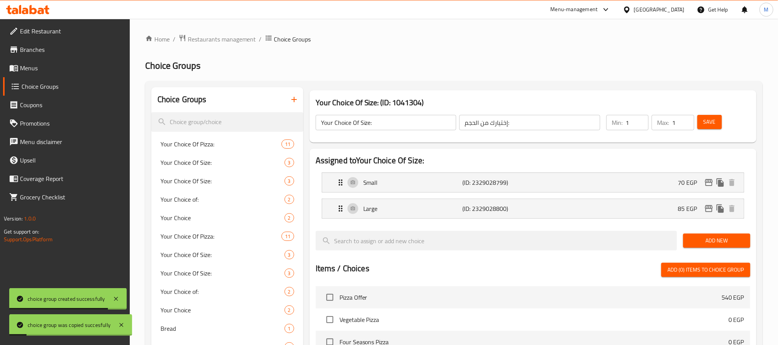
click at [417, 125] on input "Your Choice Of Size:" at bounding box center [386, 122] width 141 height 15
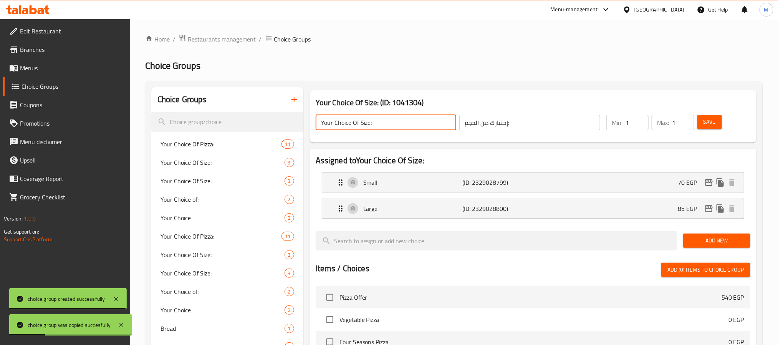
type input "Your Choice Of Size:"
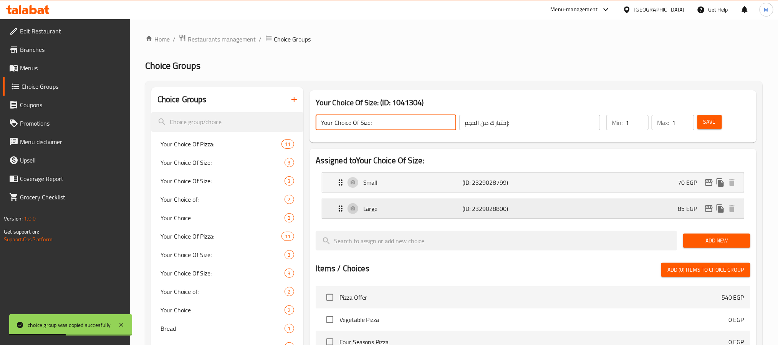
click at [516, 211] on p "(ID: 2329028800)" at bounding box center [496, 208] width 66 height 9
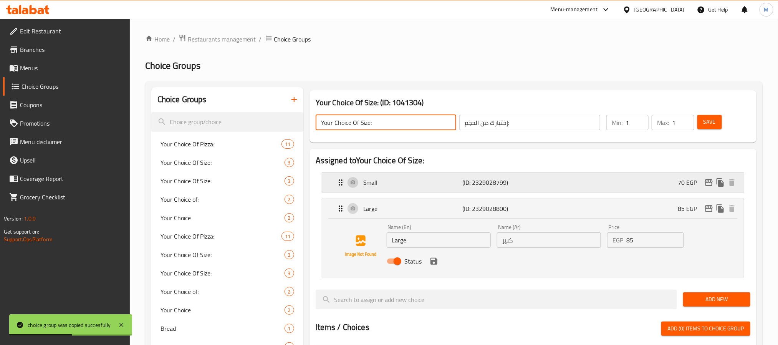
click at [526, 184] on p "(ID: 2329028799)" at bounding box center [496, 182] width 66 height 9
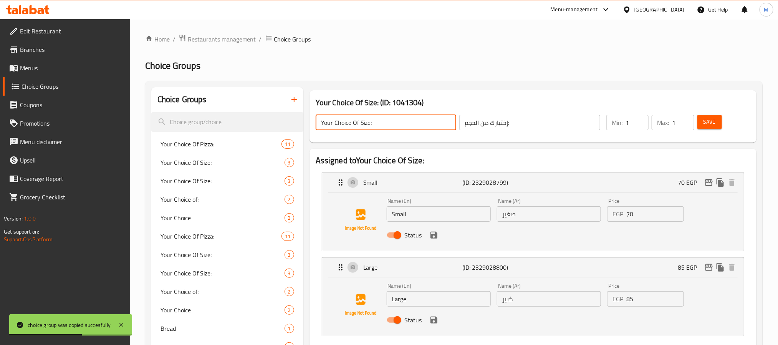
click at [657, 221] on input "70" at bounding box center [655, 213] width 57 height 15
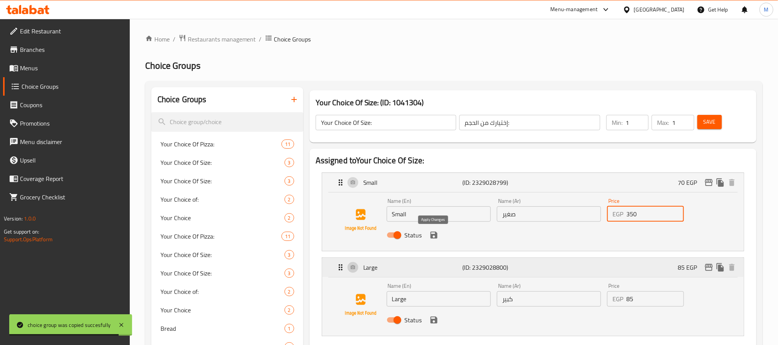
drag, startPoint x: 433, startPoint y: 233, endPoint x: 526, endPoint y: 264, distance: 98.4
click at [432, 233] on icon "save" at bounding box center [434, 235] width 9 height 9
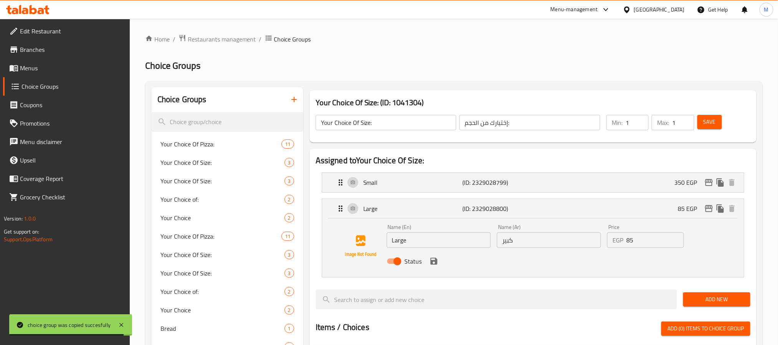
type input "350"
click at [646, 246] on input "85" at bounding box center [655, 239] width 57 height 15
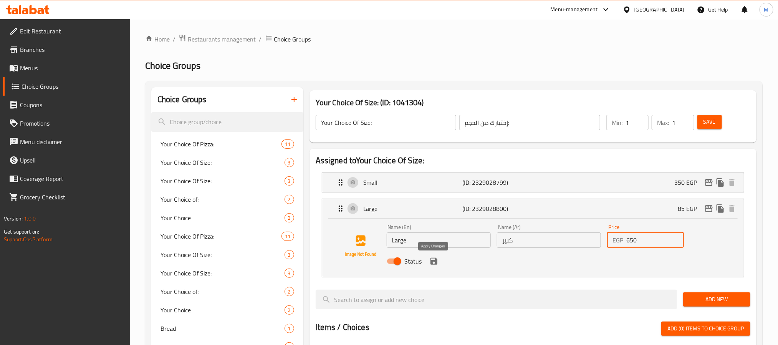
click at [433, 257] on icon "save" at bounding box center [434, 261] width 9 height 9
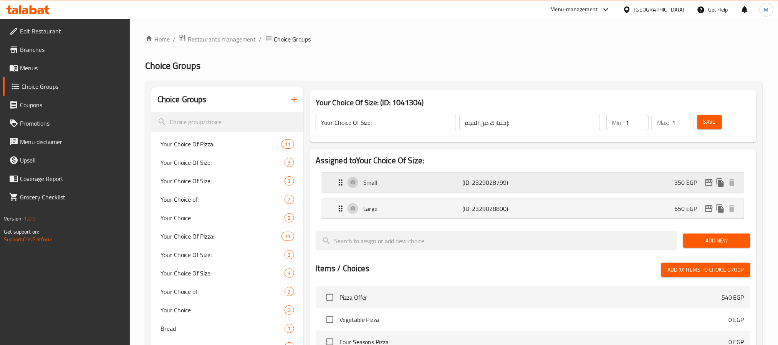
type input "650"
click at [708, 124] on span "Save" at bounding box center [710, 122] width 12 height 10
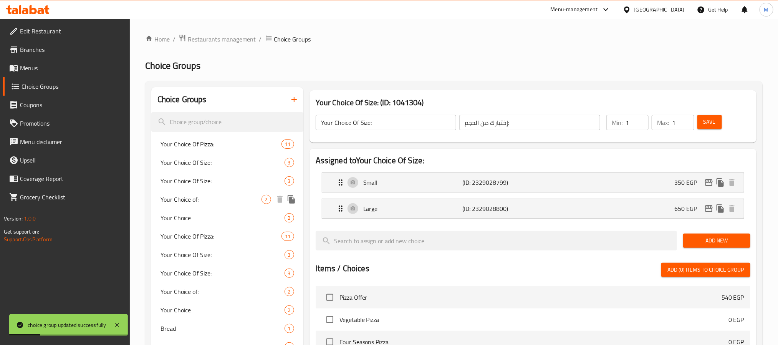
scroll to position [230, 0]
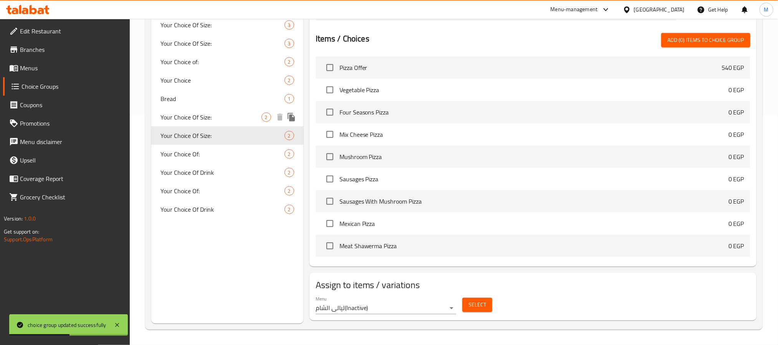
click at [295, 116] on icon "duplicate" at bounding box center [291, 117] width 9 height 9
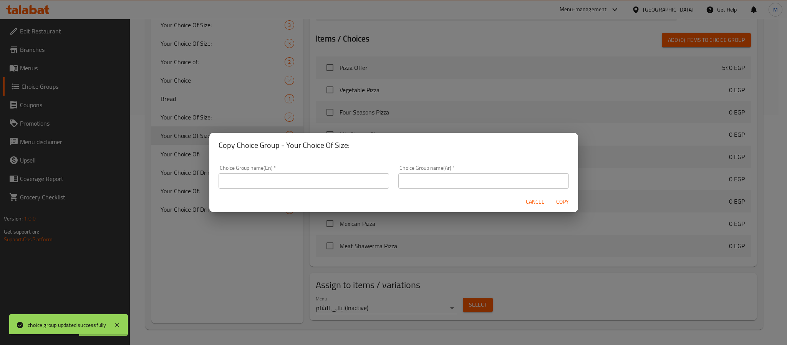
click at [330, 184] on input "text" at bounding box center [304, 180] width 171 height 15
type input "Your Choice Of Size:"
click at [447, 181] on input "text" at bounding box center [483, 180] width 171 height 15
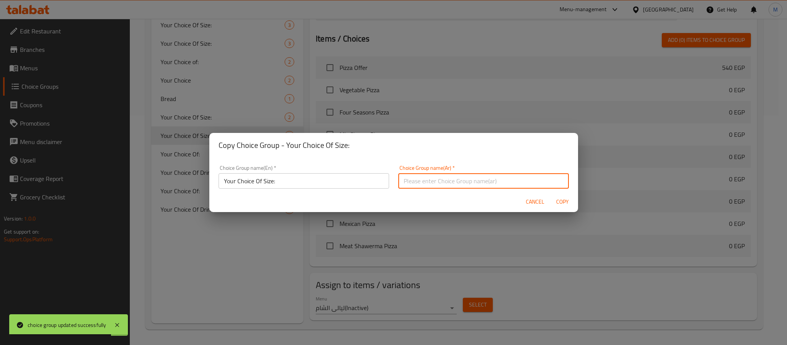
type input "إختيارك من الحجم:"
click at [564, 202] on span "Copy" at bounding box center [563, 202] width 18 height 10
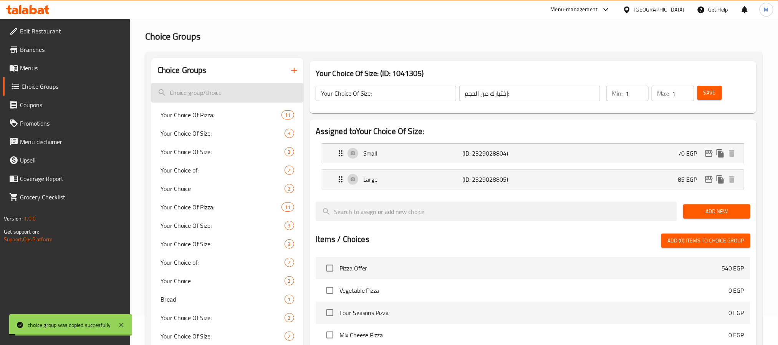
scroll to position [0, 0]
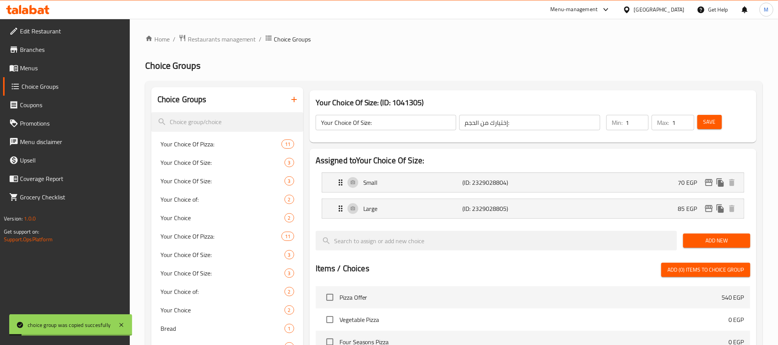
click at [383, 122] on input "Your Choice Of Size:" at bounding box center [386, 122] width 141 height 15
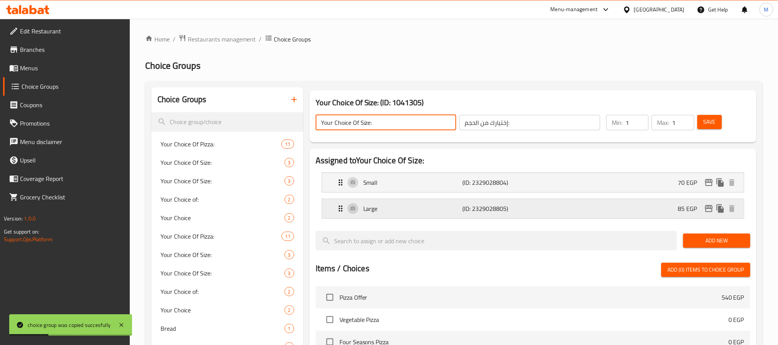
drag, startPoint x: 535, startPoint y: 208, endPoint x: 536, endPoint y: 201, distance: 7.1
click at [535, 208] on div "Large (ID: 2329028805) 85 EGP" at bounding box center [535, 208] width 399 height 19
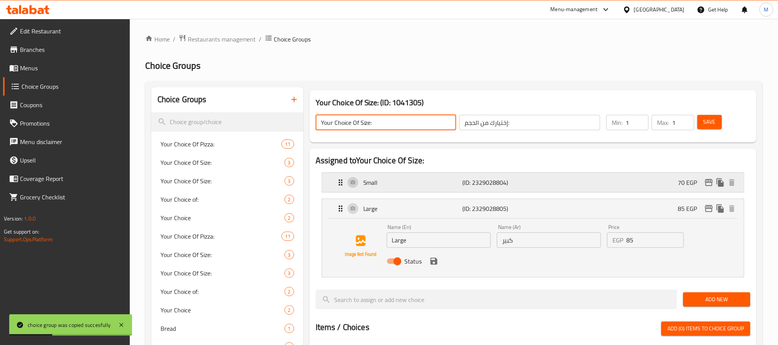
click at [539, 189] on div "Small (ID: 2329028804) 70 EGP" at bounding box center [535, 182] width 399 height 19
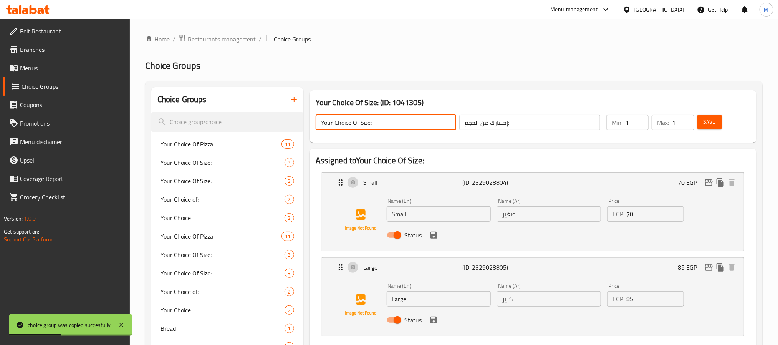
type input "Your Choice Of Size:"
click at [655, 214] on input "70" at bounding box center [655, 213] width 57 height 15
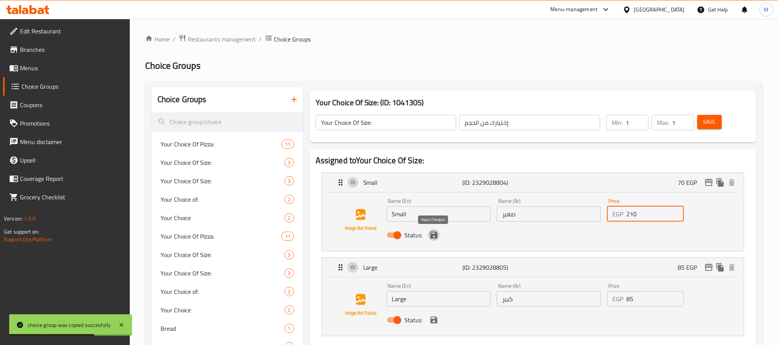
click at [431, 239] on icon "save" at bounding box center [434, 235] width 9 height 9
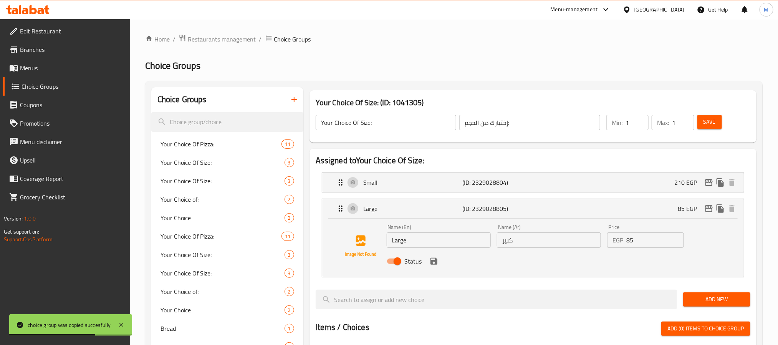
type input "210"
click at [650, 248] on input "85" at bounding box center [655, 239] width 57 height 15
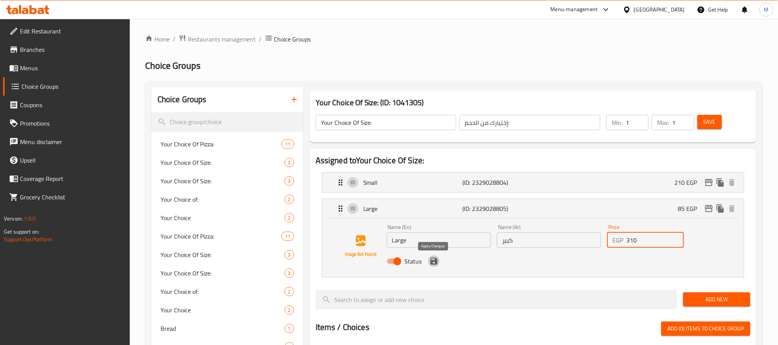
click at [437, 262] on icon "save" at bounding box center [434, 261] width 7 height 7
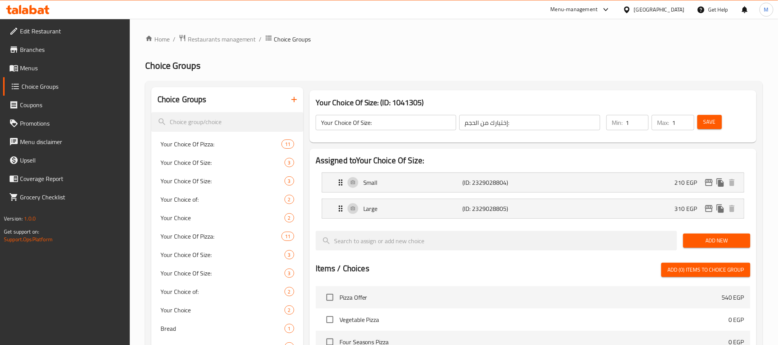
type input "310"
click at [709, 124] on span "Save" at bounding box center [710, 122] width 12 height 10
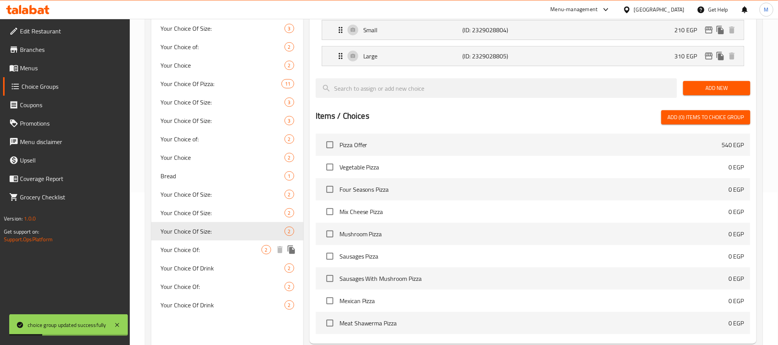
scroll to position [230, 0]
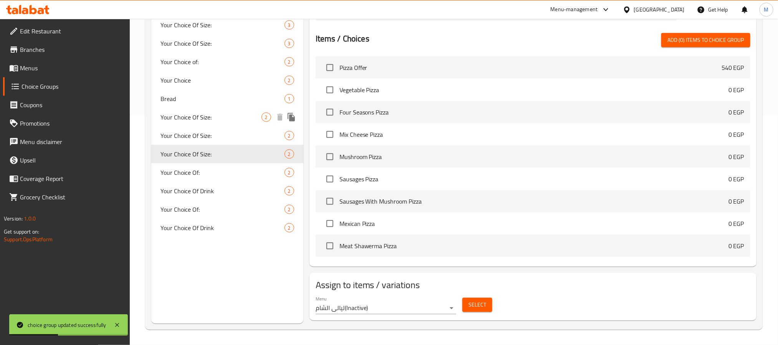
click at [293, 119] on icon "duplicate" at bounding box center [291, 117] width 7 height 8
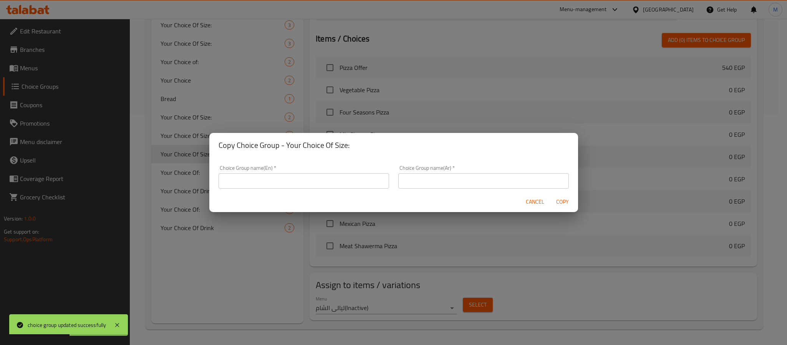
click at [324, 180] on input "text" at bounding box center [304, 180] width 171 height 15
type input "Your Choice Of Size:"
click at [415, 178] on input "text" at bounding box center [483, 180] width 171 height 15
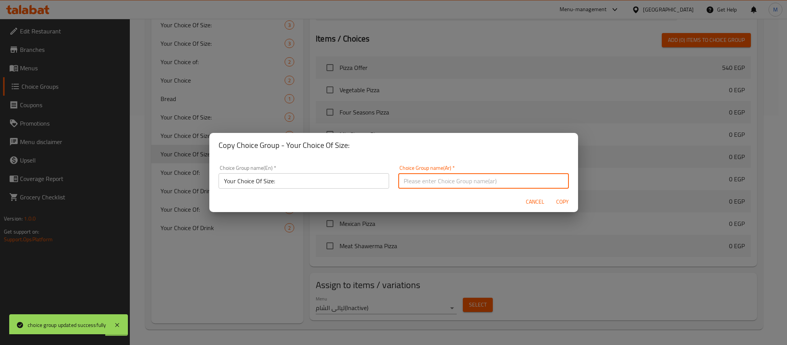
type input "إختيارك من الحجم:"
drag, startPoint x: 554, startPoint y: 204, endPoint x: 539, endPoint y: 199, distance: 15.2
click at [554, 204] on span "Copy" at bounding box center [563, 202] width 18 height 10
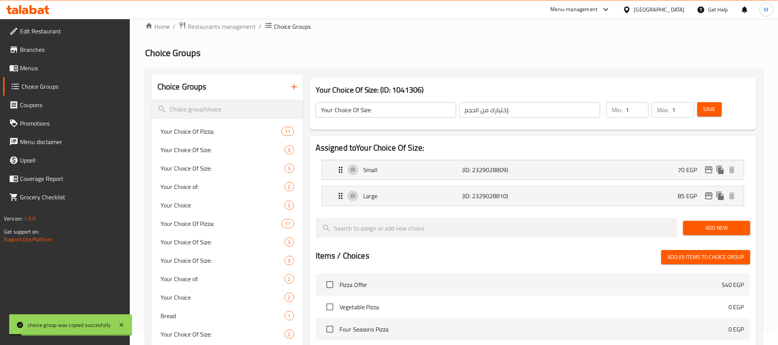
scroll to position [0, 0]
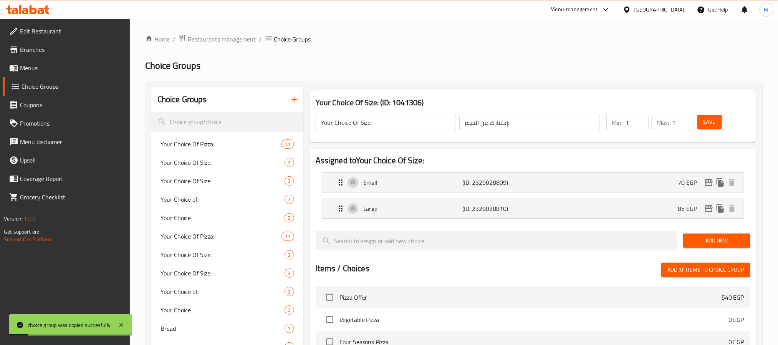
click at [384, 124] on input "Your Choice Of Size:" at bounding box center [386, 122] width 141 height 15
drag, startPoint x: 522, startPoint y: 209, endPoint x: 532, endPoint y: 194, distance: 17.5
click at [522, 209] on p "(ID: 2329028810)" at bounding box center [496, 208] width 66 height 9
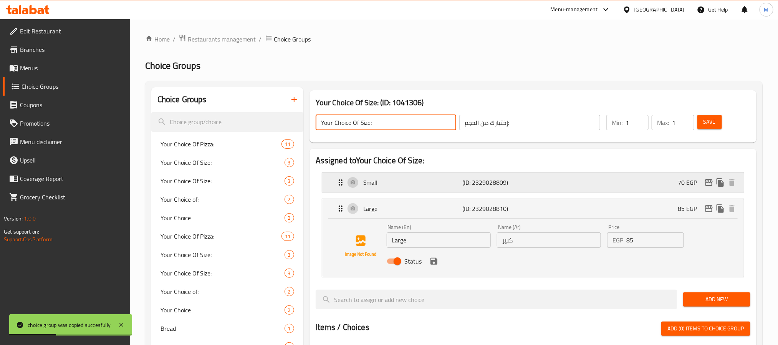
click at [535, 180] on div "Small (ID: 2329028809) 70 EGP" at bounding box center [535, 182] width 399 height 19
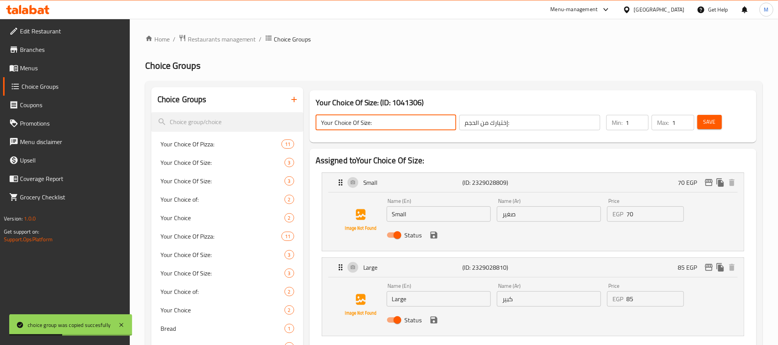
type input "Your Choice Of Size:"
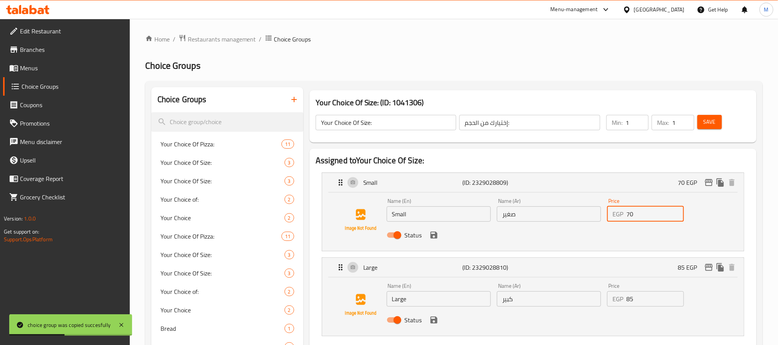
click at [638, 214] on input "70" at bounding box center [655, 213] width 57 height 15
paste input "21"
drag, startPoint x: 437, startPoint y: 239, endPoint x: 606, endPoint y: 256, distance: 170.3
click at [437, 239] on icon "save" at bounding box center [434, 235] width 9 height 9
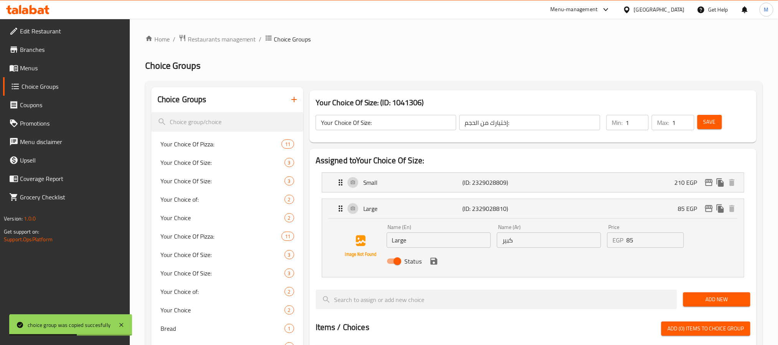
type input "210"
click at [648, 249] on div "Price EGP 85 Price" at bounding box center [645, 236] width 83 height 30
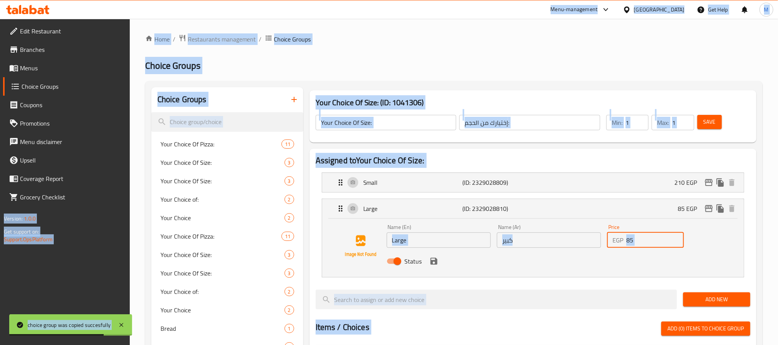
click at [648, 241] on input "85" at bounding box center [655, 239] width 57 height 15
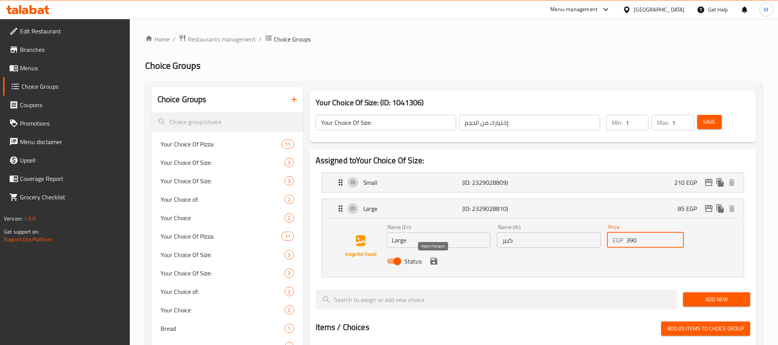
click at [432, 262] on icon "save" at bounding box center [434, 261] width 7 height 7
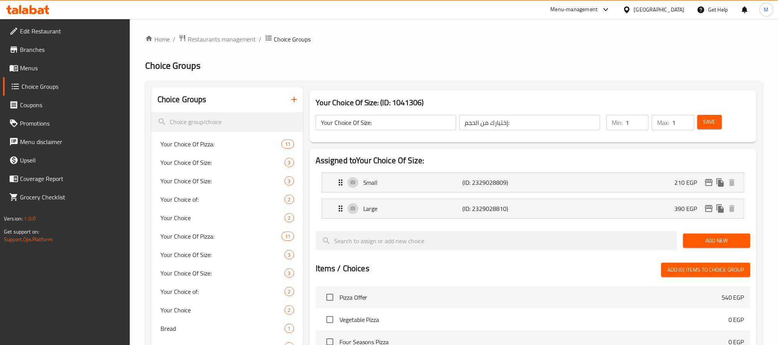
type input "390"
click at [716, 124] on button "Save" at bounding box center [710, 122] width 25 height 14
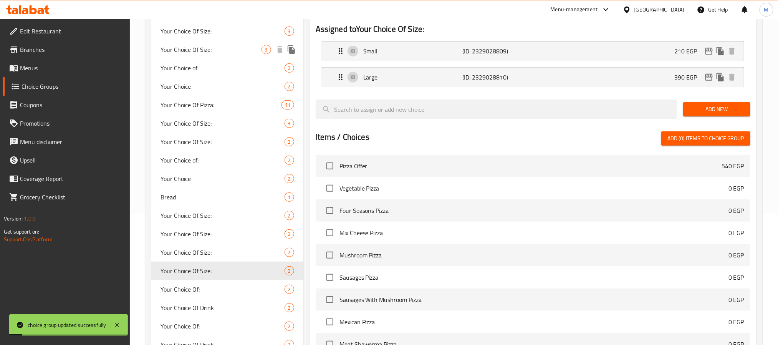
scroll to position [230, 0]
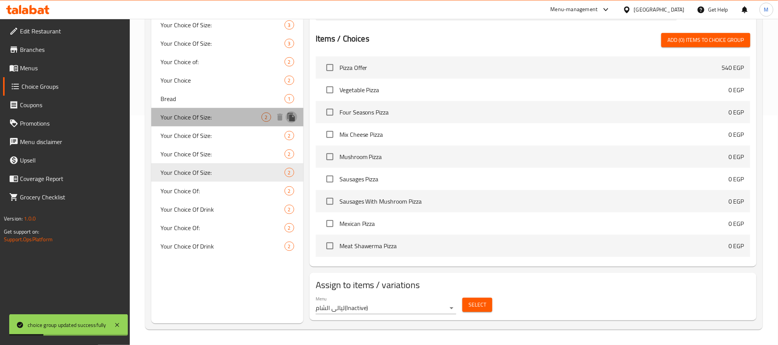
click at [292, 114] on icon "duplicate" at bounding box center [291, 117] width 7 height 8
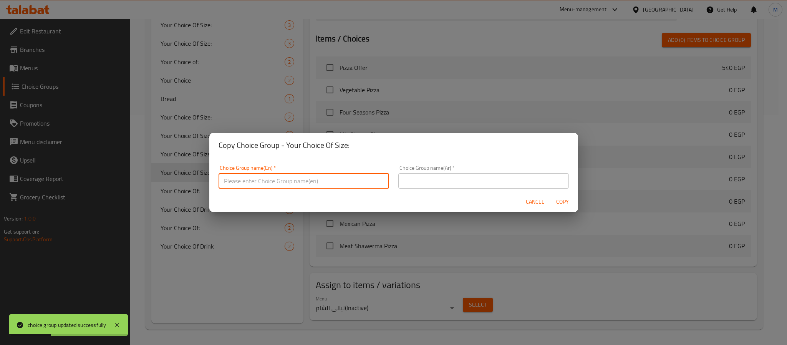
drag, startPoint x: 352, startPoint y: 179, endPoint x: 352, endPoint y: 186, distance: 7.3
click at [352, 179] on input "text" at bounding box center [304, 180] width 171 height 15
type input "Your Choice Of Size:"
drag, startPoint x: 425, startPoint y: 181, endPoint x: 426, endPoint y: 186, distance: 4.2
click at [425, 181] on input "text" at bounding box center [483, 180] width 171 height 15
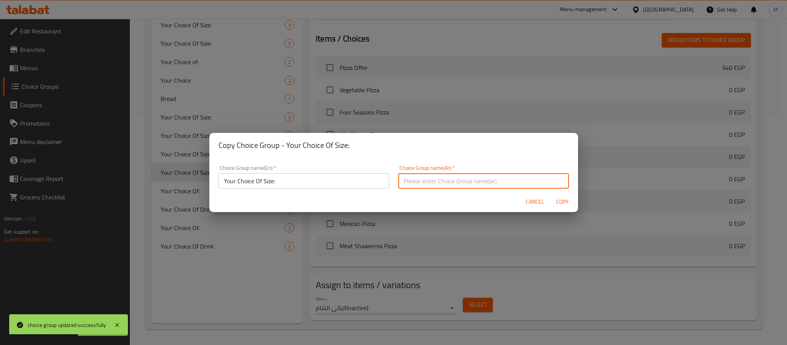
type input "إختيارك من الحجم:"
click at [558, 202] on span "Copy" at bounding box center [563, 202] width 18 height 10
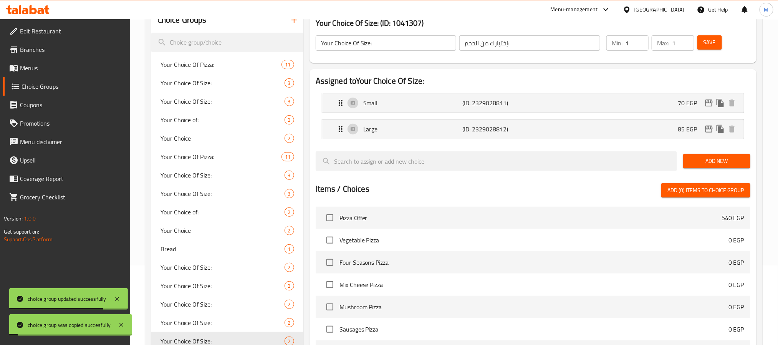
scroll to position [0, 0]
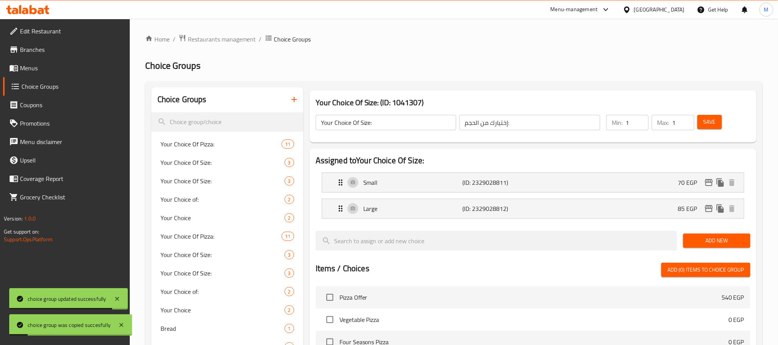
click at [431, 123] on input "Your Choice Of Size:" at bounding box center [386, 122] width 141 height 15
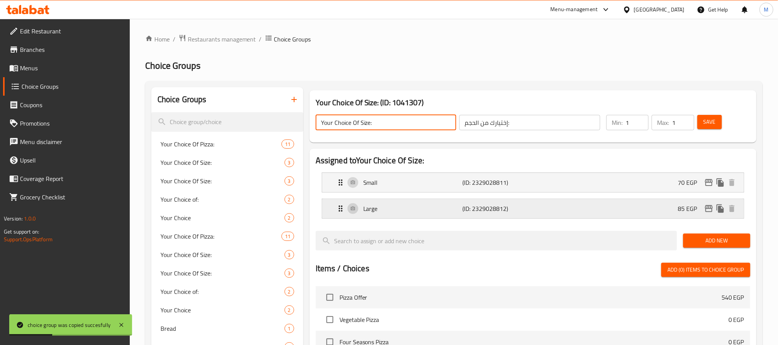
drag, startPoint x: 617, startPoint y: 210, endPoint x: 618, endPoint y: 204, distance: 5.5
click at [617, 210] on div "Large (ID: 2329028812) 85 EGP" at bounding box center [535, 208] width 399 height 19
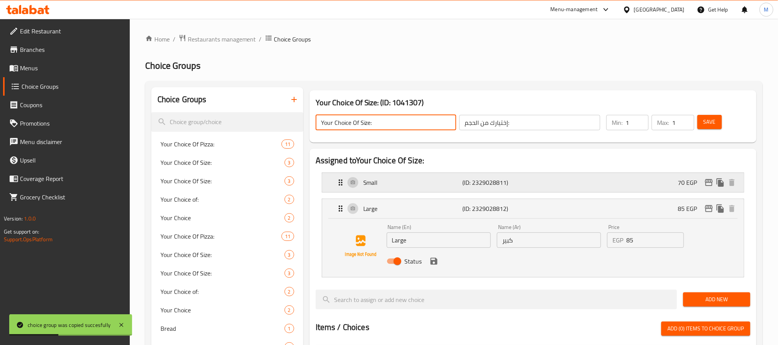
click at [622, 187] on div "Small (ID: 2329028811) 70 EGP" at bounding box center [535, 182] width 399 height 19
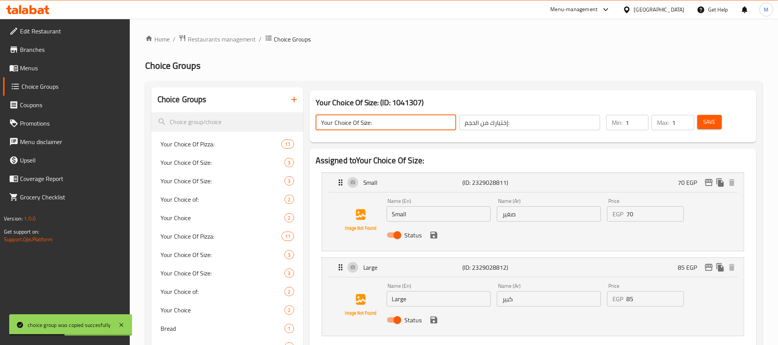
type input "Your Choice Of Size:"
click at [650, 214] on input "70" at bounding box center [655, 213] width 57 height 15
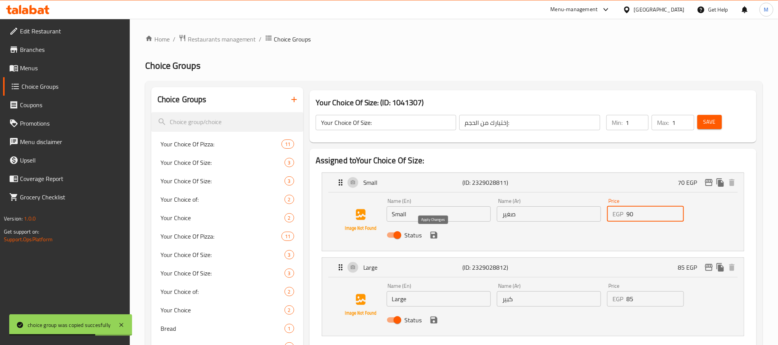
click at [437, 234] on icon "save" at bounding box center [434, 235] width 7 height 7
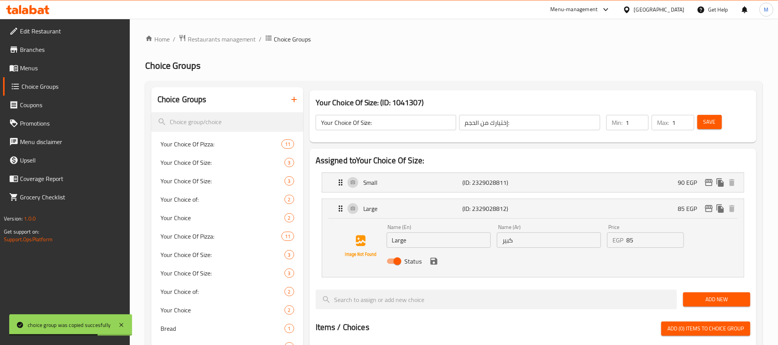
type input "90"
click at [647, 235] on input "85" at bounding box center [655, 239] width 57 height 15
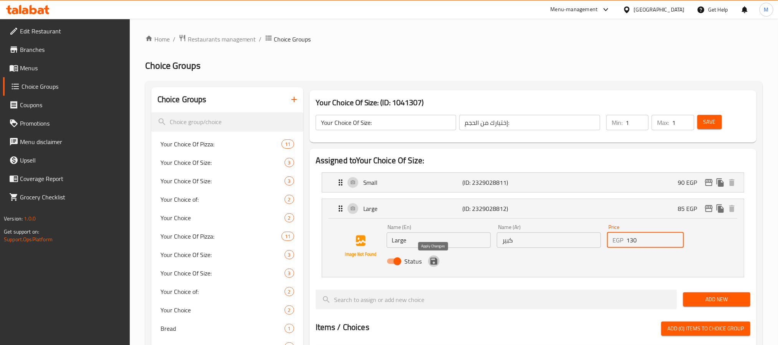
click at [433, 263] on icon "save" at bounding box center [434, 261] width 9 height 9
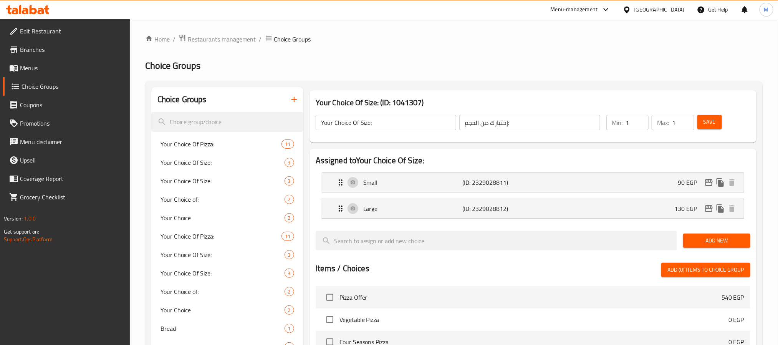
type input "130"
click at [715, 119] on span "Save" at bounding box center [710, 122] width 12 height 10
